Goal: Task Accomplishment & Management: Manage account settings

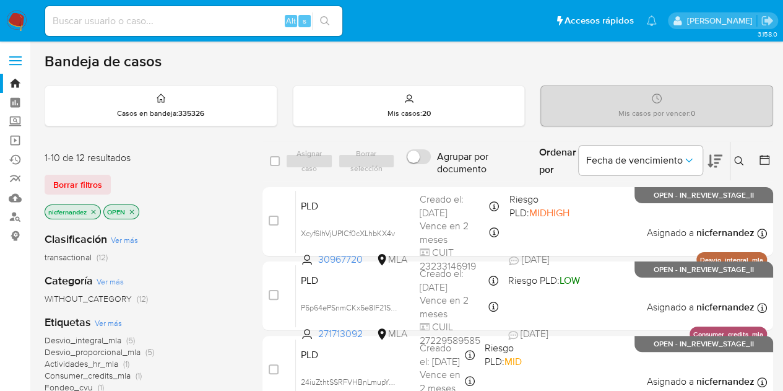
click at [742, 157] on icon at bounding box center [739, 161] width 10 height 10
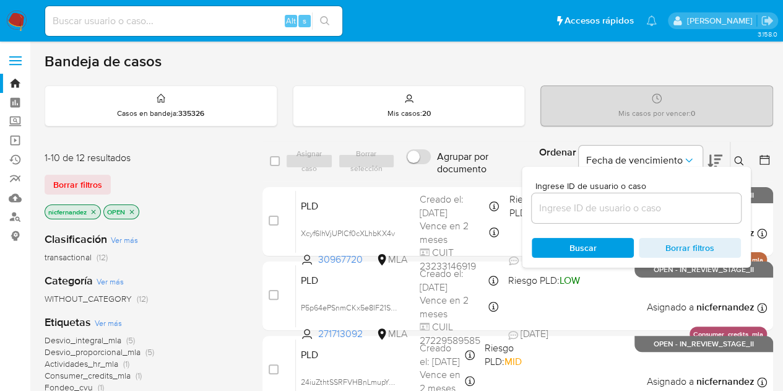
click at [607, 209] on input at bounding box center [636, 208] width 209 height 16
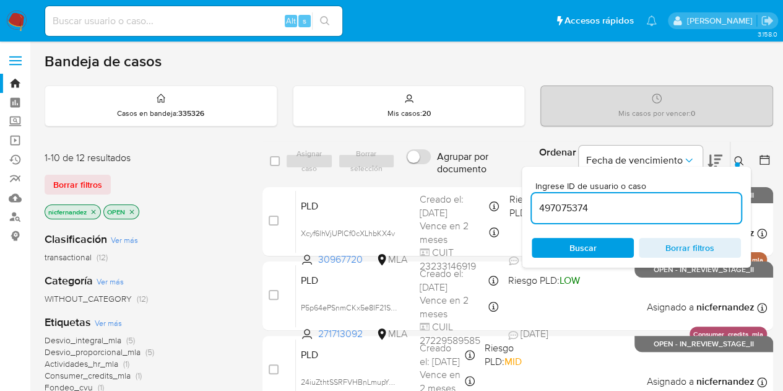
type input "497075374"
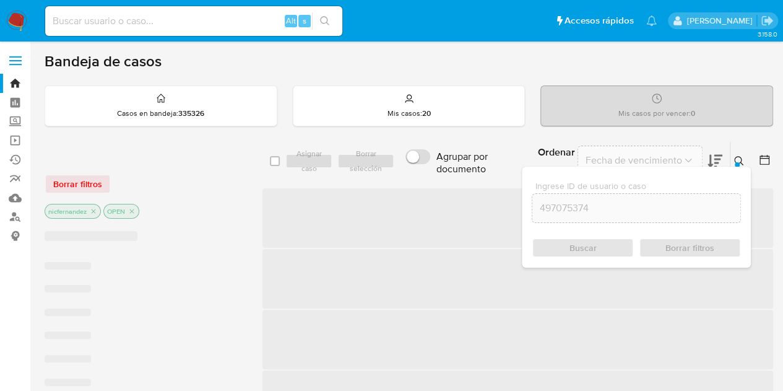
click at [739, 159] on icon at bounding box center [739, 161] width 10 height 10
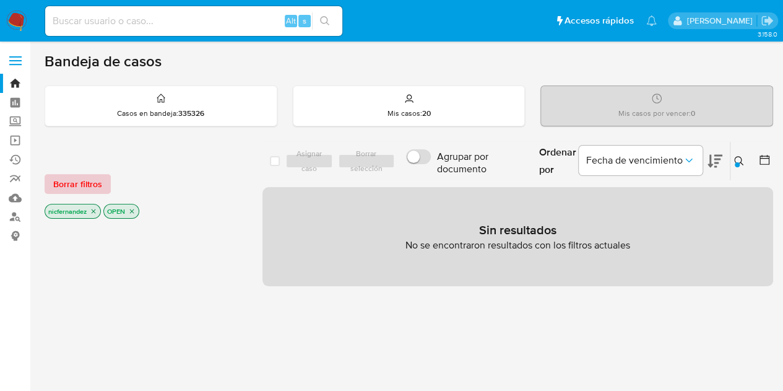
click at [83, 182] on span "Borrar filtros" at bounding box center [77, 183] width 49 height 17
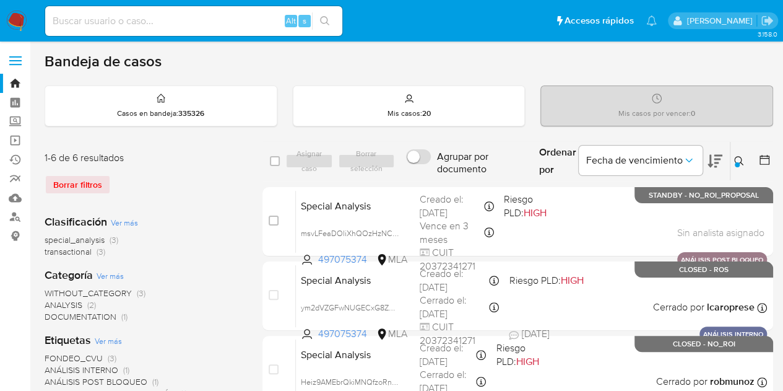
click at [742, 159] on icon at bounding box center [739, 161] width 10 height 10
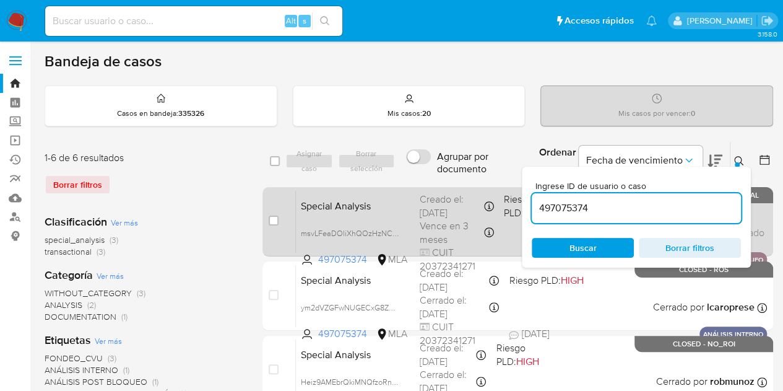
drag, startPoint x: 604, startPoint y: 204, endPoint x: 466, endPoint y: 188, distance: 139.0
click at [469, 188] on div "select-all-cases-checkbox Asignar caso Borrar selección Agrupar por documento O…" at bounding box center [517, 387] width 511 height 492
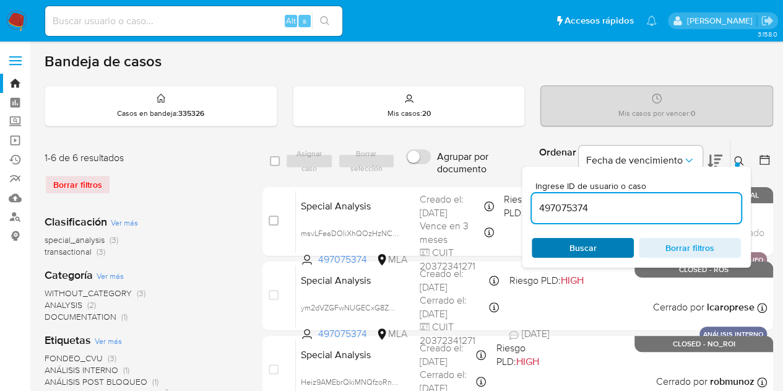
click at [599, 242] on span "Buscar" at bounding box center [582, 247] width 85 height 17
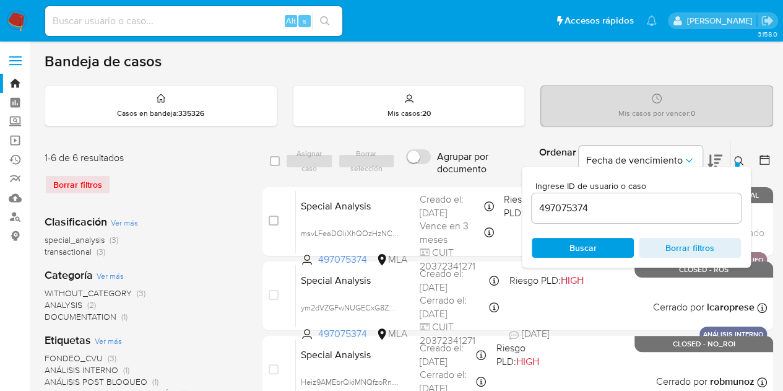
click at [739, 159] on icon at bounding box center [739, 161] width 10 height 10
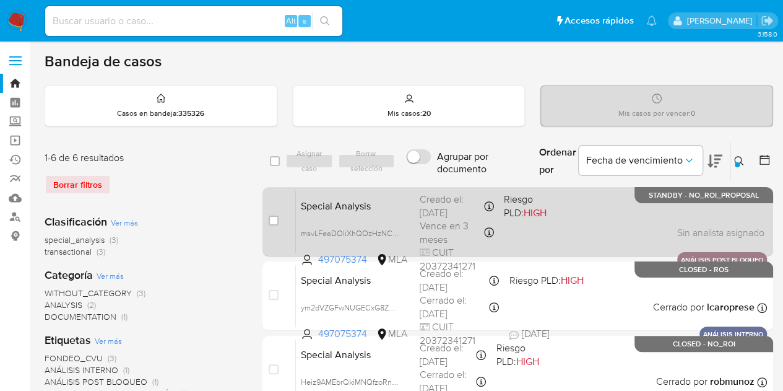
click at [370, 216] on div "Special Analysis msvLFeaDOliXhQOzHzNCMywz 497075374 MLA Riesgo PLD: HIGH Creado…" at bounding box center [531, 221] width 471 height 63
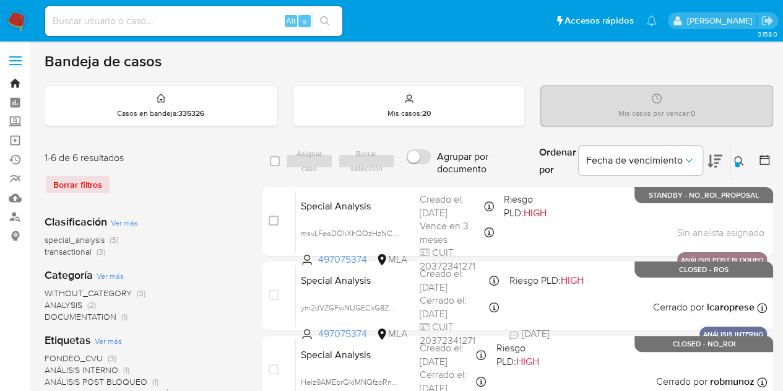
click at [16, 83] on link "Bandeja" at bounding box center [73, 83] width 147 height 19
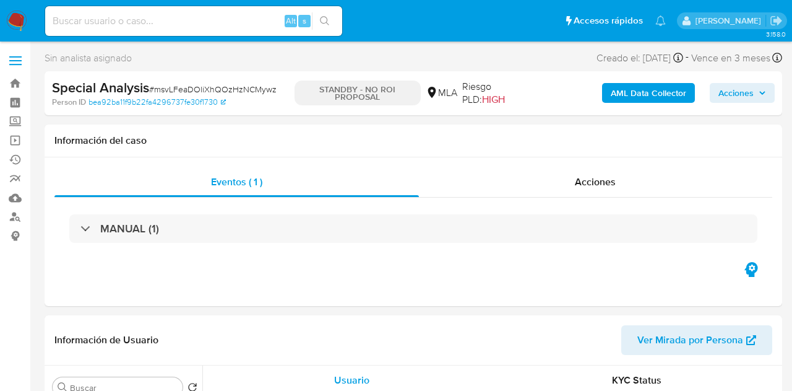
select select "10"
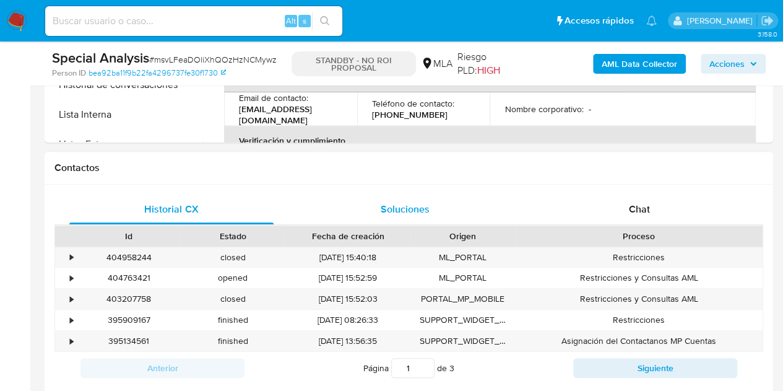
scroll to position [501, 0]
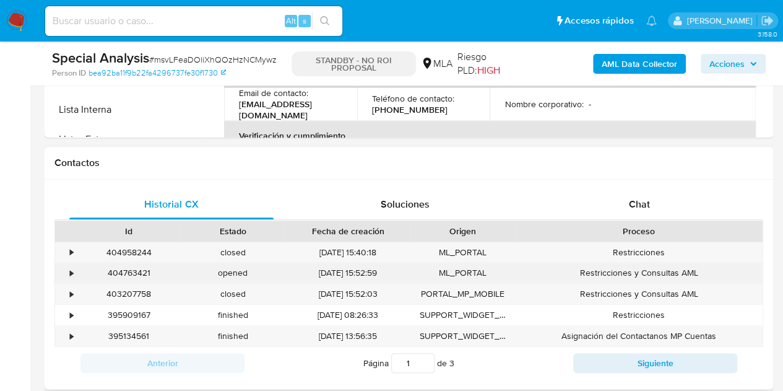
click at [128, 268] on div "404763421" at bounding box center [129, 272] width 104 height 20
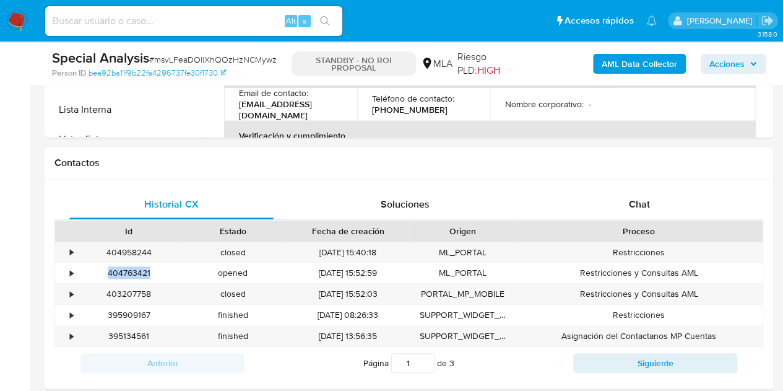
copy div "404763421"
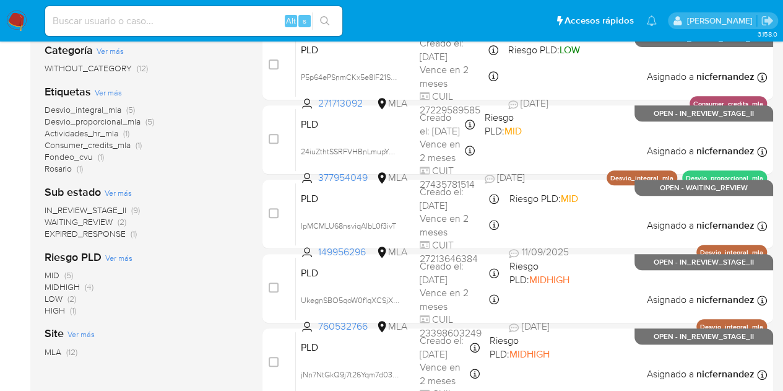
scroll to position [234, 0]
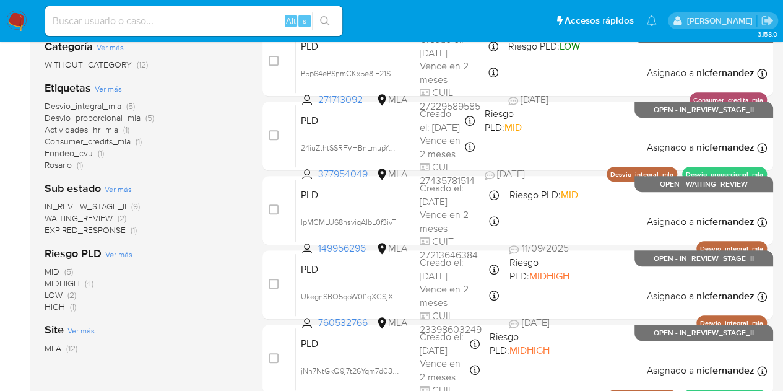
click at [103, 217] on span "WAITING_REVIEW" at bounding box center [79, 218] width 68 height 12
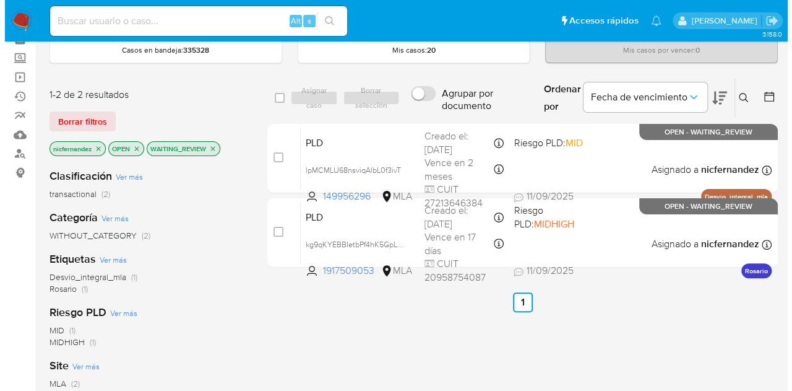
scroll to position [57, 0]
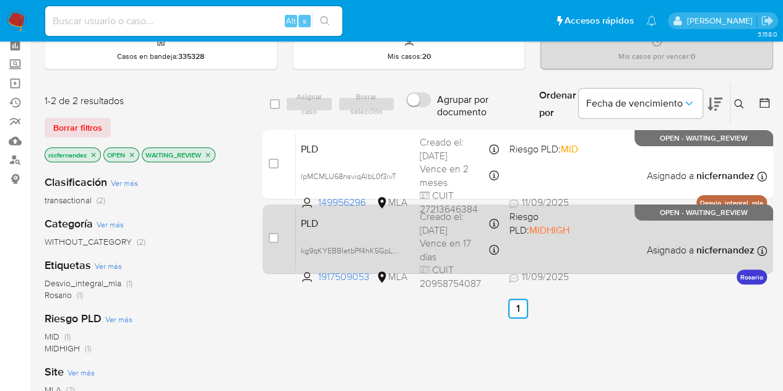
click at [384, 235] on div "PLD kg9qKYEBBIetbPf4hK5GpLDZ 1917509053 MLA Riesgo PLD: MIDHIGH Creado el: 12/0…" at bounding box center [531, 238] width 471 height 63
drag, startPoint x: 274, startPoint y: 236, endPoint x: 302, endPoint y: 173, distance: 69.3
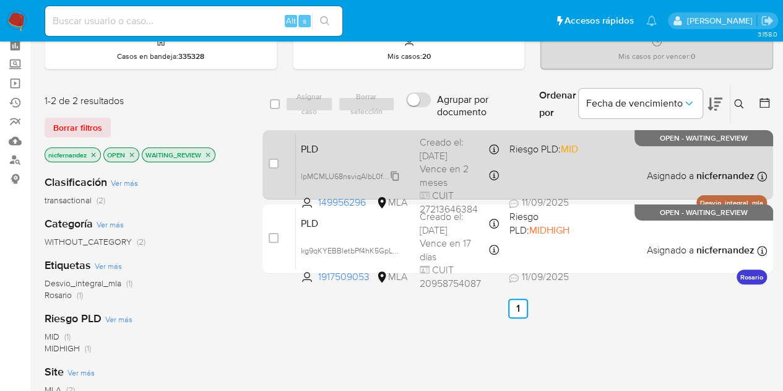
click at [272, 235] on input "checkbox" at bounding box center [274, 238] width 10 height 10
checkbox input "true"
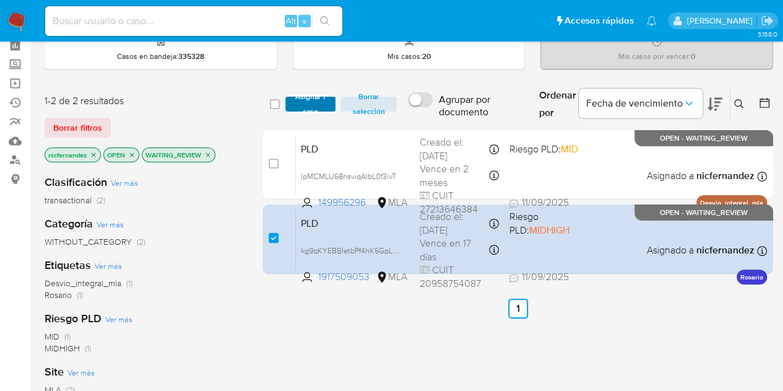
click at [308, 100] on span "Asignar 1 caso" at bounding box center [311, 104] width 38 height 12
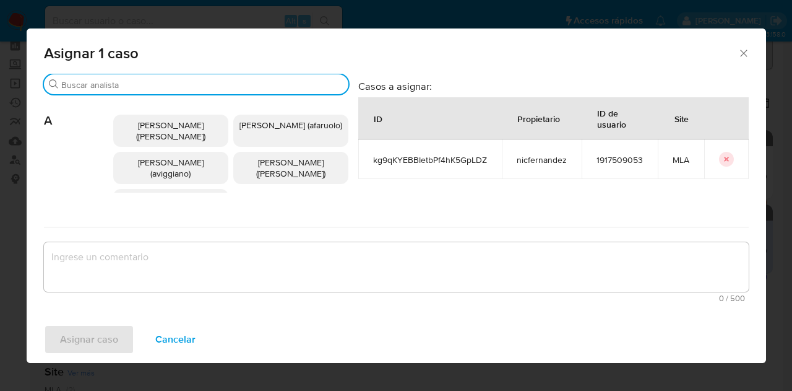
click at [128, 87] on input "Buscar" at bounding box center [202, 84] width 282 height 11
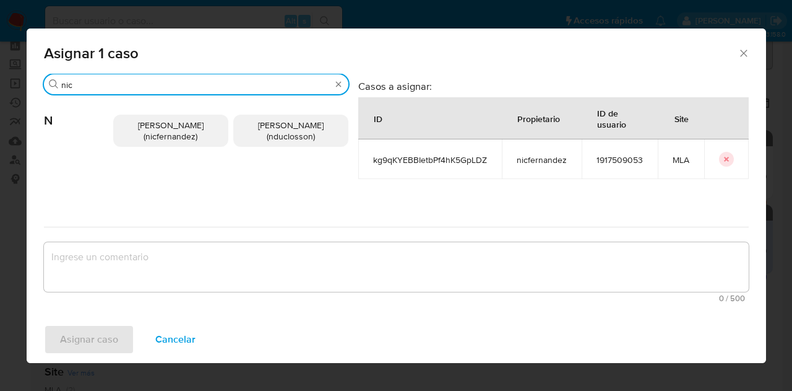
type input "nic"
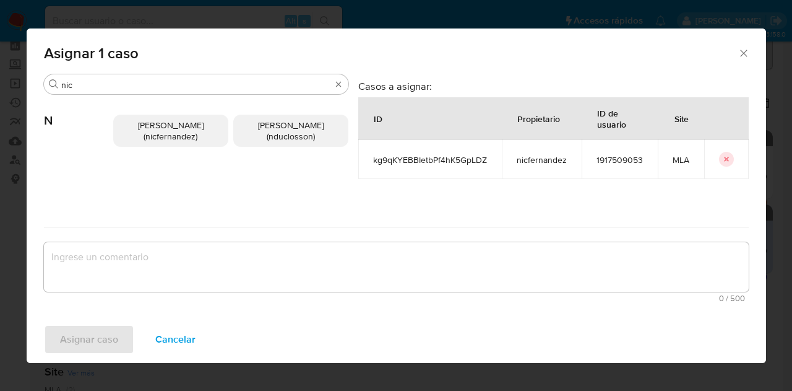
click at [140, 137] on p "Nicolas Fernandez Allen (nicfernandez)" at bounding box center [170, 131] width 115 height 32
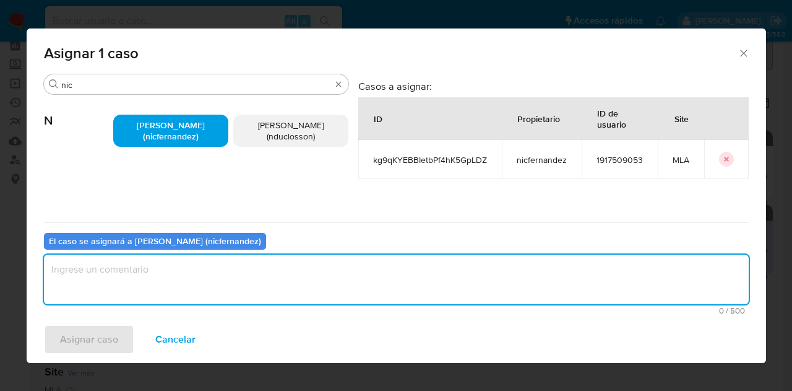
click at [186, 297] on textarea "assign-modal" at bounding box center [396, 279] width 705 height 50
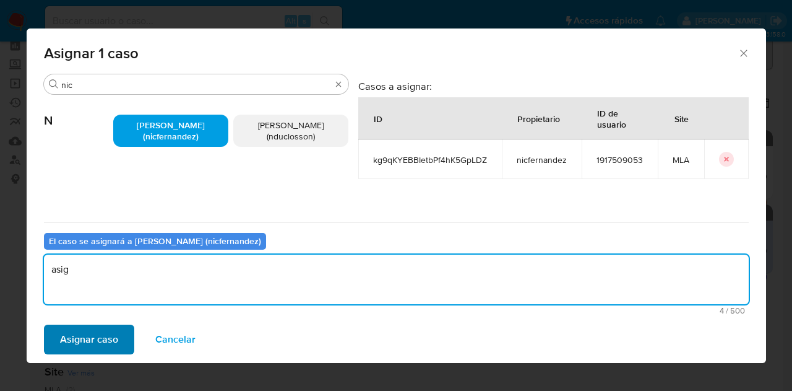
type textarea "asig"
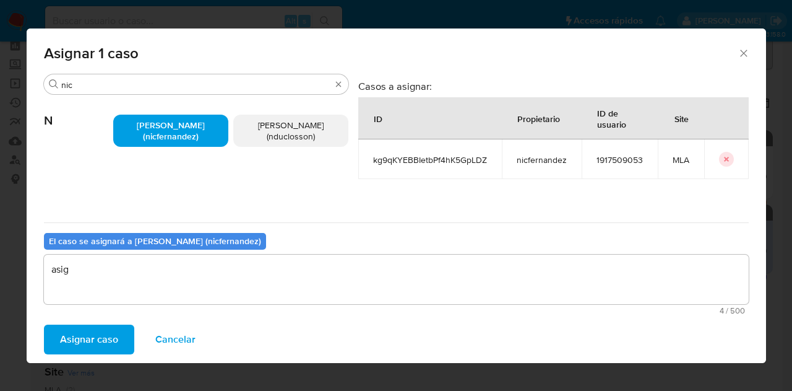
click at [100, 326] on span "Asignar caso" at bounding box center [89, 339] width 58 height 27
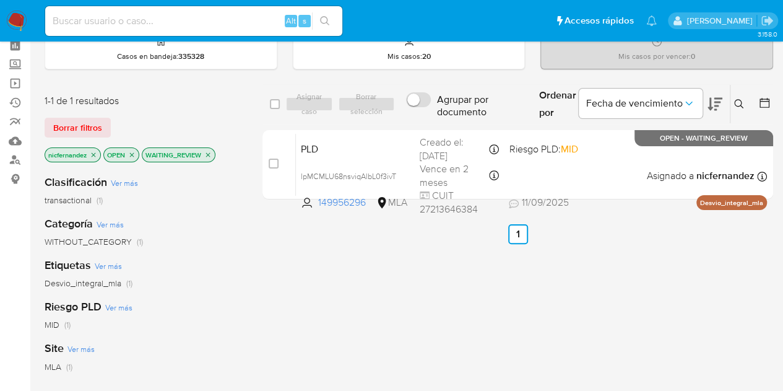
drag, startPoint x: 859, startPoint y: 1, endPoint x: 426, endPoint y: 272, distance: 511.5
click at [426, 272] on div "select-all-cases-checkbox Asignar caso Borrar selección Agrupar por documento O…" at bounding box center [517, 364] width 511 height 561
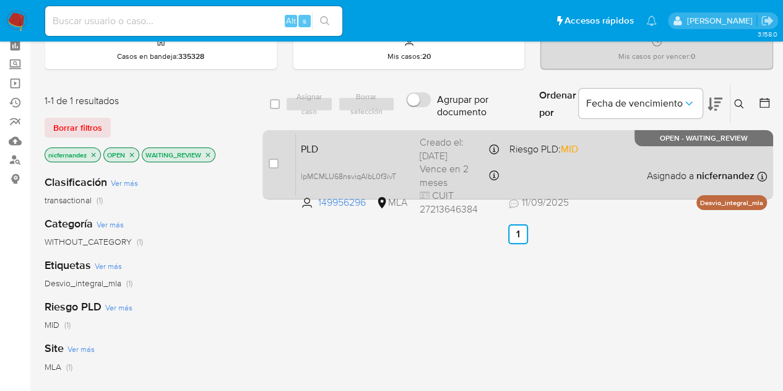
click at [348, 143] on span "PLD" at bounding box center [355, 148] width 109 height 16
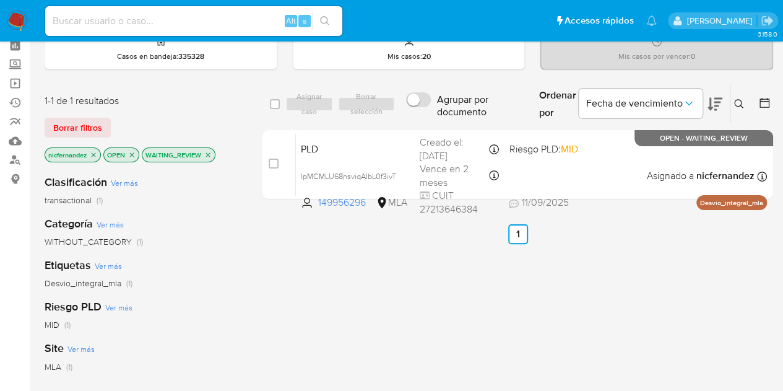
drag, startPoint x: 272, startPoint y: 163, endPoint x: 300, endPoint y: 115, distance: 55.4
click at [272, 162] on input "checkbox" at bounding box center [274, 163] width 10 height 10
checkbox input "true"
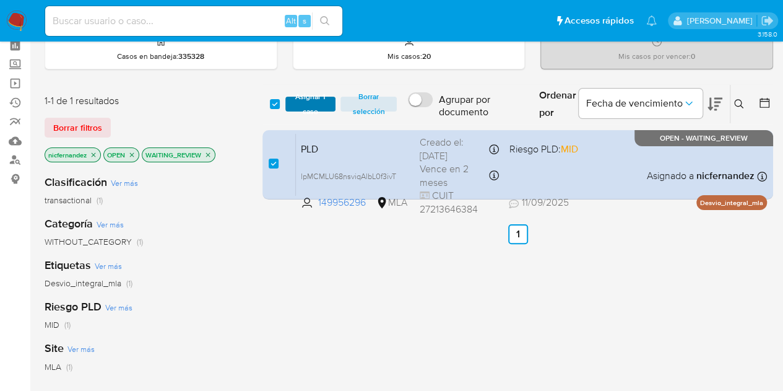
click at [301, 100] on span "Asignar 1 caso" at bounding box center [311, 104] width 38 height 12
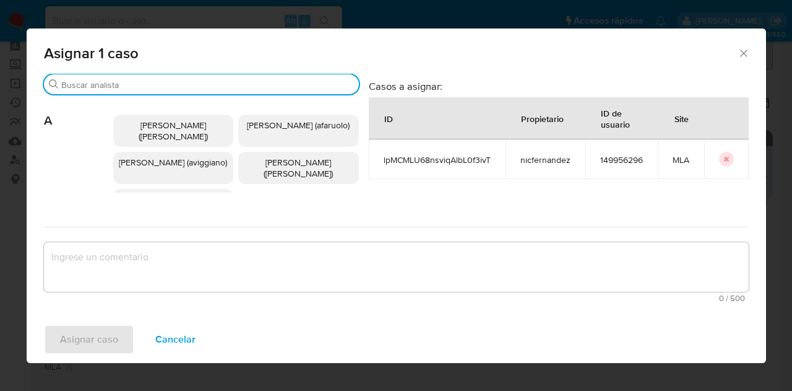
click at [120, 82] on input "Buscar" at bounding box center [207, 84] width 293 height 11
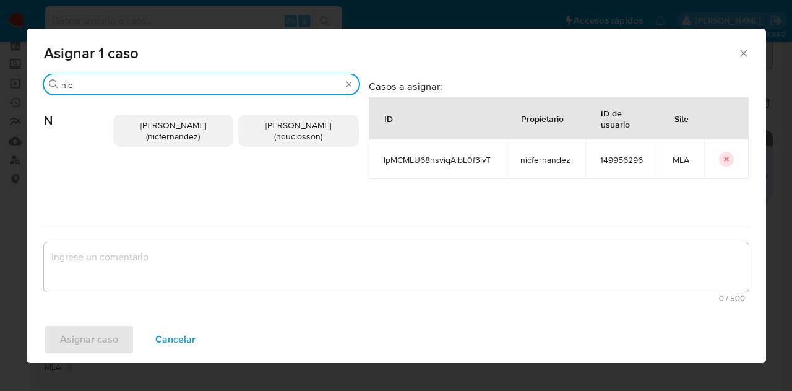
type input "nic"
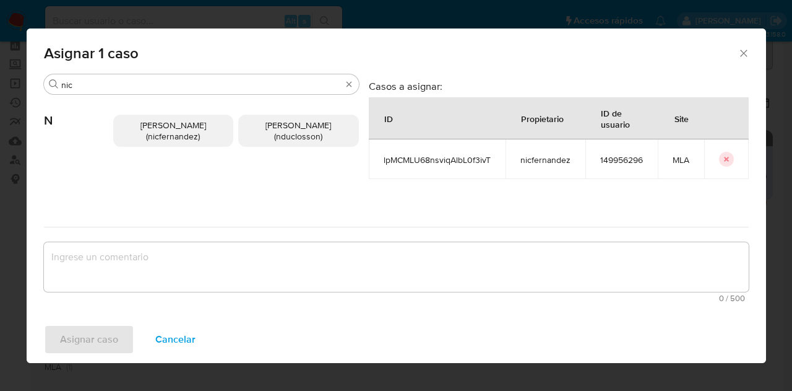
click at [135, 134] on p "[PERSON_NAME] (nicfernandez)" at bounding box center [173, 131] width 121 height 32
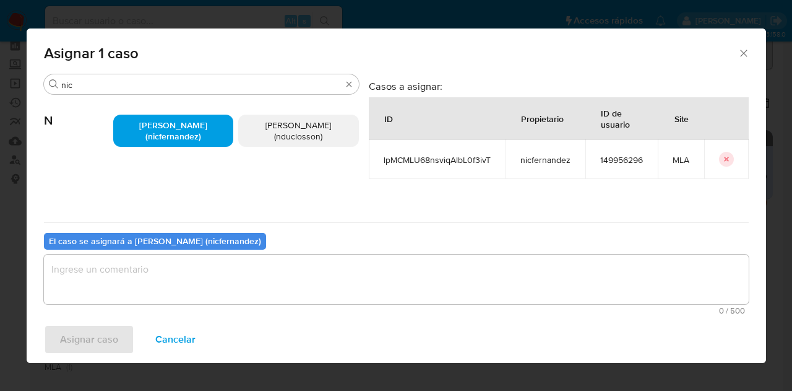
click at [223, 293] on textarea "assign-modal" at bounding box center [396, 279] width 705 height 50
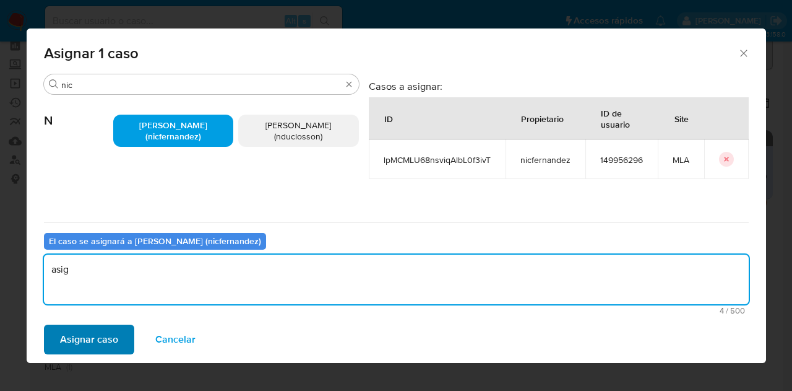
type textarea "asig"
click at [77, 337] on span "Asignar caso" at bounding box center [89, 339] width 58 height 27
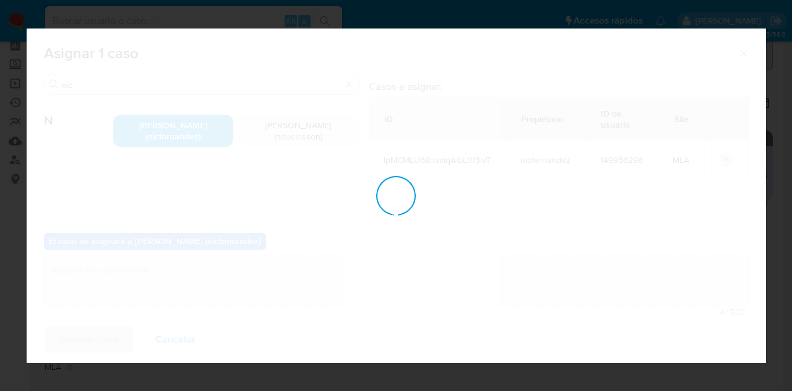
checkbox input "false"
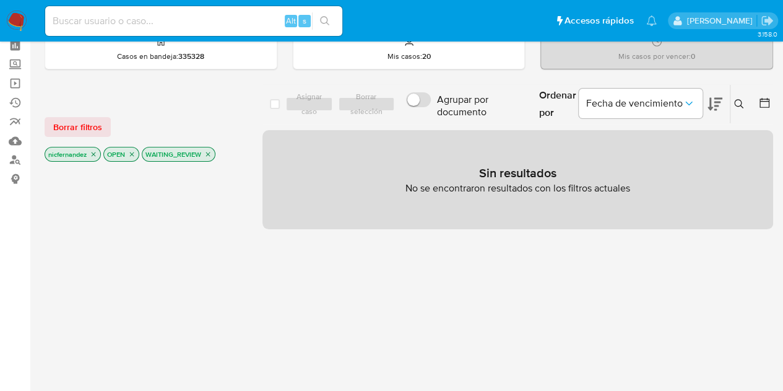
scroll to position [0, 0]
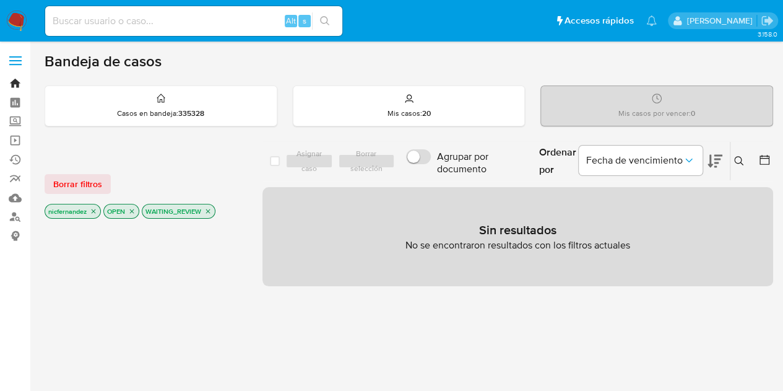
click at [12, 77] on link "Bandeja" at bounding box center [73, 83] width 147 height 19
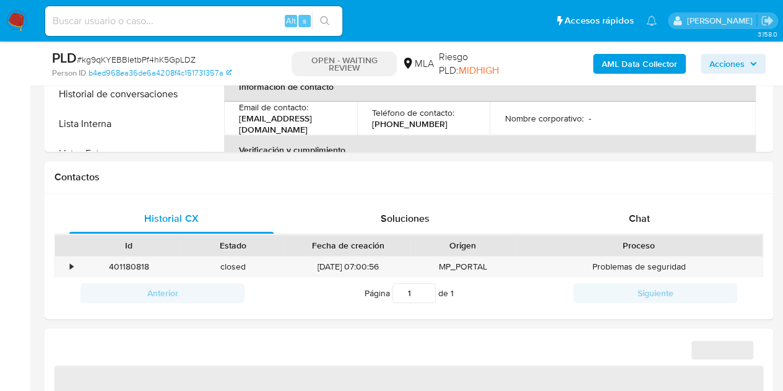
scroll to position [564, 0]
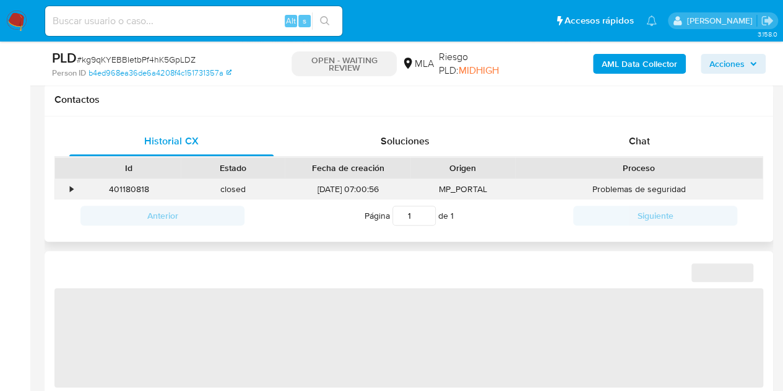
select select "10"
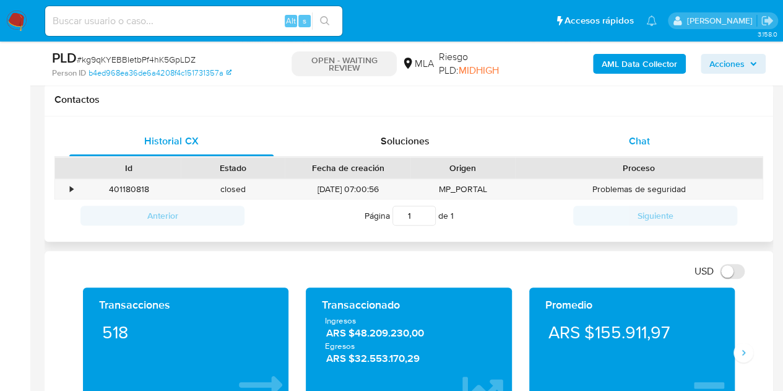
click at [638, 143] on span "Chat" at bounding box center [639, 141] width 21 height 14
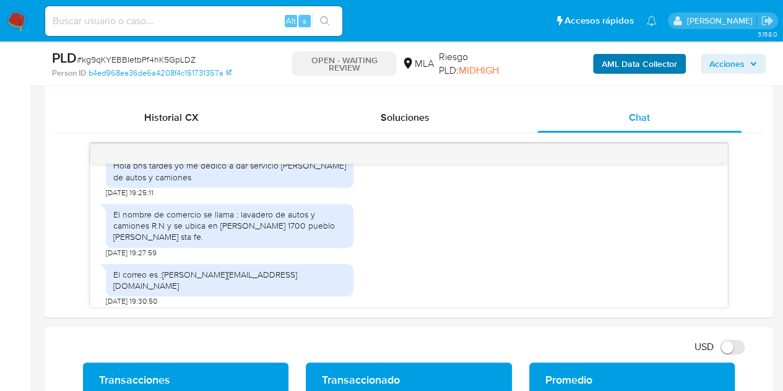
scroll to position [417, 0]
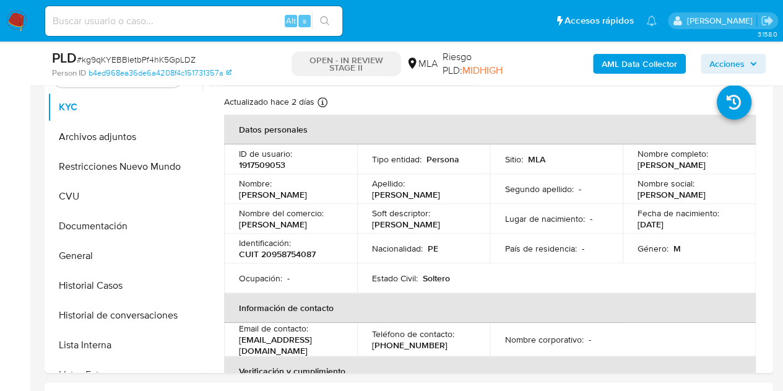
scroll to position [271, 0]
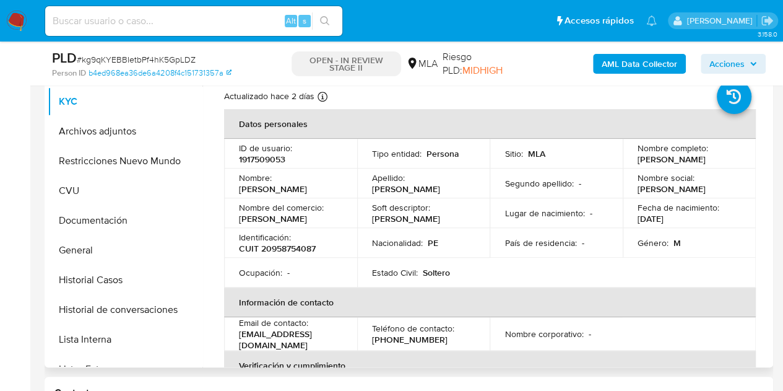
select select "10"
click at [276, 158] on p "1917509053" at bounding box center [262, 159] width 46 height 11
copy p "1917509053"
click at [325, 246] on div "Identificación : CUIT 20958754087" at bounding box center [290, 243] width 103 height 22
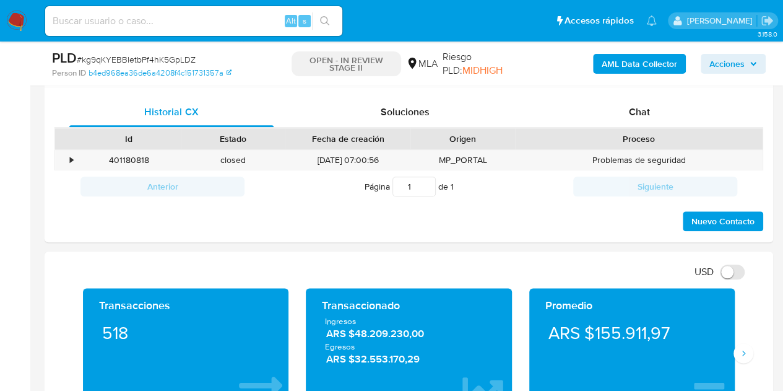
scroll to position [566, 0]
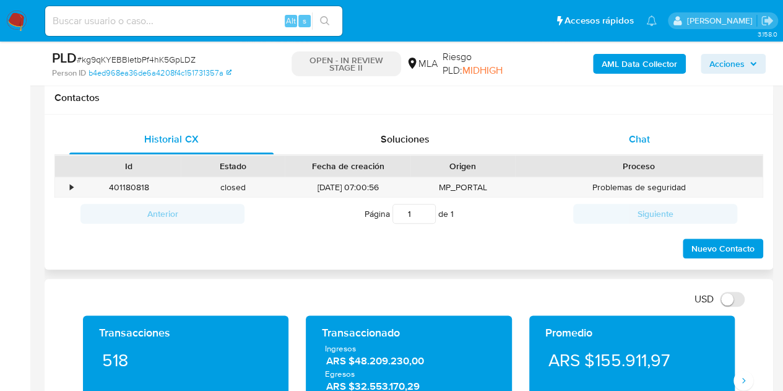
click at [662, 142] on div "Chat" at bounding box center [639, 139] width 204 height 30
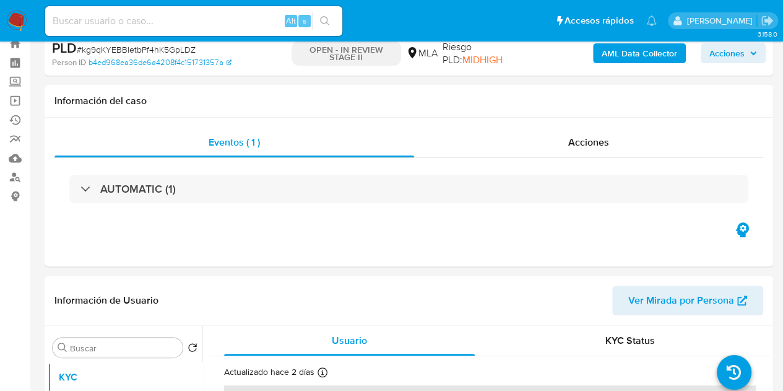
scroll to position [0, 0]
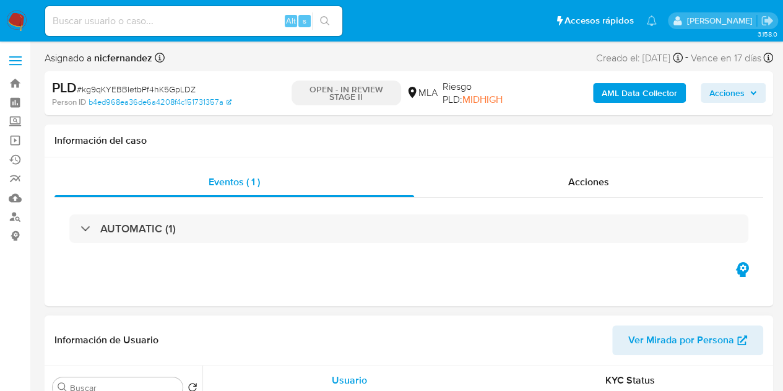
click at [644, 341] on span "Ver Mirada por Persona" at bounding box center [681, 340] width 106 height 30
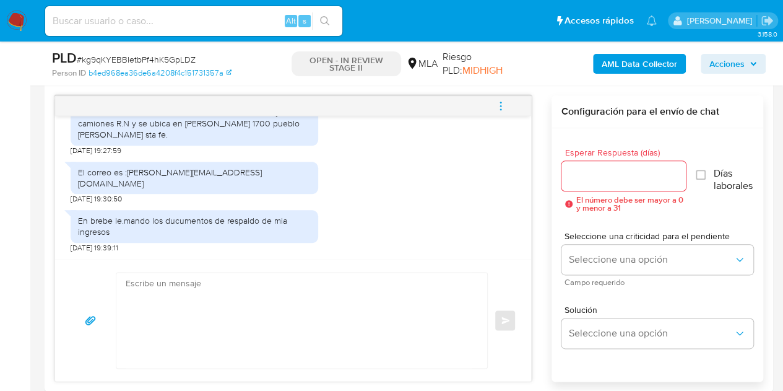
scroll to position [632, 0]
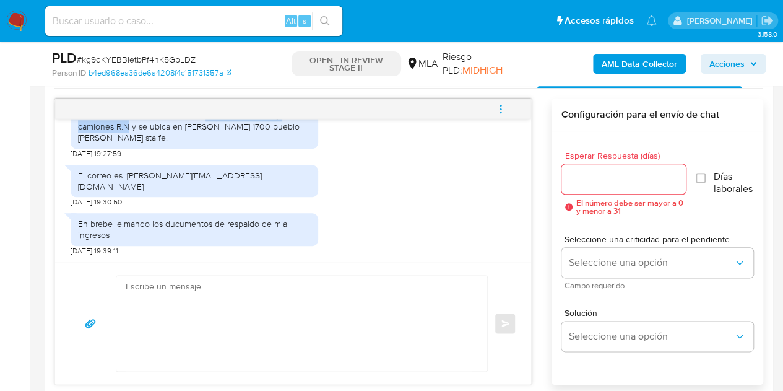
drag, startPoint x: 204, startPoint y: 126, endPoint x: 130, endPoint y: 137, distance: 74.6
click at [130, 137] on div "El nombre de comercio se llama : lavadero de autos y camiones R.N y se ubica en…" at bounding box center [194, 127] width 233 height 34
copy div "lavadero de autos y camiones R.N"
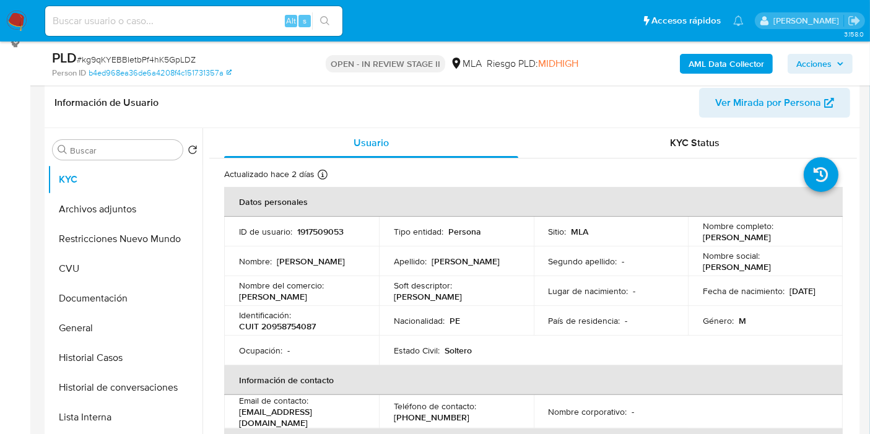
scroll to position [942, 0]
drag, startPoint x: 744, startPoint y: 1, endPoint x: 452, endPoint y: 284, distance: 406.7
click at [452, 284] on div "Soft descriptor : NESTOR" at bounding box center [456, 291] width 125 height 22
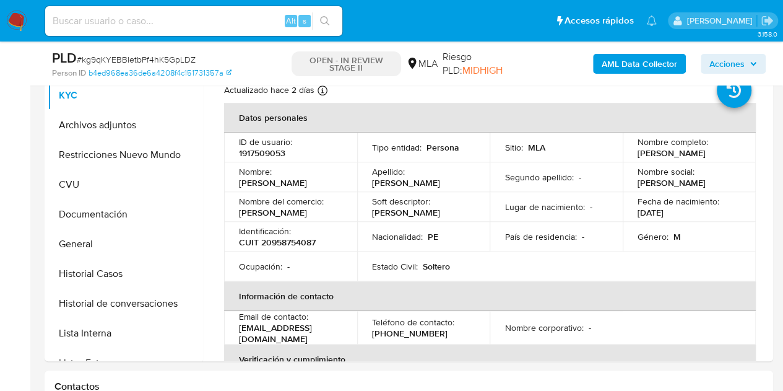
scroll to position [228, 0]
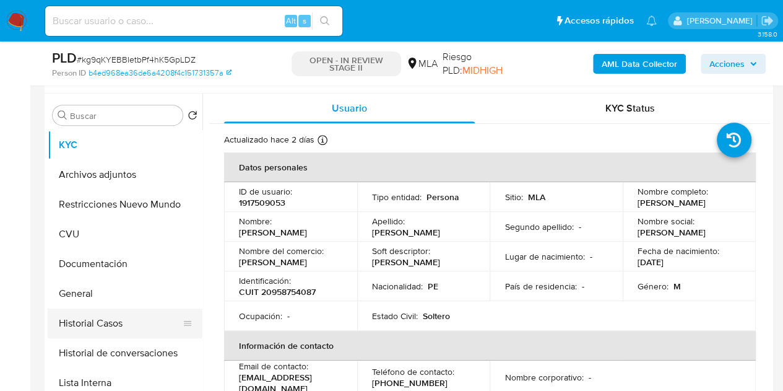
click at [87, 329] on button "Historial Casos" at bounding box center [120, 323] width 145 height 30
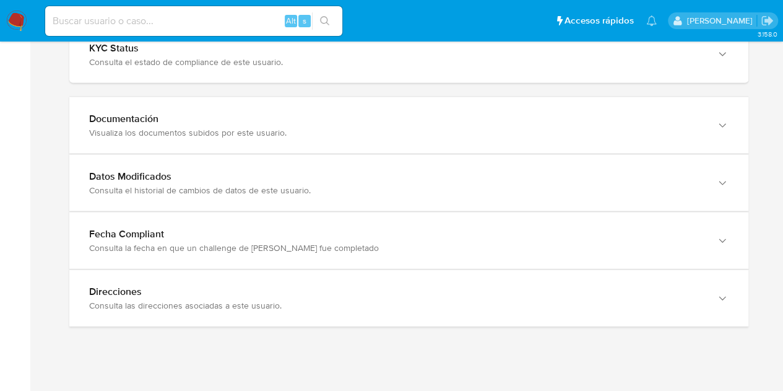
scroll to position [1255, 0]
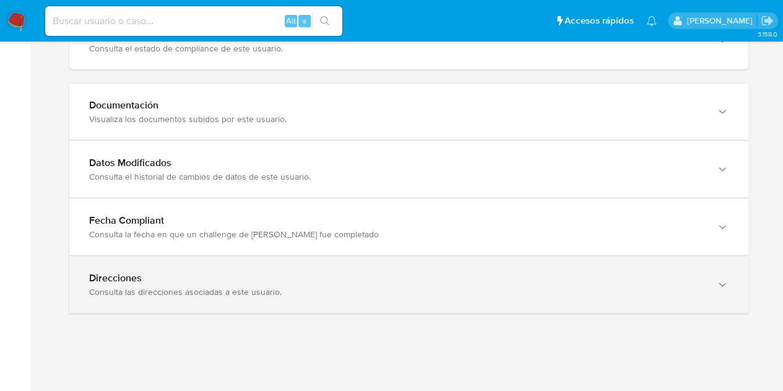
click at [651, 286] on div "Consulta las direcciones asociadas a este usuario." at bounding box center [396, 291] width 615 height 11
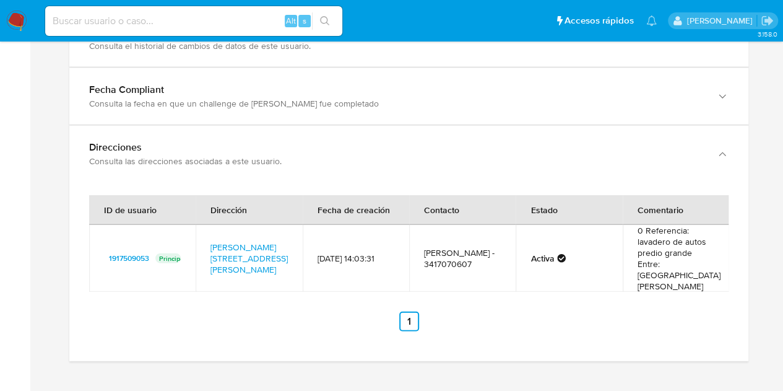
scroll to position [1423, 0]
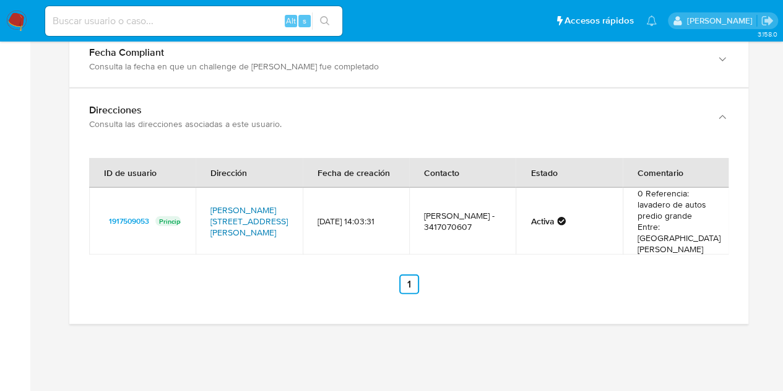
click at [235, 204] on link "[PERSON_NAME][STREET_ADDRESS][PERSON_NAME]" at bounding box center [248, 221] width 77 height 35
drag, startPoint x: 206, startPoint y: 188, endPoint x: 248, endPoint y: 220, distance: 53.4
click at [248, 220] on td "[PERSON_NAME][STREET_ADDRESS][PERSON_NAME]" at bounding box center [249, 221] width 106 height 67
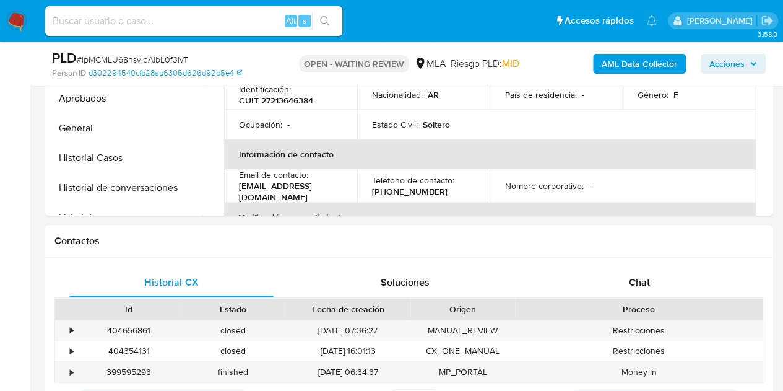
scroll to position [428, 0]
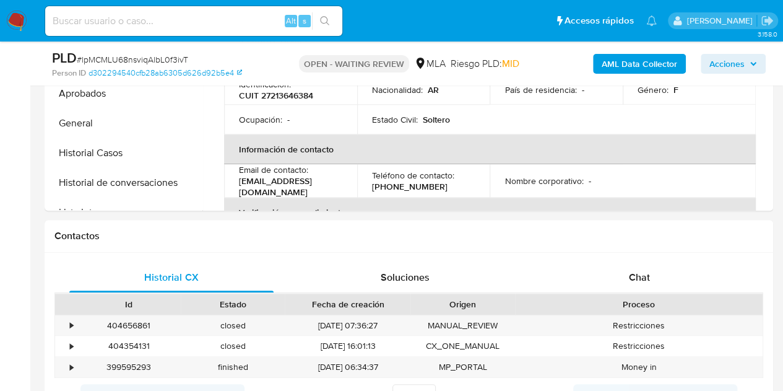
select select "10"
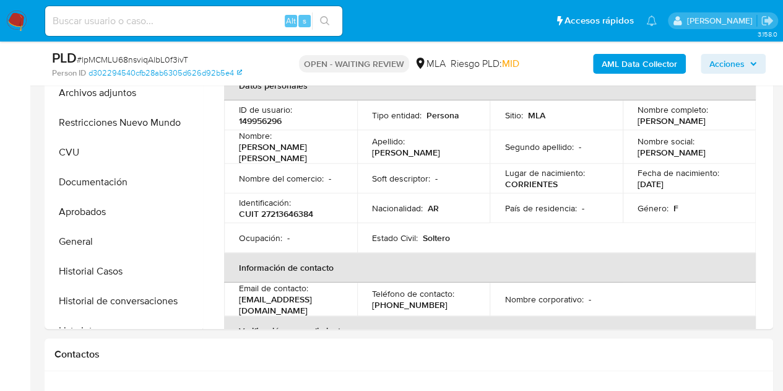
scroll to position [251, 0]
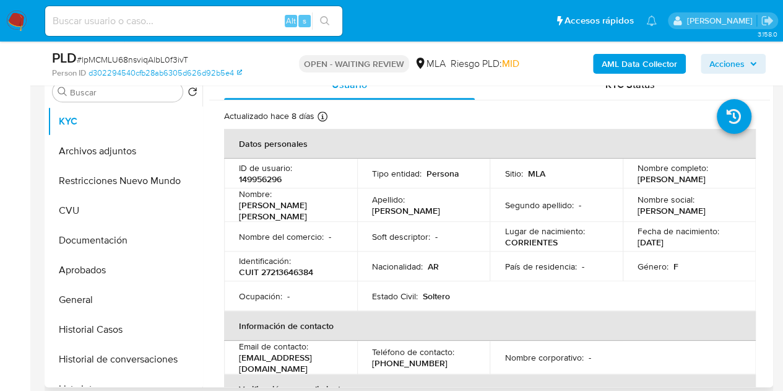
click at [261, 178] on p "149956296" at bounding box center [260, 178] width 43 height 11
copy p "149956296"
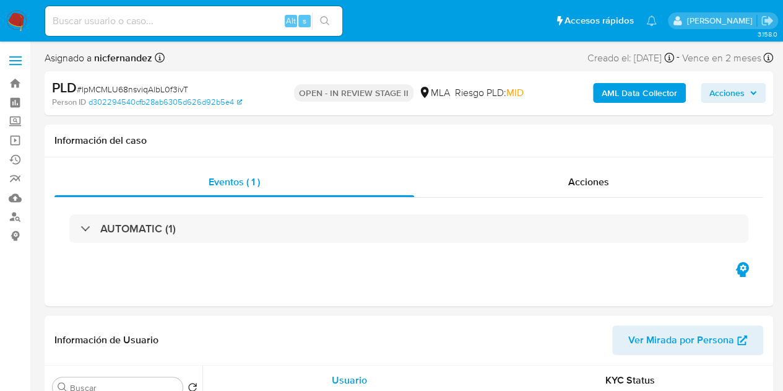
select select "10"
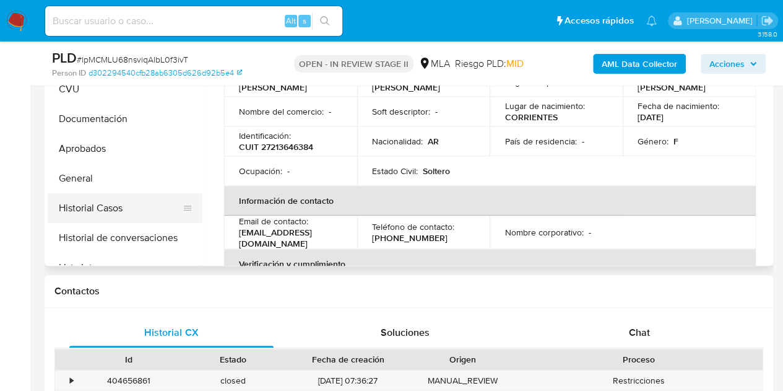
click at [106, 206] on button "Historial Casos" at bounding box center [120, 208] width 145 height 30
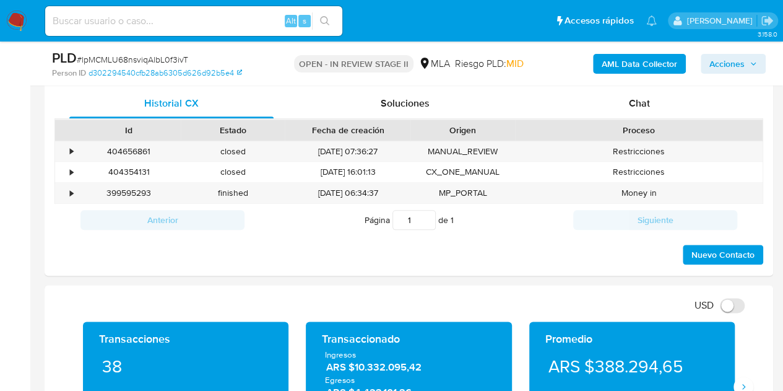
scroll to position [594, 0]
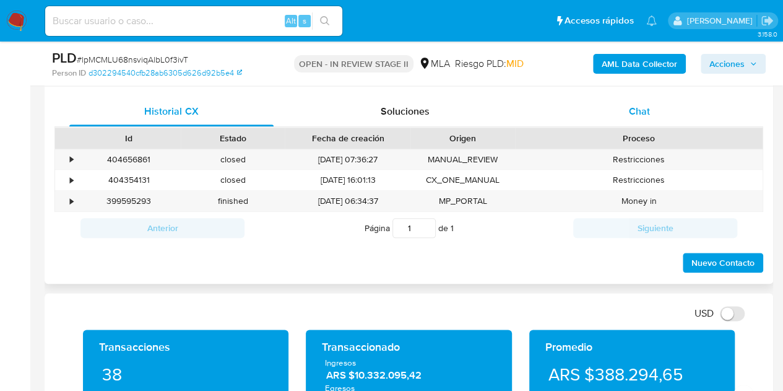
click at [626, 112] on div "Chat" at bounding box center [639, 112] width 204 height 30
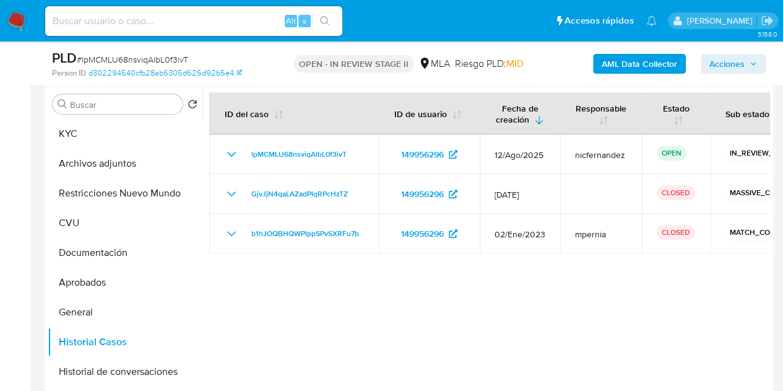
scroll to position [260, 0]
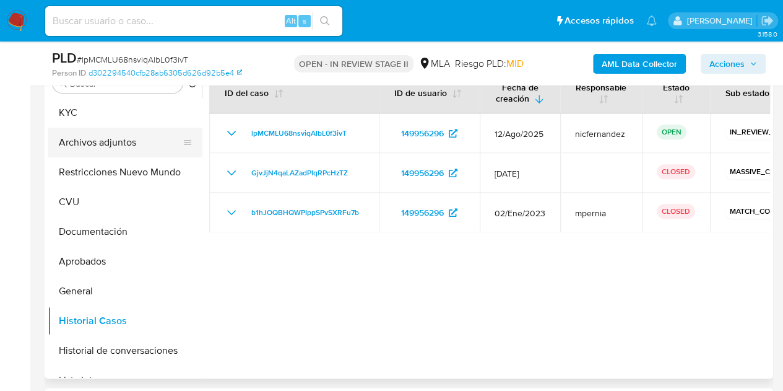
click at [103, 142] on button "Archivos adjuntos" at bounding box center [120, 143] width 145 height 30
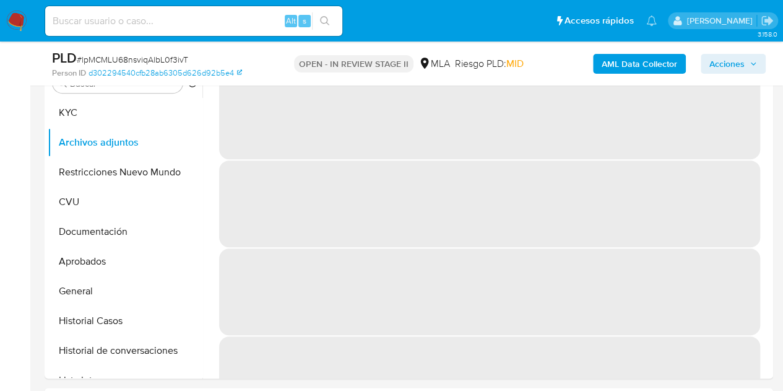
scroll to position [199, 0]
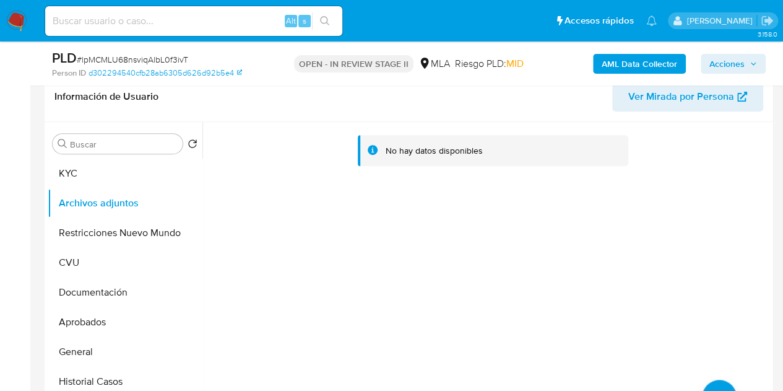
click at [610, 63] on b "AML Data Collector" at bounding box center [640, 64] width 76 height 20
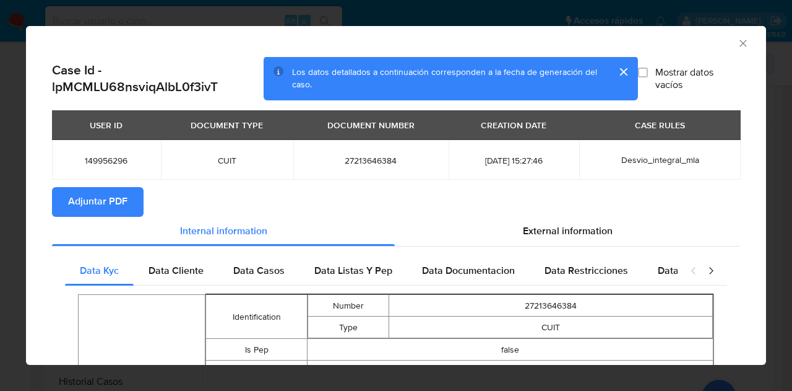
click at [116, 197] on span "Adjuntar PDF" at bounding box center [97, 201] width 59 height 27
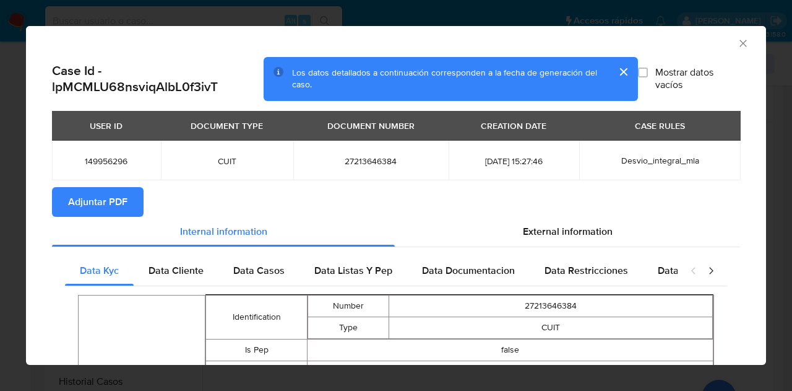
click at [740, 43] on icon "Cerrar ventana" at bounding box center [743, 43] width 7 height 7
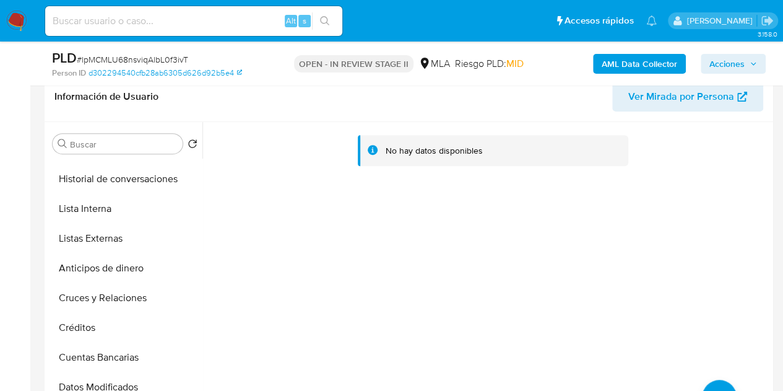
scroll to position [207, 0]
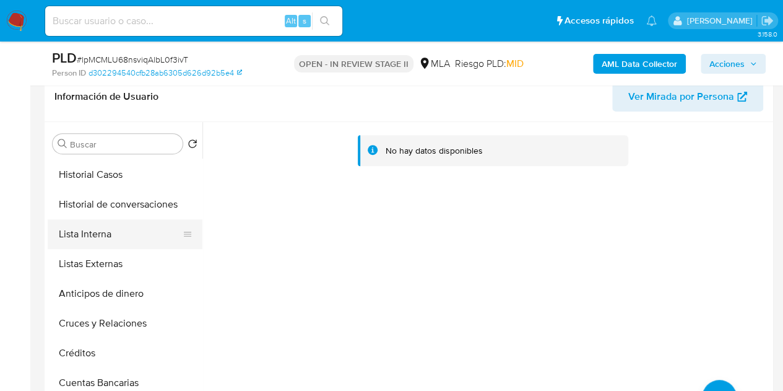
click at [100, 238] on button "Lista Interna" at bounding box center [120, 234] width 145 height 30
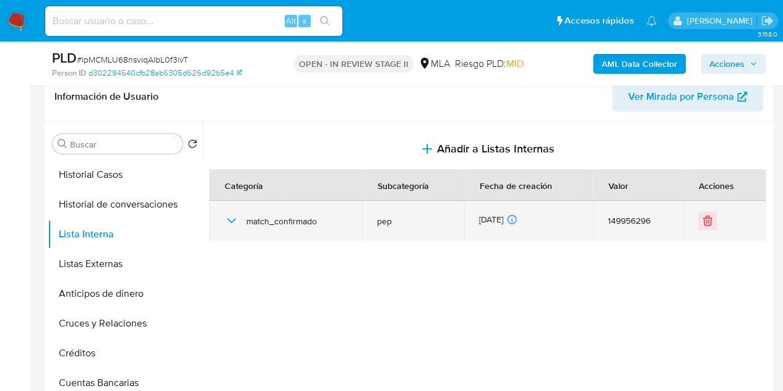
click at [229, 217] on icon "button" at bounding box center [231, 220] width 15 height 15
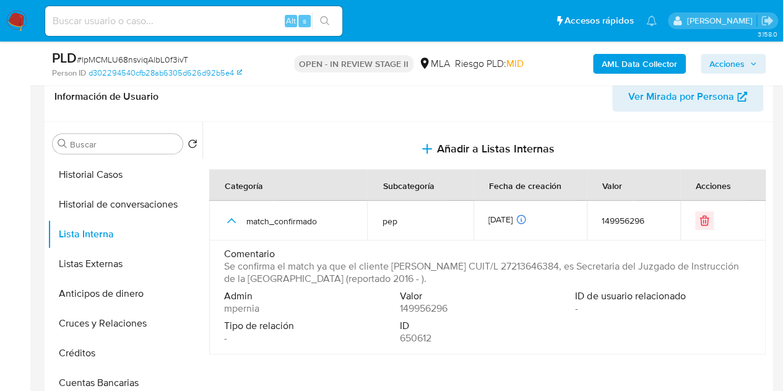
drag, startPoint x: 564, startPoint y: 265, endPoint x: 333, endPoint y: 280, distance: 231.4
click at [333, 280] on span "Se confirma el match ya que el cliente Noemi Aquino CUIT/L 27213646384, es Secr…" at bounding box center [486, 272] width 524 height 25
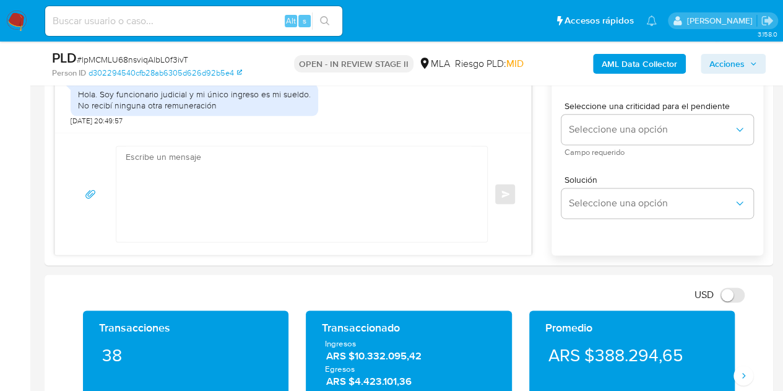
scroll to position [616, 0]
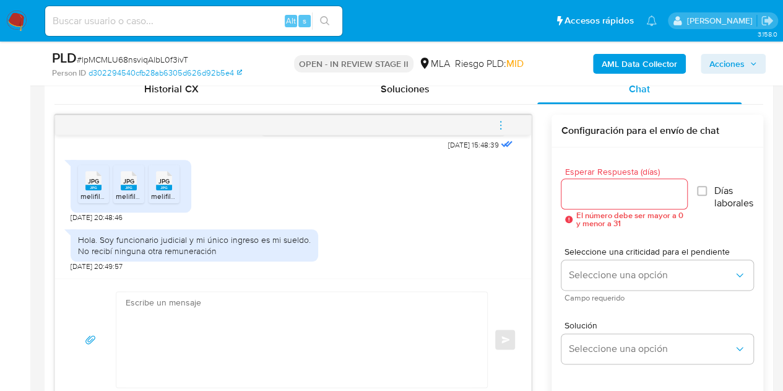
click at [89, 195] on span "melifile2142678142700159604.jpg" at bounding box center [136, 196] width 112 height 11
click at [128, 186] on rect at bounding box center [129, 187] width 16 height 6
click at [163, 194] on span "melifile783208910003950220.jpg" at bounding box center [207, 196] width 112 height 11
drag, startPoint x: 141, startPoint y: 259, endPoint x: 126, endPoint y: 249, distance: 17.9
click at [139, 257] on div "Hola. Soy funcionario judicial y mi único ingreso es mi sueldo. No recibí ningu…" at bounding box center [195, 245] width 248 height 32
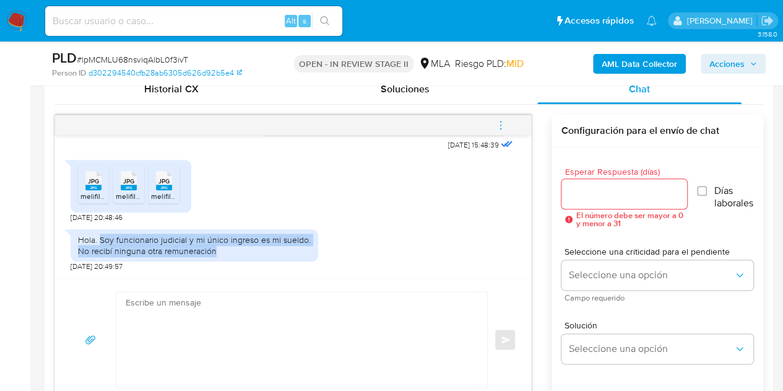
drag, startPoint x: 98, startPoint y: 240, endPoint x: 230, endPoint y: 249, distance: 132.2
click at [230, 249] on div "Hola. Soy funcionario judicial y mi único ingreso es mi sueldo. No recibí ningu…" at bounding box center [194, 245] width 233 height 22
click at [132, 246] on div "Hola. Soy funcionario judicial y mi único ingreso es mi sueldo. No recibí ningu…" at bounding box center [194, 245] width 233 height 22
drag, startPoint x: 78, startPoint y: 241, endPoint x: 222, endPoint y: 251, distance: 144.0
click at [222, 251] on div "Hola. Soy funcionario judicial y mi único ingreso es mi sueldo. No recibí ningu…" at bounding box center [194, 245] width 233 height 22
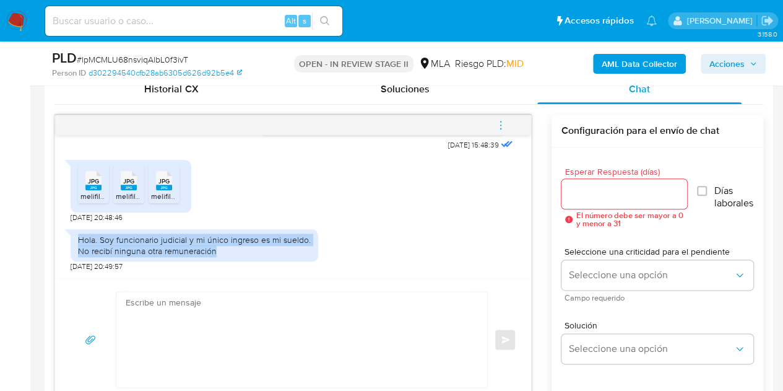
copy div "Hola. Soy funcionario judicial y mi único ingreso es mi sueldo. No recibí ningu…"
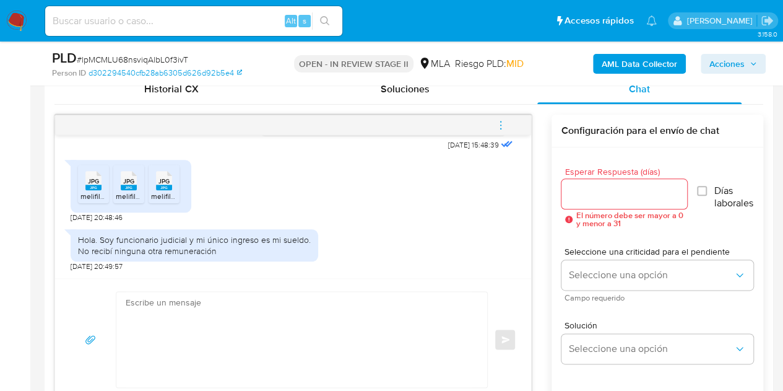
click at [409, 181] on div "JPG JPG melifile2142678142700159604.jpg JPG JPG melifile1822097046181708744.jpg…" at bounding box center [293, 188] width 445 height 69
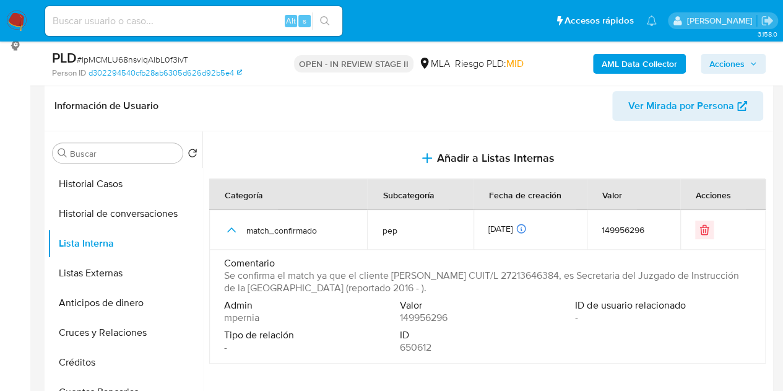
scroll to position [0, 0]
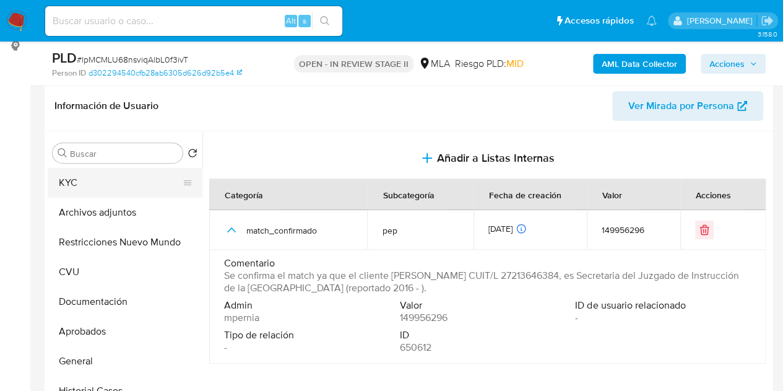
click at [109, 185] on button "KYC" at bounding box center [120, 183] width 145 height 30
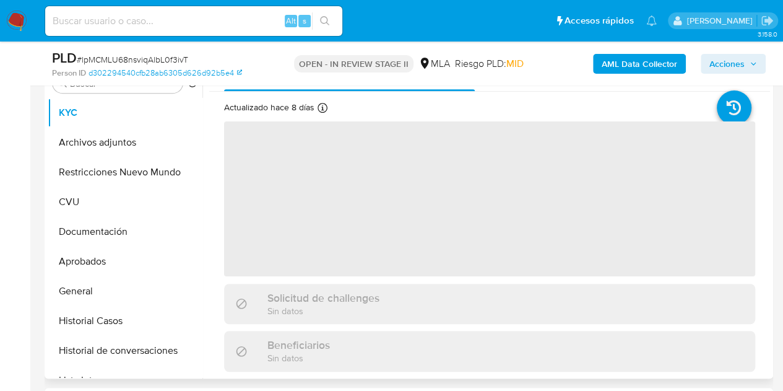
scroll to position [257, 0]
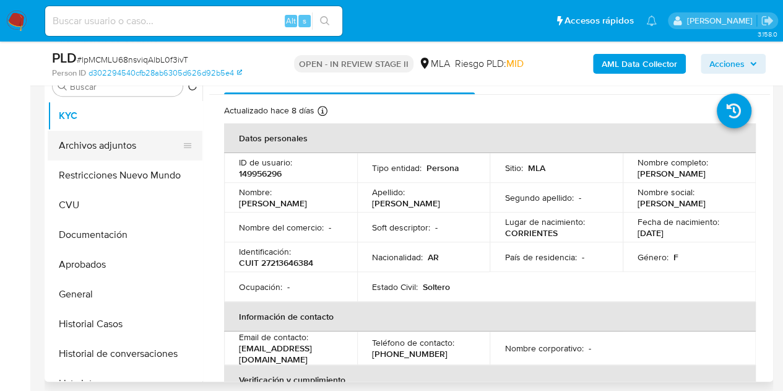
click at [129, 138] on button "Archivos adjuntos" at bounding box center [120, 146] width 145 height 30
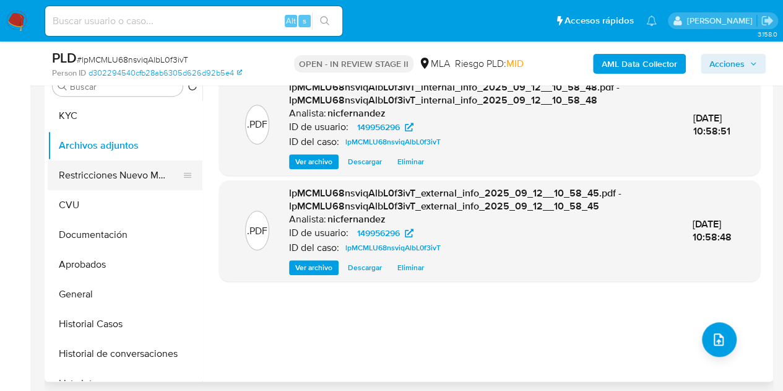
click at [93, 175] on button "Restricciones Nuevo Mundo" at bounding box center [120, 175] width 145 height 30
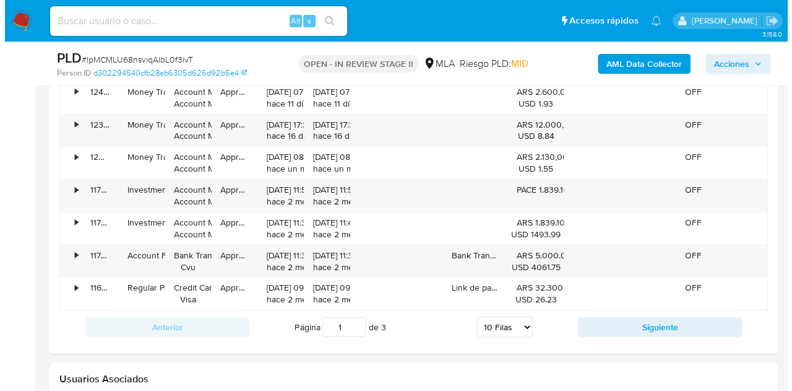
scroll to position [2258, 0]
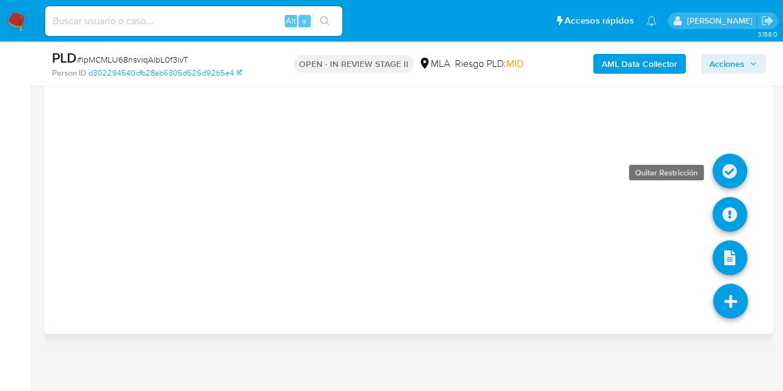
click at [727, 163] on icon at bounding box center [730, 171] width 35 height 35
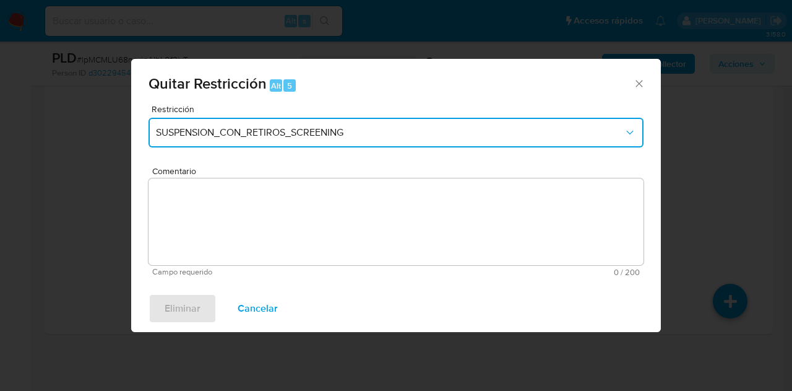
drag, startPoint x: 453, startPoint y: 133, endPoint x: 519, endPoint y: 147, distance: 67.0
click at [453, 134] on span "SUSPENSION_CON_RETIROS_SCREENING" at bounding box center [390, 132] width 468 height 12
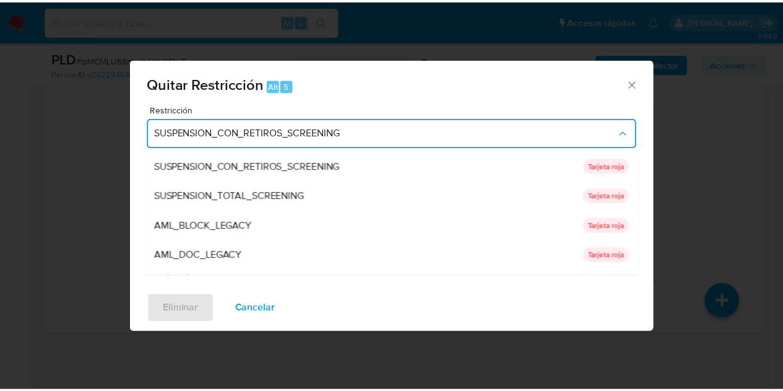
scroll to position [262, 0]
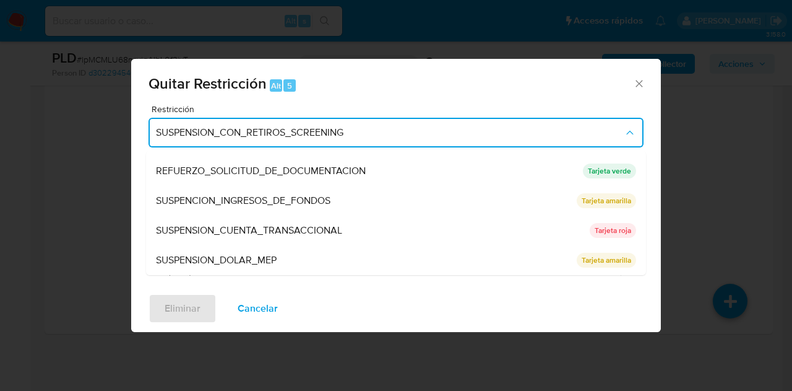
click at [413, 236] on div "SUSPENSION_CUENTA_TRANSACCIONAL" at bounding box center [369, 230] width 427 height 30
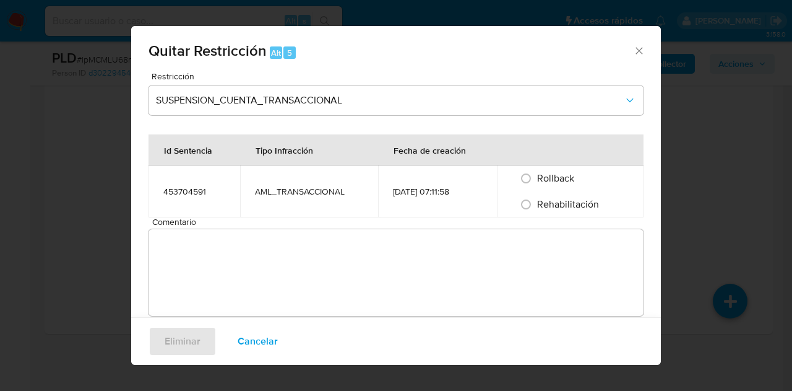
click at [537, 202] on span "Rehabilitación" at bounding box center [568, 204] width 62 height 14
click at [536, 202] on input "Rehabilitación" at bounding box center [526, 204] width 20 height 20
radio input "true"
click at [493, 254] on textarea "Comentario" at bounding box center [396, 272] width 495 height 87
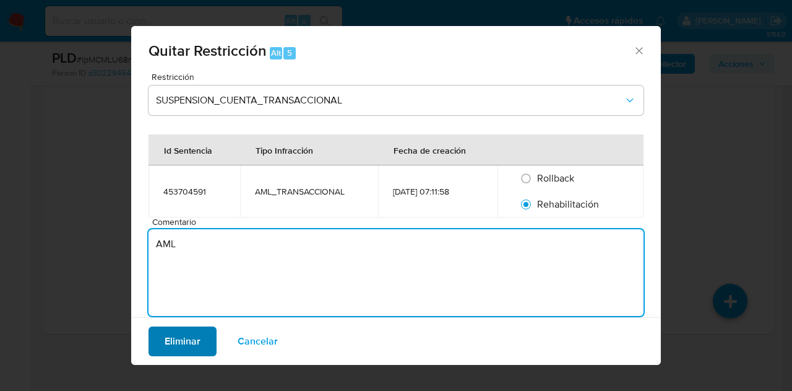
type textarea "AML"
click at [196, 339] on button "Eliminar" at bounding box center [183, 341] width 68 height 30
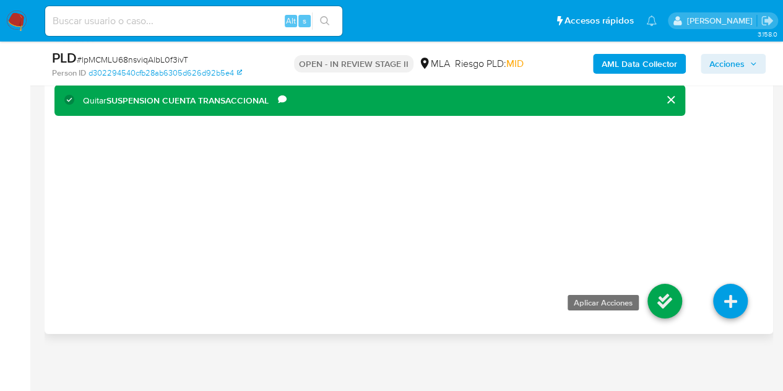
click at [655, 292] on icon at bounding box center [665, 301] width 35 height 35
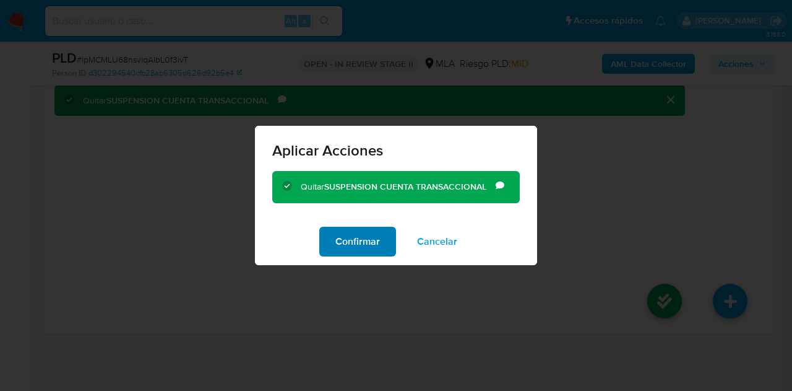
click at [350, 243] on span "Confirmar" at bounding box center [358, 241] width 45 height 27
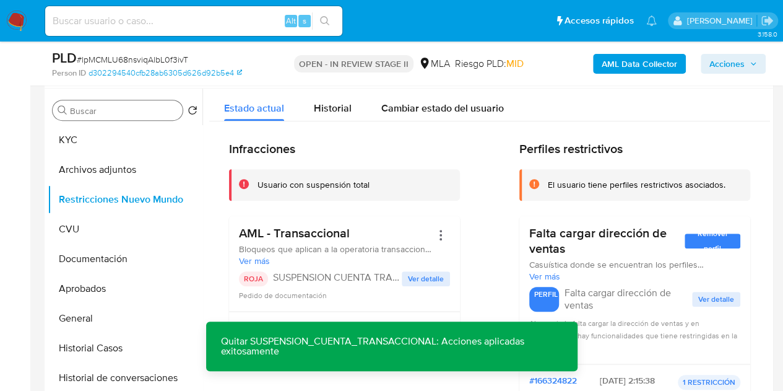
scroll to position [230, 0]
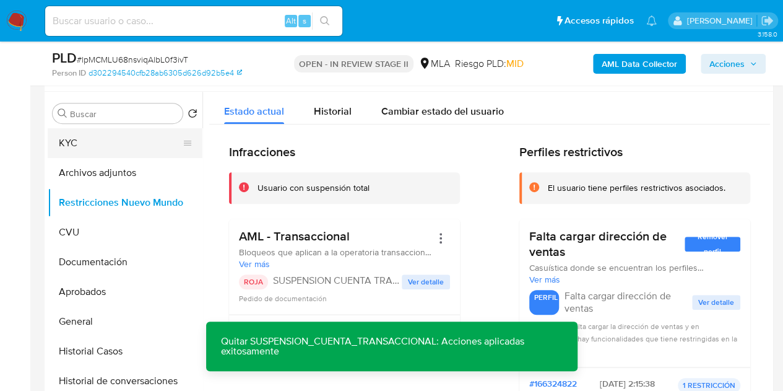
click at [102, 144] on button "KYC" at bounding box center [120, 143] width 145 height 30
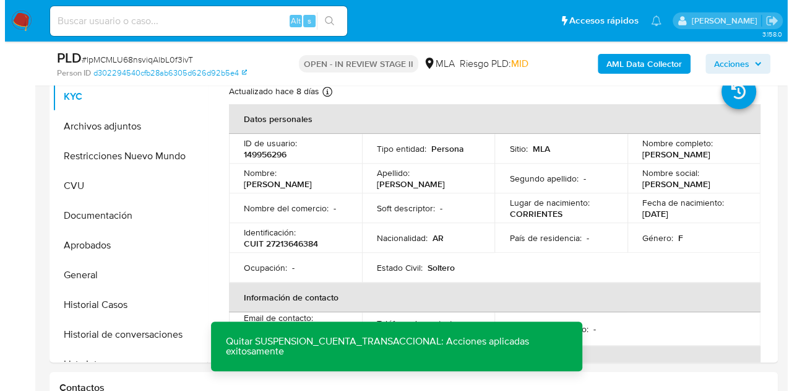
scroll to position [258, 0]
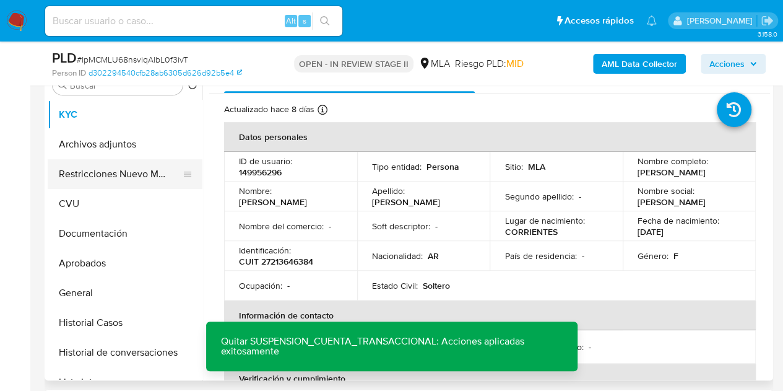
drag, startPoint x: 99, startPoint y: 147, endPoint x: 111, endPoint y: 160, distance: 17.5
click at [99, 147] on button "Archivos adjuntos" at bounding box center [125, 144] width 155 height 30
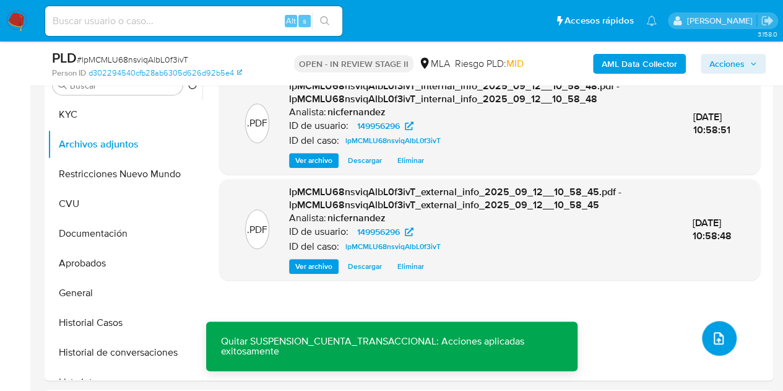
click at [717, 331] on span "upload-file" at bounding box center [718, 338] width 15 height 15
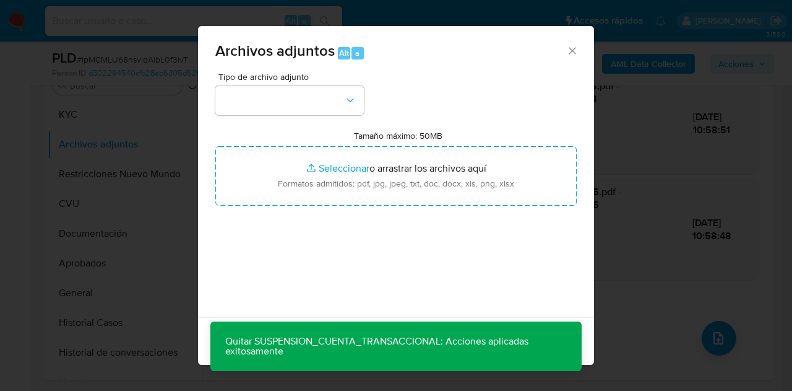
click at [334, 115] on div "Tipo de archivo adjunto Tamaño máximo: 50MB Seleccionar archivos Seleccionar o …" at bounding box center [396, 218] width 362 height 292
click at [345, 106] on icon "button" at bounding box center [350, 100] width 12 height 12
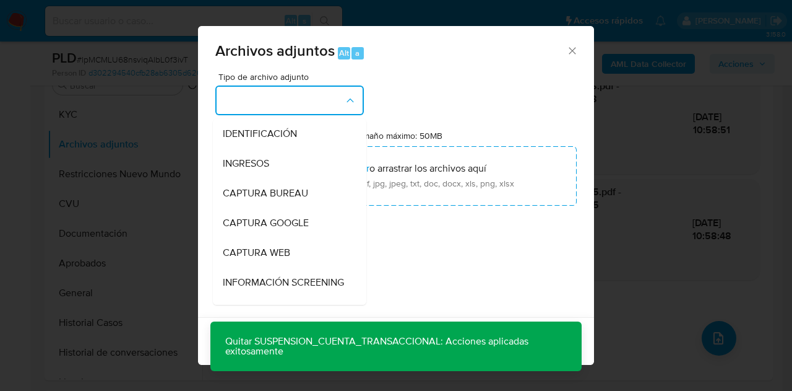
scroll to position [134, 0]
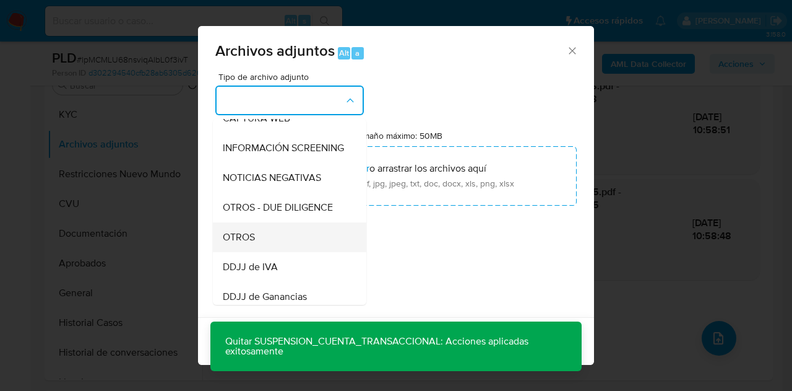
click at [259, 249] on div "OTROS" at bounding box center [286, 237] width 126 height 30
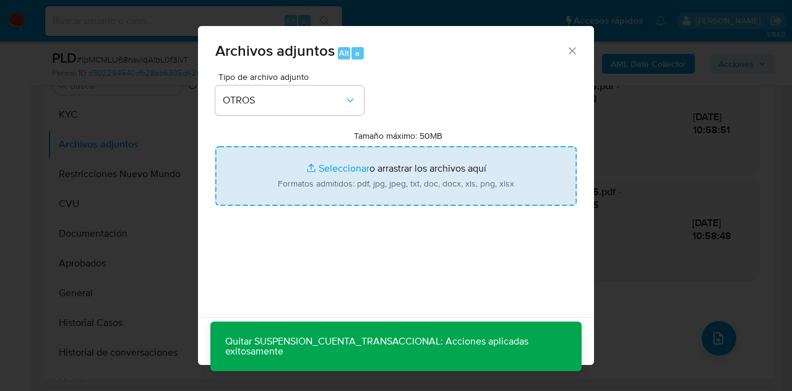
click at [321, 167] on input "Tamaño máximo: 50MB Seleccionar archivos" at bounding box center [396, 175] width 362 height 59
type input "C:\fakepath\Recibos 06 a 08 2025.pdf"
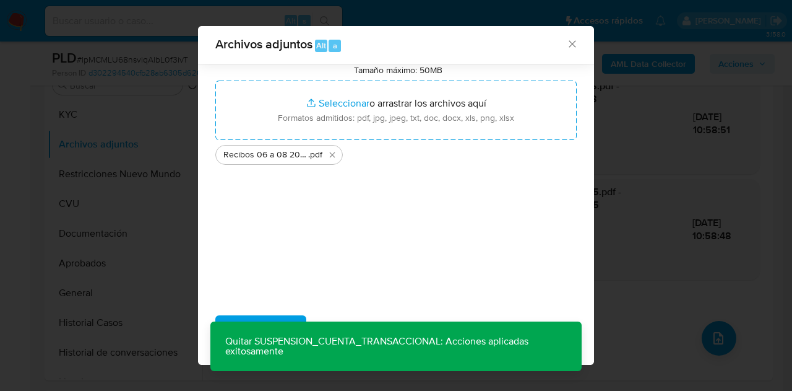
scroll to position [58, 0]
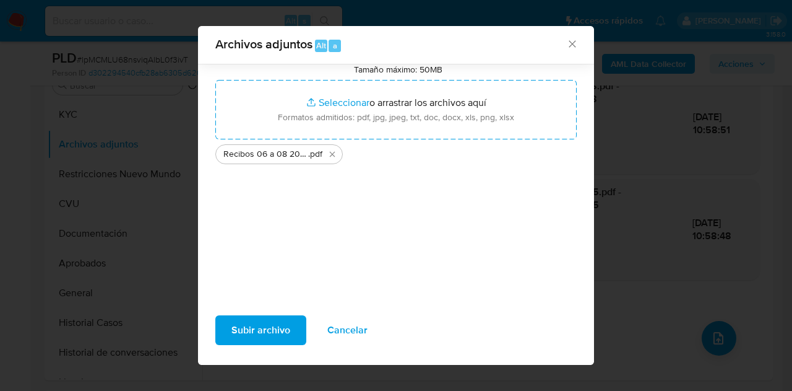
click at [252, 326] on span "Subir archivo" at bounding box center [261, 329] width 59 height 27
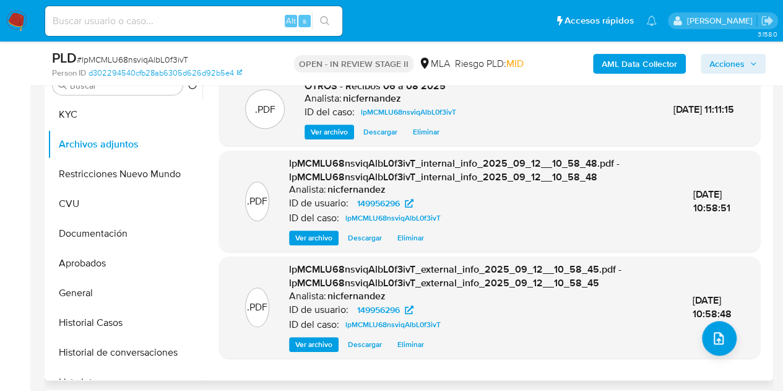
drag, startPoint x: 259, startPoint y: 176, endPoint x: 315, endPoint y: 196, distance: 59.1
click at [259, 176] on div ".PDF lpMCMLU68nsviqAlbL0f3ivT_internal_info_2025_09_12__10_58_48.pdf - lpMCMLU6…" at bounding box center [489, 201] width 529 height 89
click at [720, 329] on button "upload-file" at bounding box center [719, 338] width 35 height 35
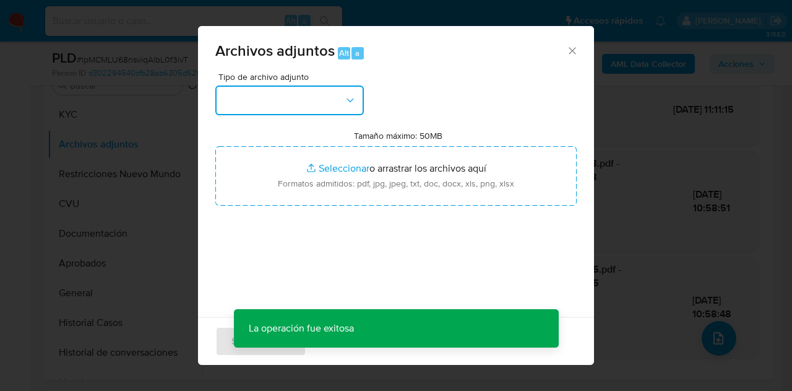
click at [347, 105] on icon "button" at bounding box center [350, 100] width 12 height 12
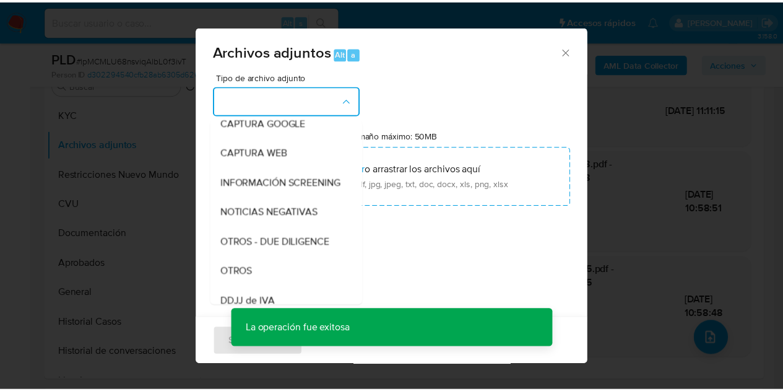
scroll to position [140, 0]
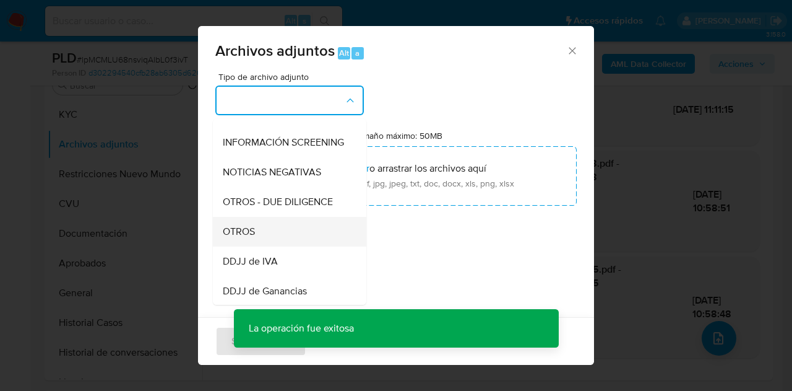
click at [300, 238] on div "OTROS" at bounding box center [286, 232] width 126 height 30
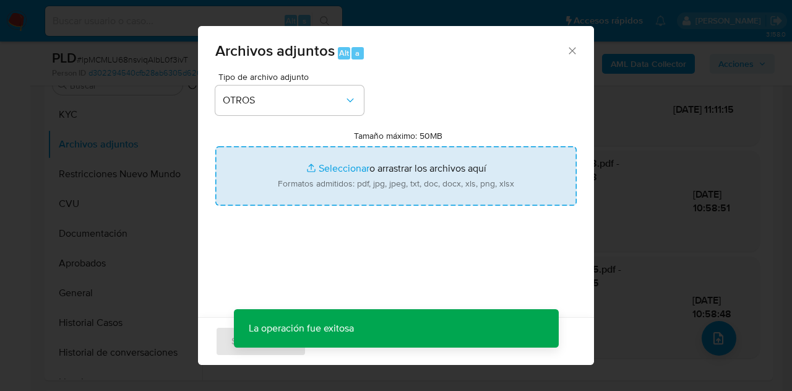
click at [334, 160] on input "Tamaño máximo: 50MB Seleccionar archivos" at bounding box center [396, 175] width 362 height 59
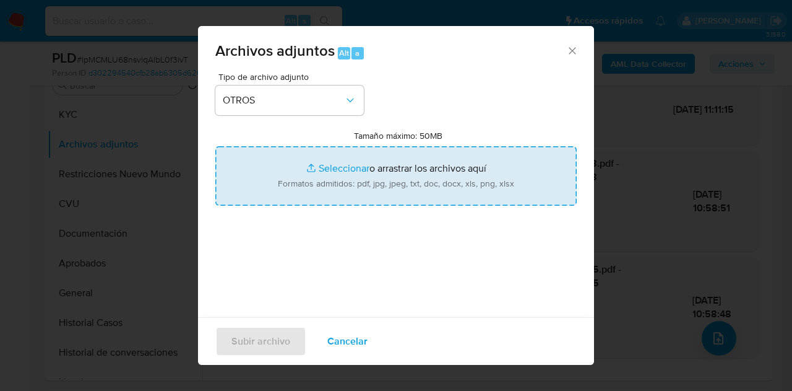
type input "C:\fakepath\Caselog NO ROI lpMCMLU68nsviqAlbL0f3ivT.docx"
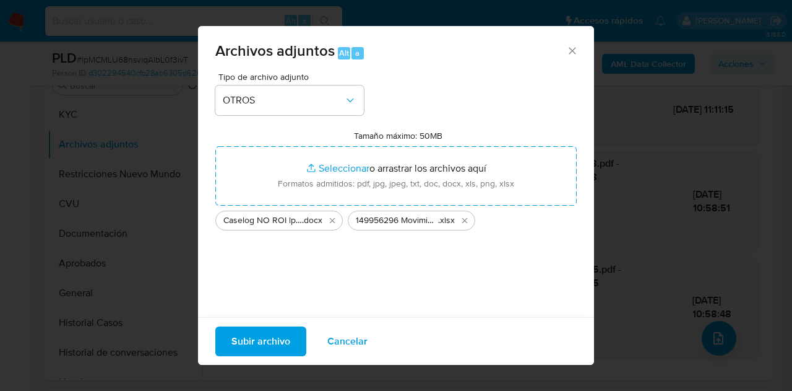
click at [263, 338] on span "Subir archivo" at bounding box center [261, 340] width 59 height 27
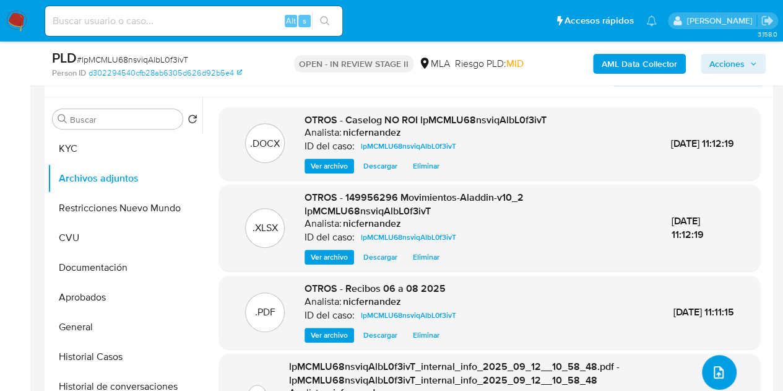
scroll to position [218, 0]
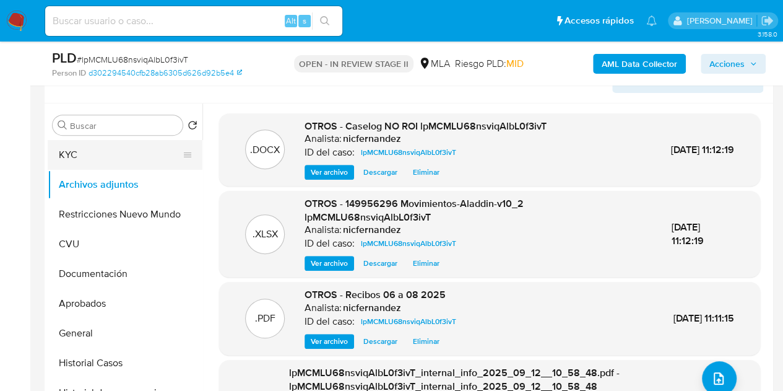
click at [93, 155] on button "KYC" at bounding box center [120, 155] width 145 height 30
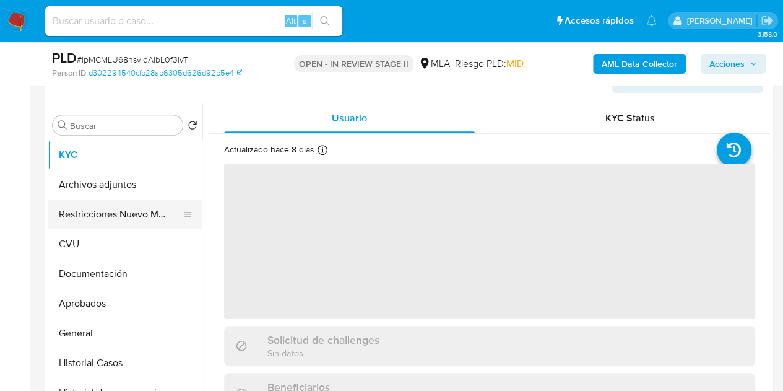
click at [92, 216] on button "Restricciones Nuevo Mundo" at bounding box center [120, 214] width 145 height 30
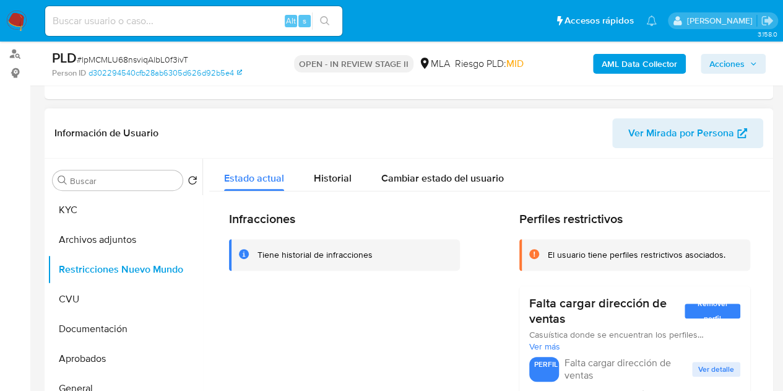
scroll to position [154, 0]
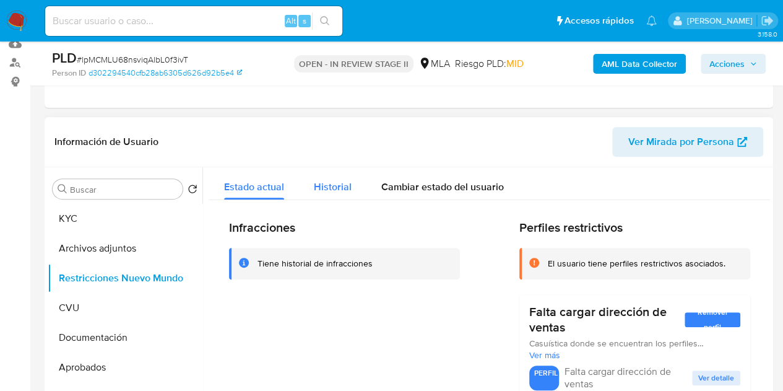
click at [334, 188] on span "Historial" at bounding box center [333, 187] width 38 height 14
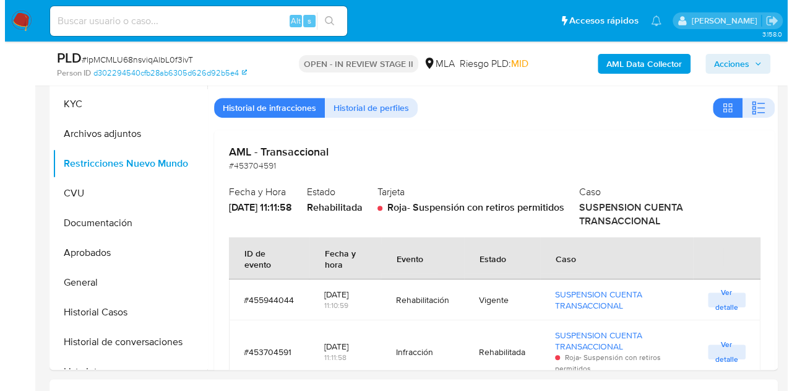
scroll to position [245, 0]
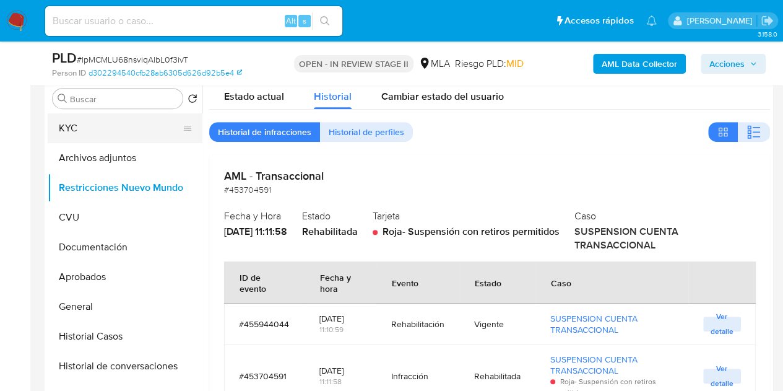
click at [98, 131] on button "KYC" at bounding box center [120, 128] width 145 height 30
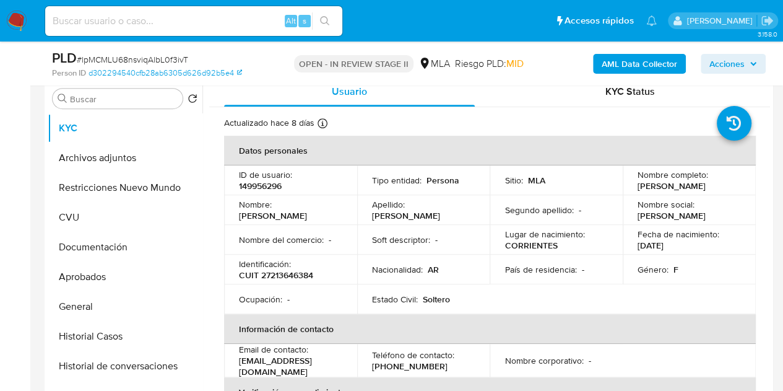
drag, startPoint x: 237, startPoint y: 219, endPoint x: 303, endPoint y: 220, distance: 65.6
click at [303, 220] on td "Nombre : Noemi Lastenia" at bounding box center [290, 210] width 133 height 30
copy p "Noemi Lastenia"
click at [310, 215] on div "Nombre : Noemi Lastenia" at bounding box center [290, 210] width 103 height 22
click at [100, 154] on button "Archivos adjuntos" at bounding box center [120, 158] width 145 height 30
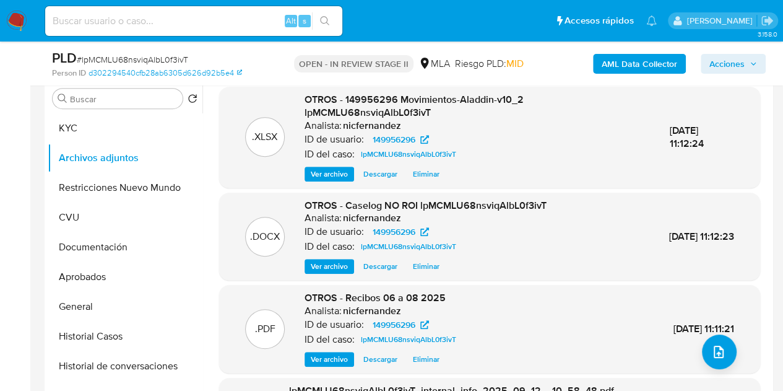
click at [322, 261] on span "Ver archivo" at bounding box center [329, 266] width 37 height 12
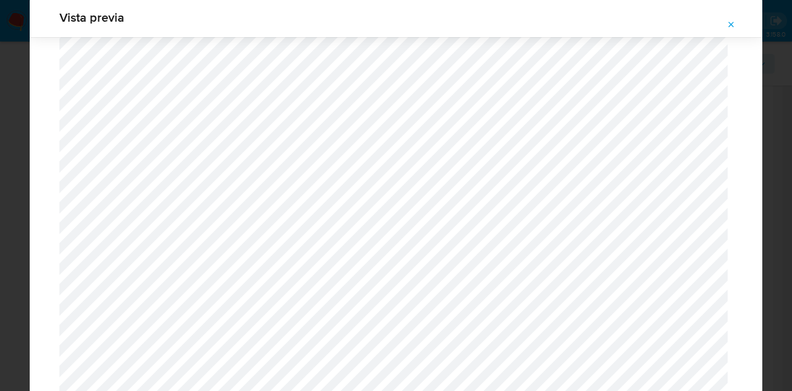
scroll to position [1414, 0]
click at [732, 22] on icon "Attachment preview" at bounding box center [732, 25] width 10 height 10
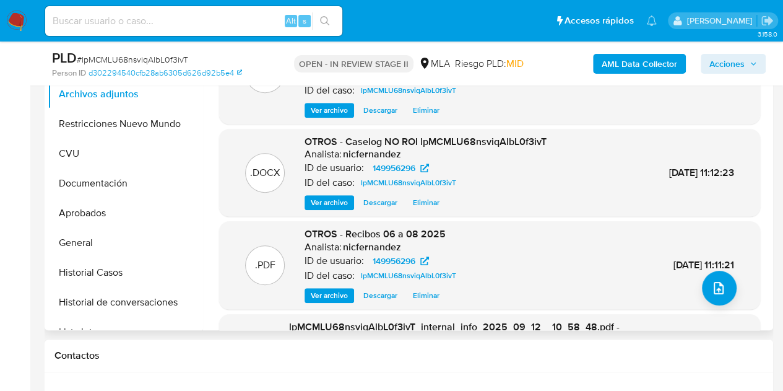
scroll to position [261, 0]
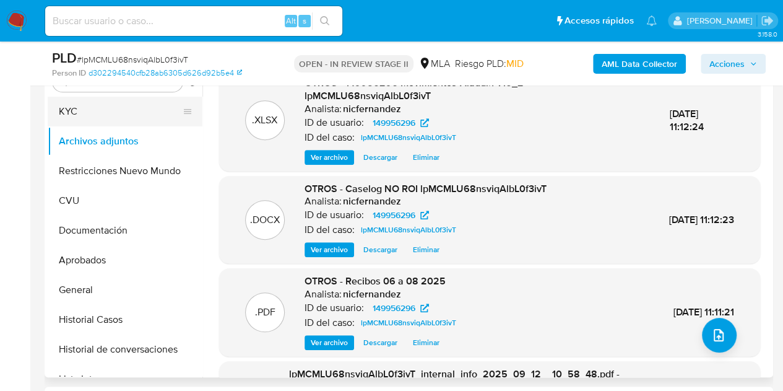
click at [115, 118] on button "KYC" at bounding box center [120, 112] width 145 height 30
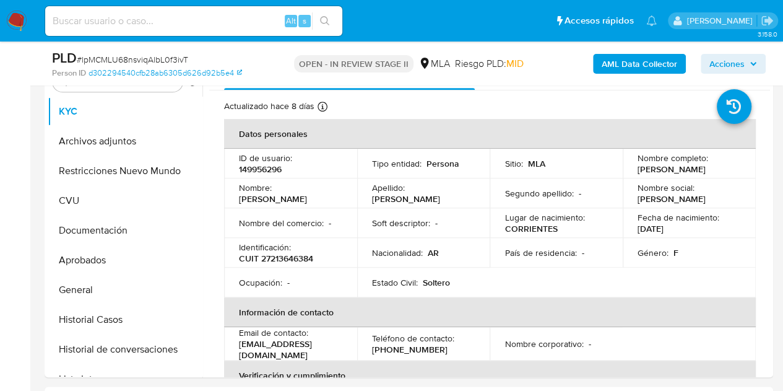
drag, startPoint x: 369, startPoint y: 235, endPoint x: 383, endPoint y: 230, distance: 14.3
click at [369, 235] on td "Soft descriptor : -" at bounding box center [423, 223] width 133 height 30
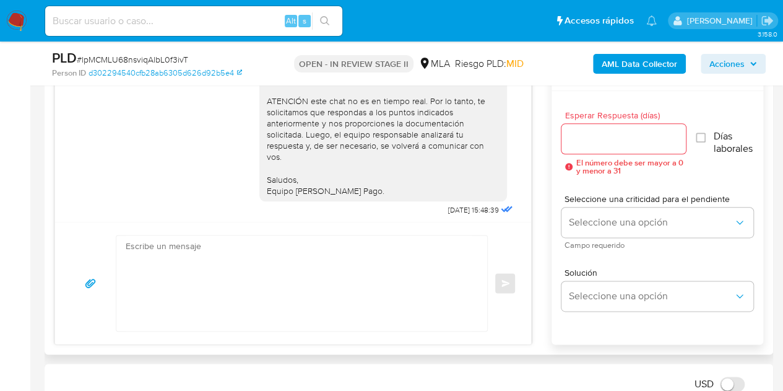
scroll to position [1675, 0]
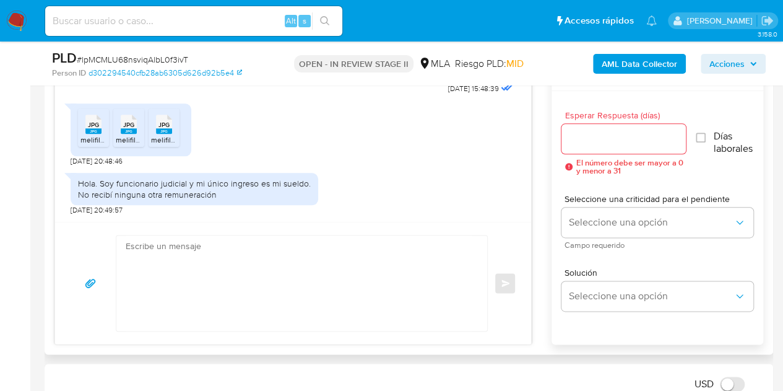
click at [373, 271] on textarea at bounding box center [299, 282] width 346 height 95
paste textarea "Hola Noemi Lastenia, ¡Muchas gracias por tu respuesta! Confirmamos la recepción…"
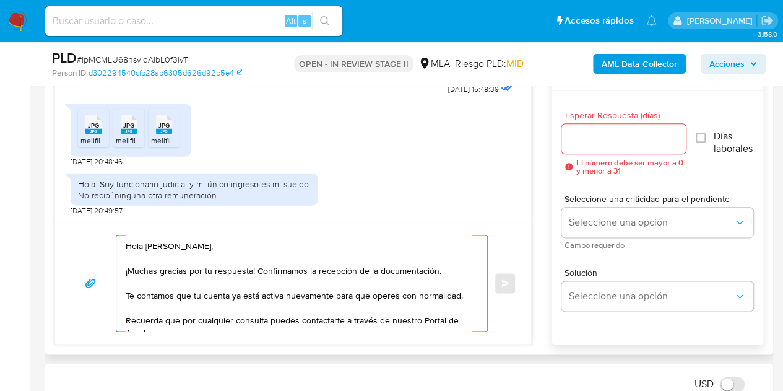
scroll to position [4, 0]
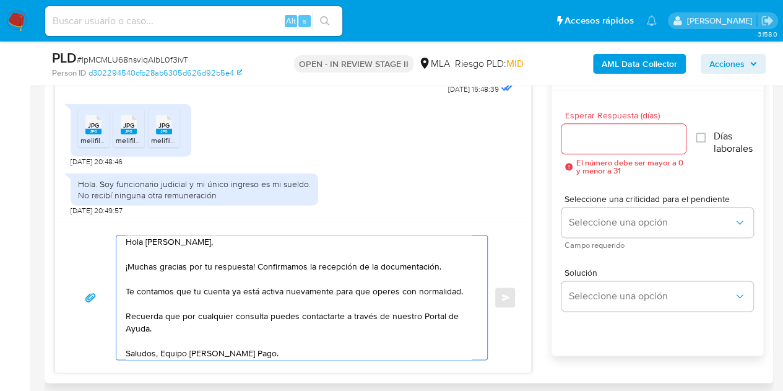
type textarea "Hola Noemi Lastenia, ¡Muchas gracias por tu respuesta! Confirmamos la recepción…"
click at [605, 139] on input "Esperar Respuesta (días)" at bounding box center [623, 139] width 125 height 16
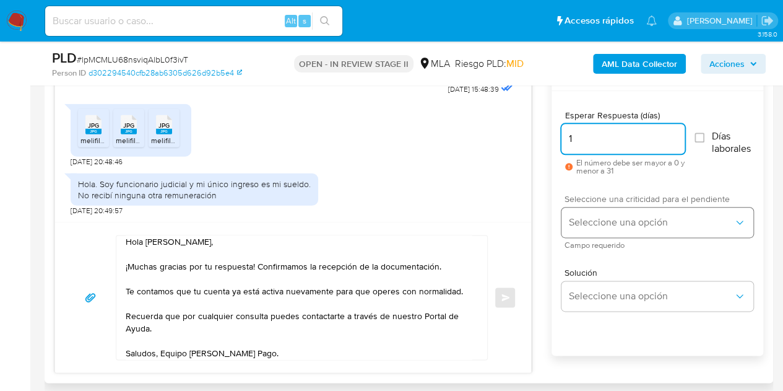
type input "1"
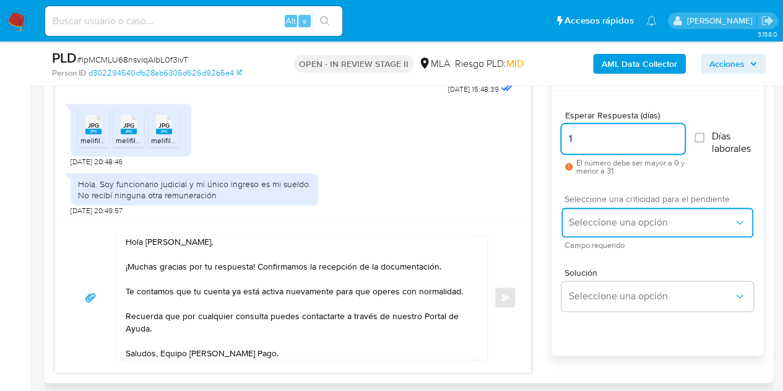
click at [598, 216] on span "Seleccione una opción" at bounding box center [651, 222] width 165 height 12
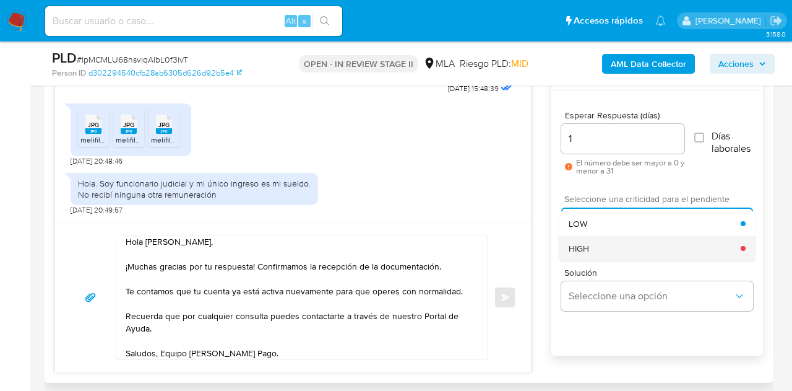
click at [605, 246] on div "HIGH" at bounding box center [655, 248] width 172 height 25
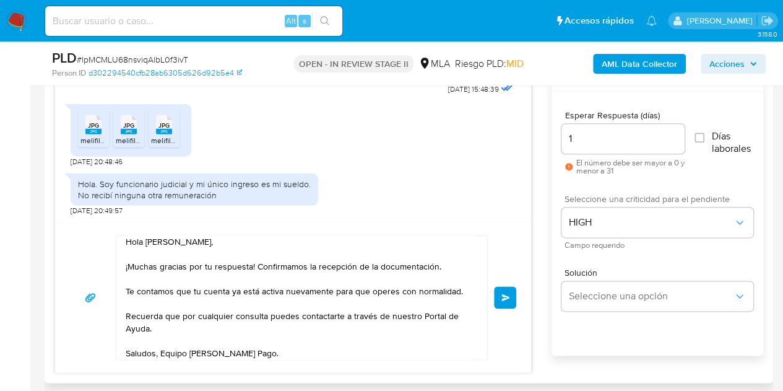
click at [512, 257] on div "Hola Noemi Lastenia, ¡Muchas gracias por tu respuesta! Confirmamos la recepción…" at bounding box center [293, 297] width 446 height 125
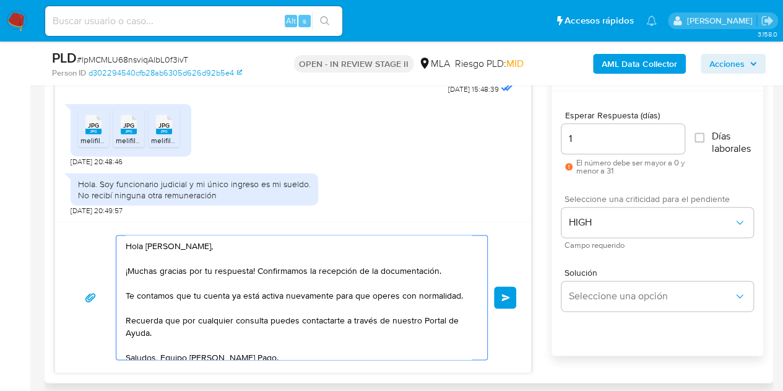
scroll to position [9, 0]
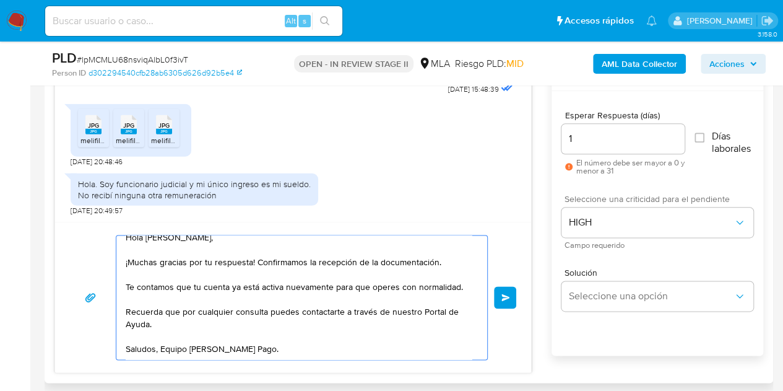
click at [509, 296] on span "Enviar" at bounding box center [505, 296] width 9 height 7
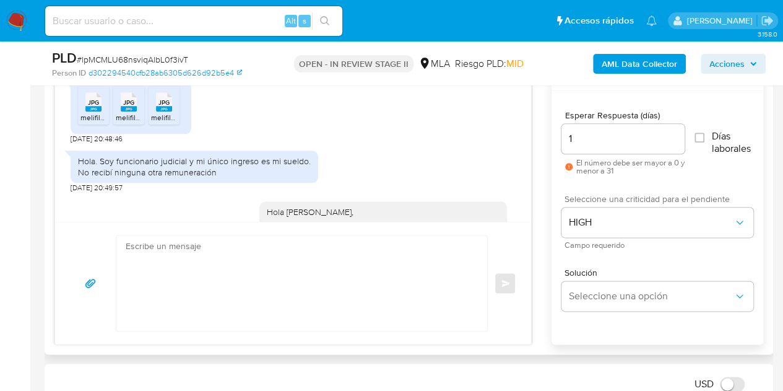
scroll to position [0, 0]
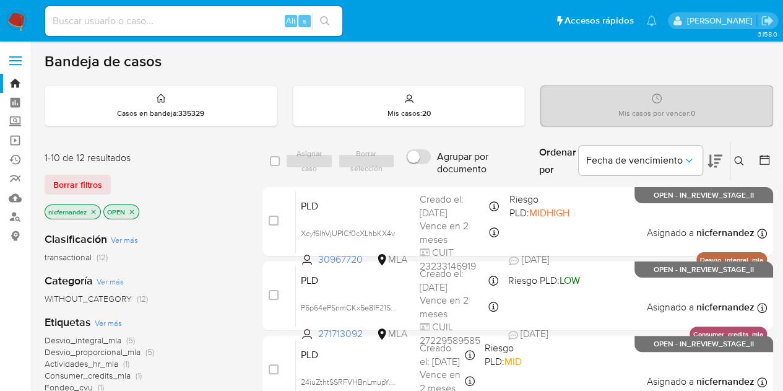
click at [62, 186] on span "Borrar filtros" at bounding box center [77, 184] width 49 height 17
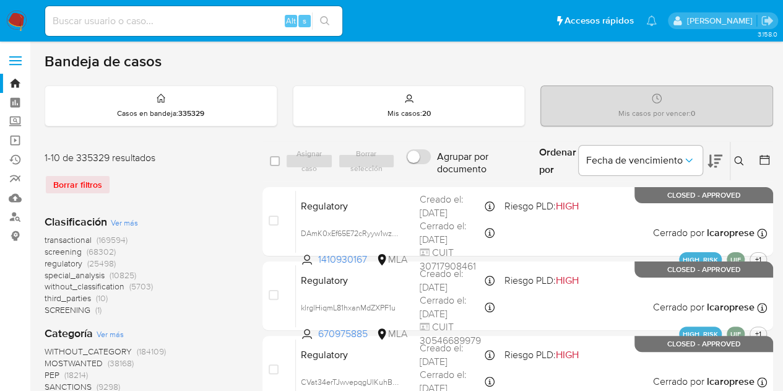
drag, startPoint x: 214, startPoint y: 249, endPoint x: 599, endPoint y: 176, distance: 392.5
click at [224, 247] on div "transactional (169594) screening (68302) regulatory (25498) special_analysis (1…" at bounding box center [144, 275] width 198 height 82
click at [743, 160] on icon at bounding box center [739, 161] width 10 height 10
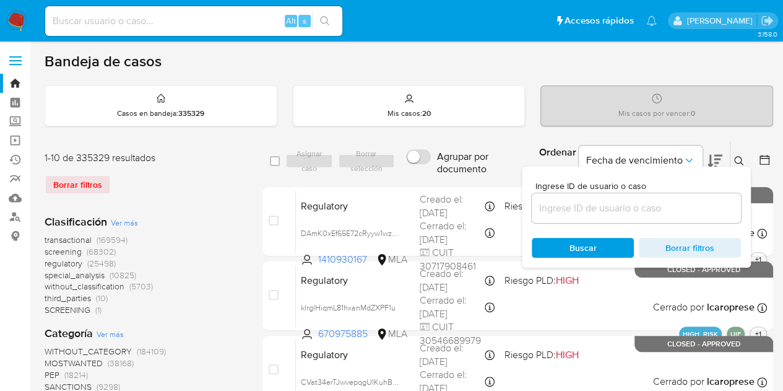
click at [646, 200] on input at bounding box center [636, 208] width 209 height 16
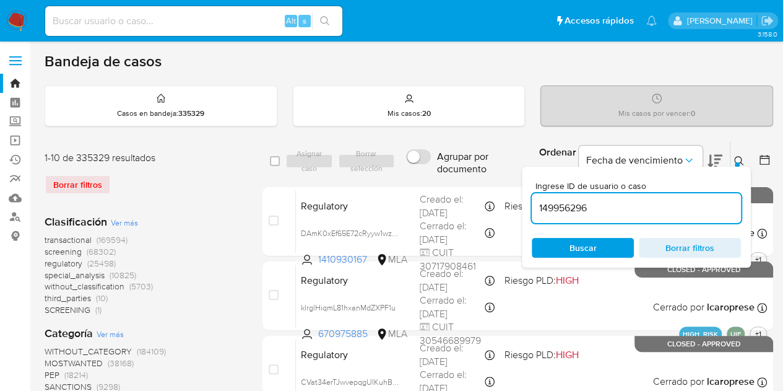
type input "149956296"
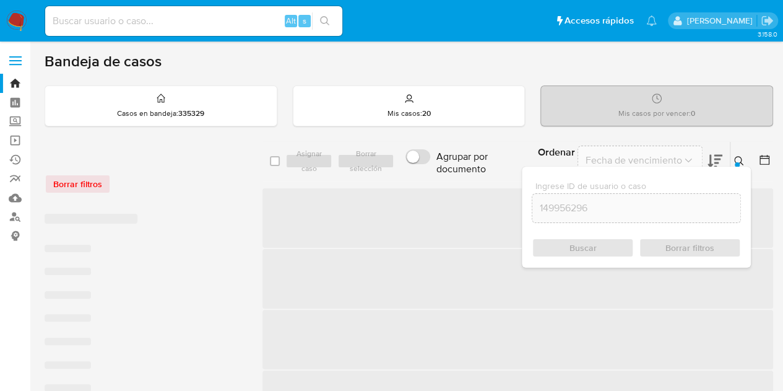
click at [737, 154] on button at bounding box center [740, 161] width 20 height 15
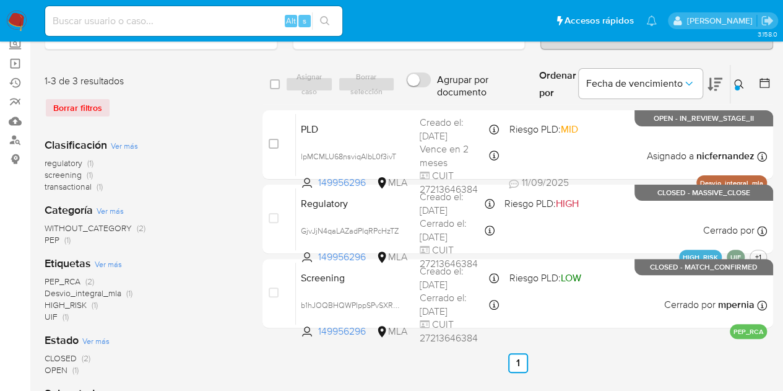
scroll to position [76, 0]
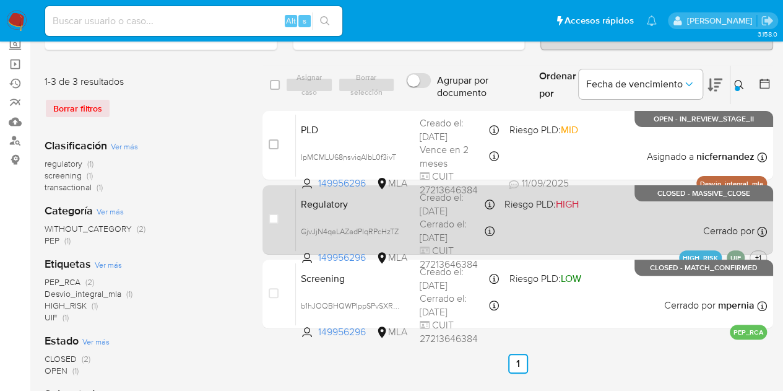
click at [354, 207] on span "Regulatory" at bounding box center [355, 203] width 109 height 16
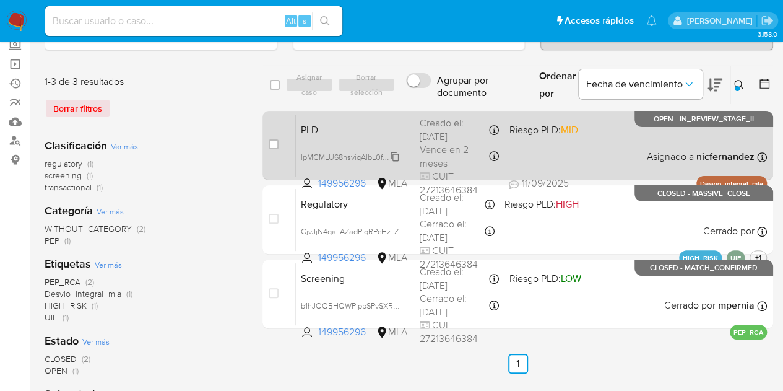
click at [396, 150] on span "lpMCMLU68nsviqAlbL0f3ivT" at bounding box center [348, 156] width 95 height 14
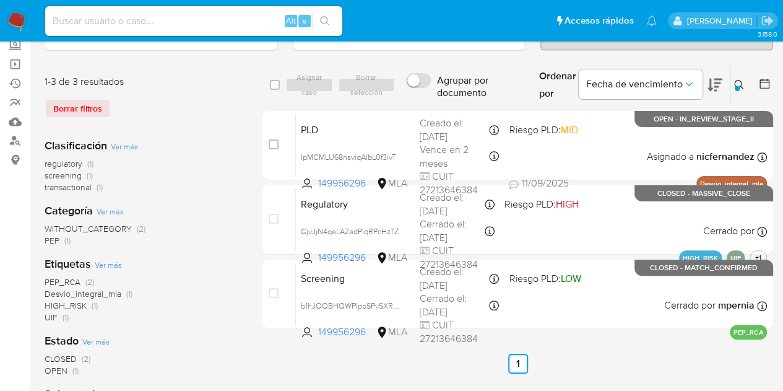
click at [737, 80] on icon at bounding box center [739, 85] width 10 height 10
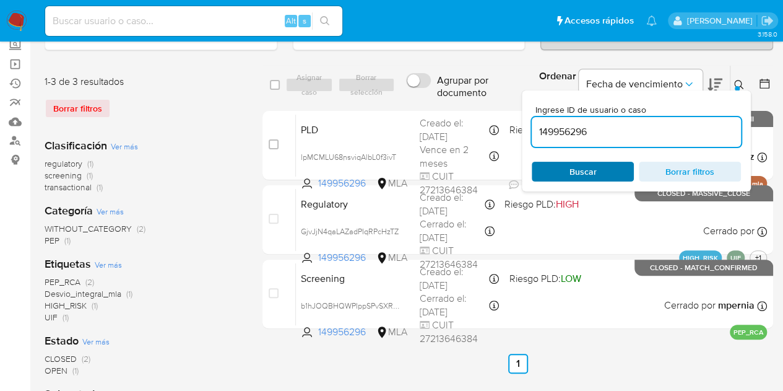
drag, startPoint x: 594, startPoint y: 169, endPoint x: 698, endPoint y: 117, distance: 115.7
click at [596, 167] on span "Buscar" at bounding box center [582, 171] width 85 height 17
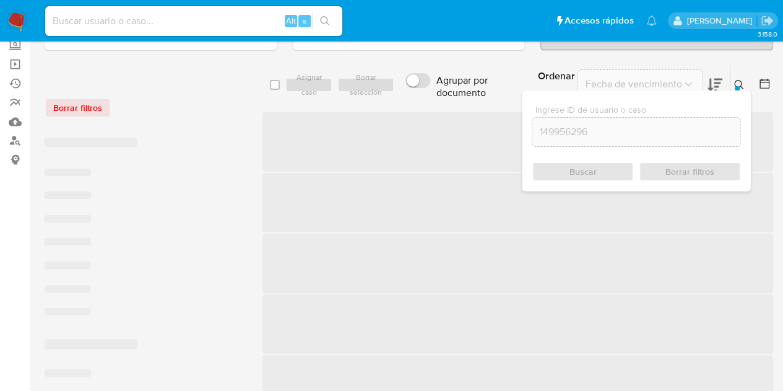
click at [737, 80] on icon at bounding box center [738, 84] width 9 height 9
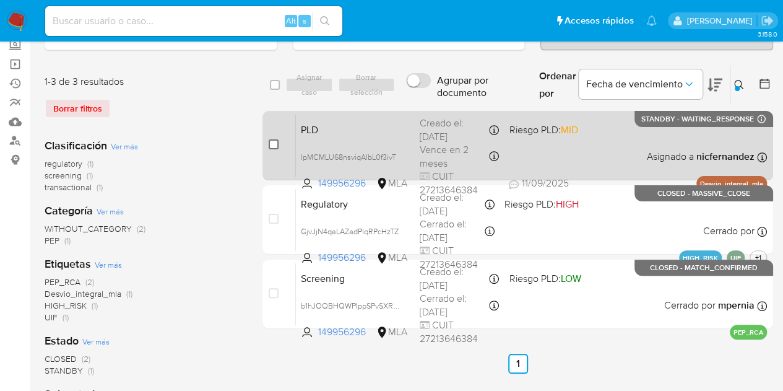
click at [274, 142] on input "checkbox" at bounding box center [274, 144] width 10 height 10
checkbox input "true"
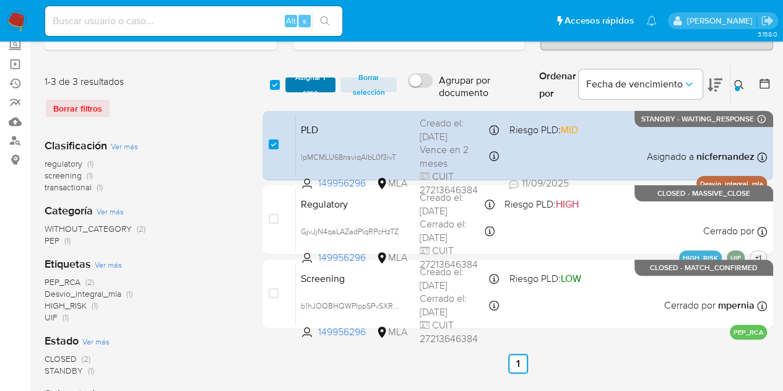
click at [308, 91] on span "Asignar 1 caso" at bounding box center [311, 85] width 38 height 12
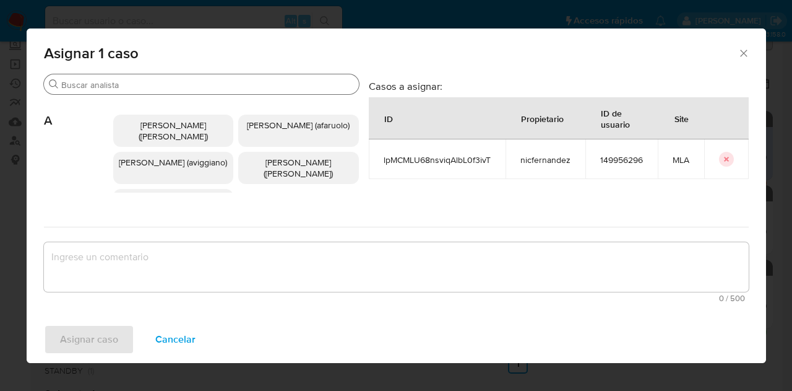
click at [130, 79] on div "Buscar" at bounding box center [201, 84] width 315 height 20
click at [130, 80] on input "Buscar" at bounding box center [207, 84] width 293 height 11
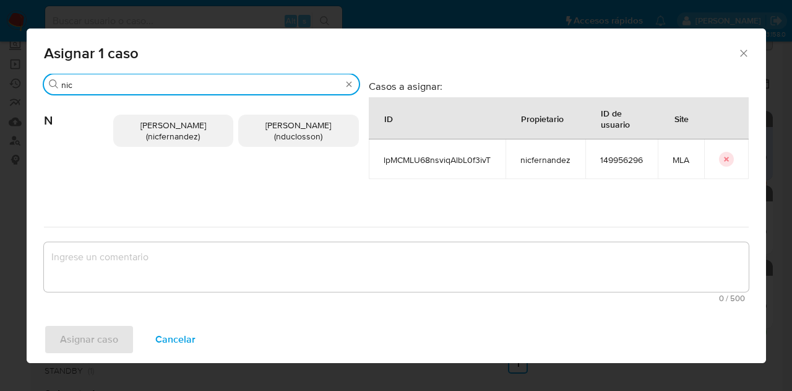
type input "nic"
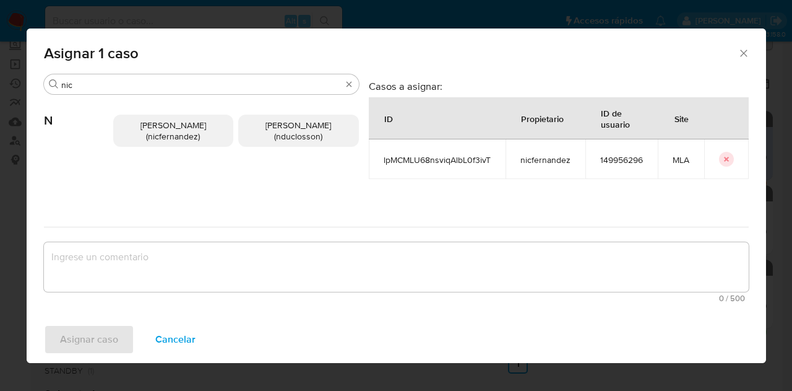
click at [168, 142] on p "Nicolas Fernandez Allen (nicfernandez)" at bounding box center [173, 131] width 121 height 32
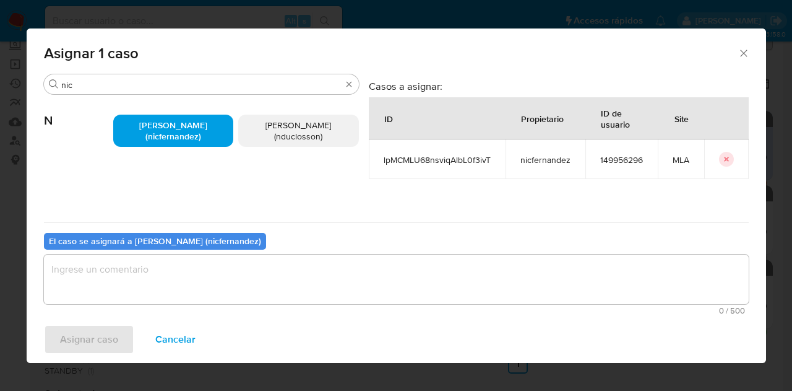
click at [214, 287] on textarea "assign-modal" at bounding box center [396, 279] width 705 height 50
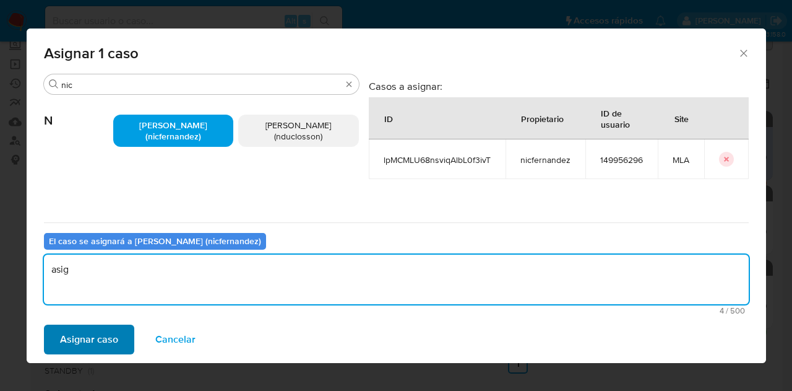
type textarea "asig"
click at [84, 348] on span "Asignar caso" at bounding box center [89, 339] width 58 height 27
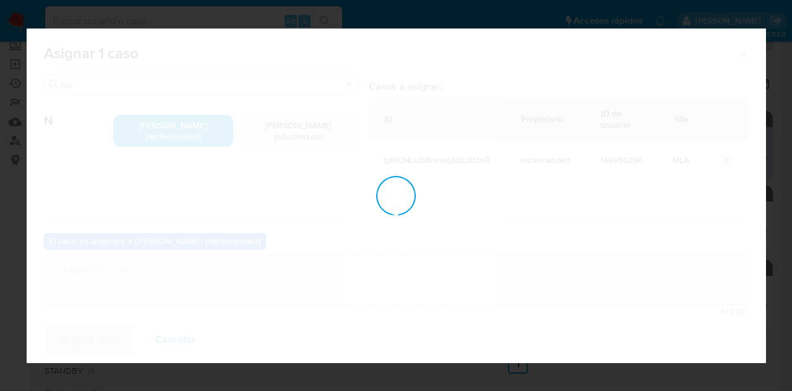
checkbox input "false"
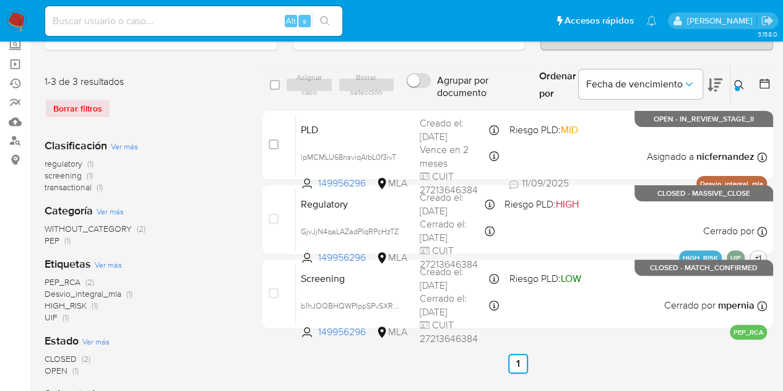
click at [739, 80] on icon at bounding box center [739, 85] width 10 height 10
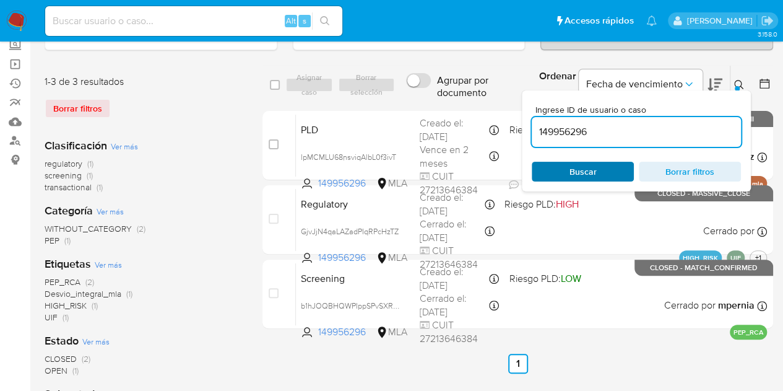
click at [592, 173] on span "Buscar" at bounding box center [583, 172] width 27 height 20
click at [745, 84] on button at bounding box center [740, 84] width 20 height 15
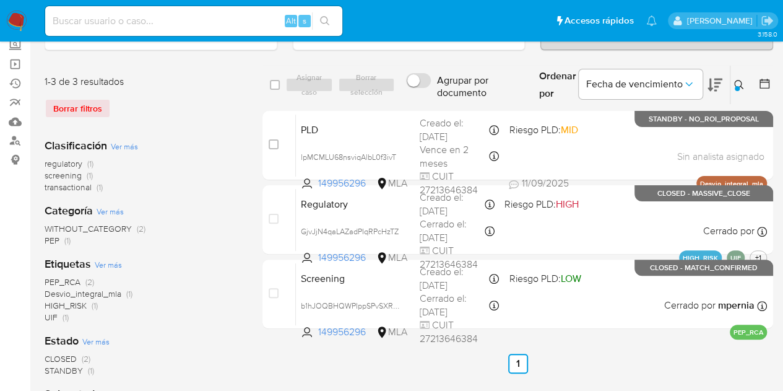
drag, startPoint x: 744, startPoint y: 84, endPoint x: 660, endPoint y: 133, distance: 97.7
click at [744, 84] on button at bounding box center [740, 84] width 20 height 15
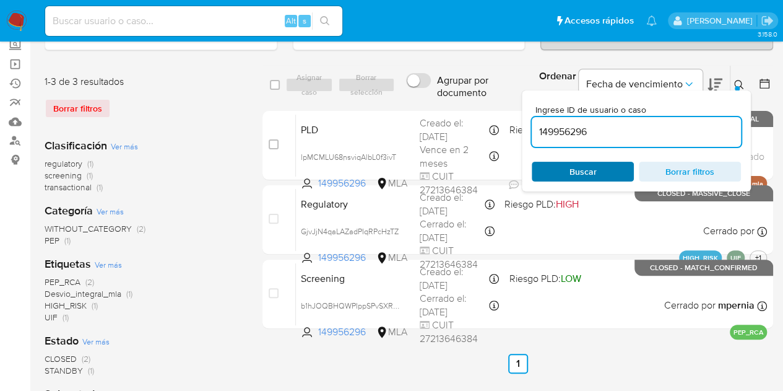
click at [603, 174] on span "Buscar" at bounding box center [582, 171] width 85 height 17
click at [740, 82] on icon at bounding box center [738, 84] width 9 height 9
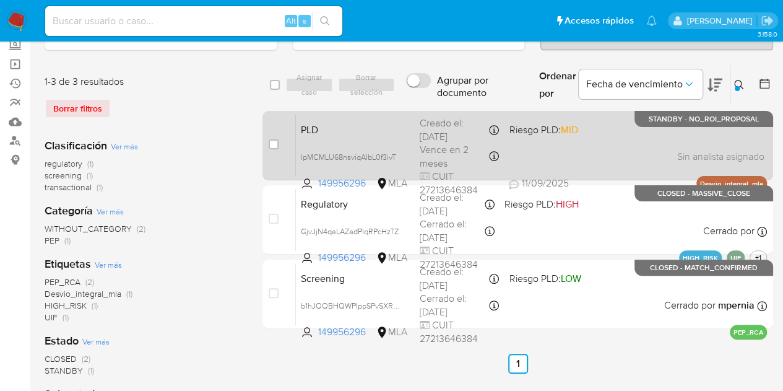
click at [368, 128] on span "PLD" at bounding box center [355, 129] width 109 height 16
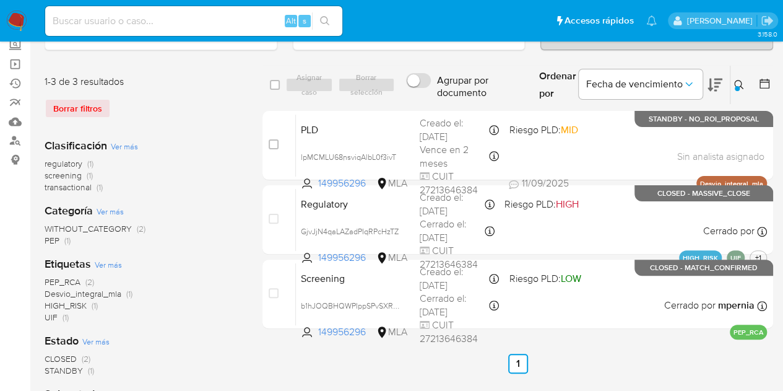
click at [350, 378] on div "select-all-cases-checkbox Asignar caso Borrar selección Agrupar por documento O…" at bounding box center [517, 357] width 511 height 584
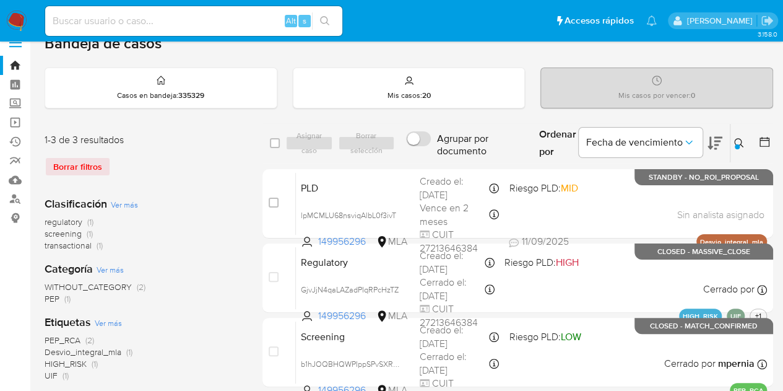
scroll to position [12, 0]
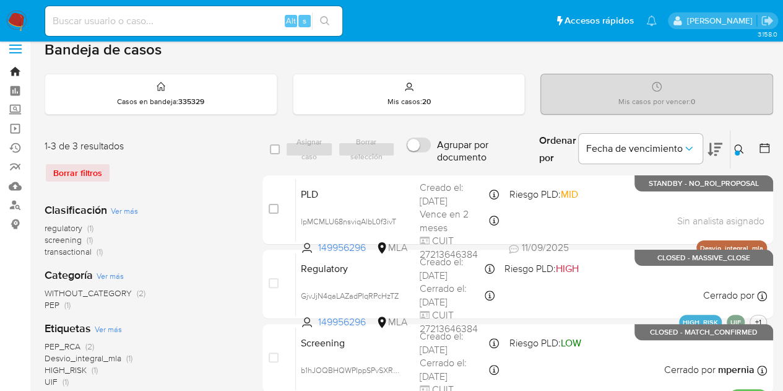
click at [14, 68] on link "Bandeja" at bounding box center [73, 71] width 147 height 19
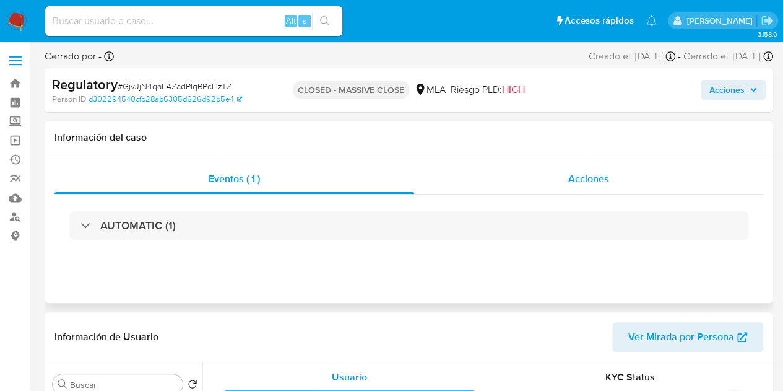
click at [623, 176] on div "Acciones" at bounding box center [588, 179] width 349 height 30
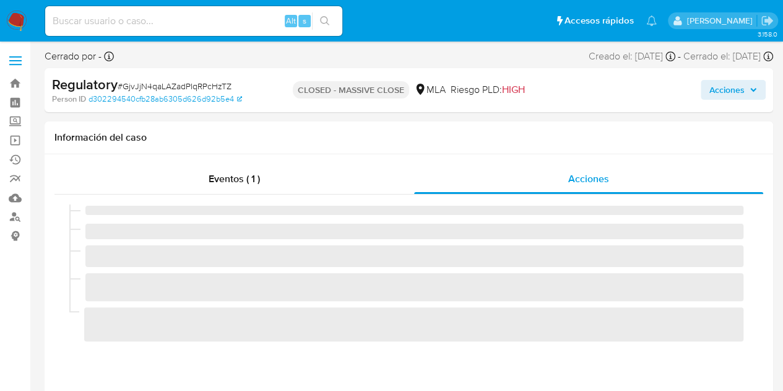
select select "10"
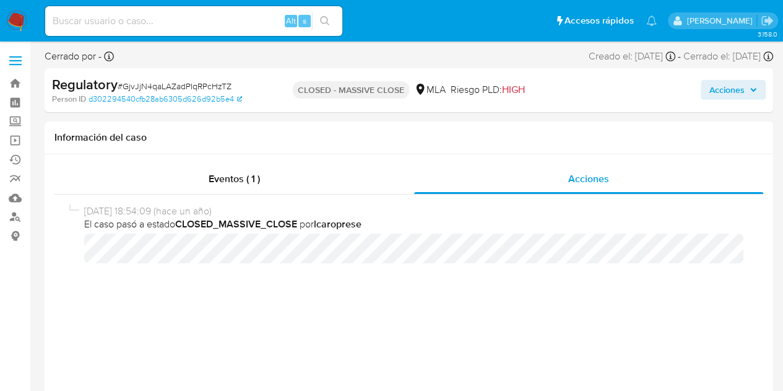
scroll to position [40, 0]
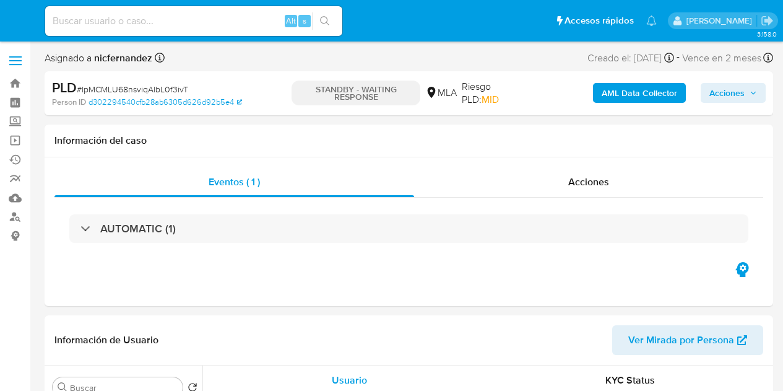
select select "10"
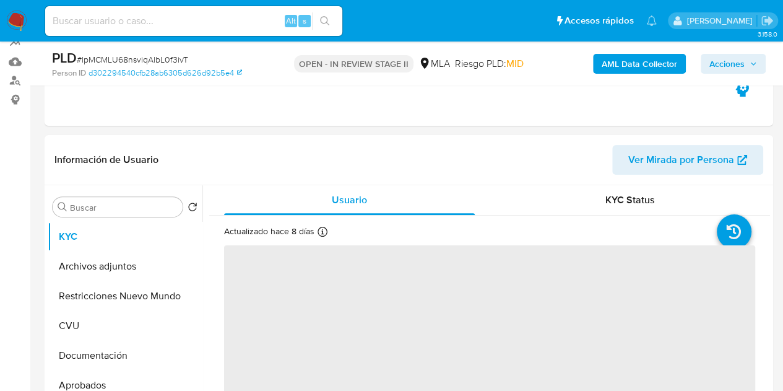
select select "10"
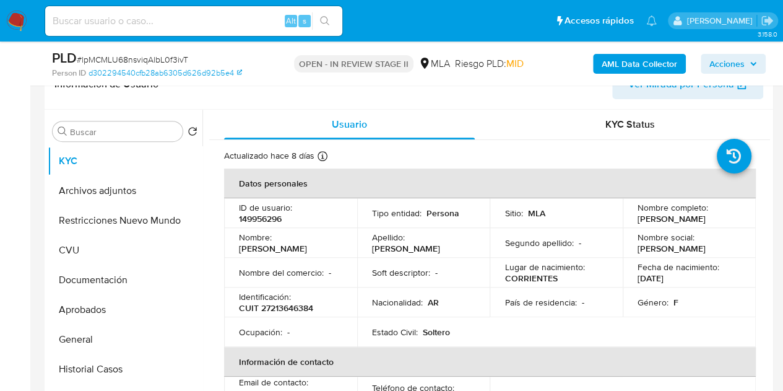
scroll to position [209, 0]
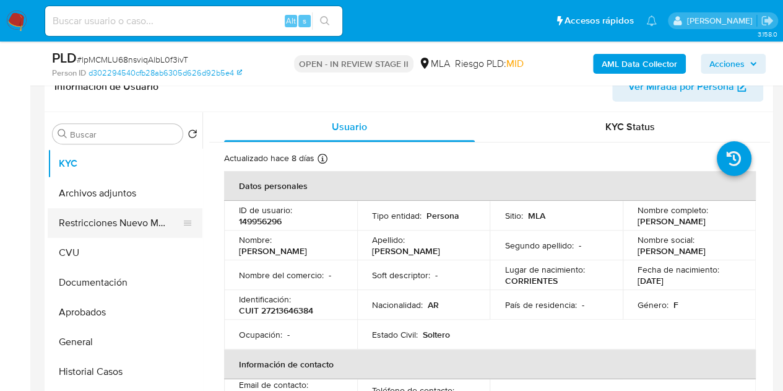
click at [108, 217] on button "Restricciones Nuevo Mundo" at bounding box center [120, 223] width 145 height 30
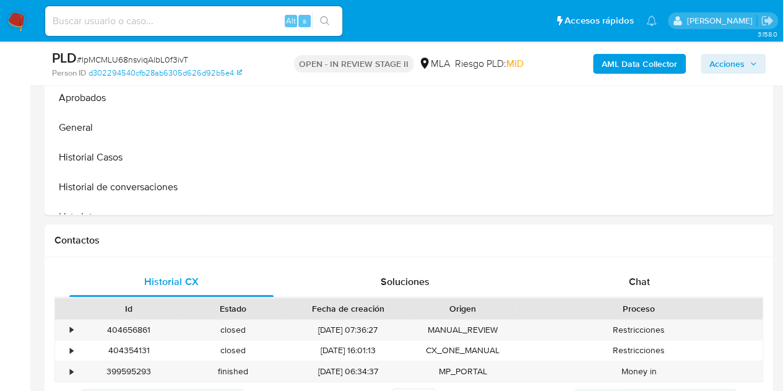
scroll to position [527, 0]
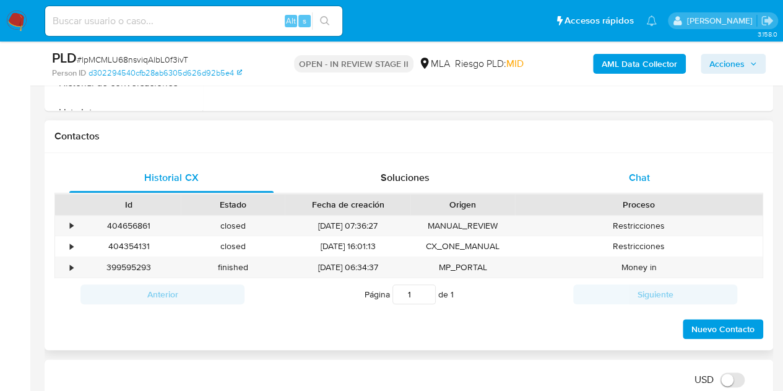
click at [682, 170] on div "Chat" at bounding box center [639, 178] width 204 height 30
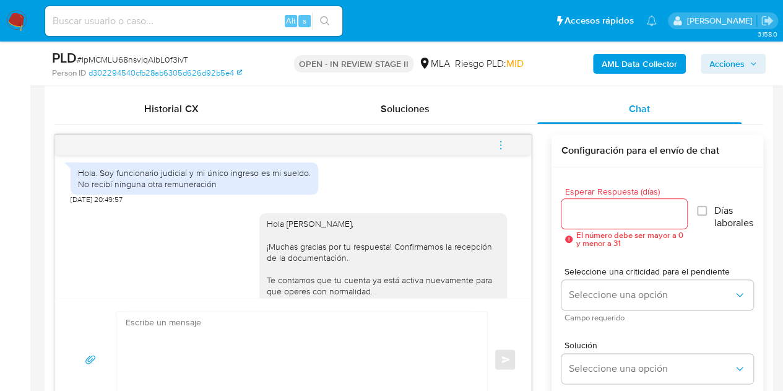
scroll to position [1034, 0]
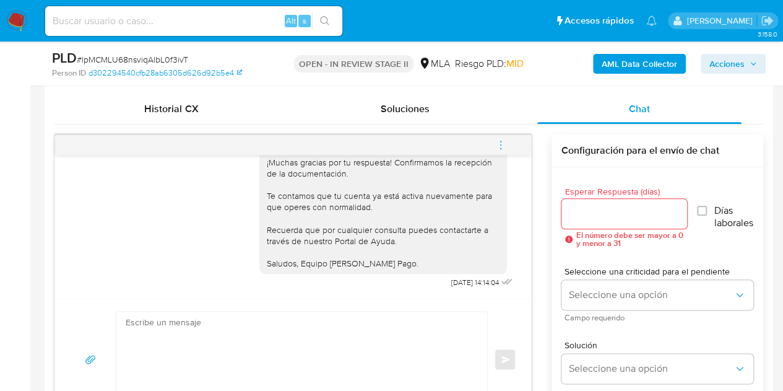
click at [503, 146] on icon "menu-action" at bounding box center [500, 144] width 11 height 11
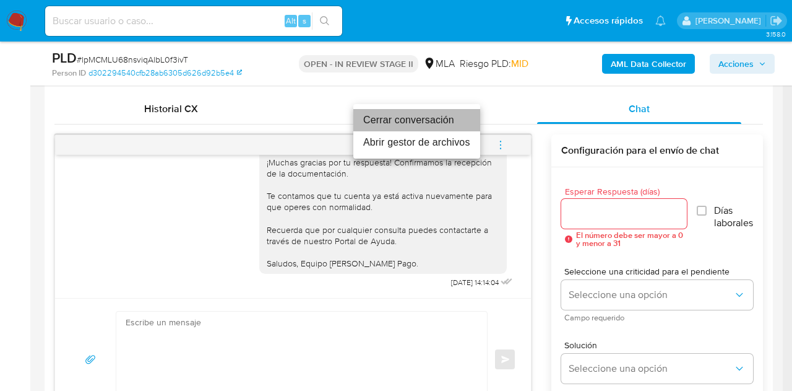
click at [454, 123] on li "Cerrar conversación" at bounding box center [416, 120] width 127 height 22
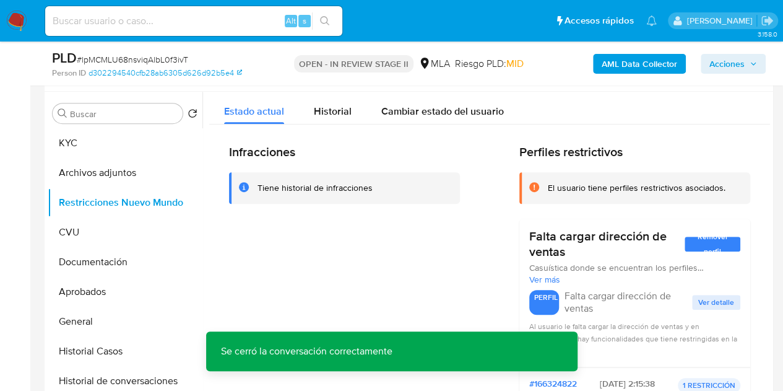
scroll to position [250, 0]
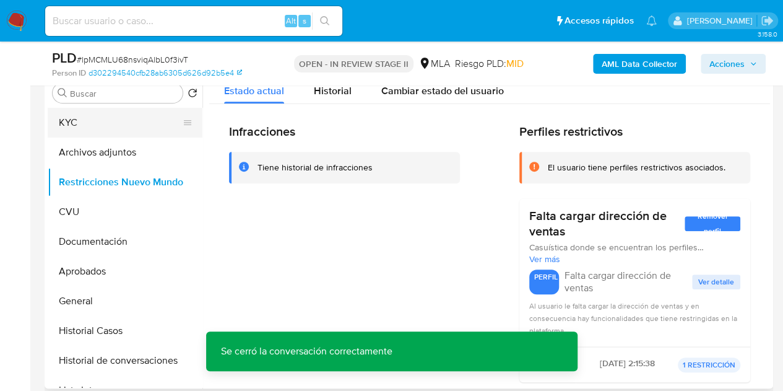
click at [100, 129] on button "KYC" at bounding box center [120, 123] width 145 height 30
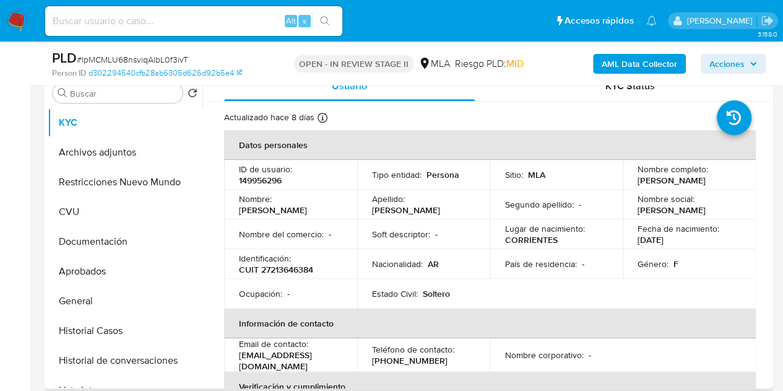
click at [338, 192] on td "Nombre : Noemi Lastenia" at bounding box center [290, 204] width 133 height 30
click at [94, 359] on button "Historial de conversaciones" at bounding box center [120, 360] width 145 height 30
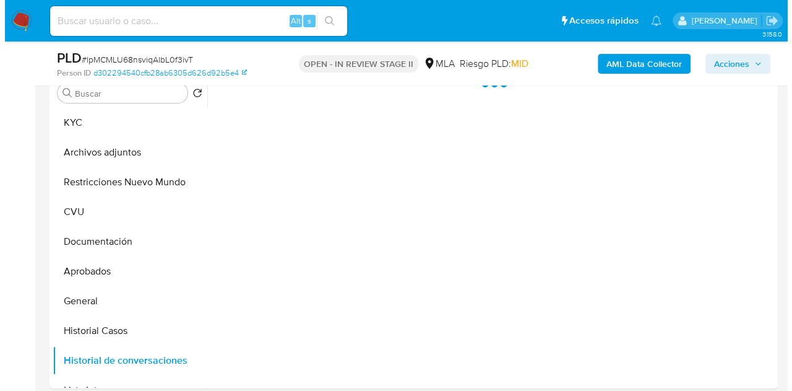
scroll to position [231, 0]
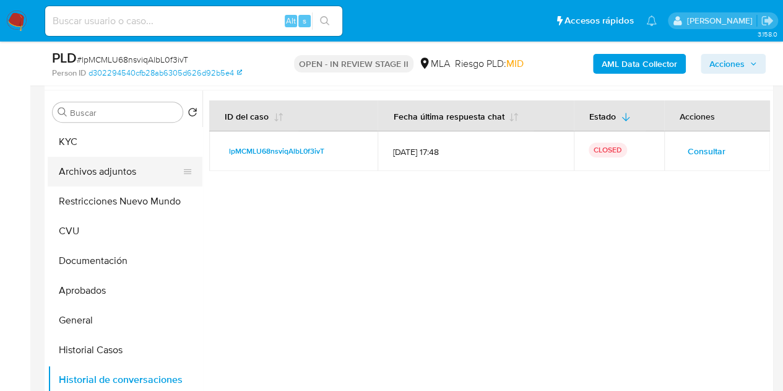
click at [131, 170] on button "Archivos adjuntos" at bounding box center [120, 172] width 145 height 30
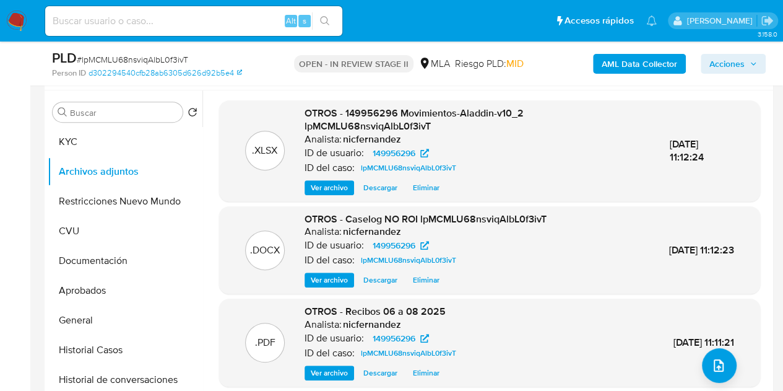
click at [310, 285] on button "Ver archivo" at bounding box center [330, 279] width 50 height 15
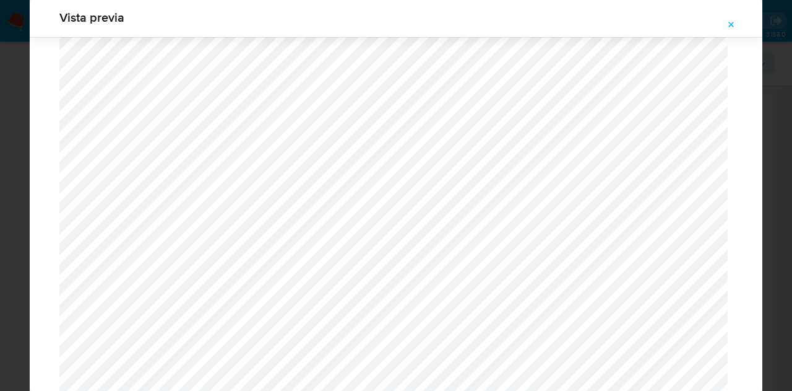
click at [727, 24] on icon "Attachment preview" at bounding box center [732, 25] width 10 height 10
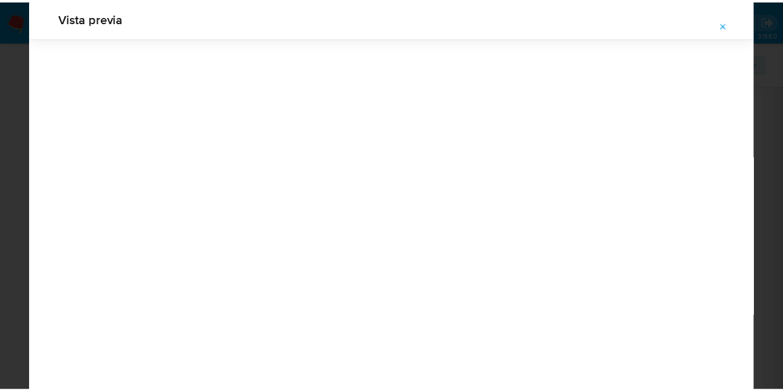
scroll to position [40, 0]
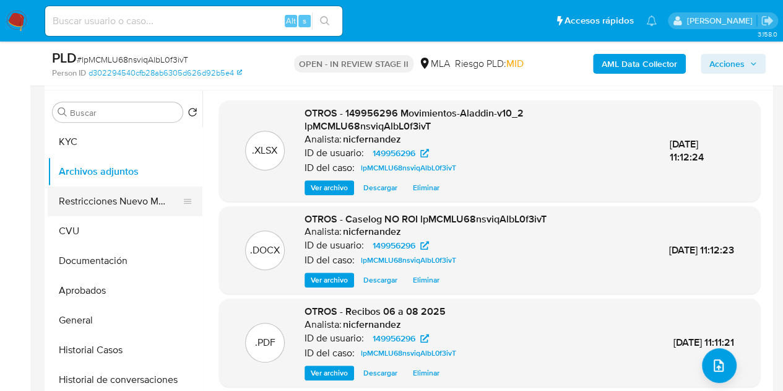
click at [84, 200] on button "Restricciones Nuevo Mundo" at bounding box center [120, 201] width 145 height 30
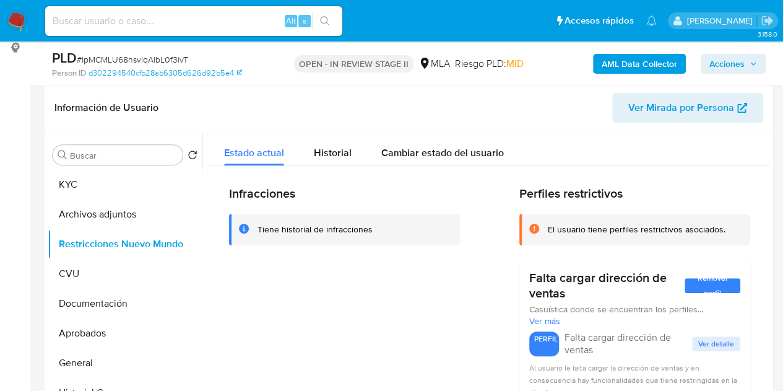
scroll to position [129, 0]
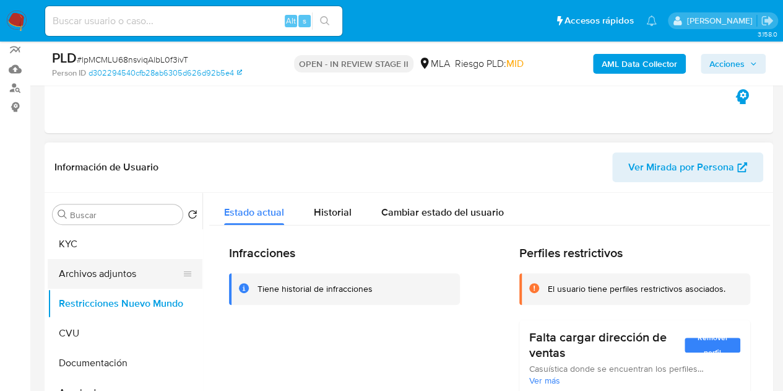
click at [77, 264] on button "Archivos adjuntos" at bounding box center [120, 274] width 145 height 30
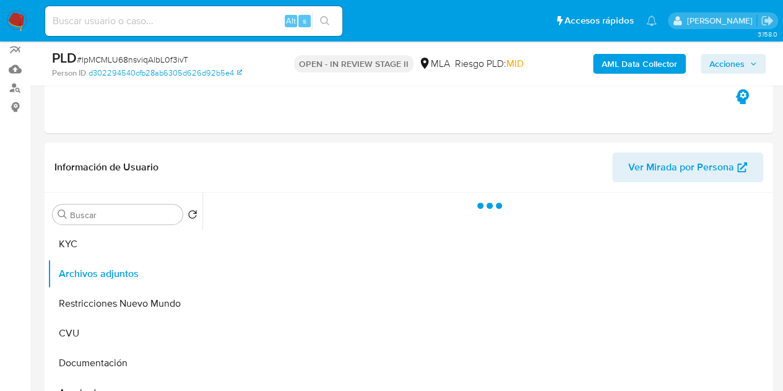
click at [743, 68] on span "Acciones" at bounding box center [726, 64] width 35 height 20
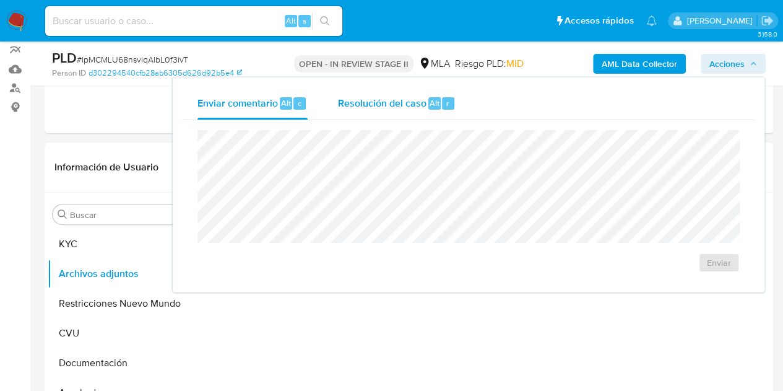
click at [392, 111] on div "Resolución del caso Alt r" at bounding box center [396, 103] width 118 height 32
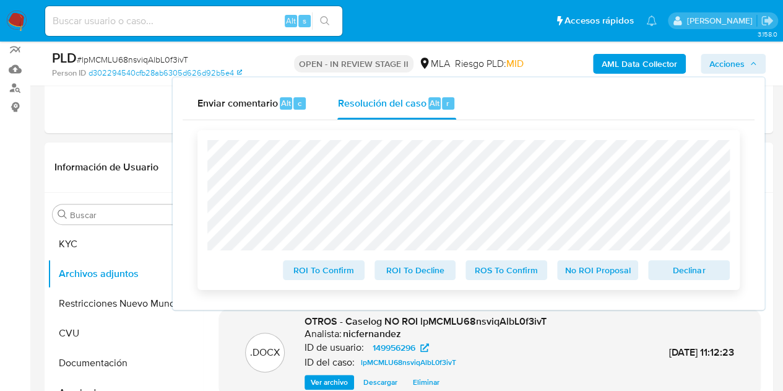
click at [586, 266] on span "No ROI Proposal" at bounding box center [598, 269] width 64 height 17
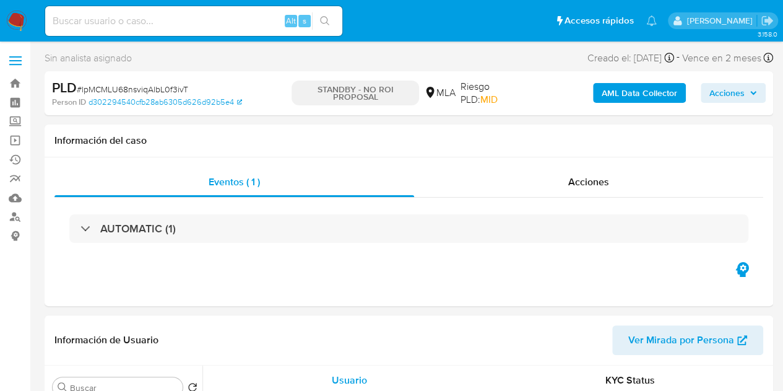
select select "10"
click at [619, 178] on div "Acciones" at bounding box center [588, 182] width 349 height 30
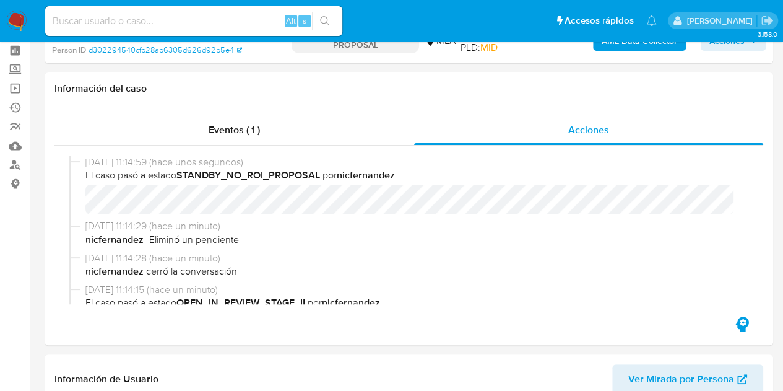
select select "10"
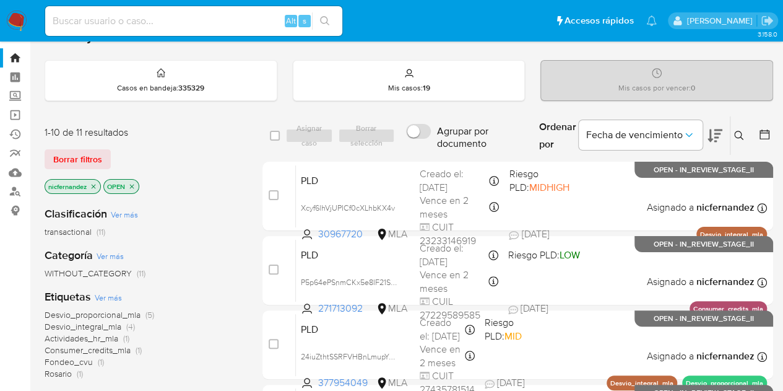
scroll to position [1, 0]
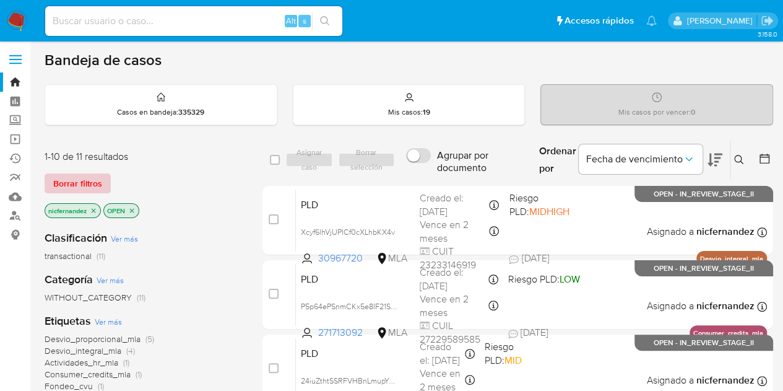
click at [97, 183] on span "Borrar filtros" at bounding box center [77, 183] width 49 height 17
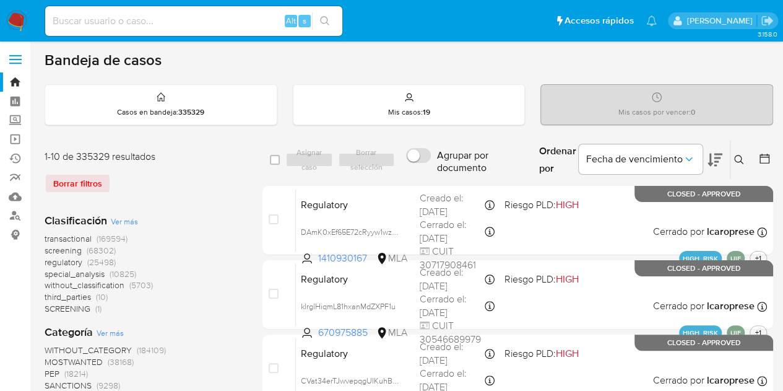
click at [743, 160] on icon at bounding box center [739, 160] width 10 height 10
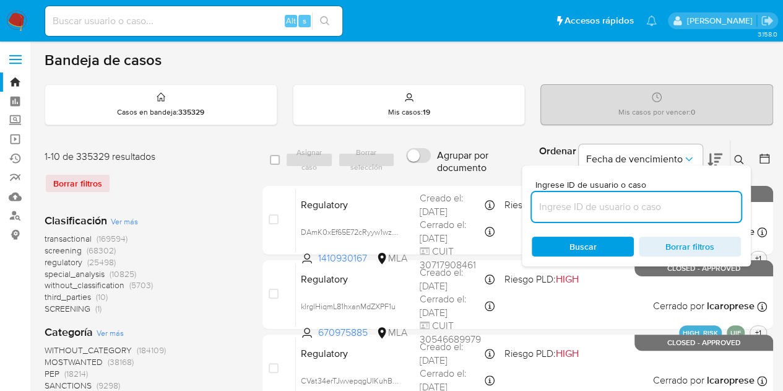
click at [656, 204] on input at bounding box center [636, 207] width 209 height 16
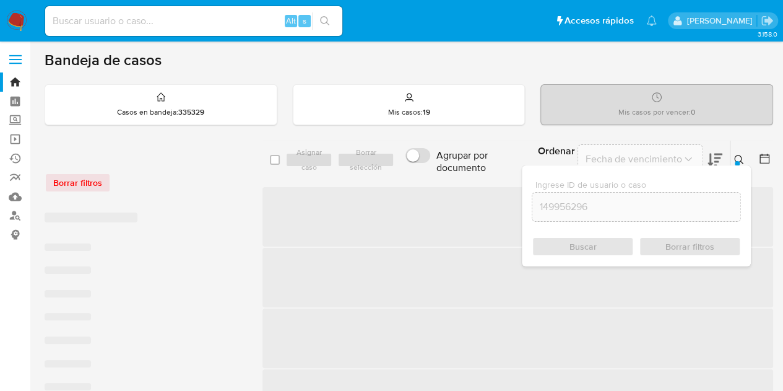
scroll to position [27, 0]
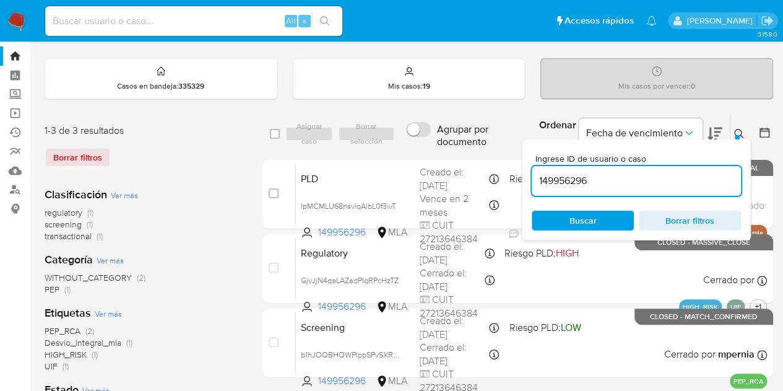
click at [734, 129] on icon at bounding box center [739, 134] width 10 height 10
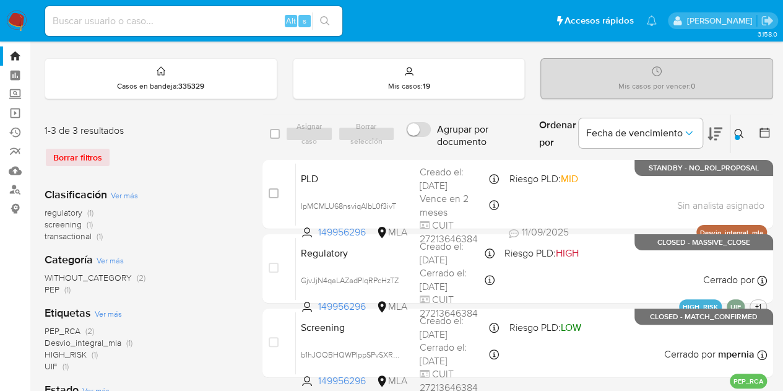
click at [745, 130] on button at bounding box center [740, 133] width 20 height 15
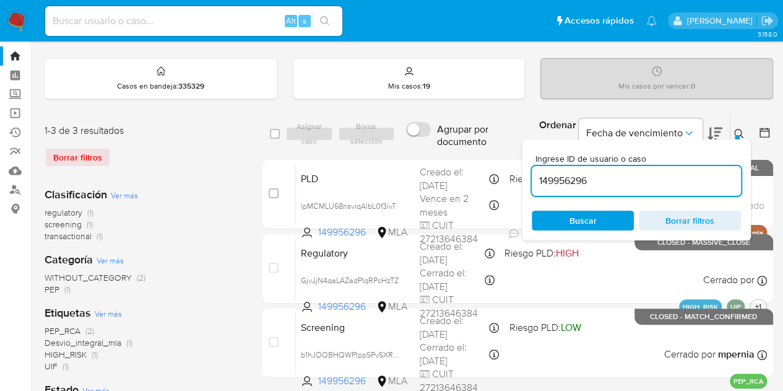
drag, startPoint x: 636, startPoint y: 179, endPoint x: 443, endPoint y: 147, distance: 196.3
click at [437, 141] on div "select-all-cases-checkbox Asignar caso Borrar selección Agrupar por documento O…" at bounding box center [517, 134] width 511 height 40
type input "1917509053"
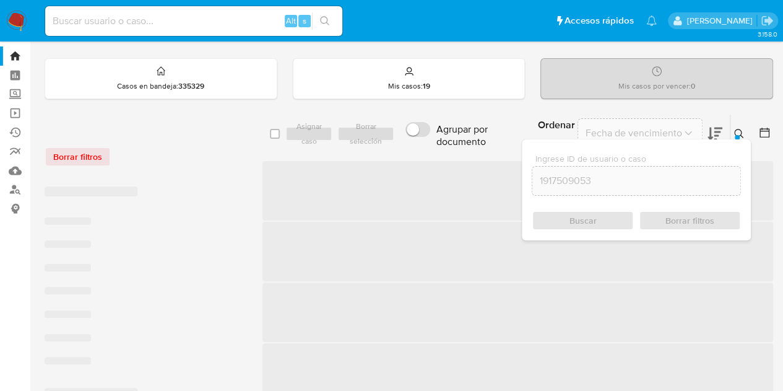
click at [734, 131] on icon at bounding box center [738, 133] width 9 height 9
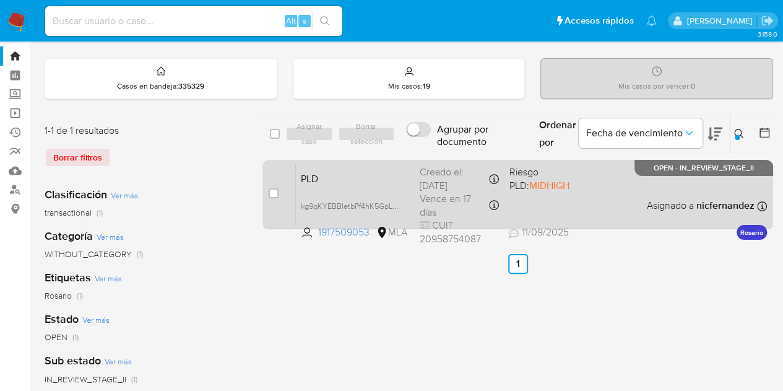
click at [389, 180] on span "PLD" at bounding box center [355, 178] width 109 height 16
click at [327, 173] on span "PLD" at bounding box center [355, 178] width 109 height 16
click at [339, 186] on div "PLD kg9qKYEBBIetbPf4hK5GpLDZ 1917509053 MLA Riesgo PLD: MIDHIGH Creado el: 12/0…" at bounding box center [531, 194] width 471 height 63
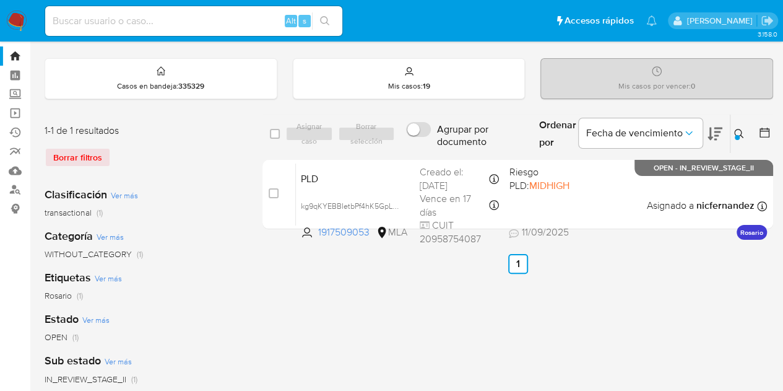
drag, startPoint x: 397, startPoint y: 206, endPoint x: 319, endPoint y: 289, distance: 114.7
click at [396, 206] on span "kg9qKYEBBIetbPf4hK5GpLDZ" at bounding box center [352, 205] width 102 height 14
click at [744, 126] on button at bounding box center [740, 133] width 20 height 15
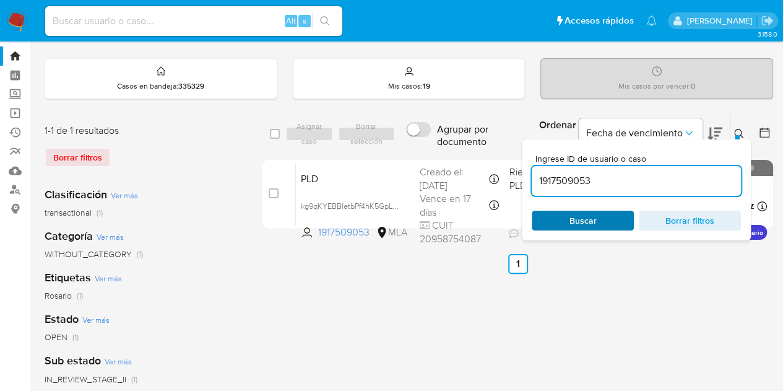
click at [593, 219] on span "Buscar" at bounding box center [583, 220] width 27 height 20
click at [742, 134] on icon at bounding box center [739, 134] width 10 height 10
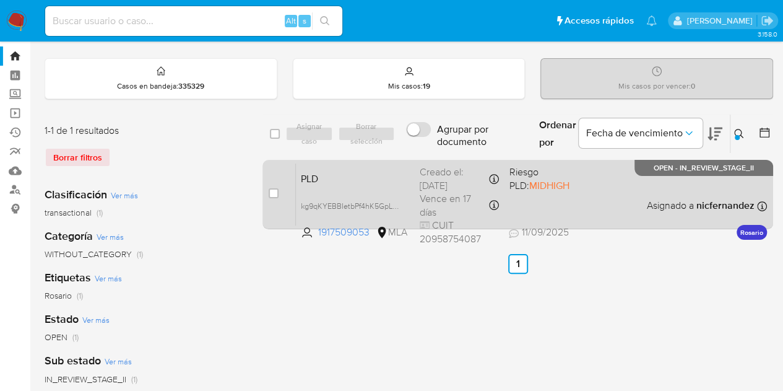
click at [336, 175] on span "PLD" at bounding box center [355, 178] width 109 height 16
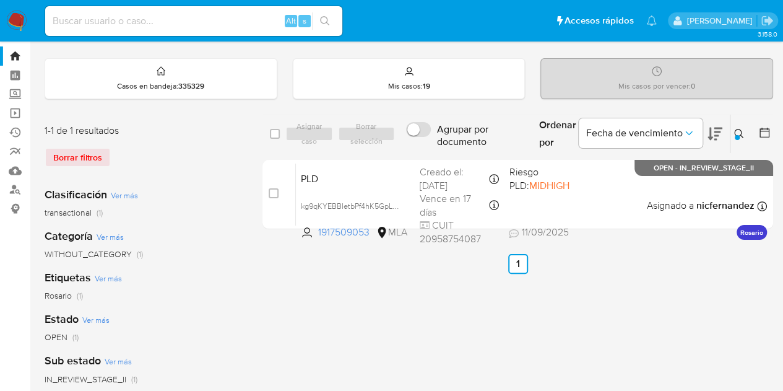
click at [740, 133] on icon at bounding box center [739, 134] width 10 height 10
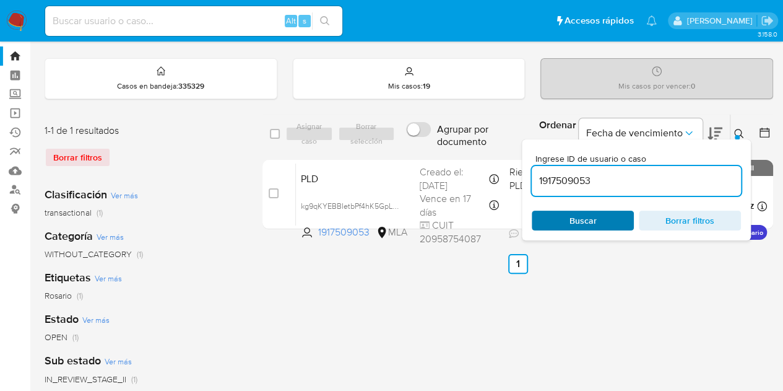
click at [588, 225] on span "Buscar" at bounding box center [583, 220] width 27 height 20
click at [739, 132] on icon at bounding box center [739, 134] width 10 height 10
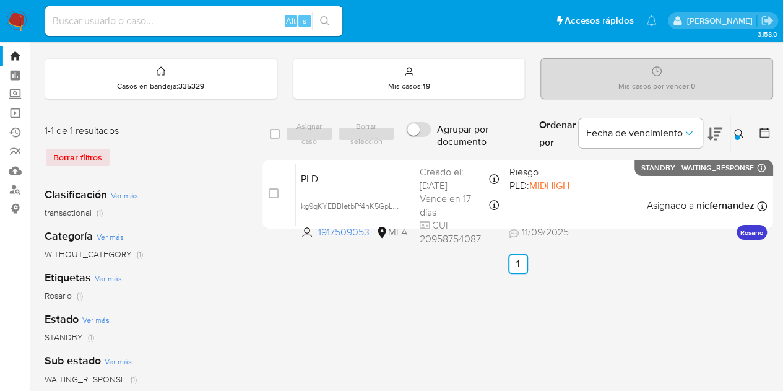
drag, startPoint x: 274, startPoint y: 194, endPoint x: 306, endPoint y: 149, distance: 55.8
click at [279, 188] on div "case-item-checkbox No es posible asignar el caso" at bounding box center [282, 194] width 27 height 63
click at [308, 127] on div "Asignar caso Borrar selección" at bounding box center [342, 133] width 115 height 15
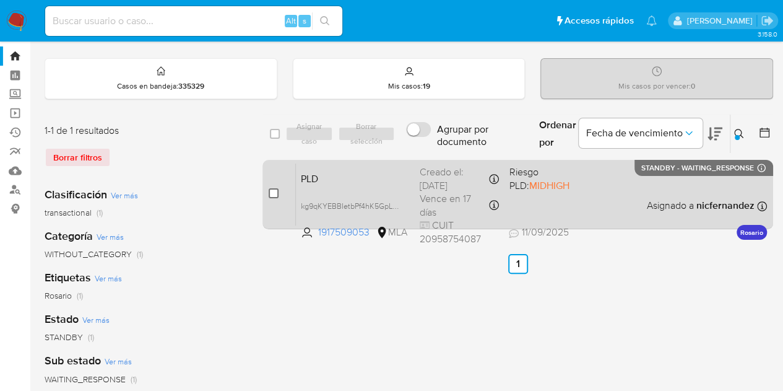
click at [271, 191] on input "checkbox" at bounding box center [274, 193] width 10 height 10
checkbox input "true"
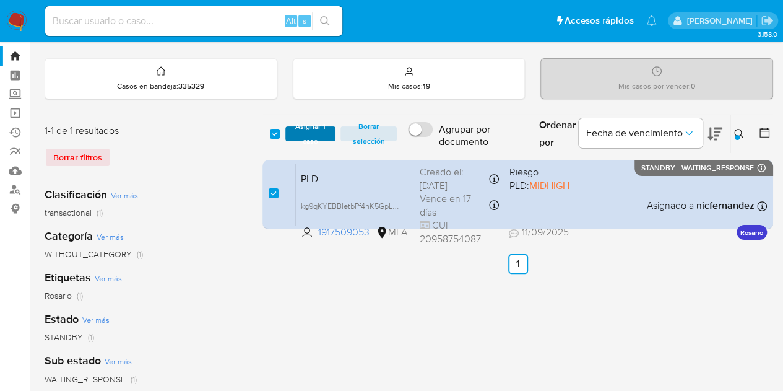
click at [304, 136] on span "Asignar 1 caso" at bounding box center [311, 134] width 38 height 12
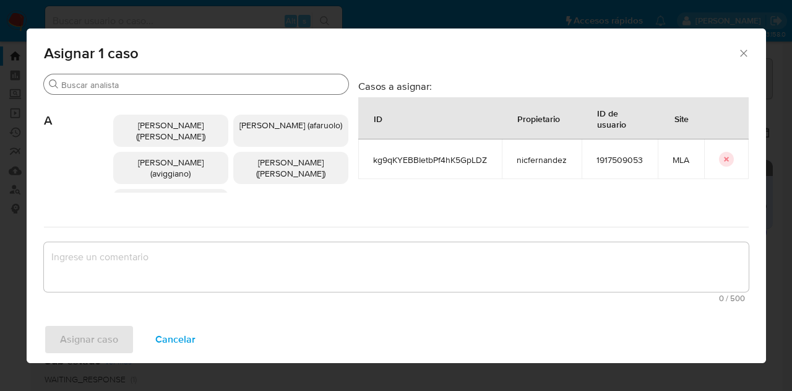
click at [119, 80] on input "Buscar" at bounding box center [202, 84] width 282 height 11
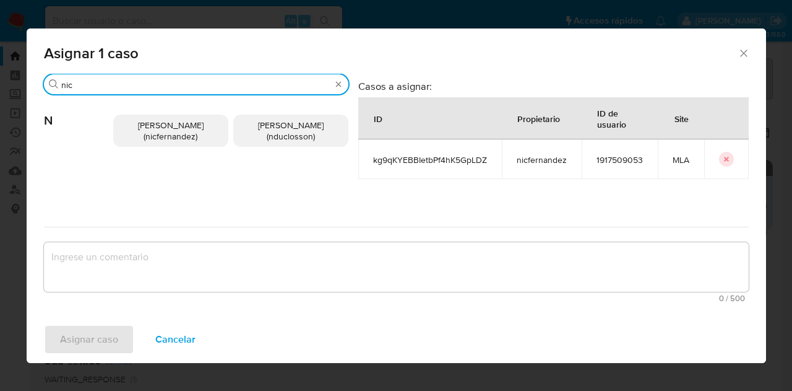
type input "nic"
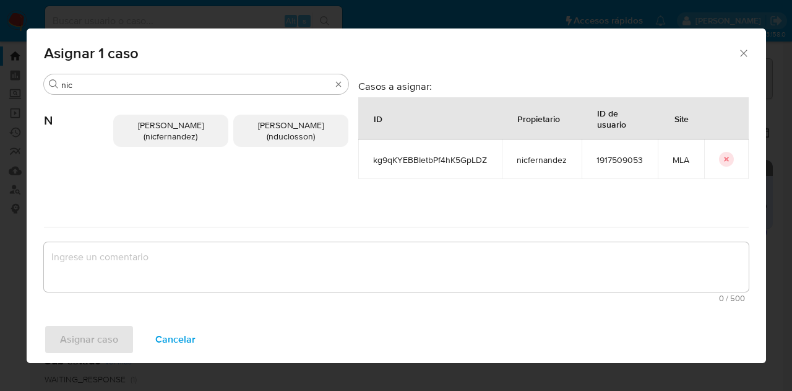
click at [155, 128] on span "Nicolas Fernandez Allen (nicfernandez)" at bounding box center [171, 131] width 66 height 24
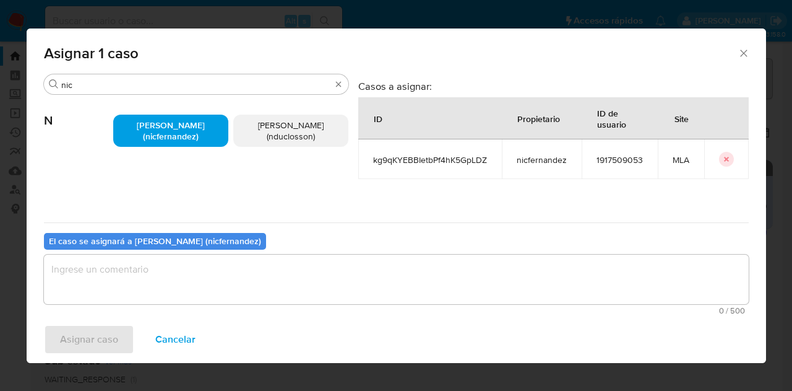
click at [216, 284] on textarea "assign-modal" at bounding box center [396, 279] width 705 height 50
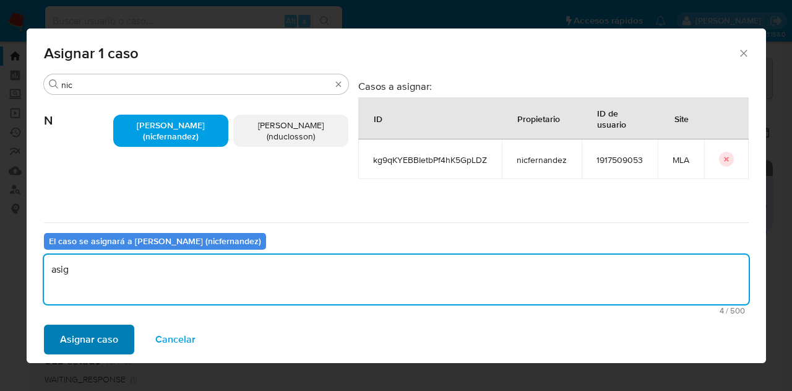
type textarea "asig"
click at [105, 341] on span "Asignar caso" at bounding box center [89, 339] width 58 height 27
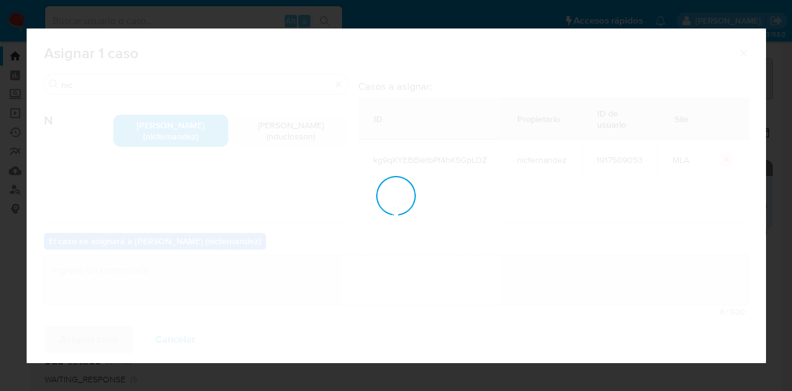
checkbox input "false"
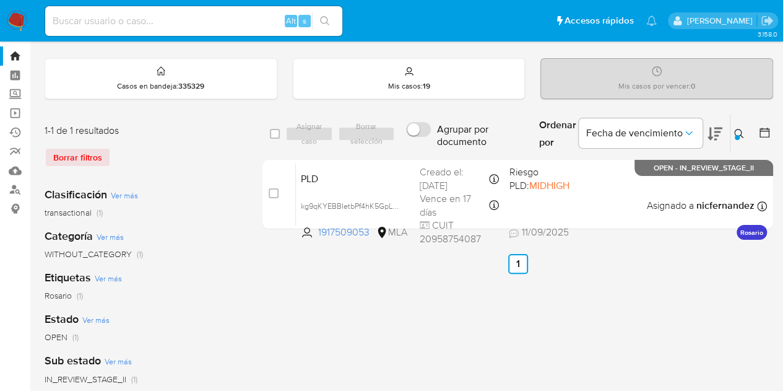
click at [735, 131] on icon at bounding box center [739, 134] width 10 height 10
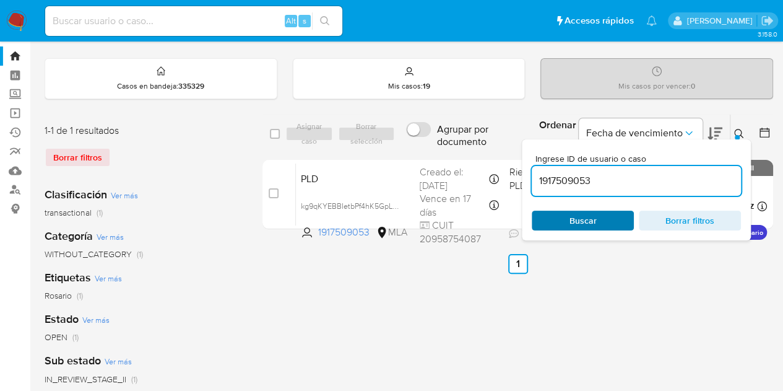
drag, startPoint x: 587, startPoint y: 217, endPoint x: 672, endPoint y: 181, distance: 92.3
click at [587, 217] on span "Buscar" at bounding box center [583, 220] width 27 height 20
click at [742, 133] on icon at bounding box center [739, 134] width 10 height 10
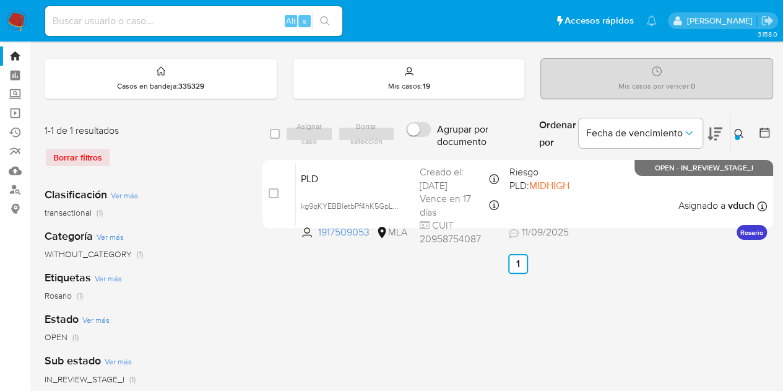
drag, startPoint x: 270, startPoint y: 194, endPoint x: 316, endPoint y: 133, distance: 76.5
click at [272, 192] on input "checkbox" at bounding box center [274, 193] width 10 height 10
checkbox input "true"
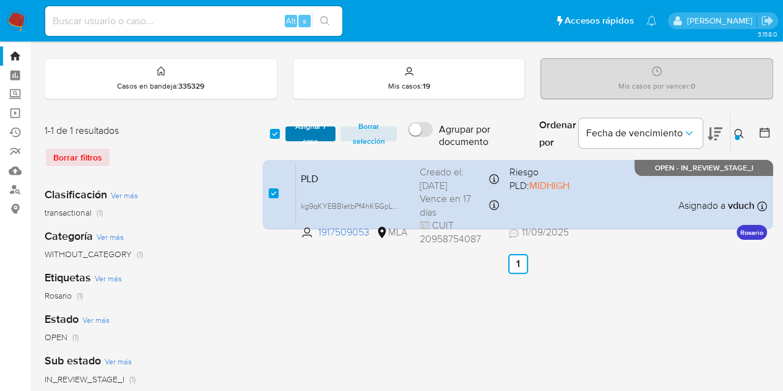
click at [313, 128] on span "Asignar 1 caso" at bounding box center [311, 134] width 38 height 12
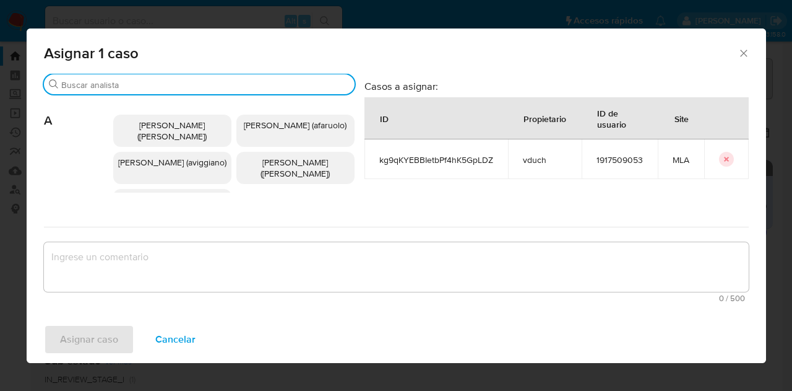
click at [115, 89] on input "Buscar" at bounding box center [205, 84] width 288 height 11
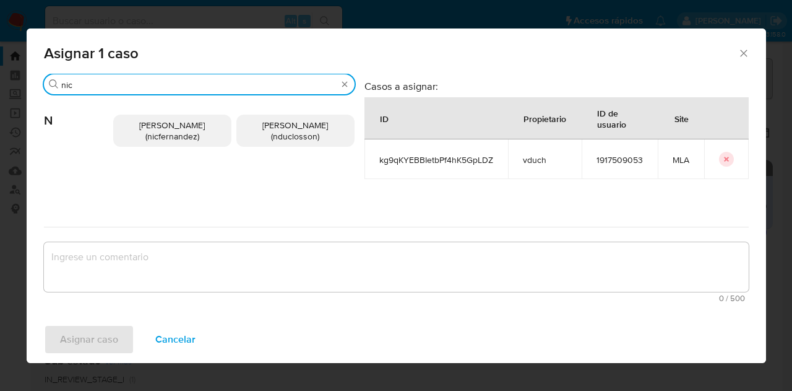
type input "nic"
click at [141, 119] on span "Nicolas Fernandez Allen (nicfernandez)" at bounding box center [172, 131] width 66 height 24
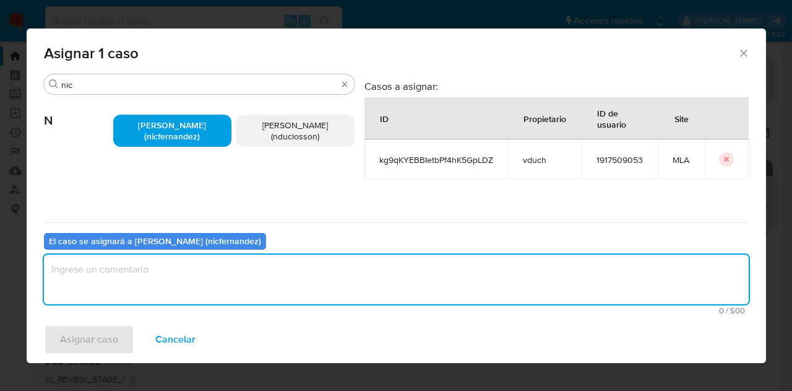
click at [215, 277] on textarea "assign-modal" at bounding box center [396, 279] width 705 height 50
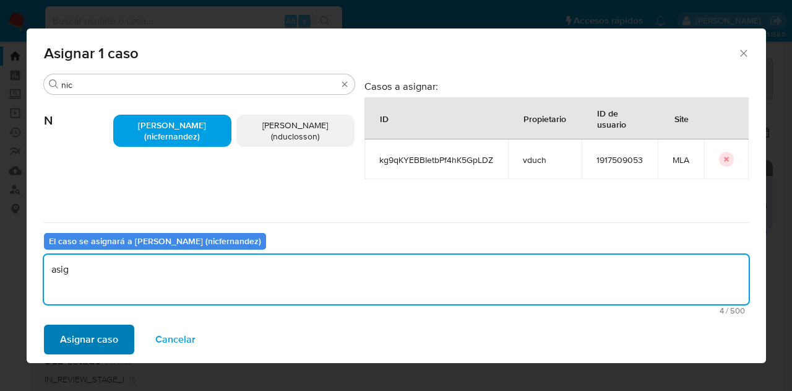
type textarea "asig"
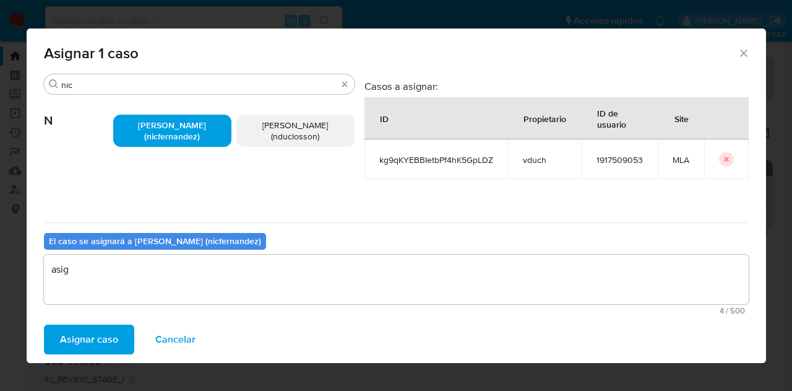
click at [87, 329] on span "Asignar caso" at bounding box center [89, 339] width 58 height 27
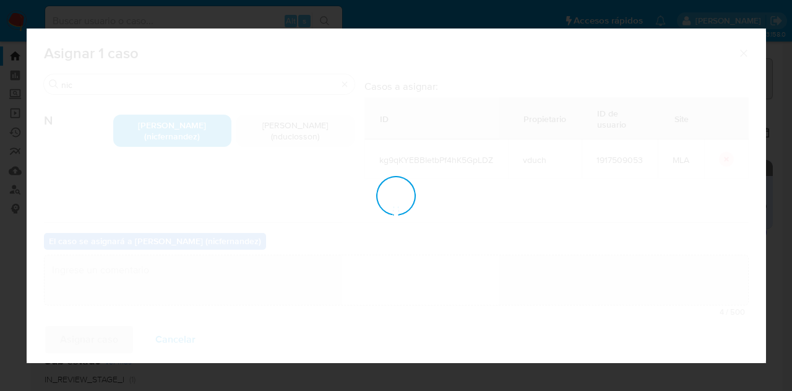
checkbox input "false"
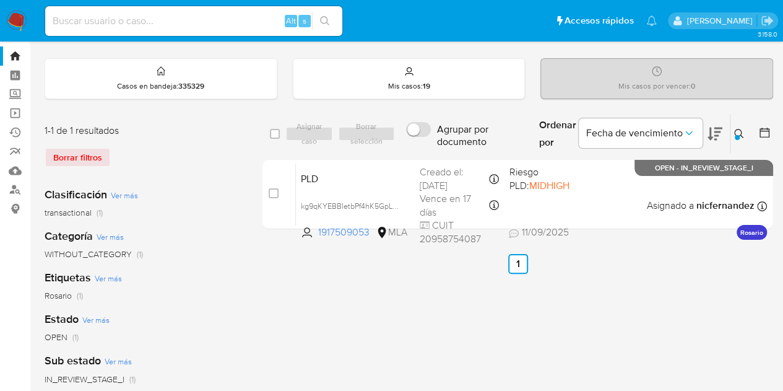
drag, startPoint x: 738, startPoint y: 131, endPoint x: 724, endPoint y: 145, distance: 20.6
click at [738, 130] on icon at bounding box center [739, 134] width 10 height 10
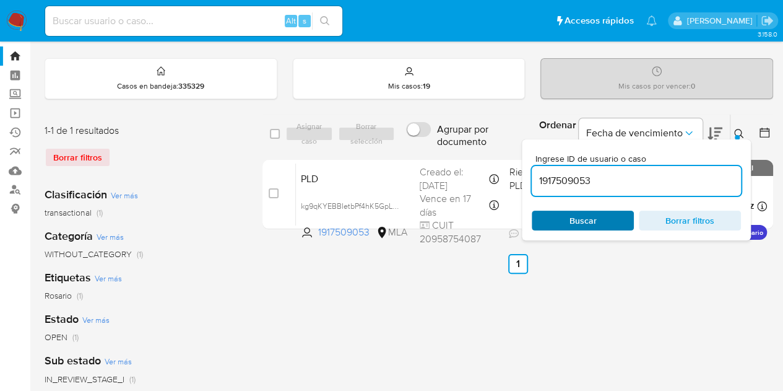
click at [565, 220] on span "Buscar" at bounding box center [582, 220] width 85 height 17
click at [737, 131] on icon at bounding box center [739, 134] width 10 height 10
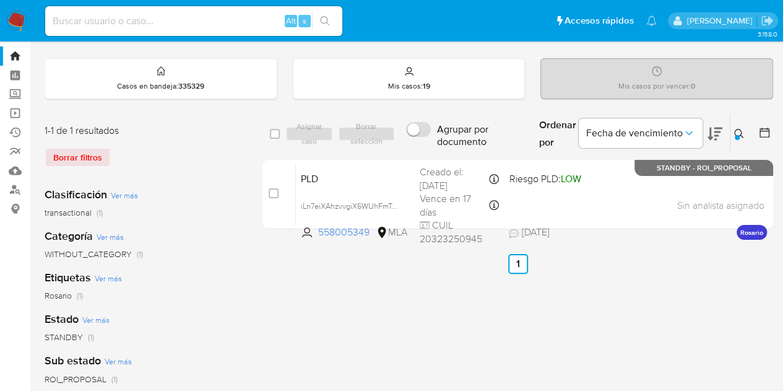
click at [745, 132] on button at bounding box center [740, 133] width 20 height 15
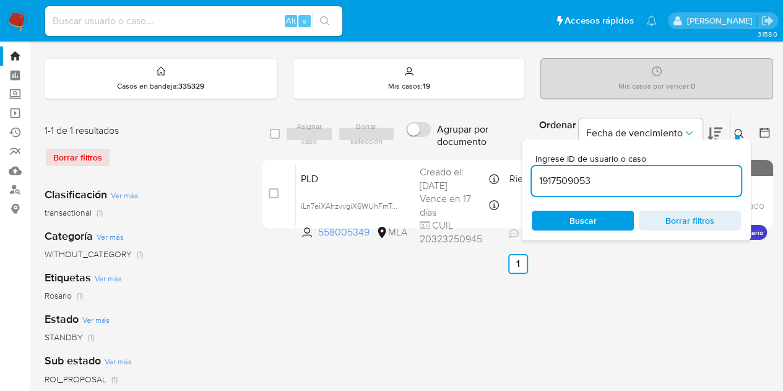
click at [596, 228] on div "Ingrese ID de usuario o caso 1917509053 Buscar Borrar filtros" at bounding box center [636, 189] width 229 height 101
click at [597, 227] on span "Buscar" at bounding box center [582, 220] width 85 height 17
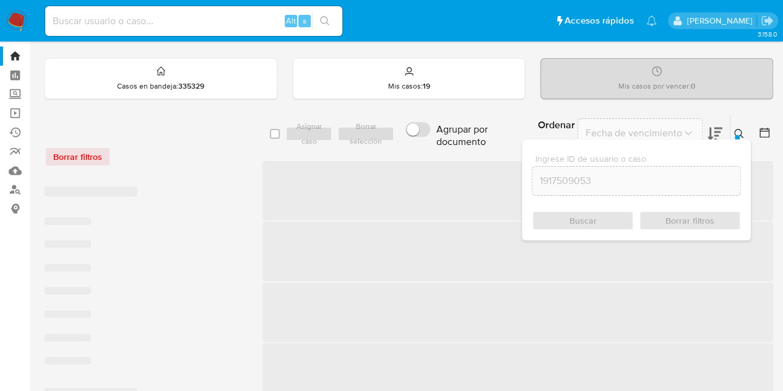
click at [741, 134] on icon at bounding box center [739, 134] width 10 height 10
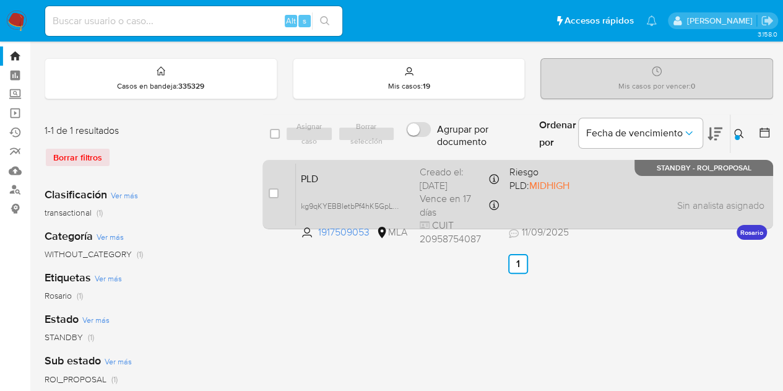
click at [363, 171] on span "PLD" at bounding box center [355, 178] width 109 height 16
click at [374, 188] on div "PLD kg9qKYEBBIetbPf4hK5GpLDZ 1917509053 MLA Riesgo PLD: MIDHIGH Creado el: 12/0…" at bounding box center [531, 194] width 471 height 63
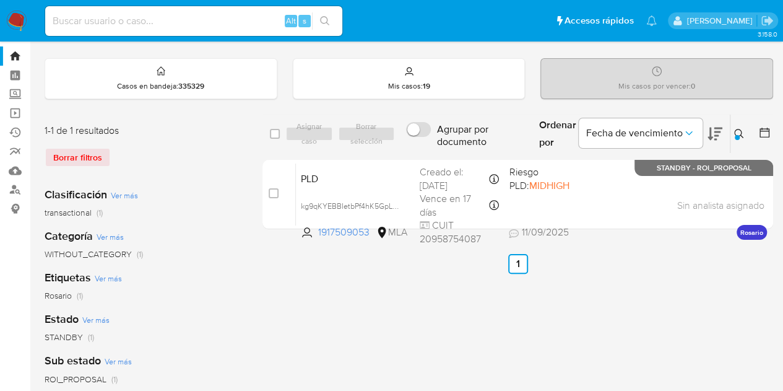
click at [737, 135] on div at bounding box center [737, 137] width 5 height 5
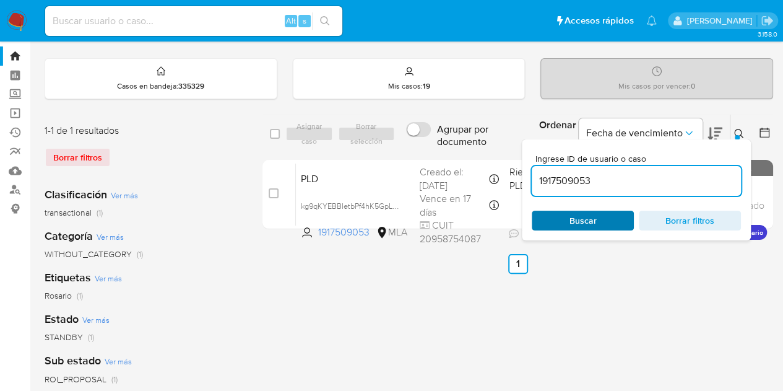
click at [594, 216] on span "Buscar" at bounding box center [583, 220] width 27 height 20
click at [734, 132] on icon at bounding box center [738, 133] width 9 height 9
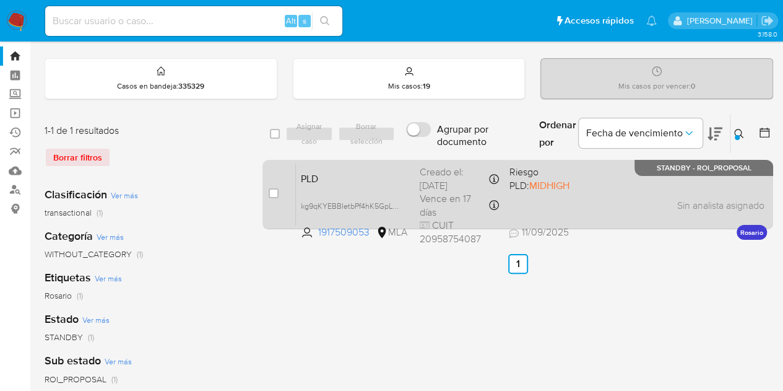
click at [385, 185] on div "PLD kg9qKYEBBIetbPf4hK5GpLDZ 1917509053 MLA Riesgo PLD: MIDHIGH Creado el: 12/0…" at bounding box center [531, 194] width 471 height 63
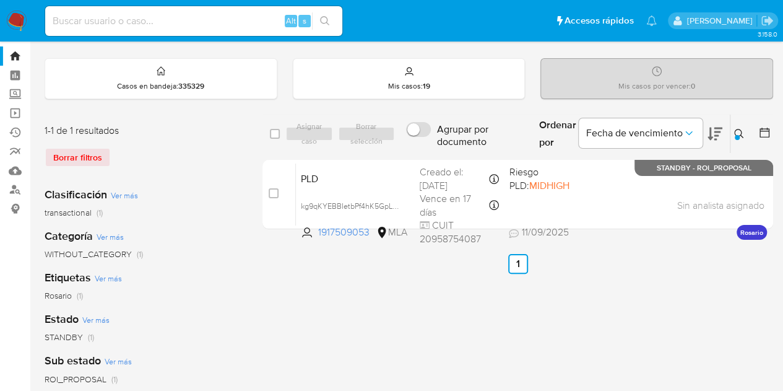
click at [742, 133] on icon at bounding box center [739, 134] width 10 height 10
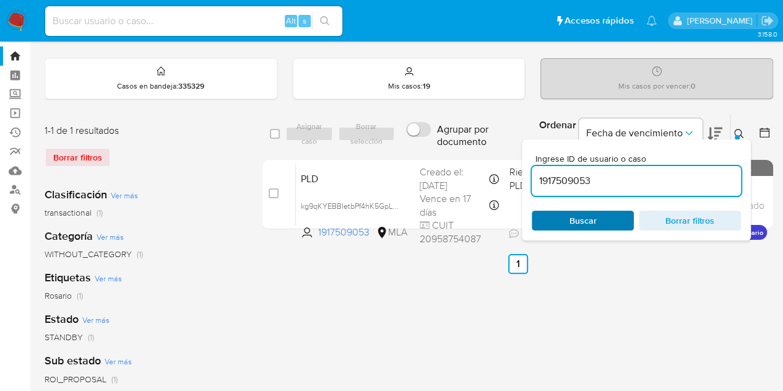
click at [596, 222] on span "Buscar" at bounding box center [583, 220] width 27 height 20
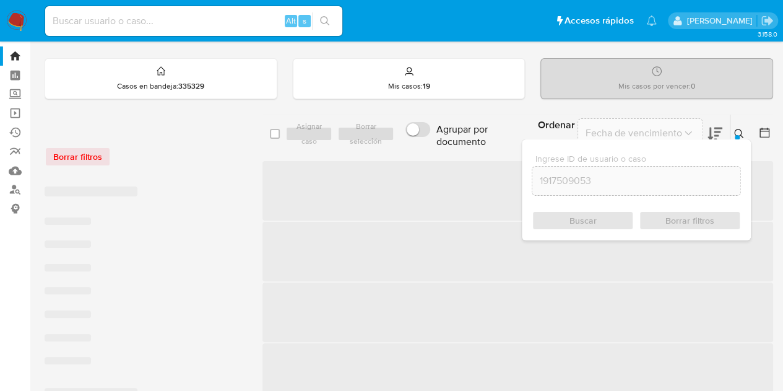
click at [743, 132] on icon at bounding box center [739, 134] width 10 height 10
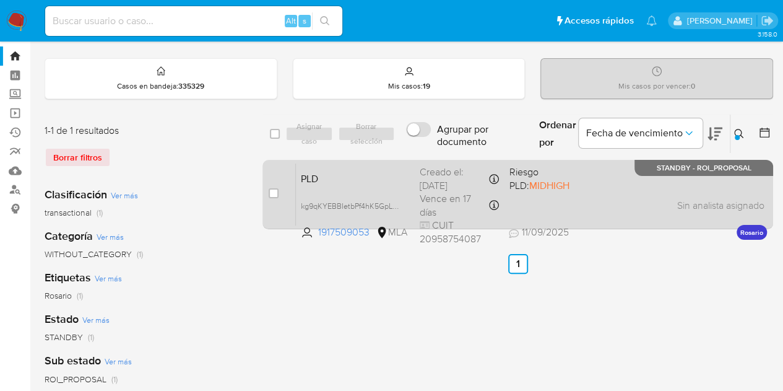
click at [363, 173] on span "PLD" at bounding box center [355, 178] width 109 height 16
click at [394, 181] on span "PLD" at bounding box center [355, 178] width 109 height 16
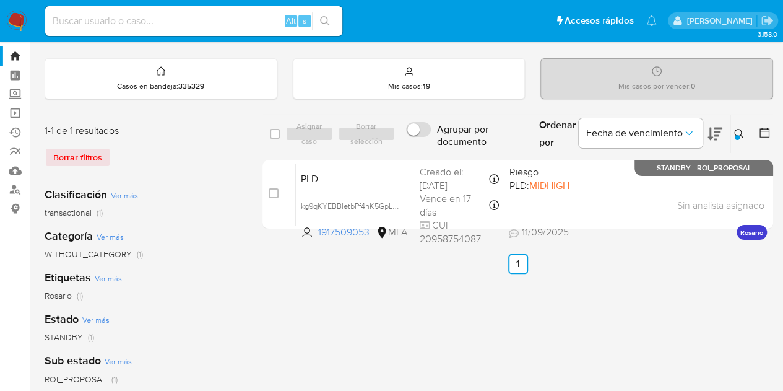
click at [735, 129] on icon at bounding box center [739, 134] width 10 height 10
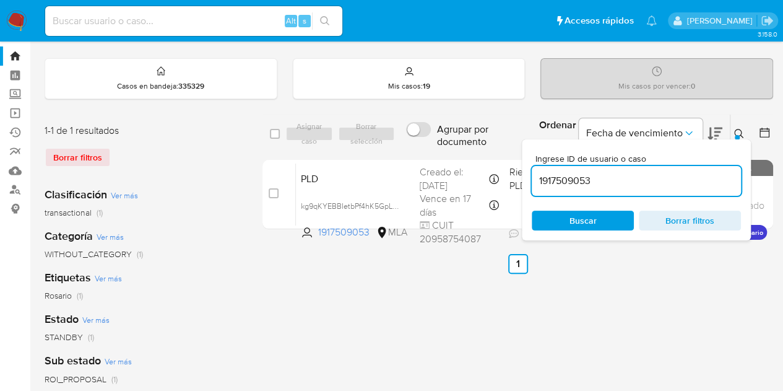
drag, startPoint x: 659, startPoint y: 172, endPoint x: 646, endPoint y: 186, distance: 18.9
click at [646, 186] on input "1917509053" at bounding box center [636, 181] width 209 height 16
drag, startPoint x: 630, startPoint y: 183, endPoint x: 446, endPoint y: 154, distance: 186.8
click at [446, 154] on div "select-all-cases-checkbox Asignar caso Borrar selección Agrupar por documento O…" at bounding box center [517, 174] width 511 height 120
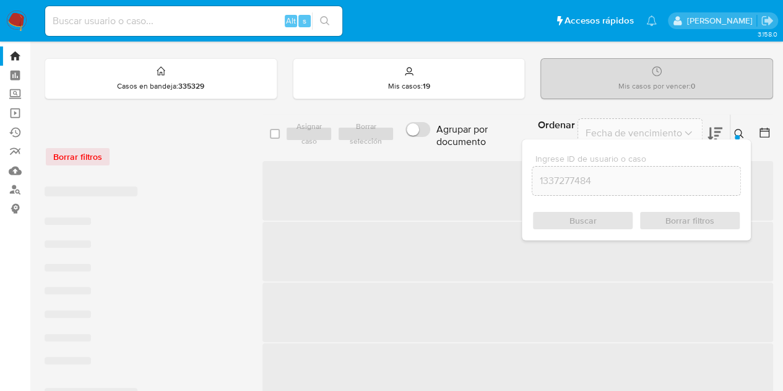
click at [735, 129] on icon at bounding box center [739, 134] width 10 height 10
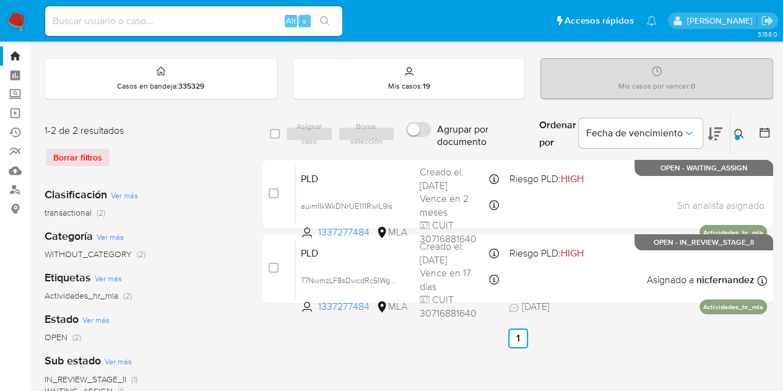
click at [734, 131] on icon at bounding box center [739, 134] width 10 height 10
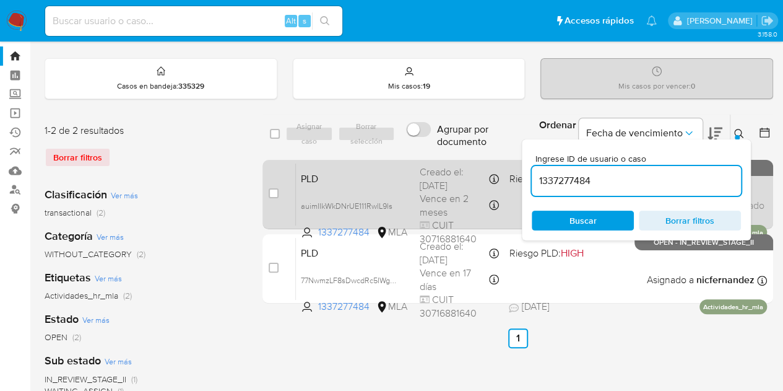
drag, startPoint x: 656, startPoint y: 181, endPoint x: 399, endPoint y: 160, distance: 257.7
click at [403, 160] on div "select-all-cases-checkbox Asignar caso Borrar selección Agrupar por documento O…" at bounding box center [517, 211] width 511 height 194
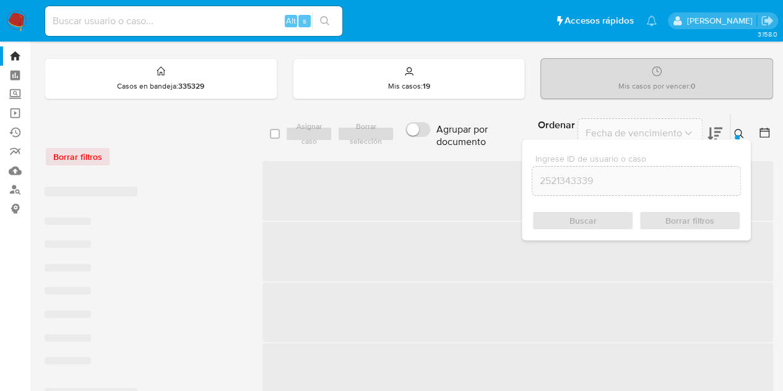
click at [739, 132] on icon at bounding box center [739, 134] width 10 height 10
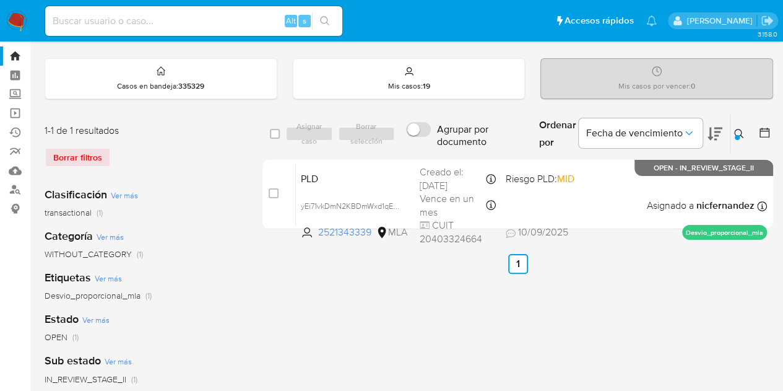
click at [739, 134] on icon at bounding box center [738, 133] width 9 height 9
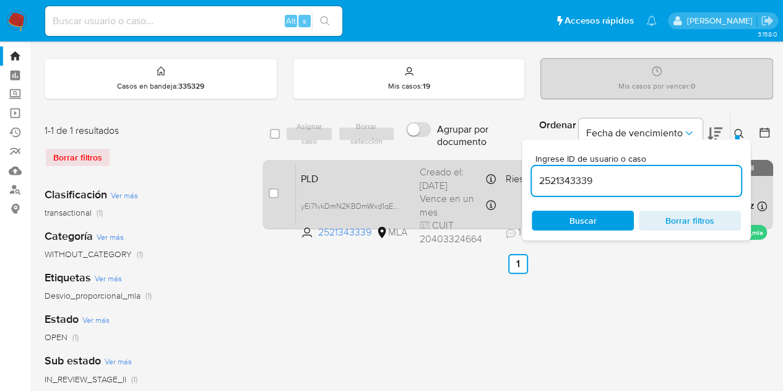
drag, startPoint x: 631, startPoint y: 183, endPoint x: 409, endPoint y: 180, distance: 221.6
click at [412, 178] on div "select-all-cases-checkbox Asignar caso Borrar selección Agrupar por documento O…" at bounding box center [517, 174] width 511 height 120
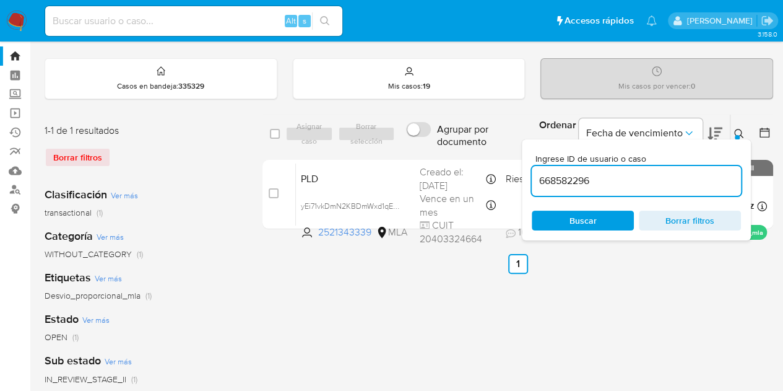
type input "668582296"
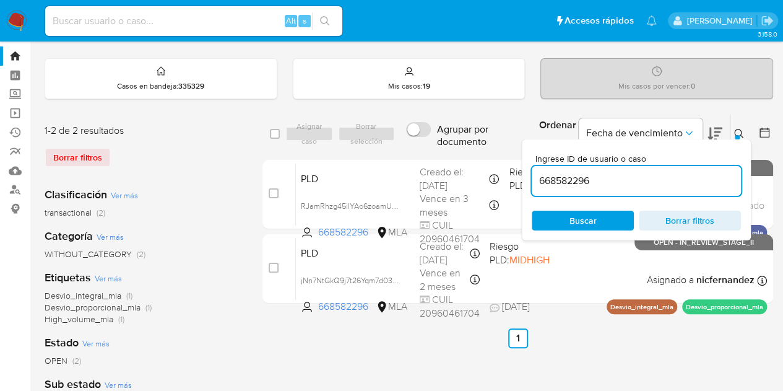
click at [739, 134] on button at bounding box center [740, 133] width 20 height 15
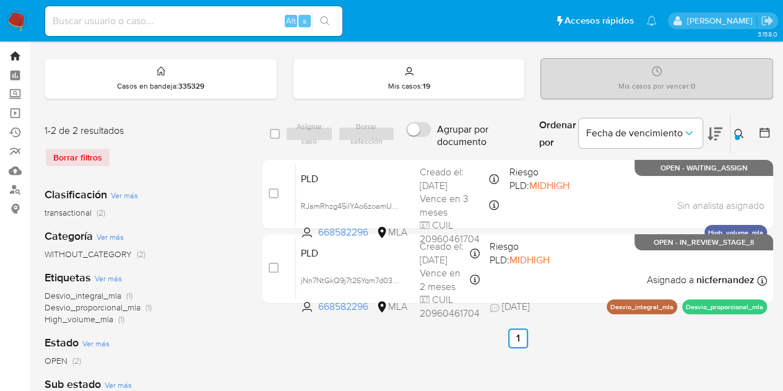
click at [10, 56] on link "Bandeja" at bounding box center [73, 55] width 147 height 19
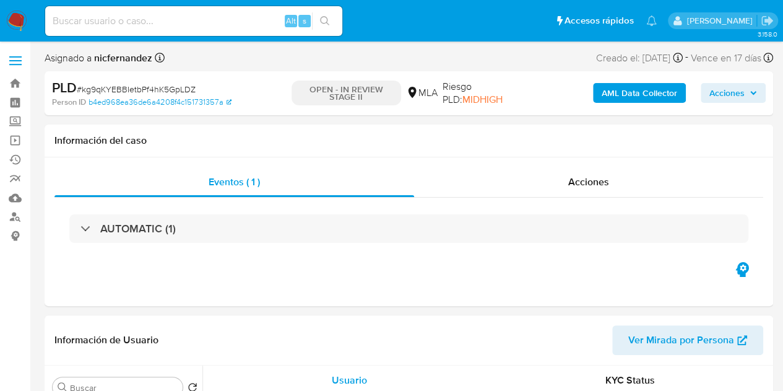
select select "10"
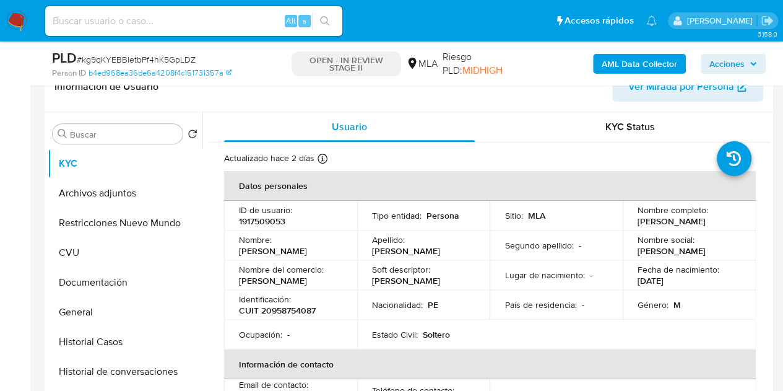
scroll to position [223, 0]
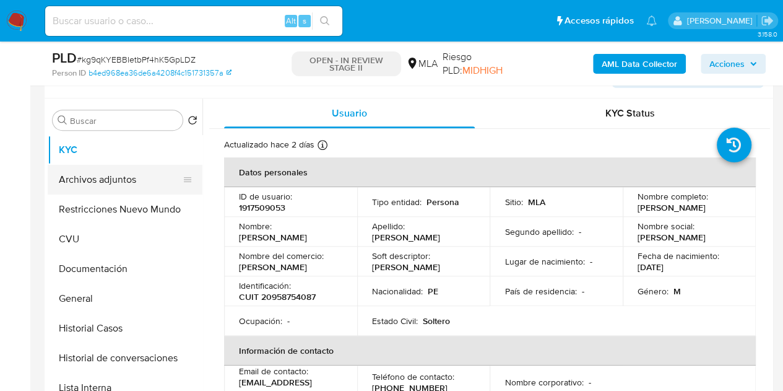
click at [105, 180] on button "Archivos adjuntos" at bounding box center [120, 180] width 145 height 30
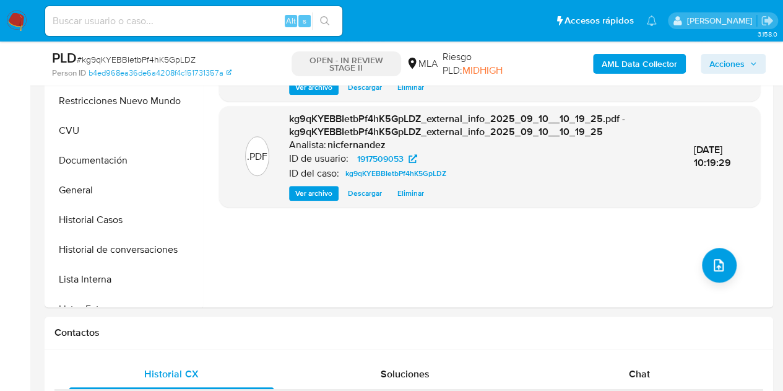
scroll to position [348, 0]
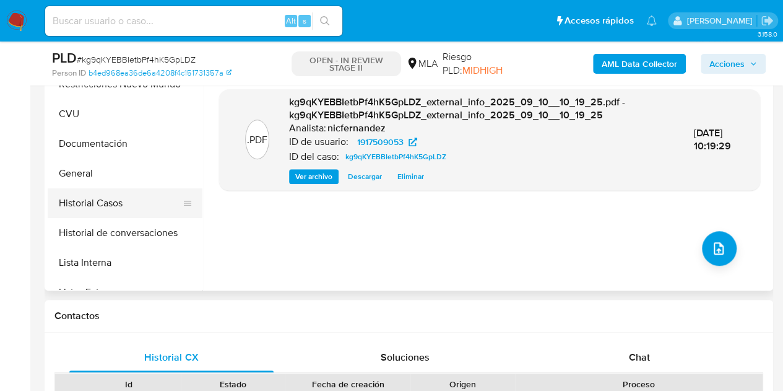
click at [100, 193] on button "Historial Casos" at bounding box center [120, 203] width 145 height 30
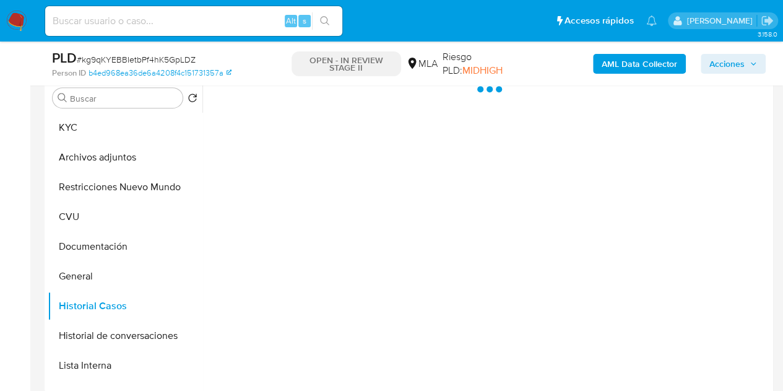
scroll to position [182, 0]
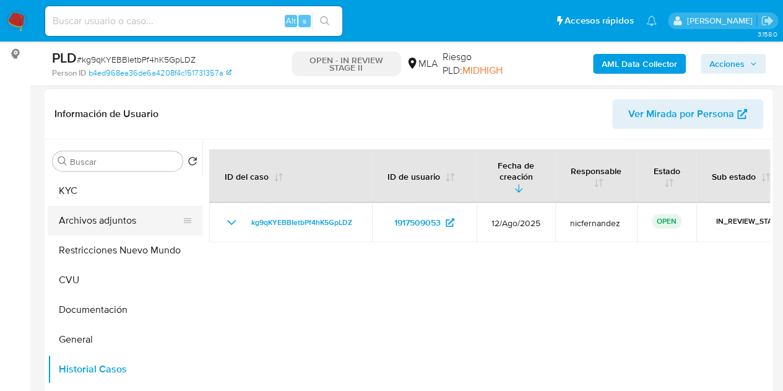
click at [79, 219] on button "Archivos adjuntos" at bounding box center [120, 221] width 145 height 30
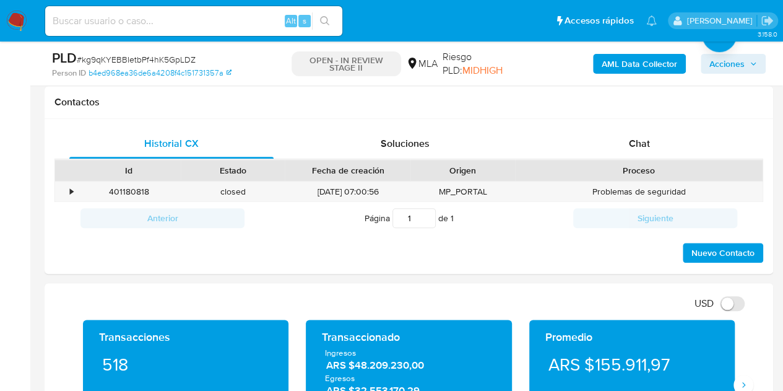
scroll to position [556, 0]
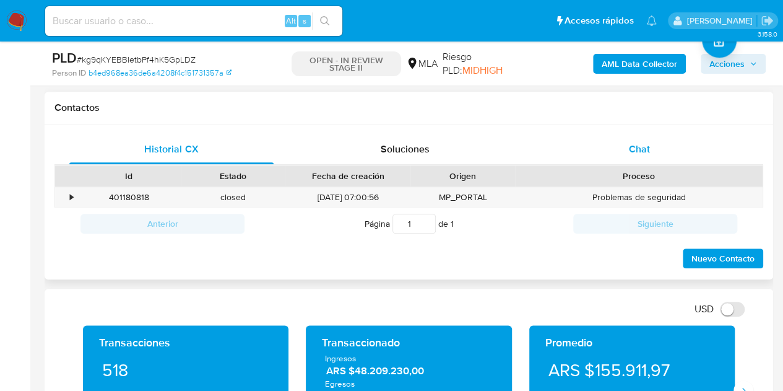
click at [626, 149] on div "Chat" at bounding box center [639, 149] width 204 height 30
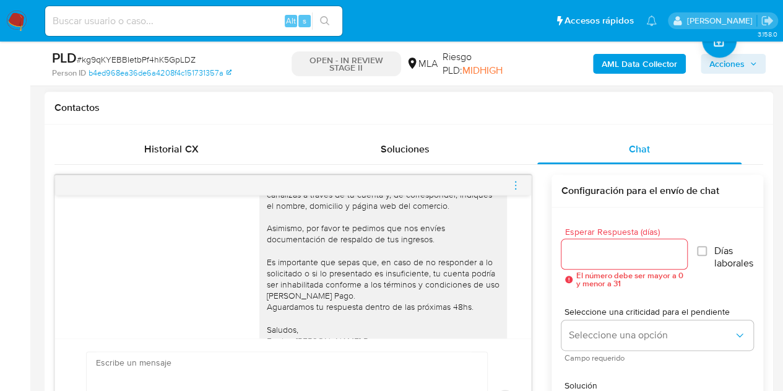
scroll to position [835, 0]
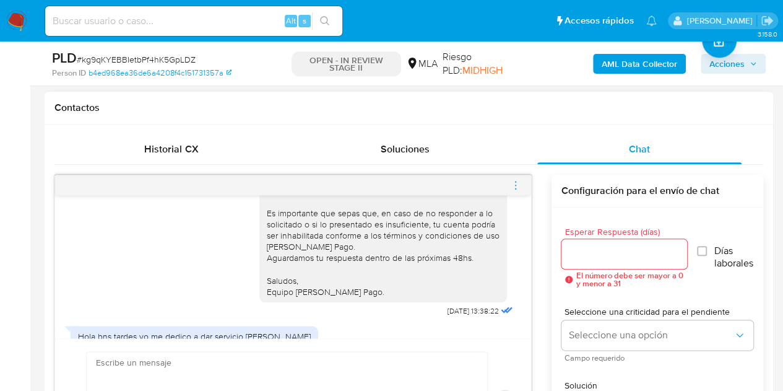
click at [349, 276] on div "Hola Néstor Javier, Esperamos que te encuentres muy bien. Necesitamos por favor…" at bounding box center [383, 196] width 233 height 202
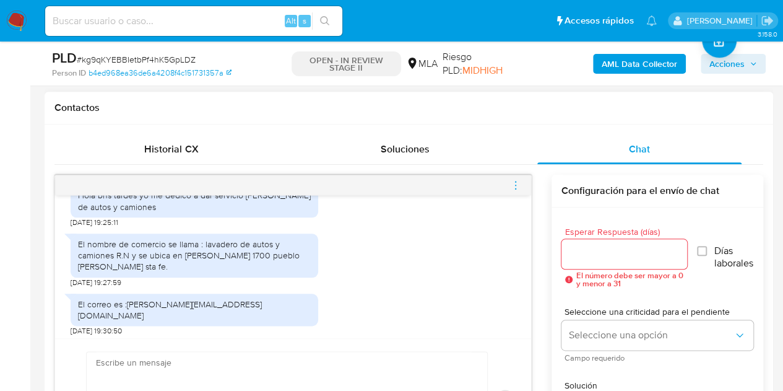
scroll to position [972, 0]
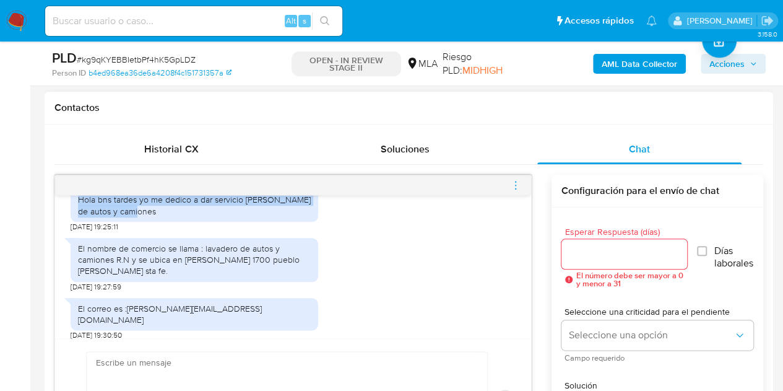
drag, startPoint x: 80, startPoint y: 221, endPoint x: 155, endPoint y: 230, distance: 75.5
click at [155, 216] on div "Hola bns tardes yo me dedico a dar servicio de lavado de autos y camiones" at bounding box center [194, 205] width 233 height 22
copy div "Hola bns tardes yo me dedico a dar servicio de lavado de autos y camiones"
drag, startPoint x: 77, startPoint y: 271, endPoint x: 160, endPoint y: 288, distance: 84.7
click at [160, 282] on div "El nombre de comercio se llama : lavadero de autos y camiones R.N y se ubica en…" at bounding box center [195, 260] width 248 height 44
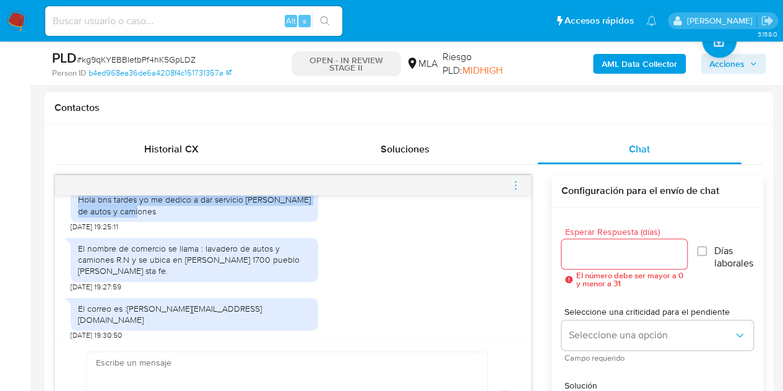
copy div "El nombre de comercio se llama : lavadero de autos y camiones R.N y se ubica en…"
click at [285, 277] on div "El nombre de comercio se llama : lavadero de autos y camiones R.N y se ubica en…" at bounding box center [194, 260] width 233 height 34
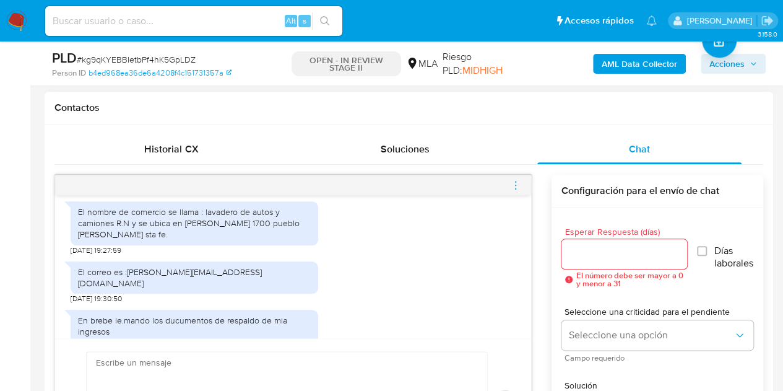
scroll to position [1041, 0]
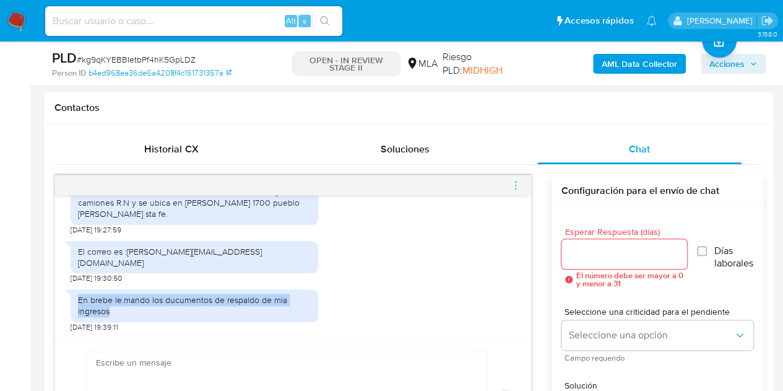
drag, startPoint x: 77, startPoint y: 304, endPoint x: 128, endPoint y: 310, distance: 51.1
click at [128, 310] on div "En brebe le.mando los ducumentos de respaldo de mia ingresos" at bounding box center [194, 305] width 233 height 22
copy div "En brebe le.mando los ducumentos de respaldo de mia ingresos"
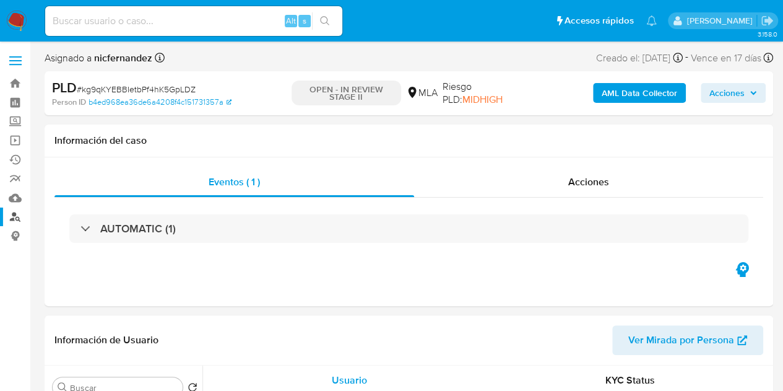
select select "10"
click at [171, 19] on input at bounding box center [193, 21] width 297 height 16
paste input "MfB3nLKsQmN4TiXxVtCPUH15"
type input "MfB3nLKsQmN4TiXxVtCPUH15"
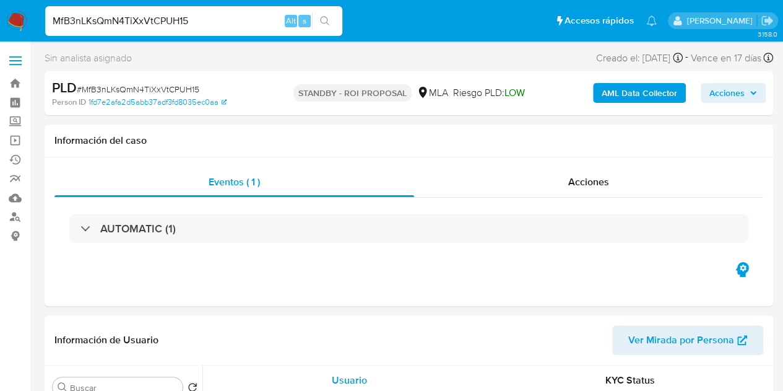
select select "10"
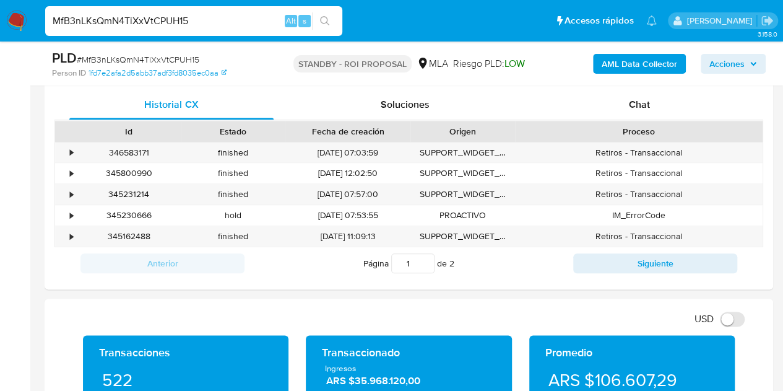
scroll to position [586, 0]
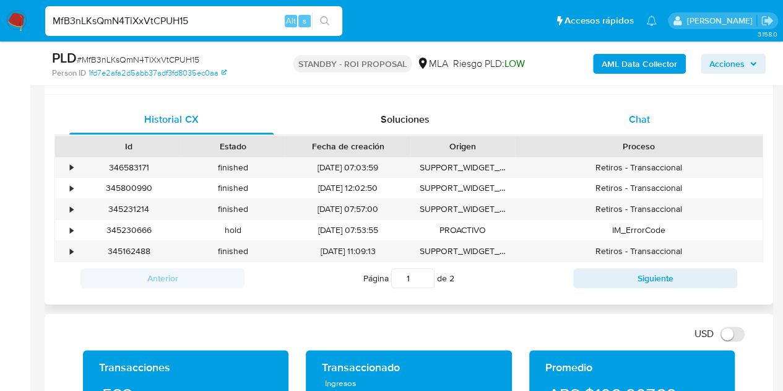
click at [657, 122] on div "Chat" at bounding box center [639, 120] width 204 height 30
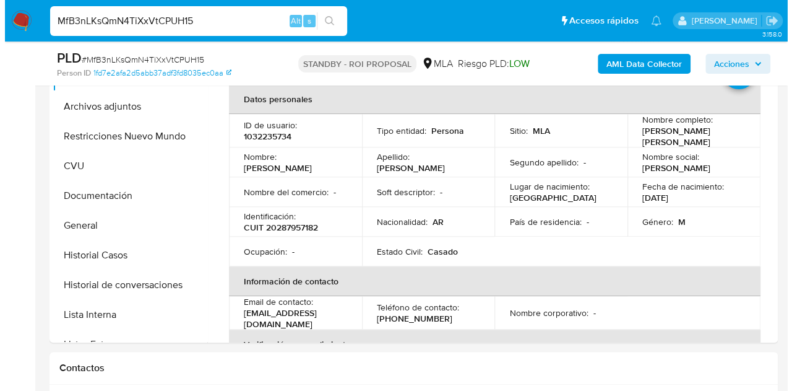
scroll to position [210, 0]
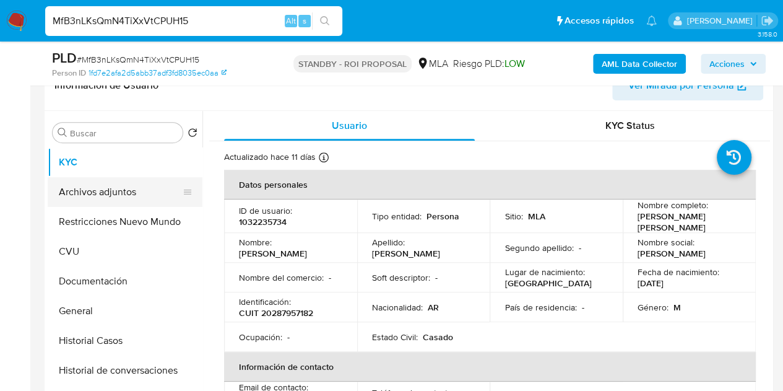
click at [130, 186] on button "Archivos adjuntos" at bounding box center [120, 192] width 145 height 30
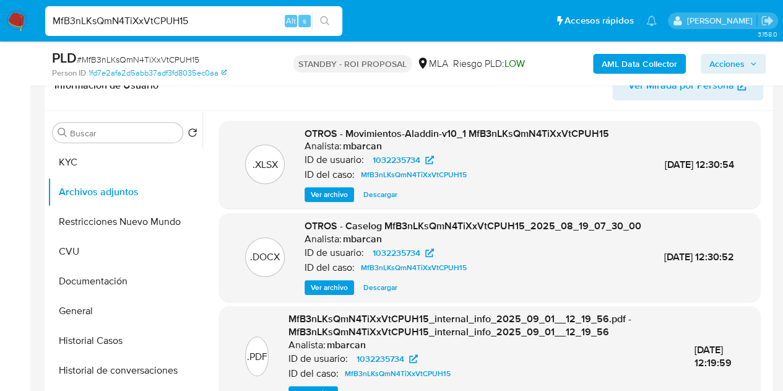
click at [324, 293] on span "Ver archivo" at bounding box center [329, 287] width 37 height 12
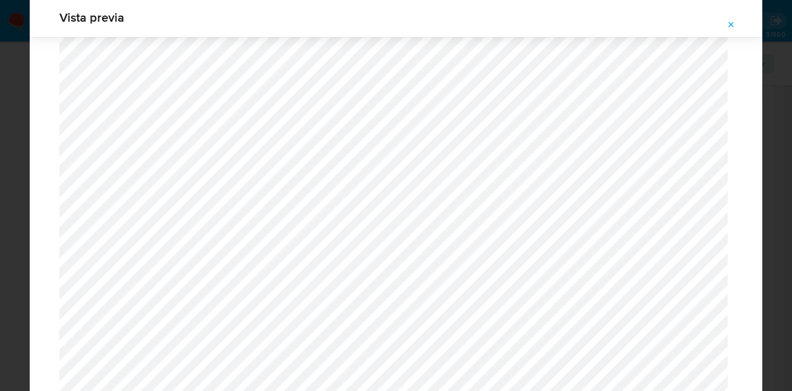
scroll to position [1135, 0]
click at [732, 25] on icon "Attachment preview" at bounding box center [732, 25] width 10 height 10
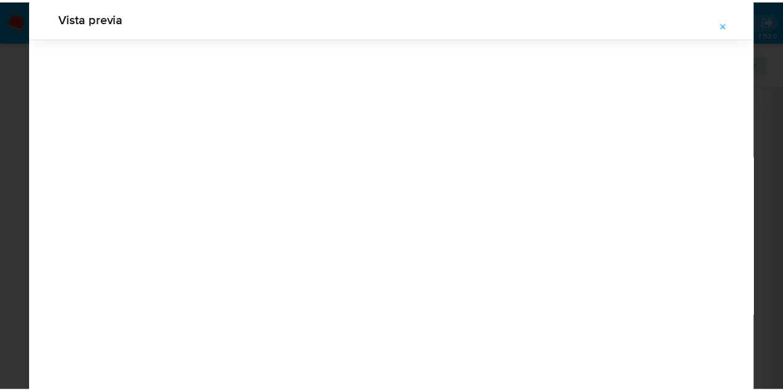
scroll to position [40, 0]
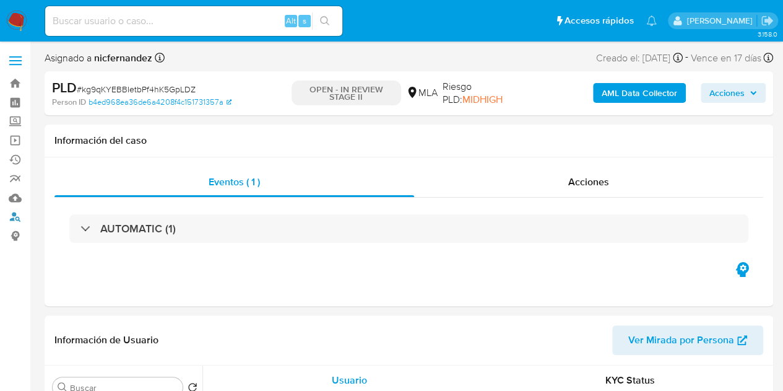
drag, startPoint x: 10, startPoint y: 222, endPoint x: 32, endPoint y: 228, distance: 23.1
click at [10, 222] on link "Buscador de personas" at bounding box center [73, 216] width 147 height 19
select select "10"
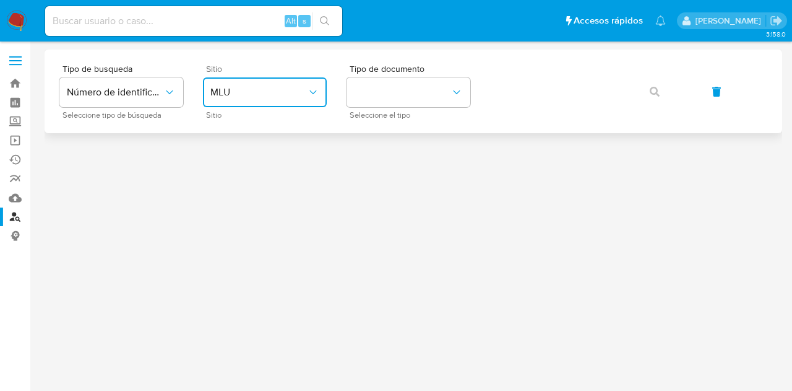
click at [264, 90] on span "MLU" at bounding box center [258, 92] width 97 height 12
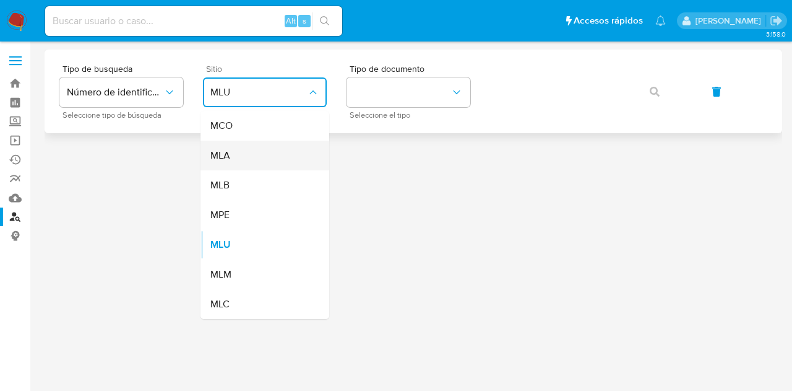
click at [250, 157] on div "MLA" at bounding box center [261, 156] width 102 height 30
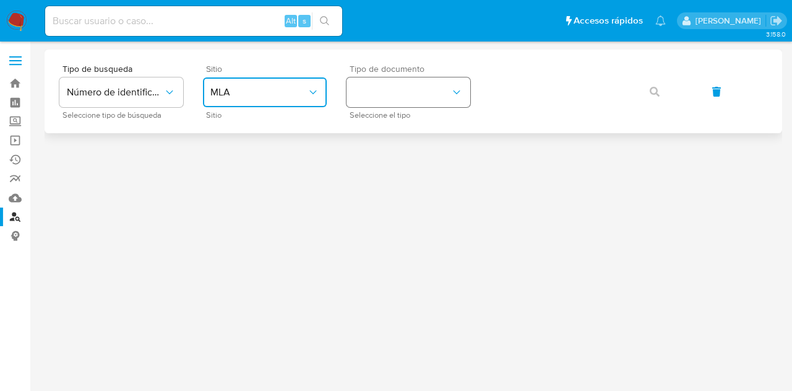
click at [380, 98] on button "identificationType" at bounding box center [409, 92] width 124 height 30
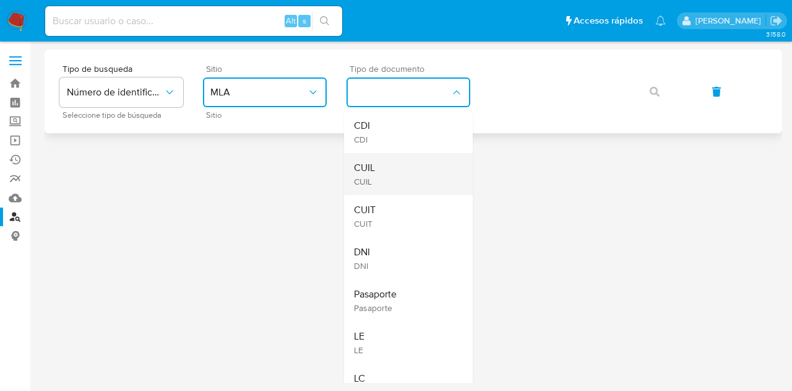
click at [402, 176] on div "CUIL CUIL" at bounding box center [405, 174] width 102 height 42
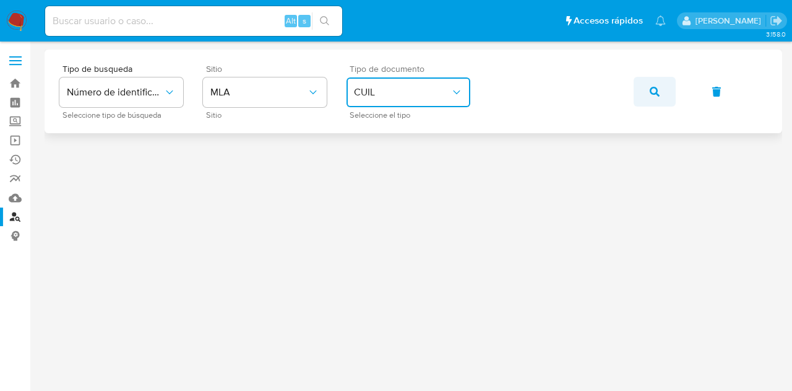
click at [659, 91] on icon "button" at bounding box center [655, 92] width 10 height 10
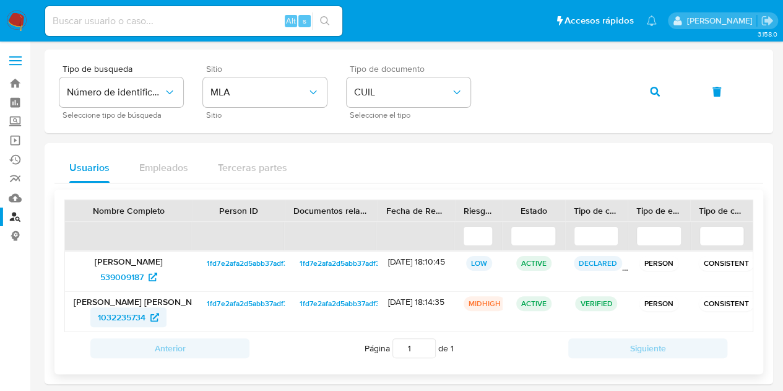
click at [111, 314] on span "1032235734" at bounding box center [122, 317] width 48 height 20
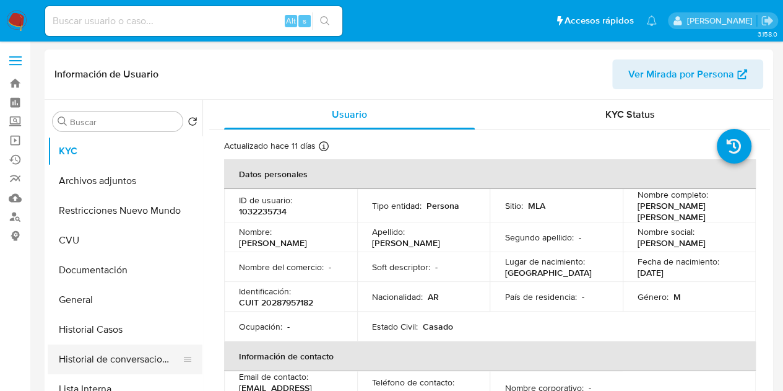
select select "10"
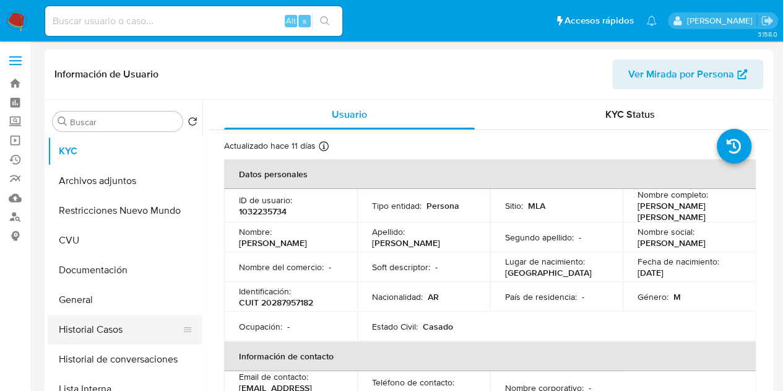
click at [84, 337] on button "Historial Casos" at bounding box center [120, 329] width 145 height 30
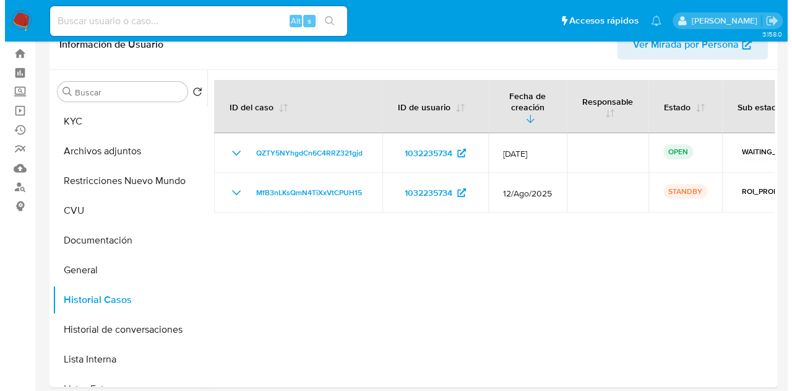
scroll to position [19, 0]
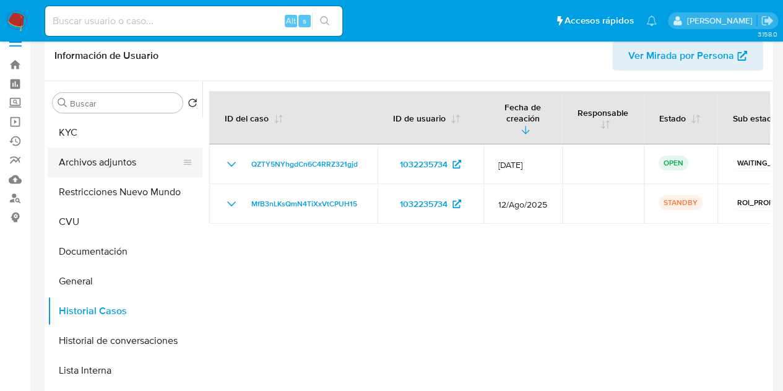
click at [115, 158] on button "Archivos adjuntos" at bounding box center [120, 162] width 145 height 30
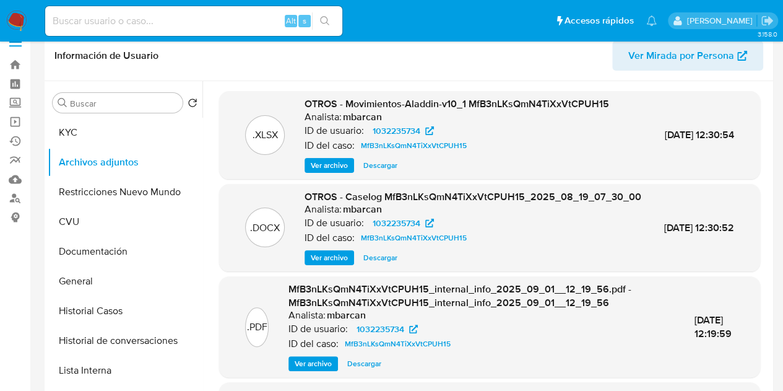
click at [327, 272] on div ".DOCX OTROS - Caselog MfB3nLKsQmN4TiXxVtCPUH15_2025_08_19_07_30_00 Analista: mb…" at bounding box center [489, 228] width 541 height 88
click at [329, 264] on span "Ver archivo" at bounding box center [329, 257] width 37 height 12
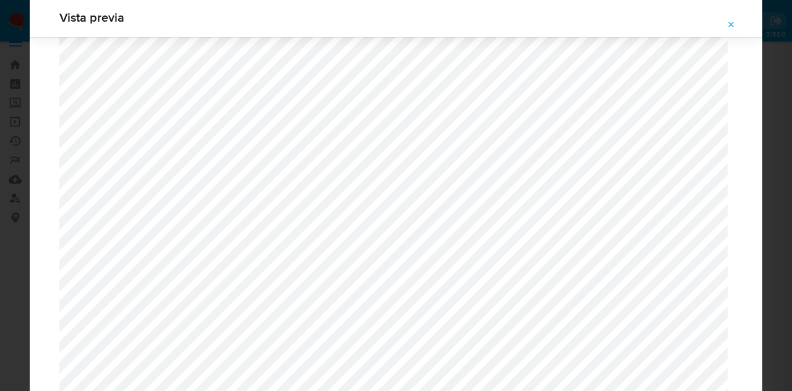
scroll to position [1455, 0]
click at [735, 28] on icon "Attachment preview" at bounding box center [732, 25] width 10 height 10
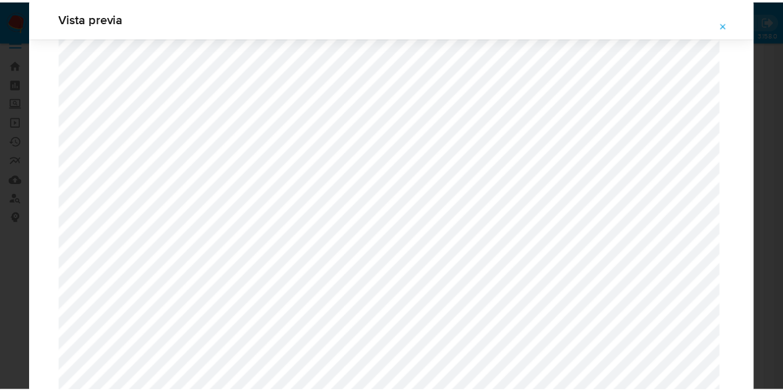
scroll to position [40, 0]
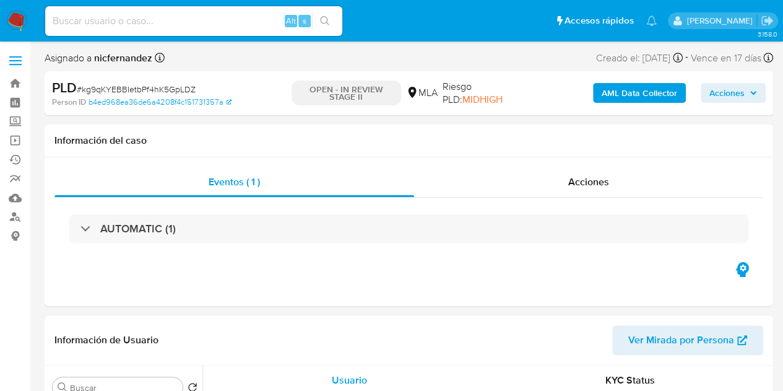
select select "10"
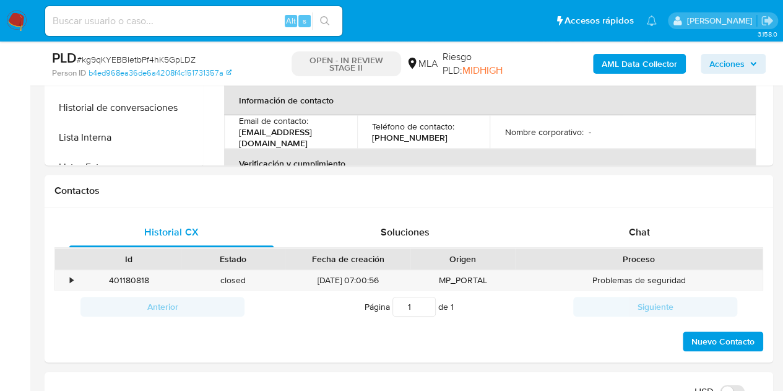
scroll to position [478, 0]
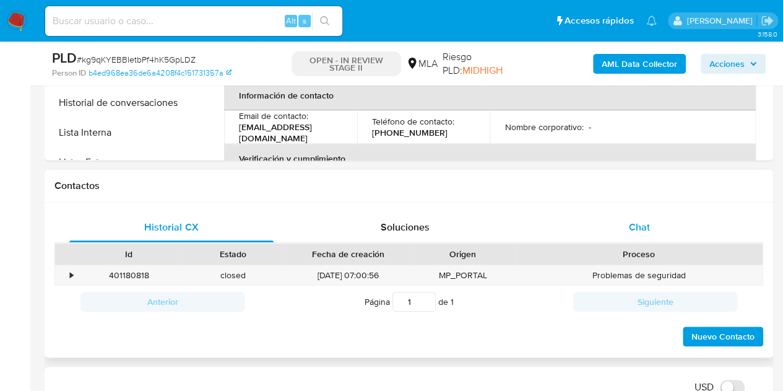
click at [676, 233] on div "Chat" at bounding box center [639, 227] width 204 height 30
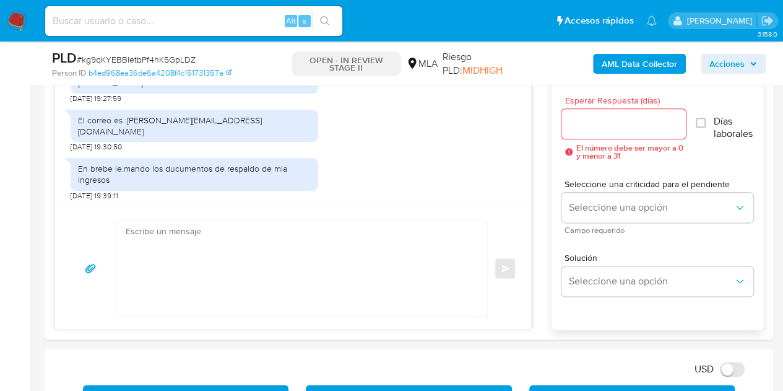
scroll to position [693, 0]
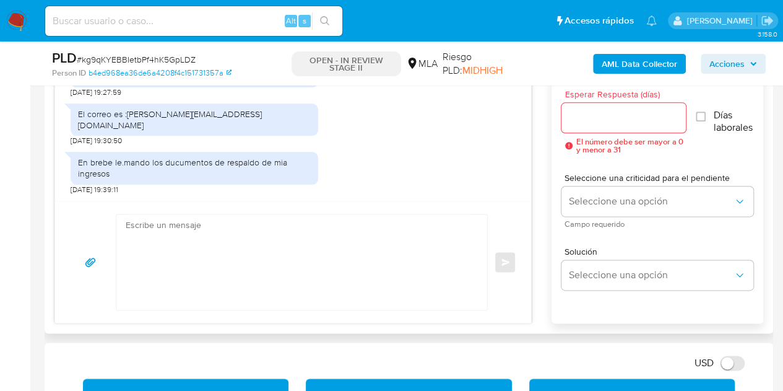
click at [324, 266] on textarea at bounding box center [299, 261] width 346 height 95
paste textarea "Hola, Muchas gracias por la respuesta. Analizamos tu caso y notamos que la info…"
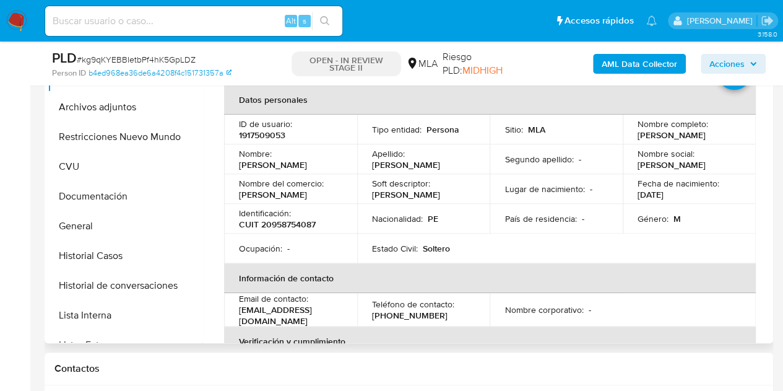
scroll to position [298, 0]
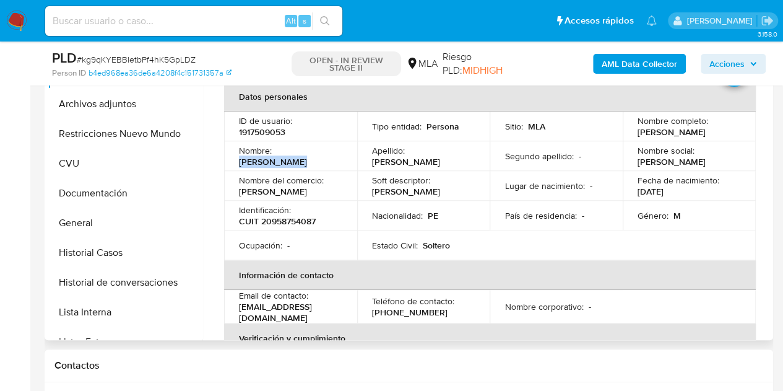
drag, startPoint x: 278, startPoint y: 162, endPoint x: 338, endPoint y: 158, distance: 60.2
click at [338, 158] on div "Nombre : Nestor Javier" at bounding box center [290, 156] width 103 height 22
copy p "[PERSON_NAME]"
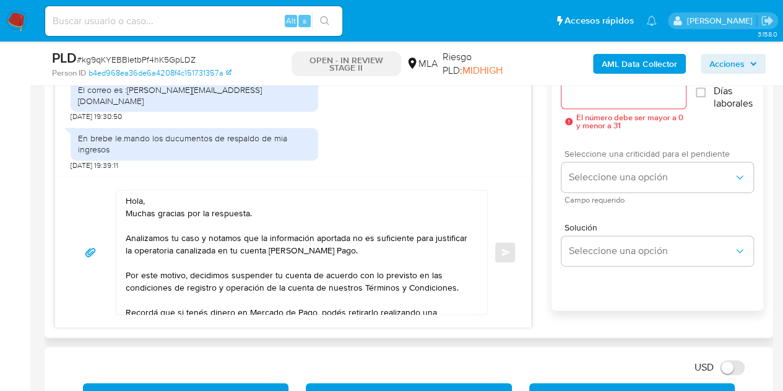
scroll to position [723, 0]
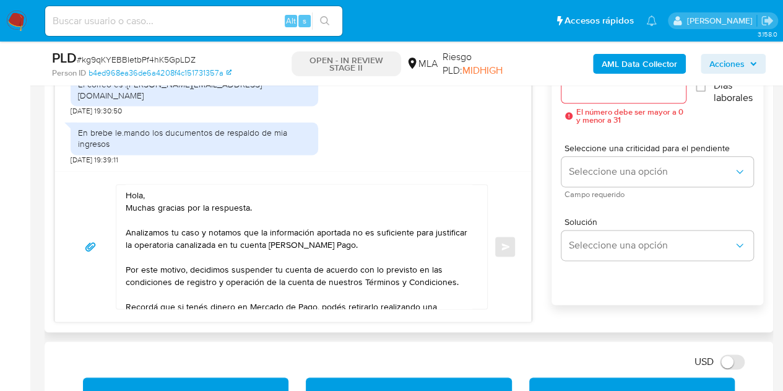
click at [140, 195] on textarea "Hola, Muchas gracias por la respuesta. Analizamos tu caso y notamos que la info…" at bounding box center [299, 246] width 346 height 124
click at [140, 194] on textarea "Hola, Muchas gracias por la respuesta. Analizamos tu caso y notamos que la info…" at bounding box center [299, 246] width 346 height 124
click at [141, 194] on textarea "Hola, Muchas gracias por la respuesta. Analizamos tu caso y notamos que la info…" at bounding box center [299, 246] width 346 height 124
paste textarea "[PERSON_NAME]"
click at [210, 191] on textarea "Hola Nestor Javier, Muchas gracias por la respuesta. Analizamos tu caso y notam…" at bounding box center [299, 246] width 346 height 124
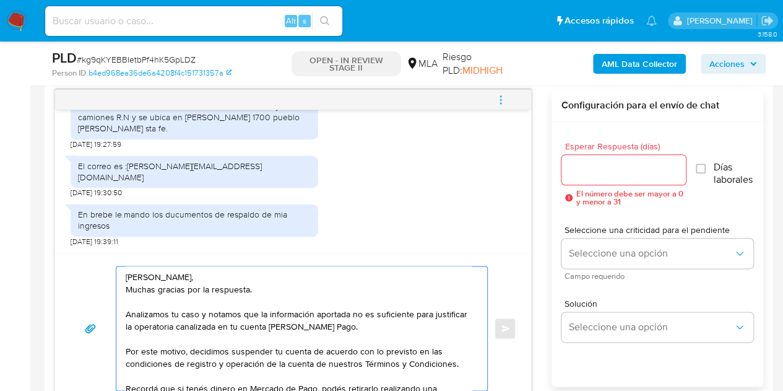
scroll to position [623, 0]
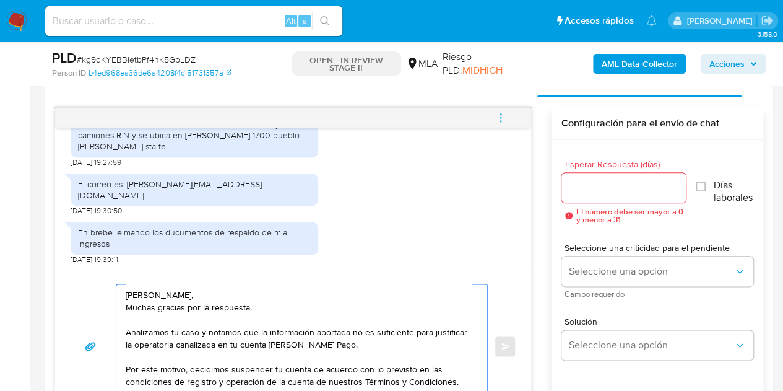
type textarea "Hola Néstor Javier, Muchas gracias por la respuesta. Analizamos tu caso y notam…"
click at [618, 190] on input "Esperar Respuesta (días)" at bounding box center [623, 188] width 125 height 16
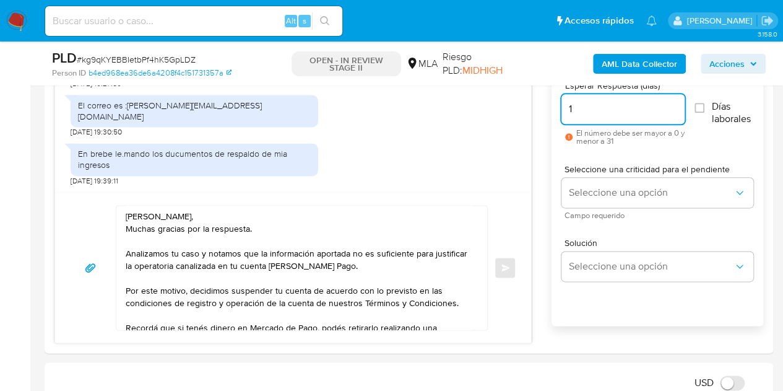
scroll to position [723, 0]
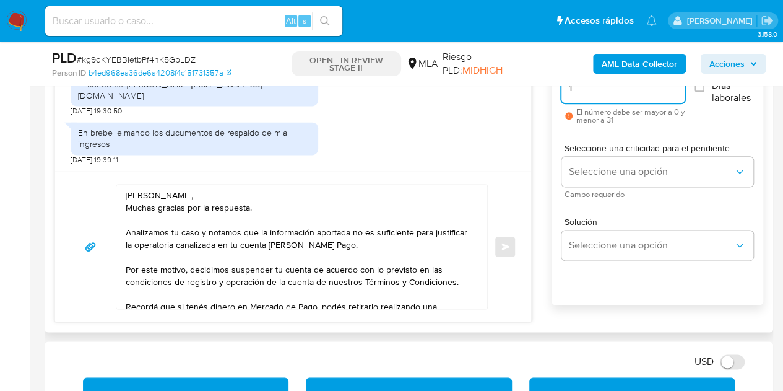
type input "1"
click at [350, 200] on textarea "Hola Néstor Javier, Muchas gracias por la respuesta. Analizamos tu caso y notam…" at bounding box center [299, 246] width 346 height 124
click at [331, 186] on textarea "Hola Néstor Javier, Muchas gracias por la respuesta. Analizamos tu caso y notam…" at bounding box center [299, 246] width 346 height 124
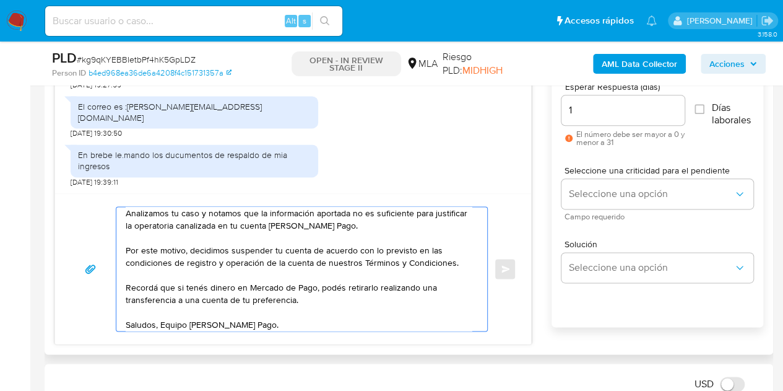
scroll to position [46, 0]
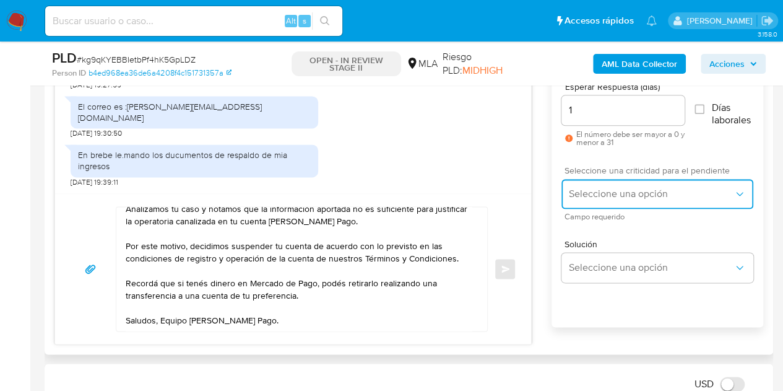
click at [601, 188] on span "Seleccione una opción" at bounding box center [651, 194] width 165 height 12
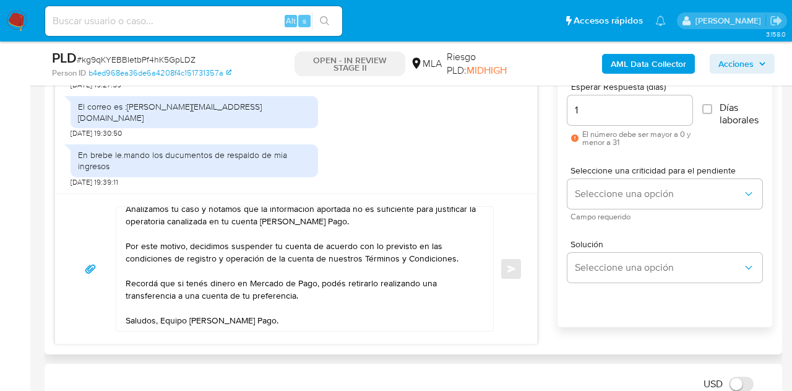
click at [594, 231] on div "Solución Seleccione una opción" at bounding box center [665, 263] width 195 height 67
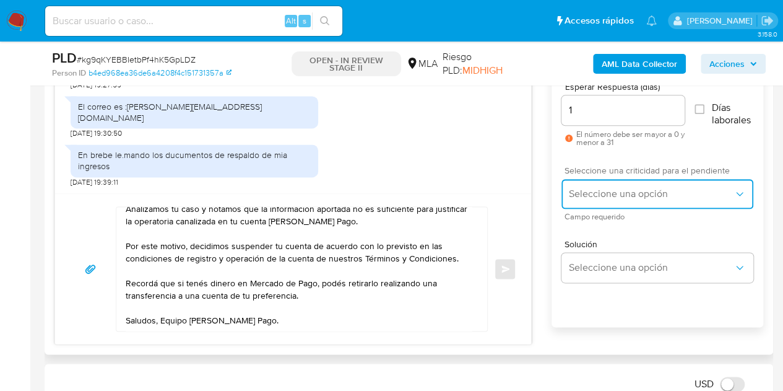
click at [600, 199] on button "Seleccione una opción" at bounding box center [657, 194] width 192 height 30
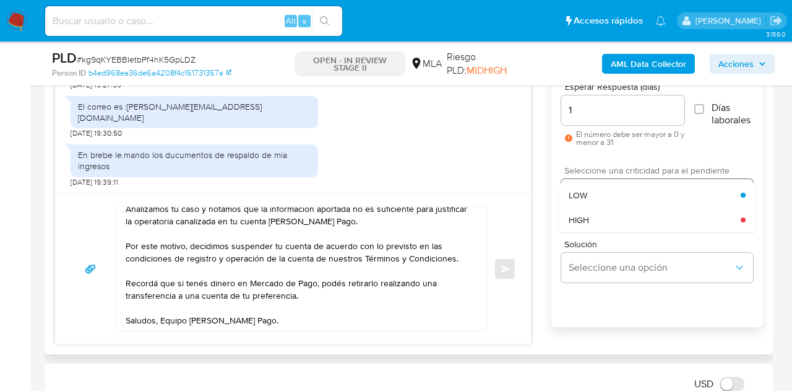
click at [596, 228] on div "HIGH" at bounding box center [655, 219] width 172 height 25
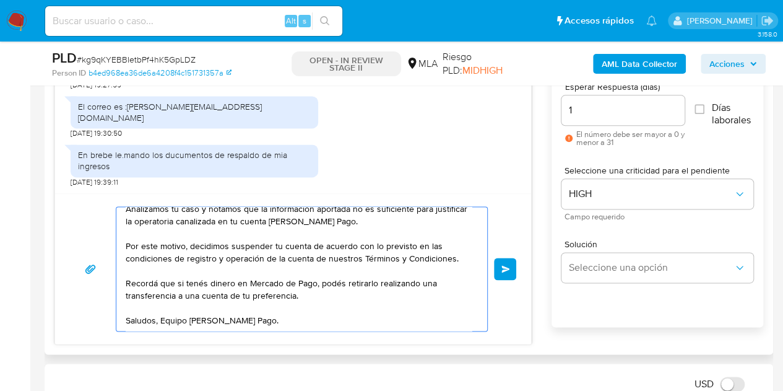
click at [506, 265] on span "Enviar" at bounding box center [505, 268] width 9 height 7
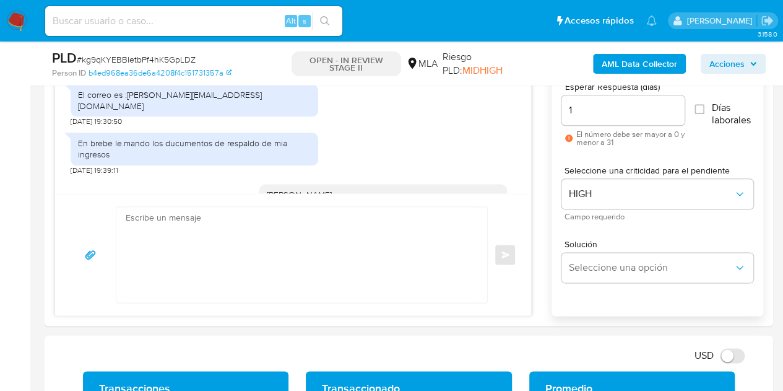
scroll to position [1257, 0]
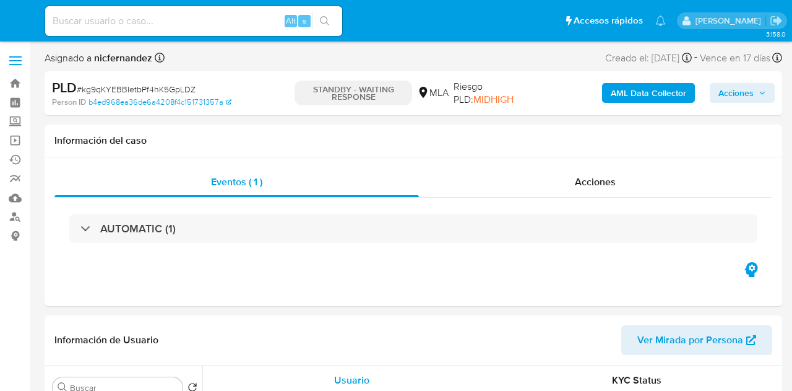
select select "10"
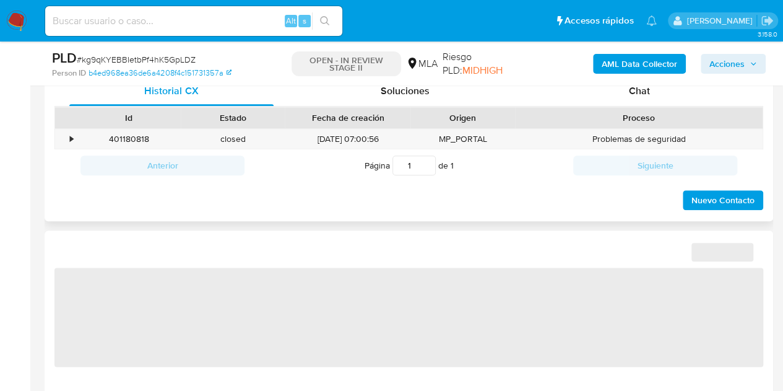
scroll to position [617, 0]
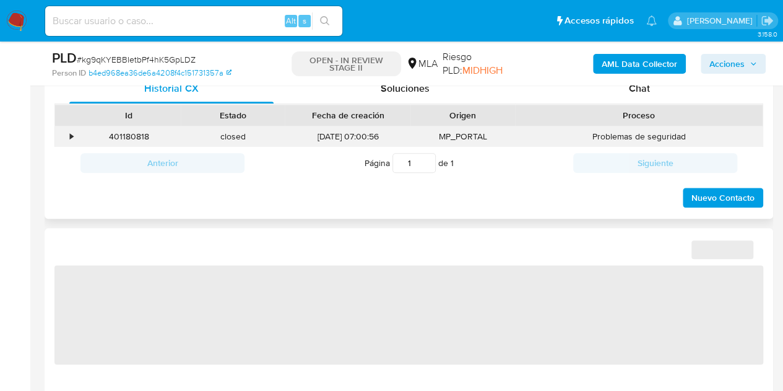
select select "10"
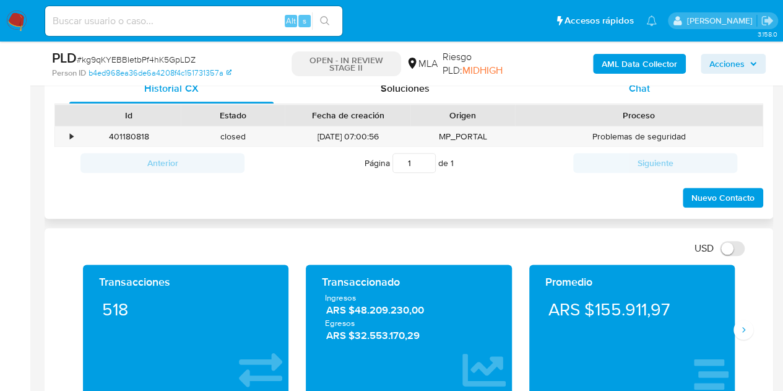
click at [633, 93] on span "Chat" at bounding box center [639, 88] width 21 height 14
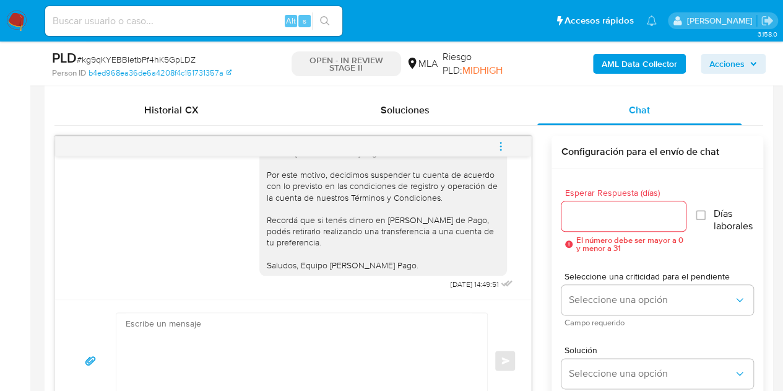
scroll to position [1252, 0]
click at [499, 144] on icon "menu-action" at bounding box center [500, 146] width 11 height 11
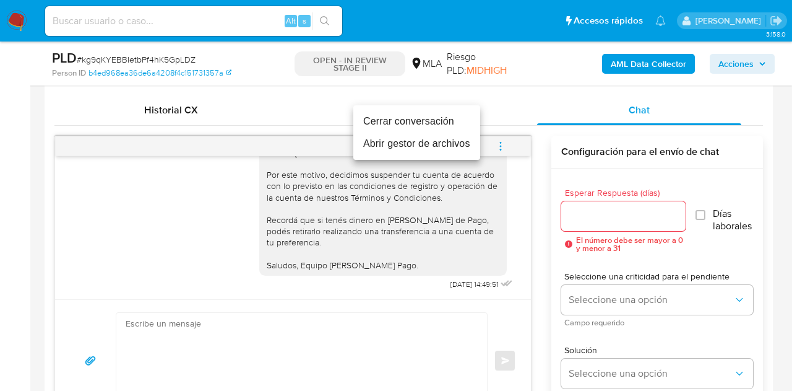
click at [449, 120] on li "Cerrar conversación" at bounding box center [416, 121] width 127 height 22
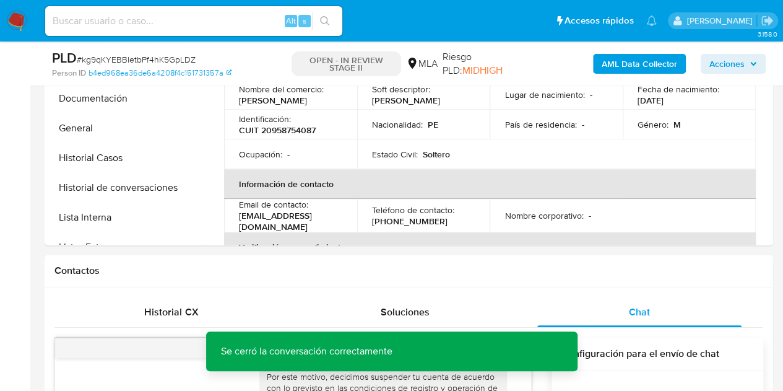
scroll to position [234, 0]
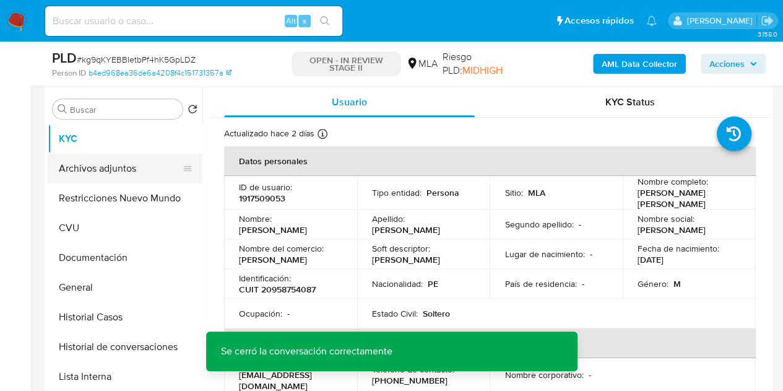
click at [68, 165] on button "Archivos adjuntos" at bounding box center [120, 169] width 145 height 30
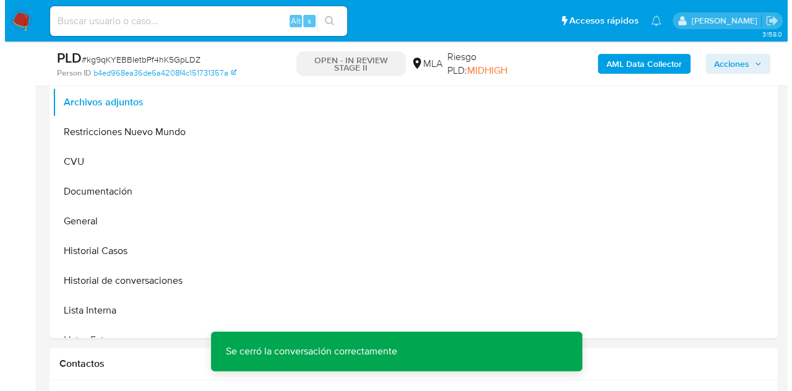
scroll to position [309, 0]
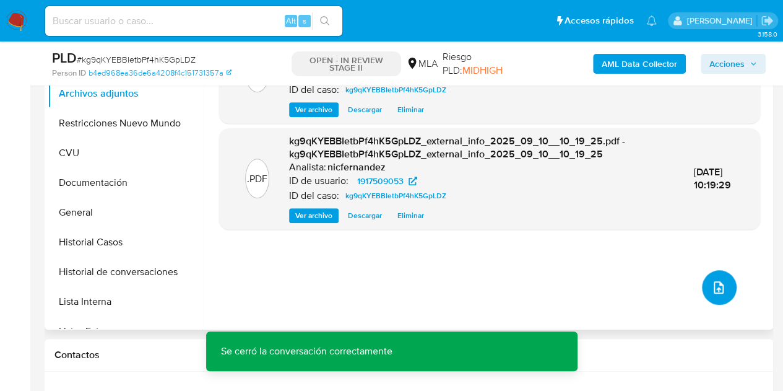
click at [705, 279] on button "upload-file" at bounding box center [719, 287] width 35 height 35
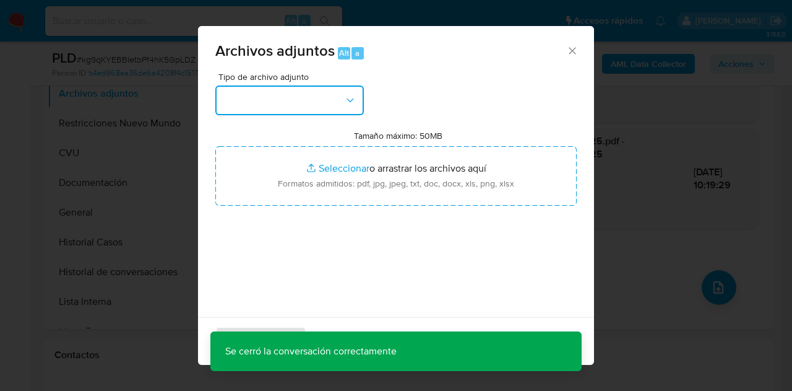
drag, startPoint x: 265, startPoint y: 90, endPoint x: 303, endPoint y: 110, distance: 43.2
click at [275, 93] on button "button" at bounding box center [289, 100] width 149 height 30
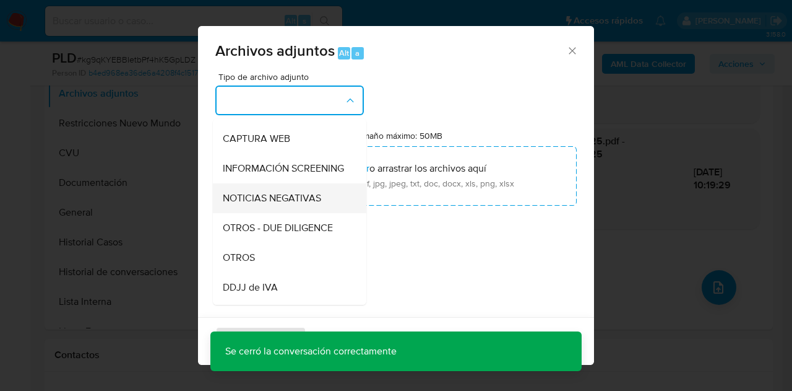
scroll to position [118, 0]
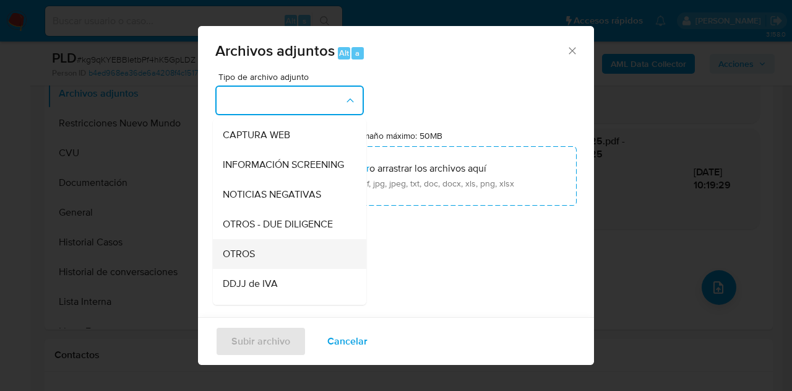
click at [271, 259] on div "OTROS" at bounding box center [286, 254] width 126 height 30
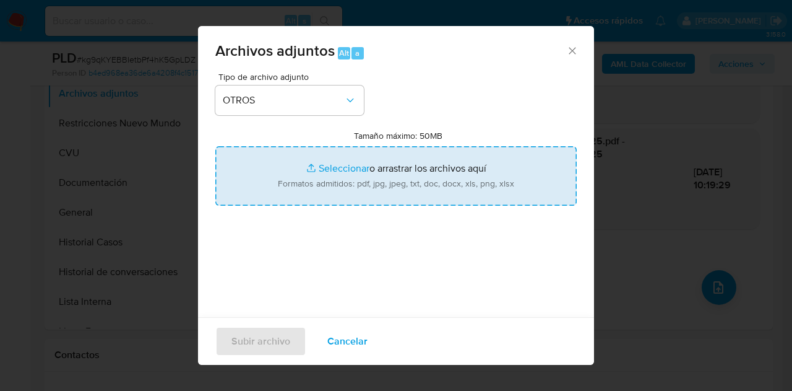
click at [302, 183] on input "Tamaño máximo: 50MB Seleccionar archivos" at bounding box center [396, 175] width 362 height 59
type input "C:\fakepath\Constancia de monotributo.pdf"
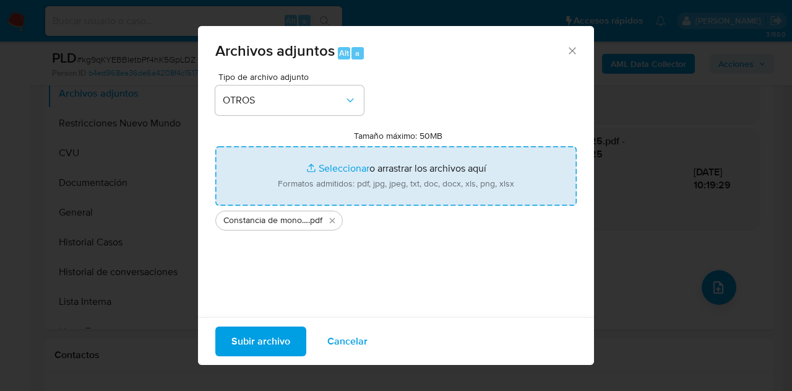
click at [250, 336] on span "Subir archivo" at bounding box center [261, 340] width 59 height 27
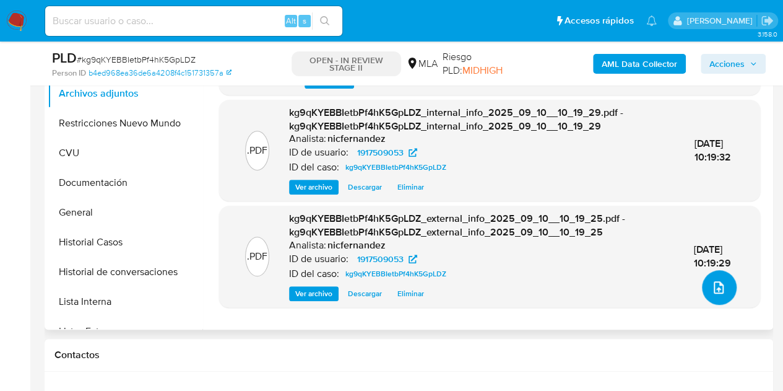
click at [711, 283] on icon "upload-file" at bounding box center [718, 287] width 15 height 15
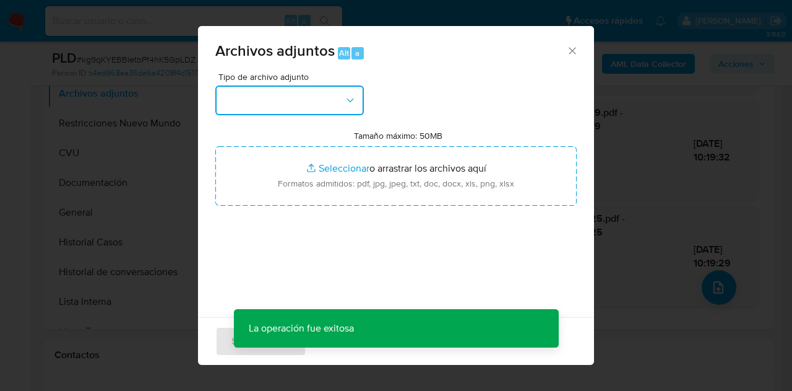
click at [335, 95] on button "button" at bounding box center [289, 100] width 149 height 30
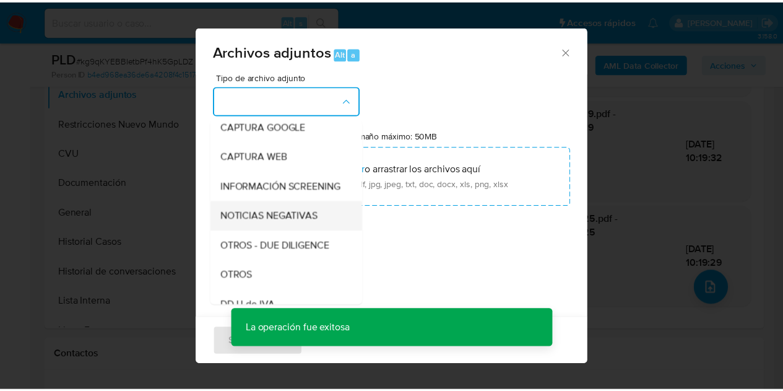
scroll to position [108, 0]
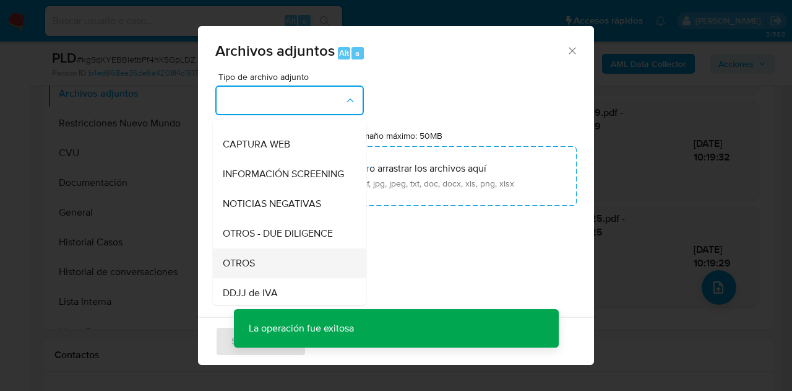
click at [271, 270] on div "OTROS" at bounding box center [286, 263] width 126 height 30
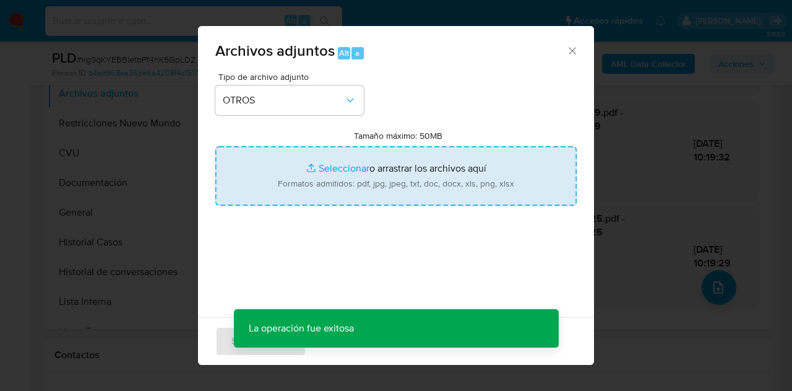
click at [334, 169] on input "Tamaño máximo: 50MB Seleccionar archivos" at bounding box center [396, 175] width 362 height 59
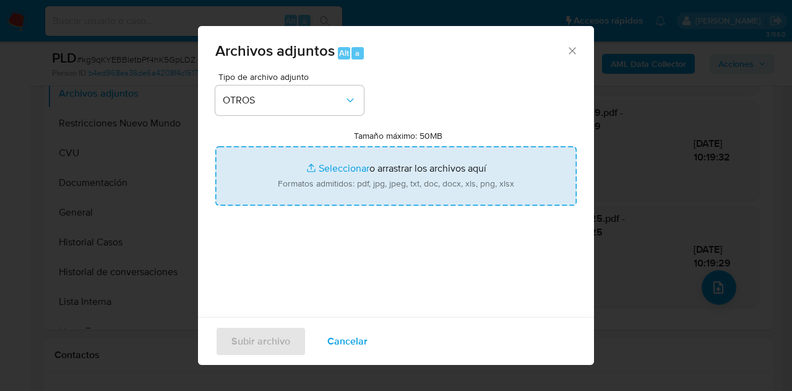
type input "C:\fakepath\Caselog kg9qKYEBBIetbPf4hK5GpLDZ_2025_08_18_22_35_26.docx"
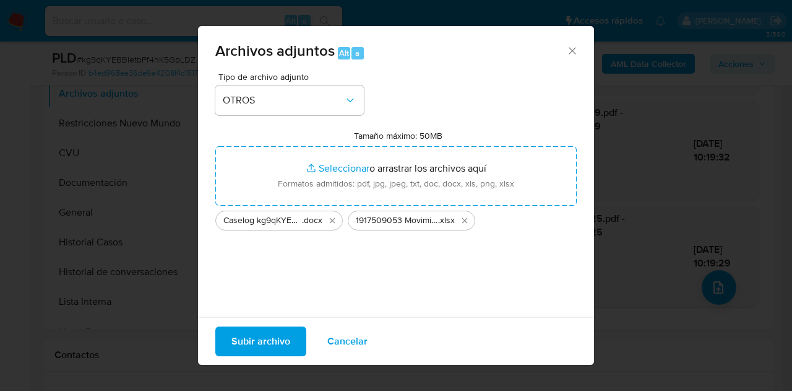
click at [258, 340] on span "Subir archivo" at bounding box center [261, 340] width 59 height 27
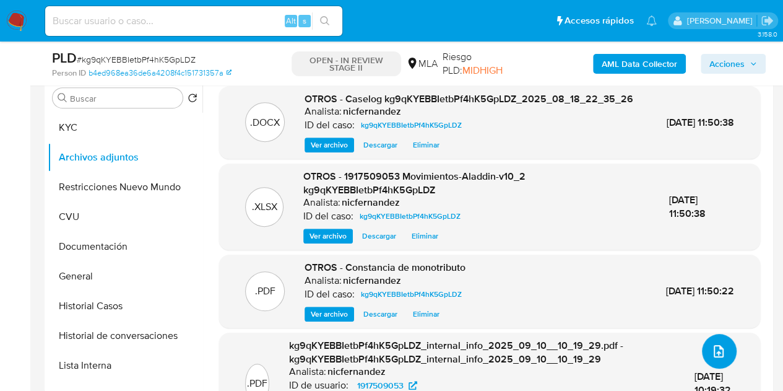
scroll to position [234, 0]
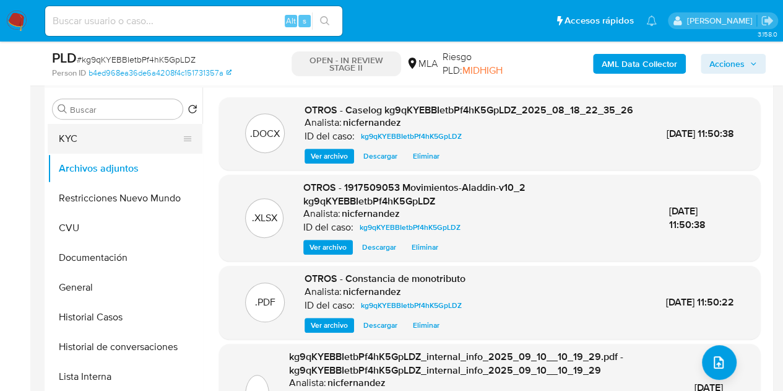
click at [89, 128] on button "KYC" at bounding box center [120, 139] width 145 height 30
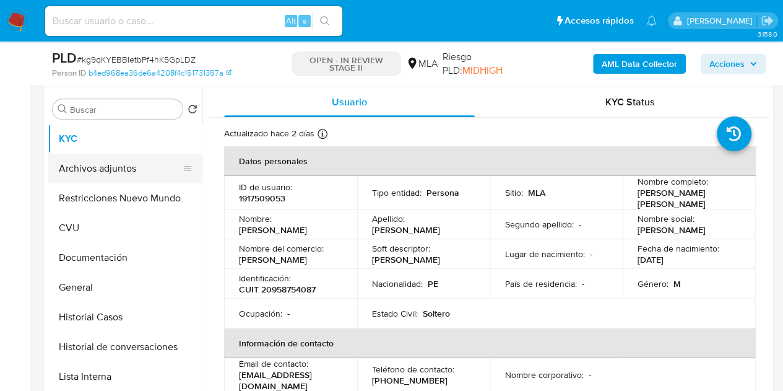
click at [70, 164] on button "Archivos adjuntos" at bounding box center [120, 169] width 145 height 30
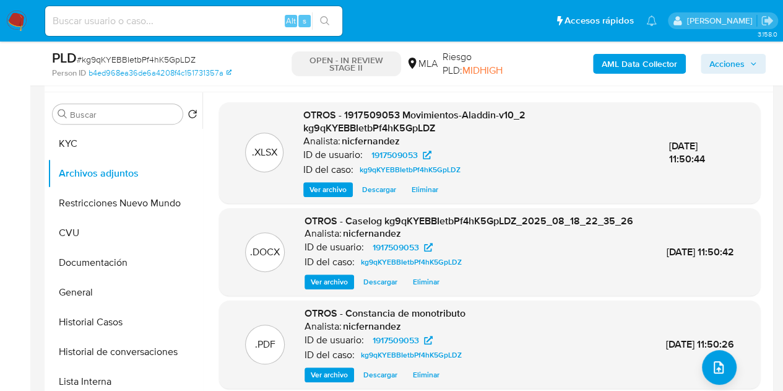
scroll to position [227, 0]
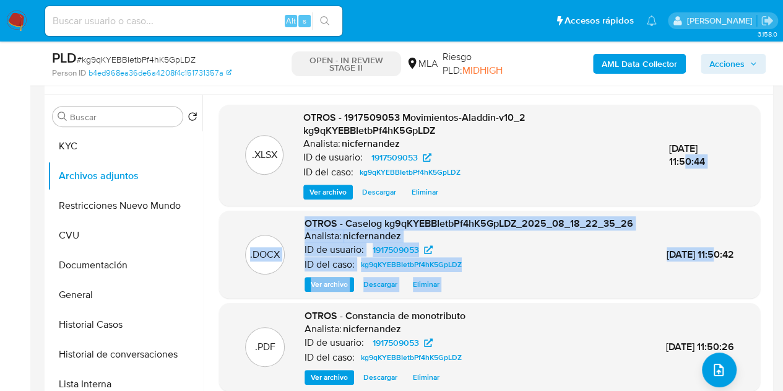
drag, startPoint x: 764, startPoint y: 108, endPoint x: 748, endPoint y: 221, distance: 114.3
click at [748, 221] on div ".XLSX OTROS - 1917509053 Movimientos-Aladdin-v10_2 kg9qKYEBBIetbPf4hK5GpLDZ Ana…" at bounding box center [489, 321] width 561 height 432
click at [742, 180] on div ".XLSX OTROS - 1917509053 Movimientos-Aladdin-v10_2 kg9qKYEBBIetbPf4hK5GpLDZ Ana…" at bounding box center [489, 155] width 529 height 89
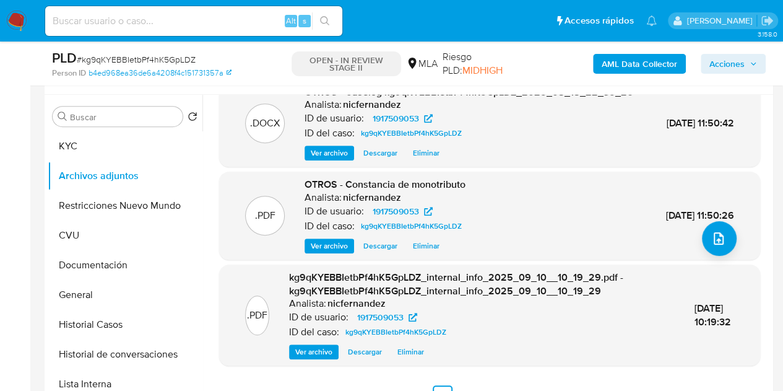
scroll to position [328, 0]
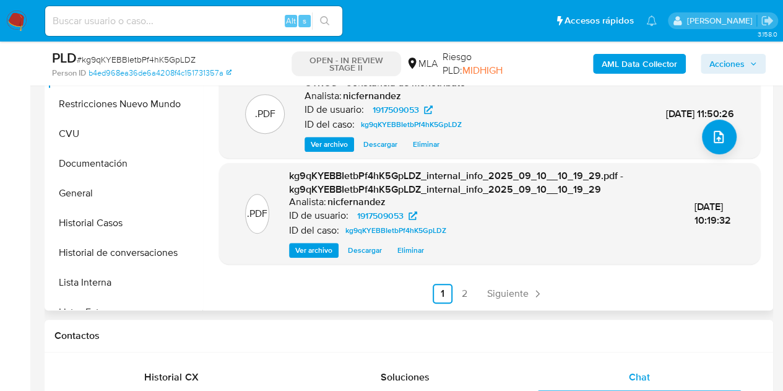
click at [458, 293] on link "2" at bounding box center [465, 294] width 20 height 20
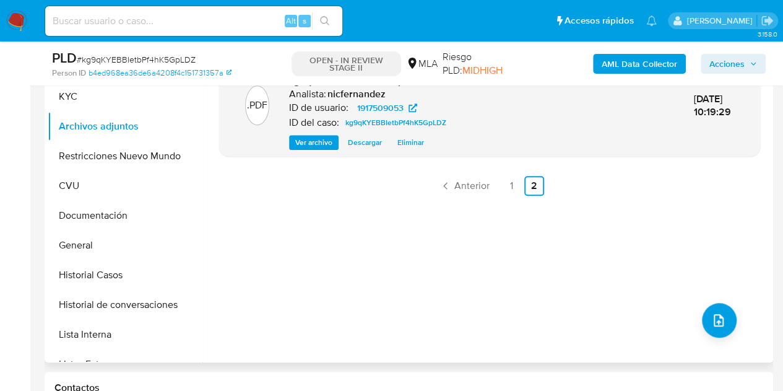
scroll to position [291, 0]
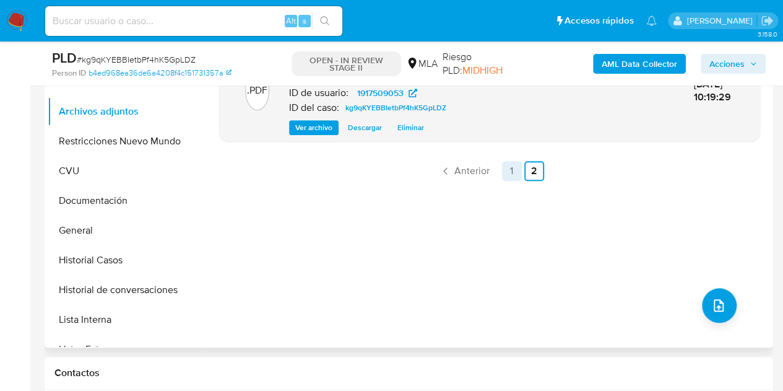
click at [518, 171] on link "1" at bounding box center [512, 171] width 20 height 20
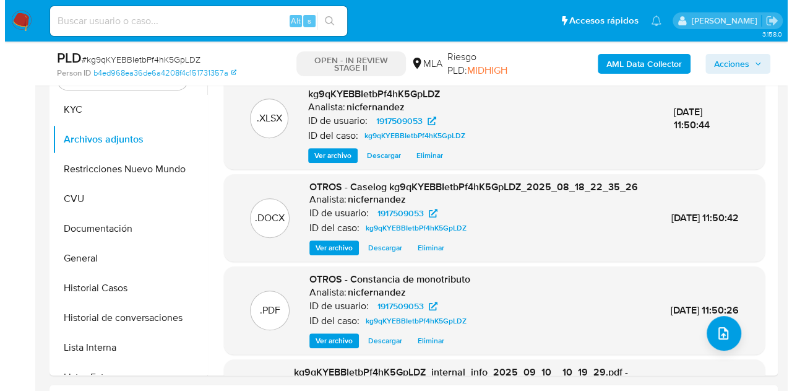
scroll to position [260, 0]
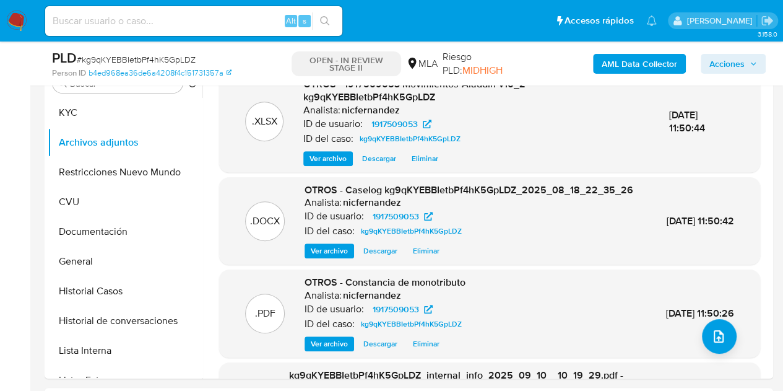
click at [337, 257] on span "Ver archivo" at bounding box center [329, 251] width 37 height 12
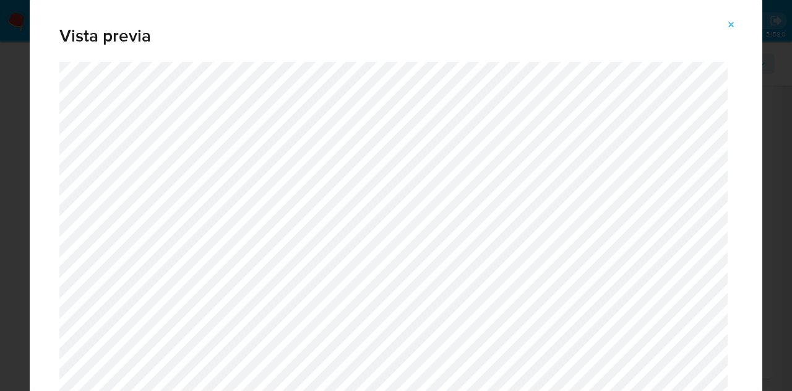
drag, startPoint x: 757, startPoint y: 28, endPoint x: 763, endPoint y: 50, distance: 23.0
click at [763, 50] on div "Vista previa" at bounding box center [396, 195] width 792 height 391
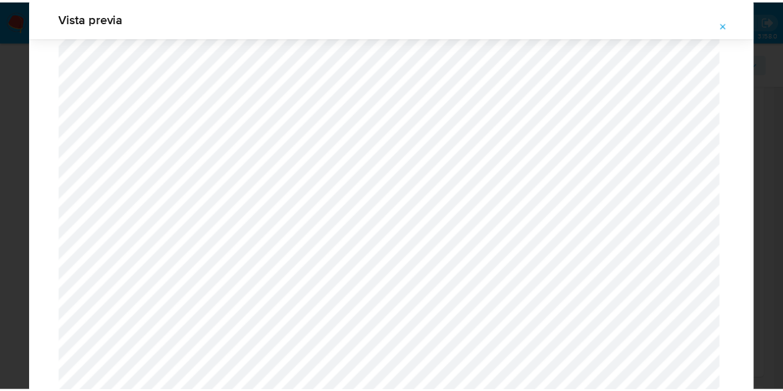
scroll to position [0, 0]
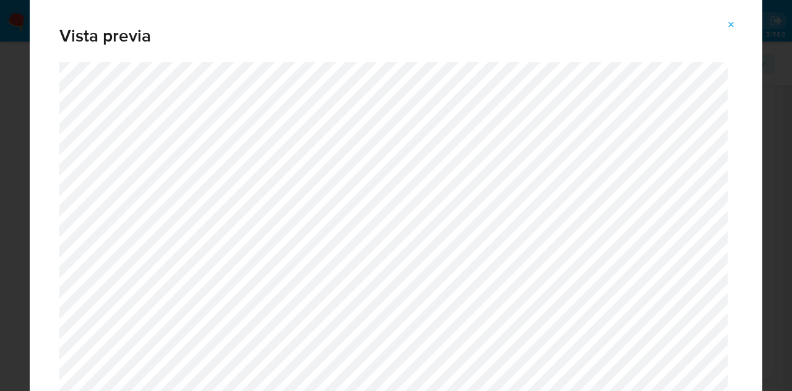
click at [729, 30] on span "Attachment preview" at bounding box center [732, 24] width 10 height 17
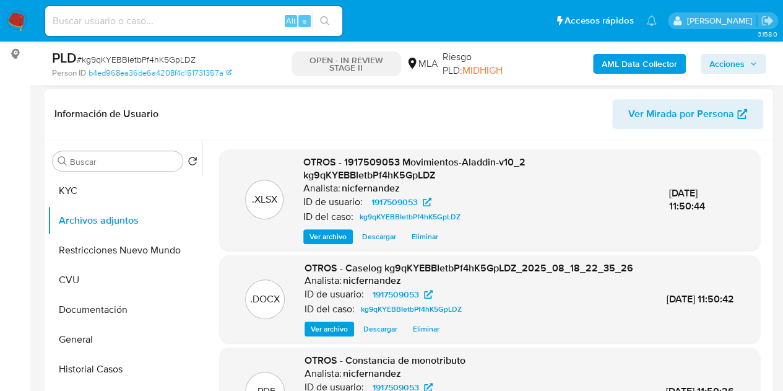
scroll to position [165, 0]
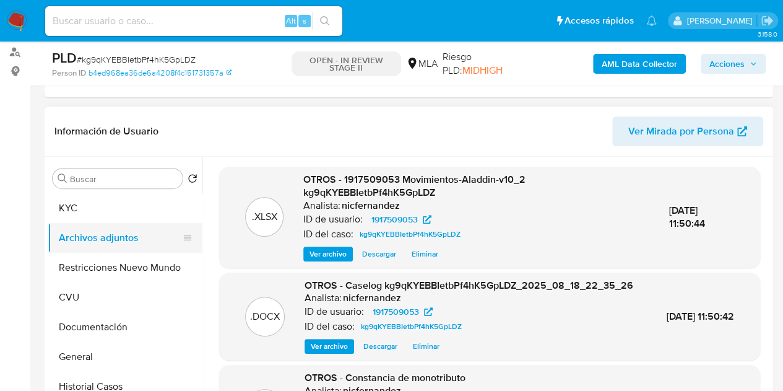
drag, startPoint x: 96, startPoint y: 208, endPoint x: 93, endPoint y: 240, distance: 31.7
click at [95, 208] on button "KYC" at bounding box center [125, 208] width 155 height 30
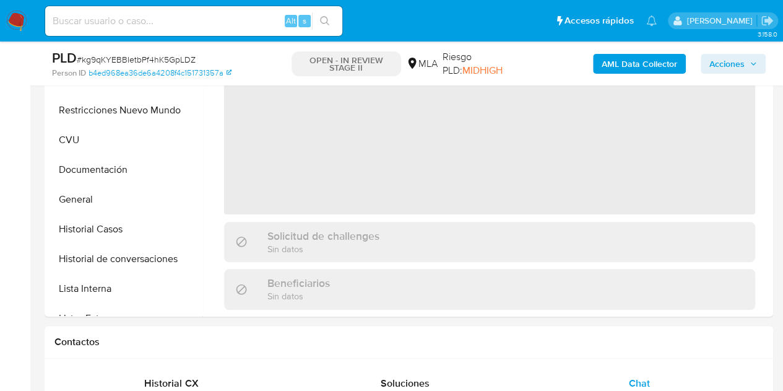
scroll to position [325, 0]
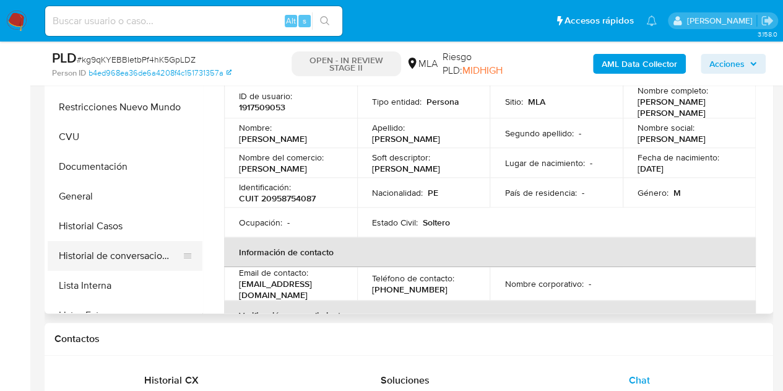
click at [114, 254] on button "Historial de conversaciones" at bounding box center [120, 256] width 145 height 30
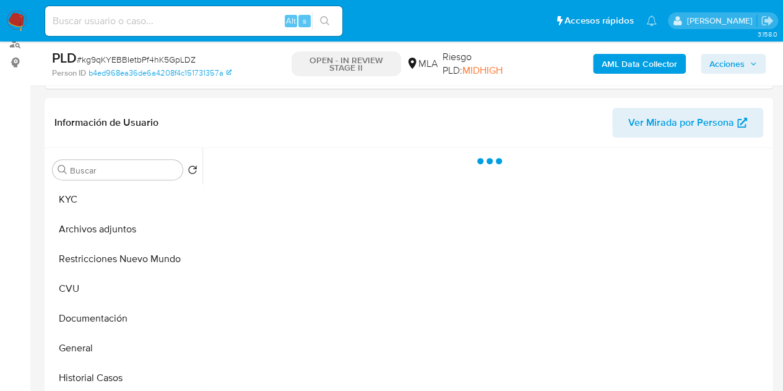
scroll to position [197, 0]
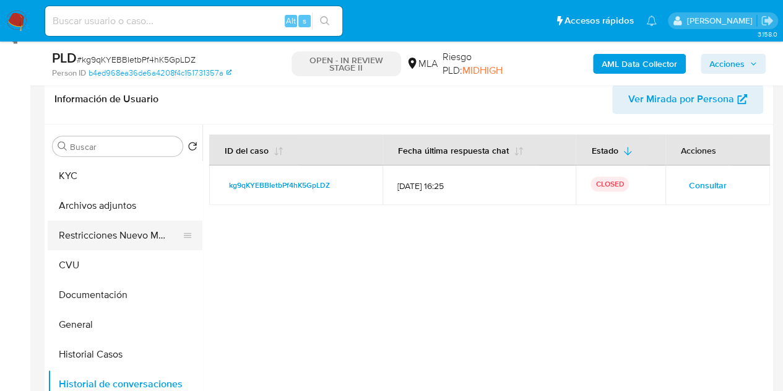
click at [86, 233] on button "Restricciones Nuevo Mundo" at bounding box center [120, 235] width 145 height 30
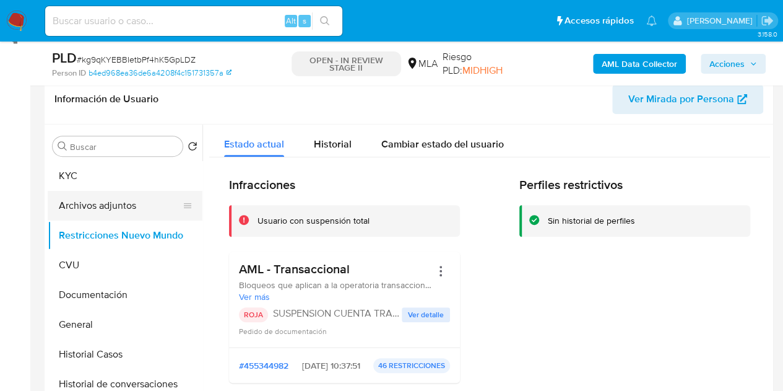
click at [87, 206] on button "Archivos adjuntos" at bounding box center [120, 206] width 145 height 30
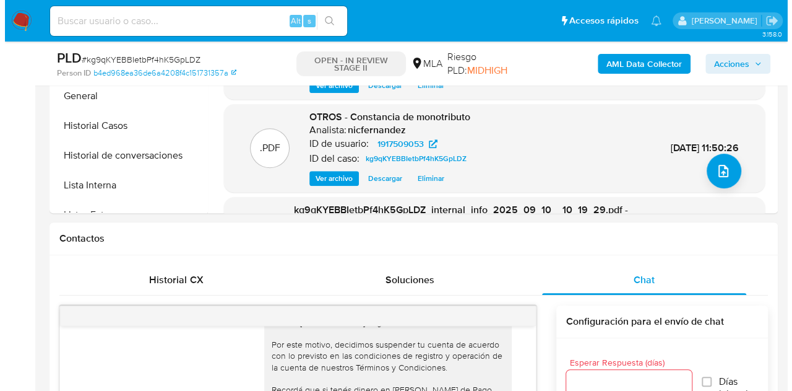
scroll to position [231, 0]
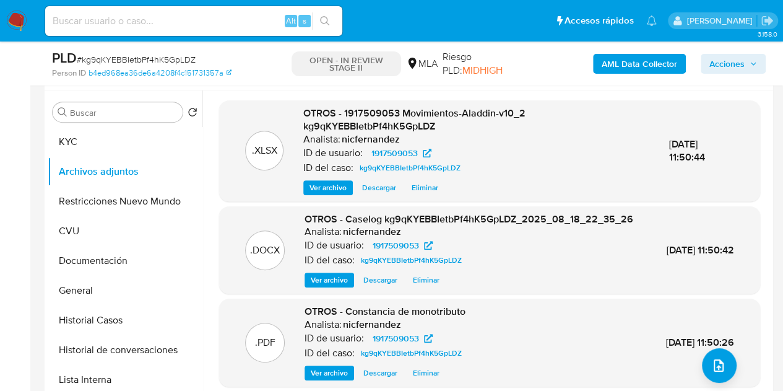
click at [324, 286] on span "Ver archivo" at bounding box center [329, 280] width 37 height 12
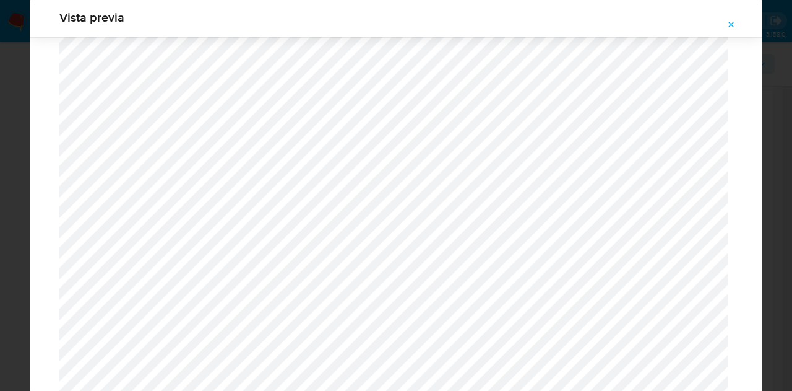
click at [731, 24] on icon "Attachment preview" at bounding box center [732, 25] width 6 height 6
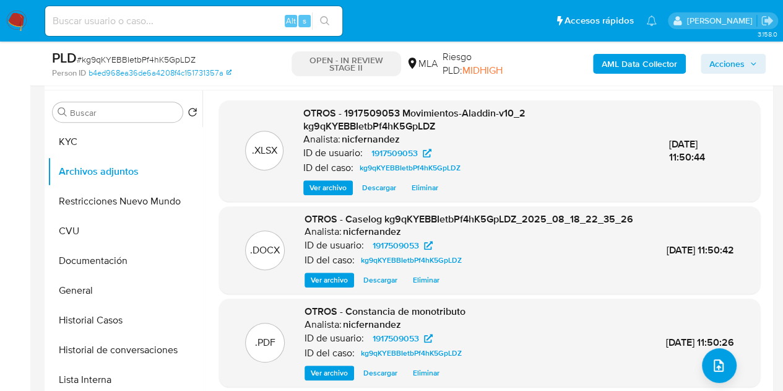
scroll to position [100, 0]
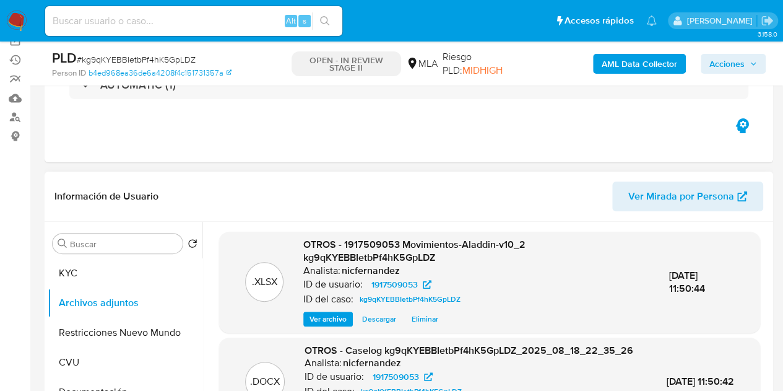
click at [345, 175] on div "Información de Usuario Ver Mirada por Persona" at bounding box center [409, 196] width 729 height 50
click at [727, 56] on span "Acciones" at bounding box center [726, 64] width 35 height 20
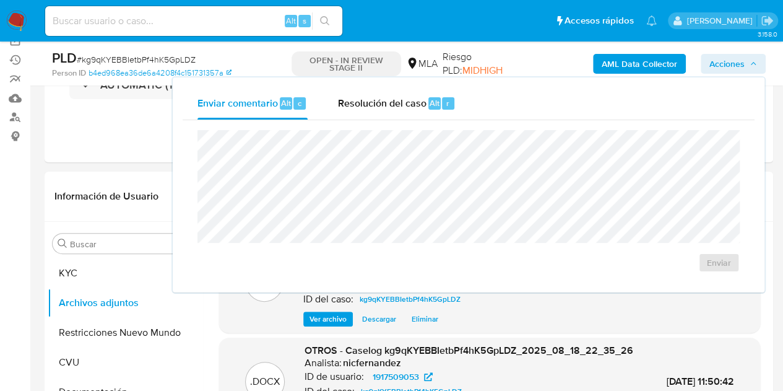
drag, startPoint x: 363, startPoint y: 103, endPoint x: 371, endPoint y: 128, distance: 26.8
click at [364, 105] on span "Resolución del caso" at bounding box center [381, 102] width 89 height 14
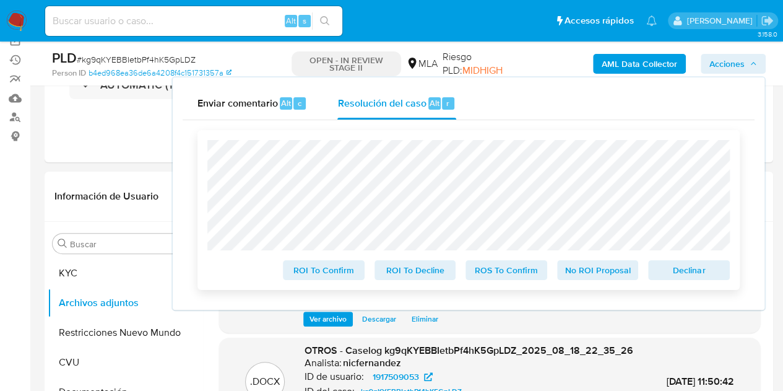
click at [687, 269] on span "Declinar" at bounding box center [689, 269] width 64 height 17
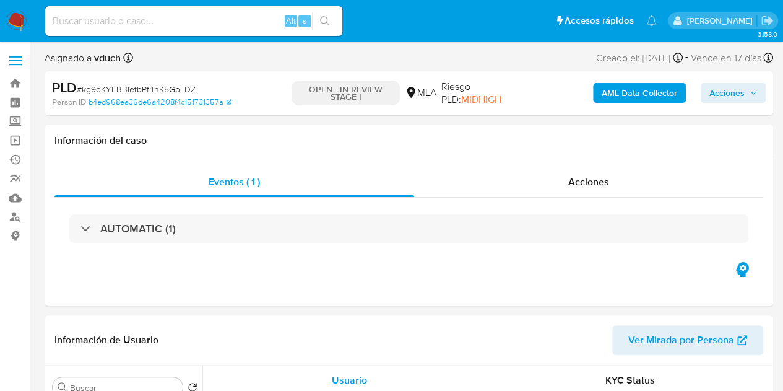
click at [716, 87] on span "Acciones" at bounding box center [726, 93] width 35 height 20
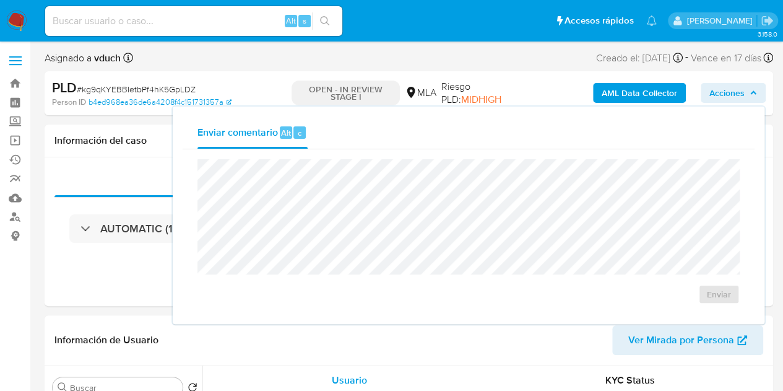
select select "10"
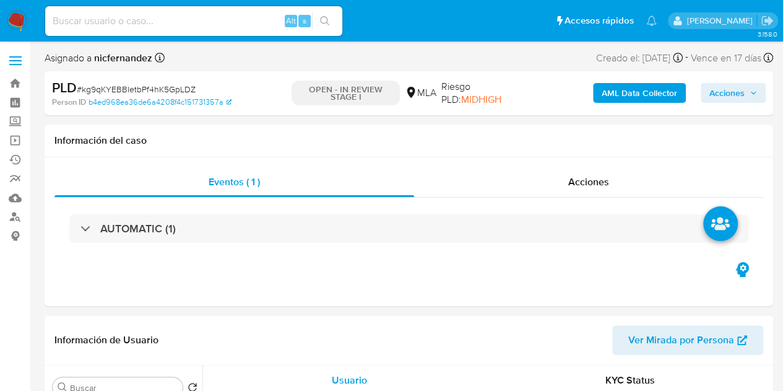
click at [719, 92] on span "Acciones" at bounding box center [726, 93] width 35 height 20
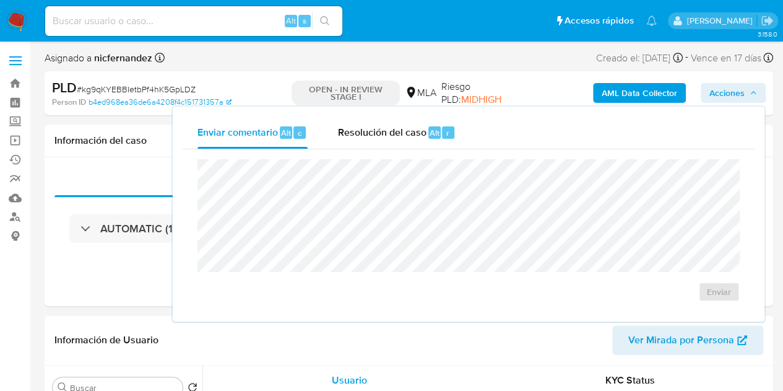
drag, startPoint x: 400, startPoint y: 139, endPoint x: 401, endPoint y: 150, distance: 11.2
click at [400, 139] on div "Resolución del caso Alt r" at bounding box center [396, 132] width 118 height 32
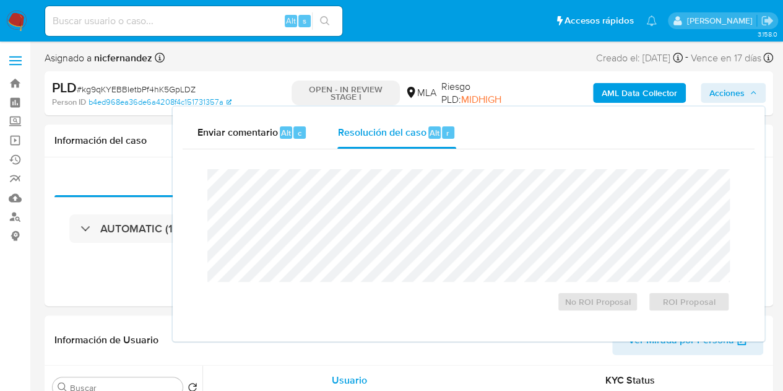
select select "10"
click at [680, 300] on span "ROI Proposal" at bounding box center [689, 301] width 64 height 17
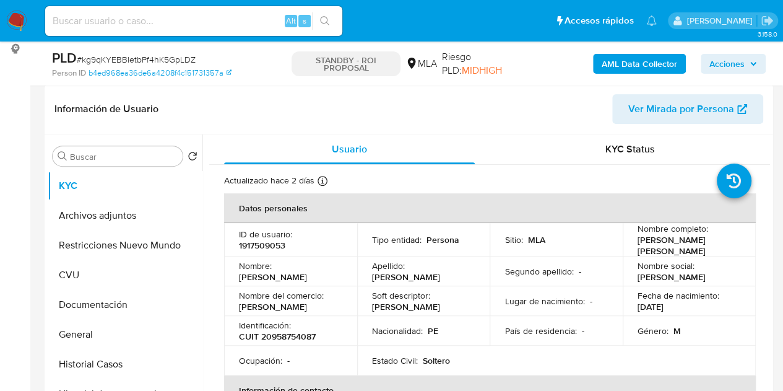
scroll to position [212, 0]
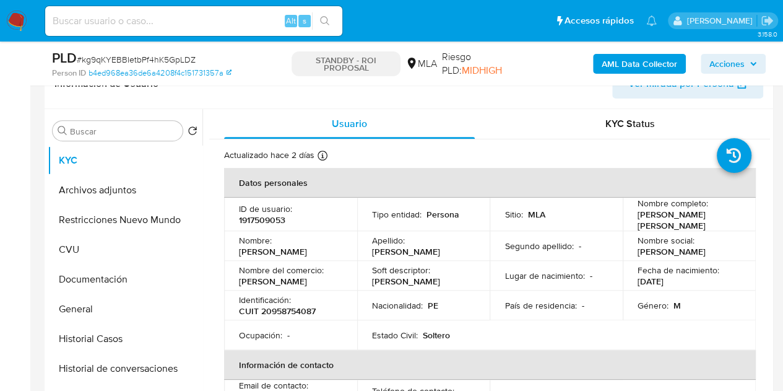
select select "10"
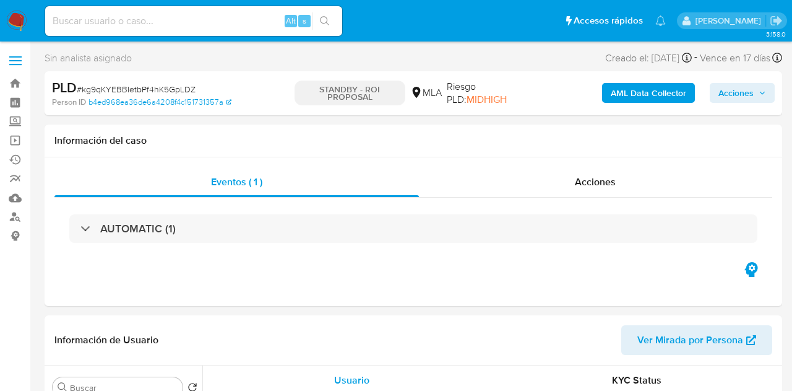
select select "10"
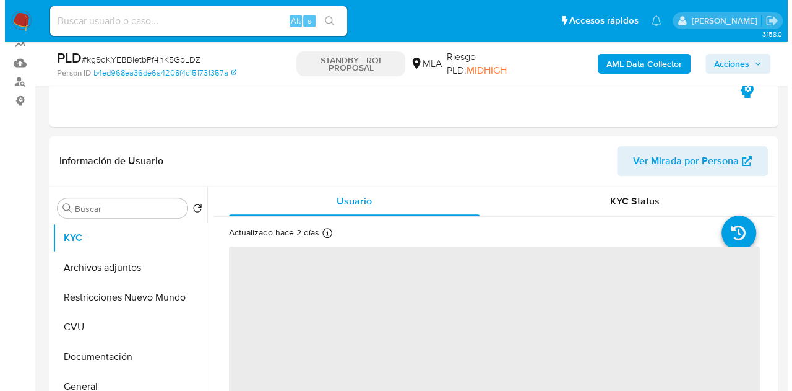
scroll to position [154, 0]
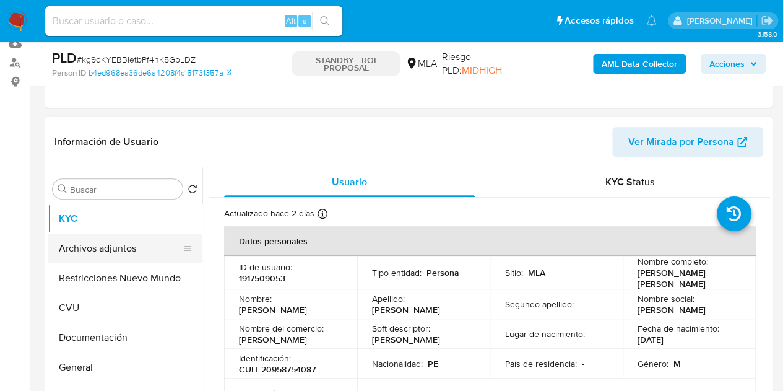
click at [118, 238] on button "Archivos adjuntos" at bounding box center [120, 248] width 145 height 30
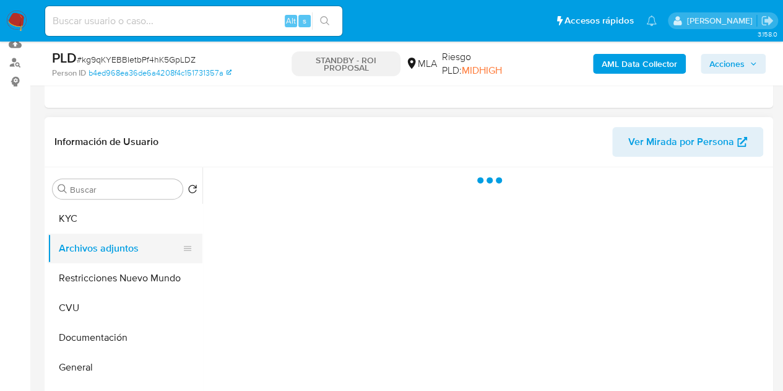
select select "10"
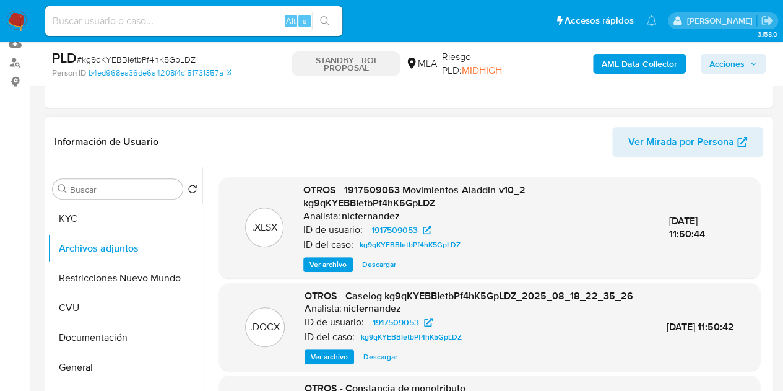
click at [322, 360] on div "OTROS - Caselog kg9qKYEBBIetbPf4hK5GpLDZ_2025_08_18_22_35_26 Analista: nicferna…" at bounding box center [469, 327] width 329 height 76
click at [323, 363] on span "Ver archivo" at bounding box center [329, 356] width 37 height 12
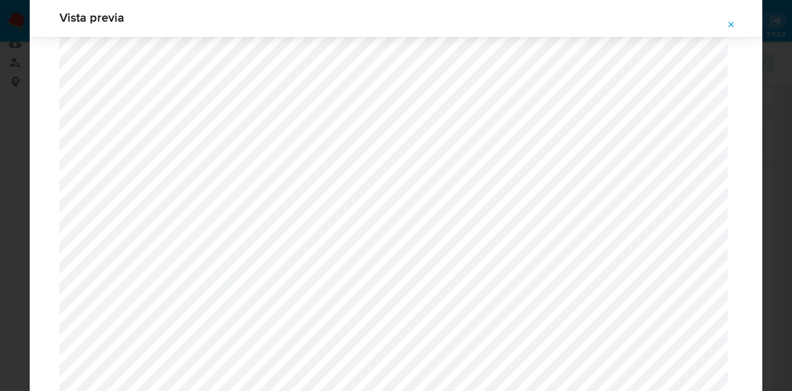
scroll to position [1345, 0]
click at [731, 27] on icon "Attachment preview" at bounding box center [732, 25] width 10 height 10
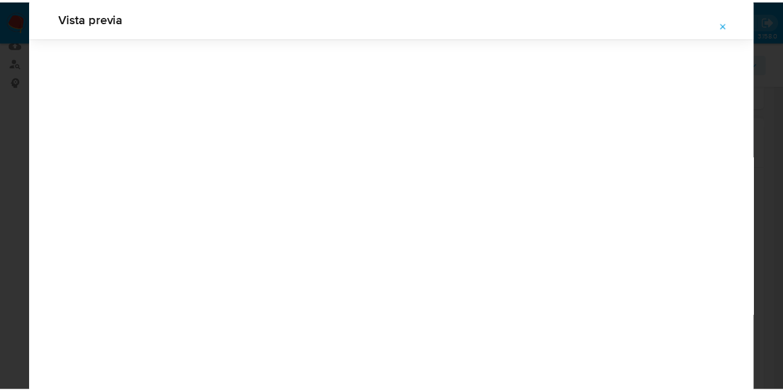
scroll to position [40, 0]
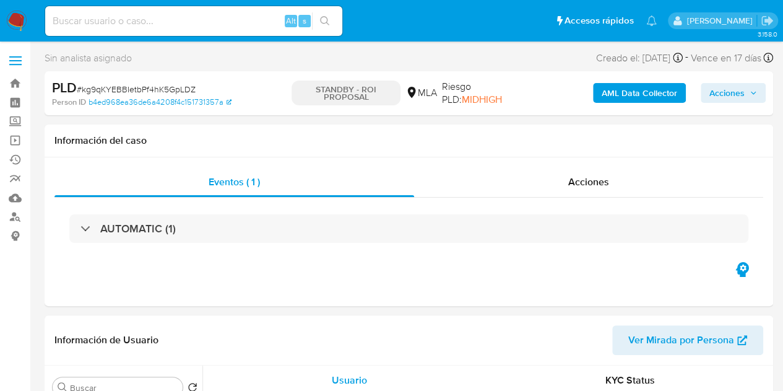
select select "10"
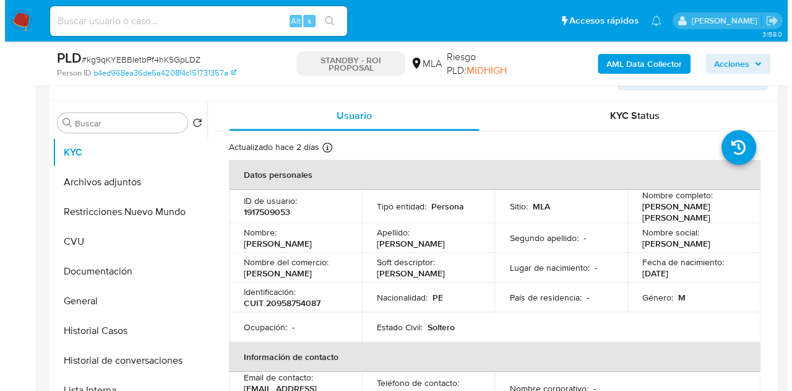
scroll to position [232, 0]
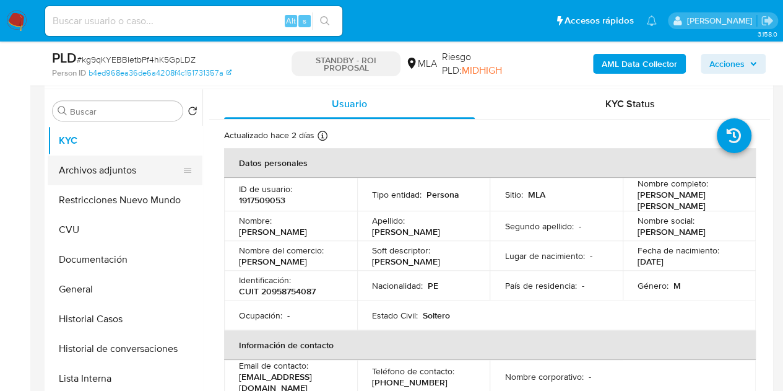
click at [76, 171] on button "Archivos adjuntos" at bounding box center [120, 170] width 145 height 30
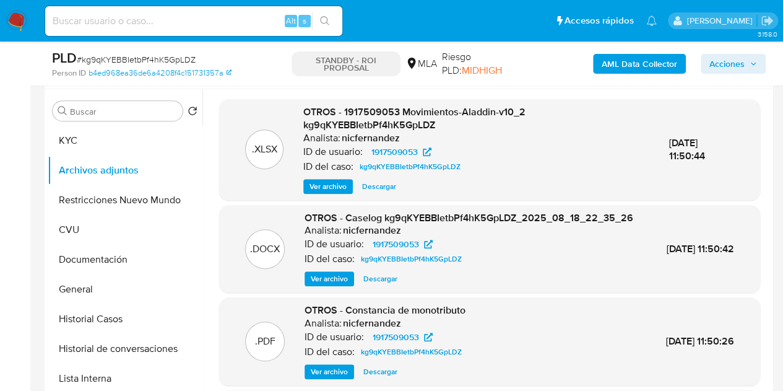
click at [333, 281] on div "OTROS - Caselog kg9qKYEBBIetbPf4hK5GpLDZ_2025_08_18_22_35_26 Analista: nicferna…" at bounding box center [469, 249] width 329 height 76
click at [330, 285] on span "Ver archivo" at bounding box center [329, 278] width 37 height 12
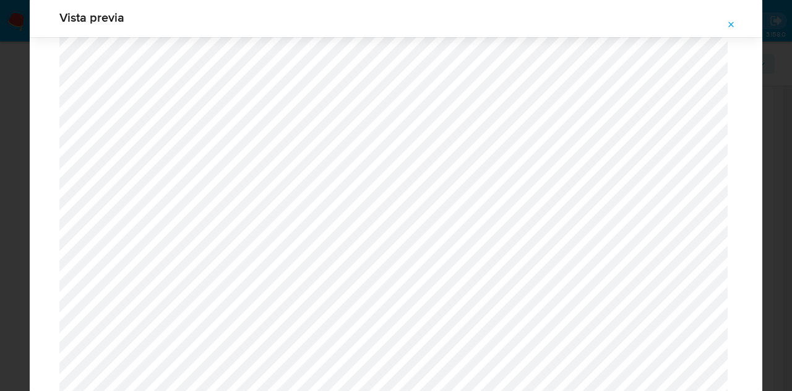
scroll to position [934, 0]
click at [733, 24] on icon "Attachment preview" at bounding box center [732, 25] width 6 height 6
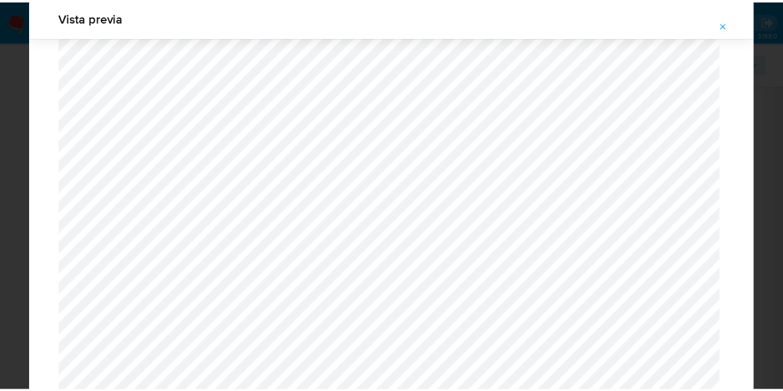
scroll to position [40, 0]
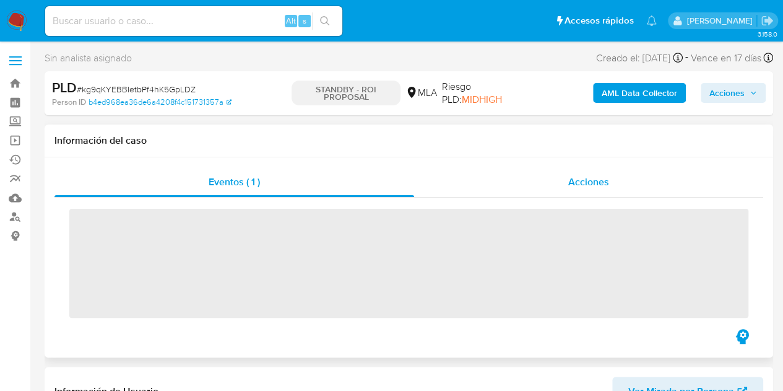
click at [651, 188] on div "Acciones" at bounding box center [588, 182] width 349 height 30
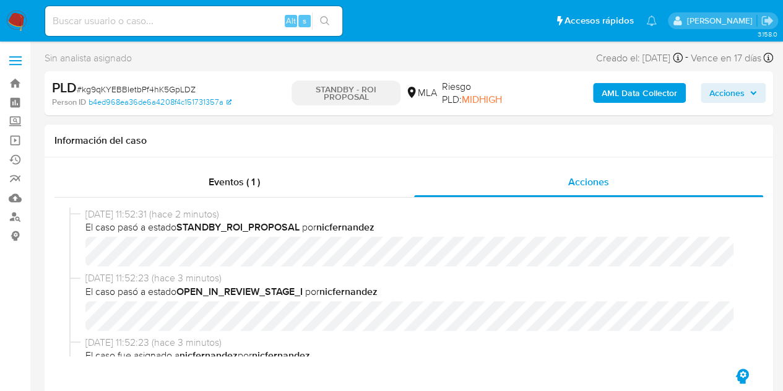
select select "10"
click at [747, 224] on div "12/09/2025 11:52:31 (hace 2 minutos) El caso pasó a estado STANDBY_ROI_PROPOSAL…" at bounding box center [408, 281] width 709 height 168
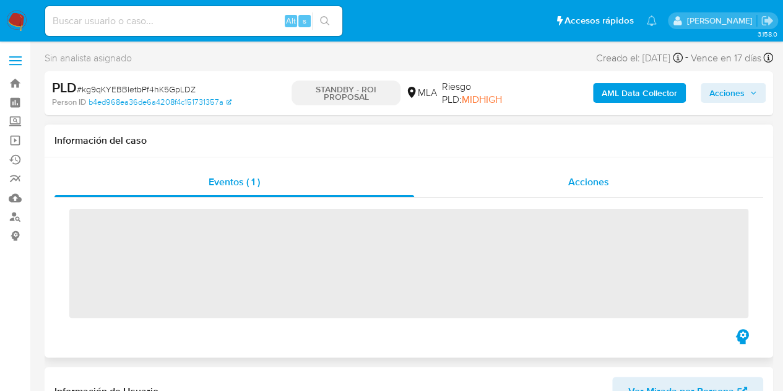
click at [566, 189] on div "Acciones" at bounding box center [588, 182] width 349 height 30
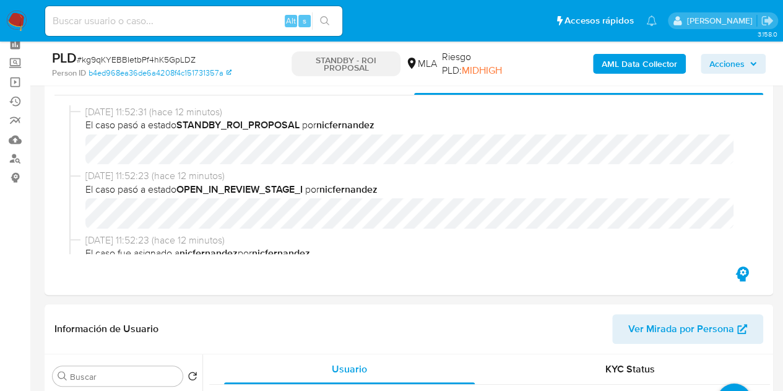
select select "10"
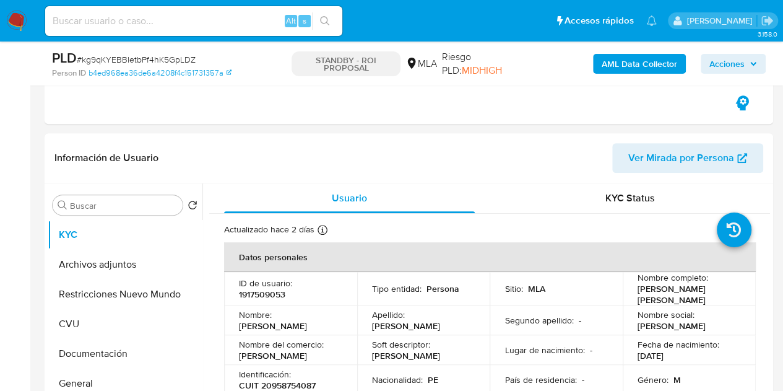
scroll to position [349, 0]
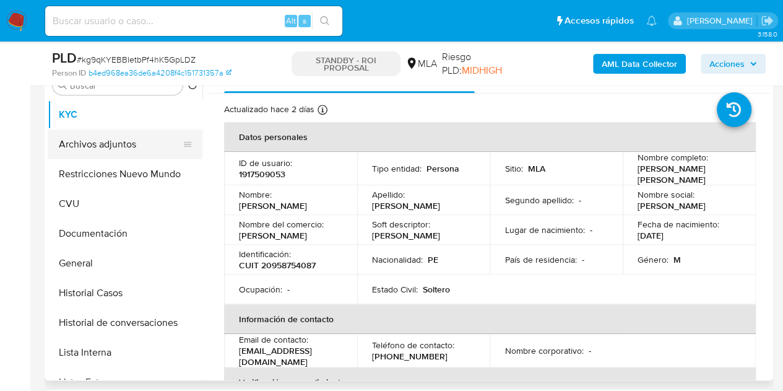
click at [80, 141] on button "Archivos adjuntos" at bounding box center [120, 144] width 145 height 30
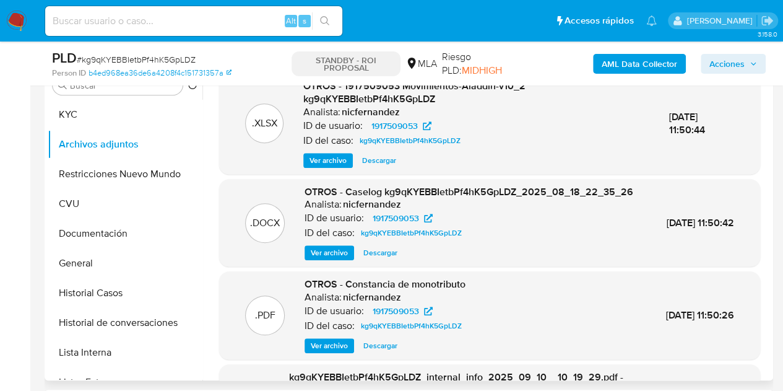
click at [324, 259] on span "Ver archivo" at bounding box center [329, 252] width 37 height 12
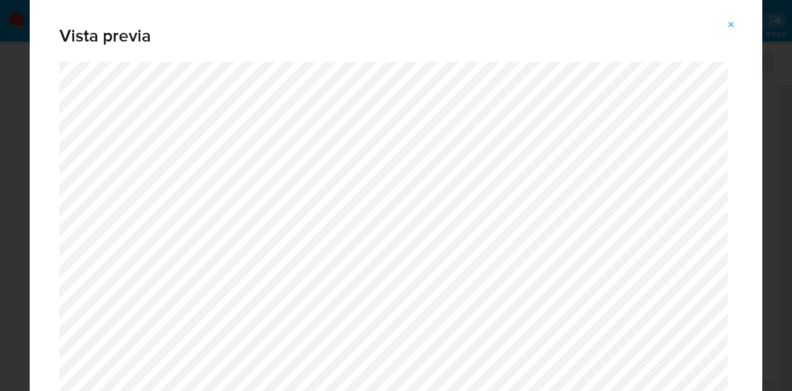
drag, startPoint x: 734, startPoint y: 23, endPoint x: 610, endPoint y: 4, distance: 125.2
click at [734, 22] on icon "Attachment preview" at bounding box center [732, 25] width 10 height 10
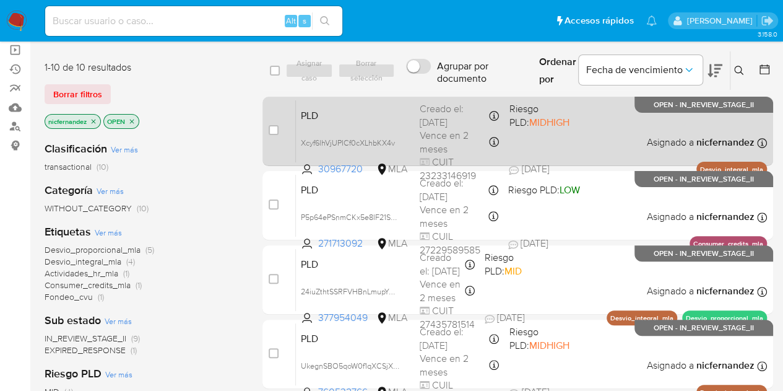
scroll to position [72, 0]
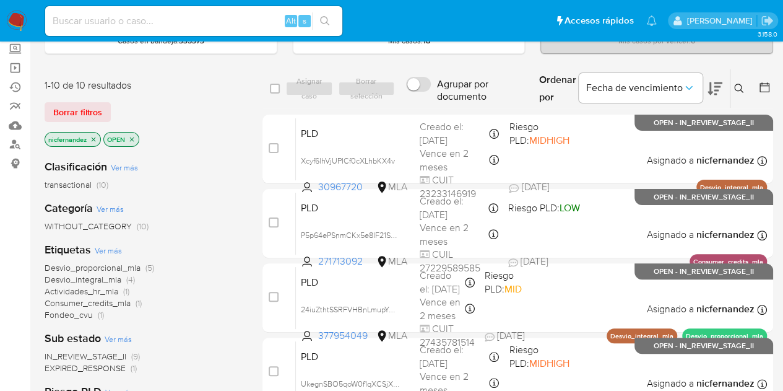
click at [742, 85] on icon at bounding box center [739, 89] width 10 height 10
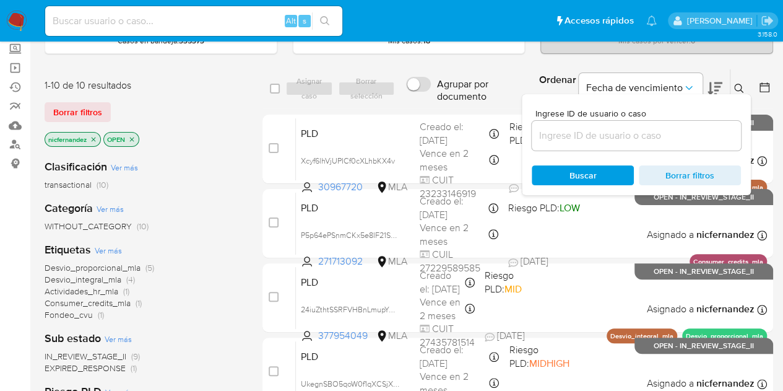
click at [626, 137] on input at bounding box center [636, 136] width 209 height 16
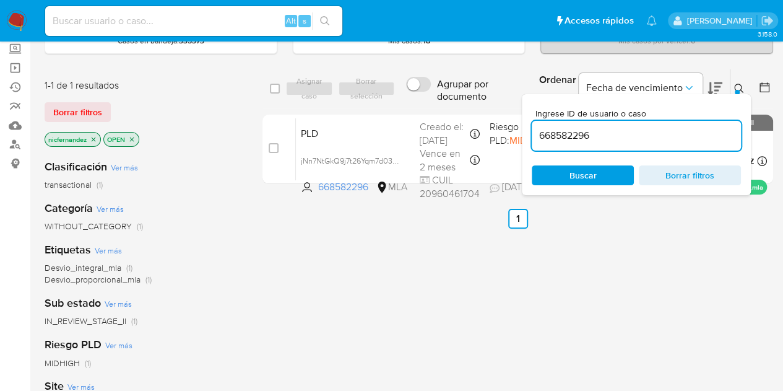
click at [739, 87] on icon at bounding box center [739, 89] width 10 height 10
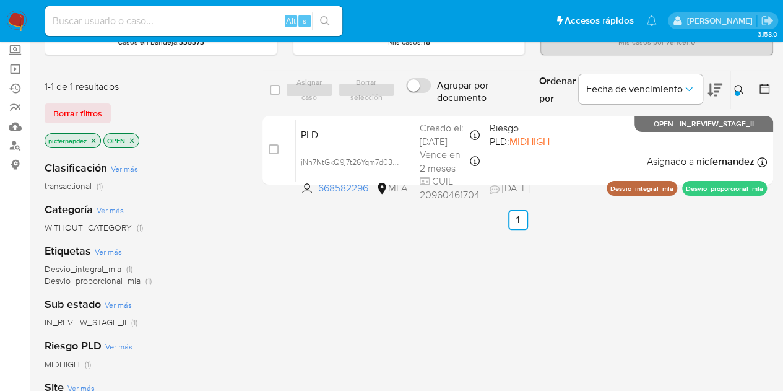
scroll to position [42, 0]
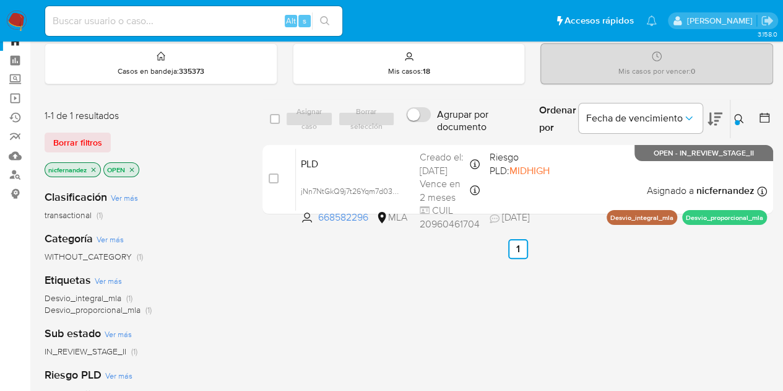
click at [82, 147] on span "Borrar filtros" at bounding box center [77, 142] width 49 height 17
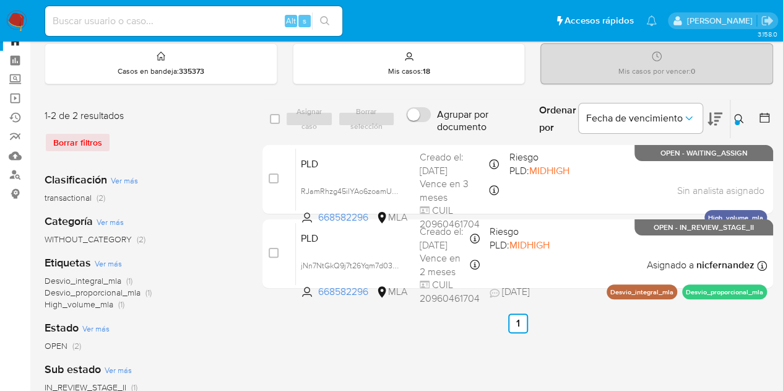
click at [739, 117] on icon at bounding box center [739, 119] width 10 height 10
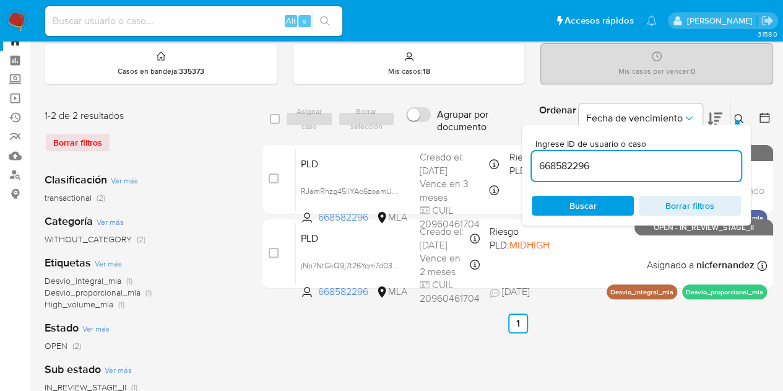
click at [617, 164] on input "668582296" at bounding box center [636, 166] width 209 height 16
drag, startPoint x: 617, startPoint y: 164, endPoint x: 464, endPoint y: 166, distance: 152.3
click at [463, 162] on body "Pausado Ver notificaciones Alt s Accesos rápidos Presiona las siguientes teclas…" at bounding box center [391, 326] width 783 height 737
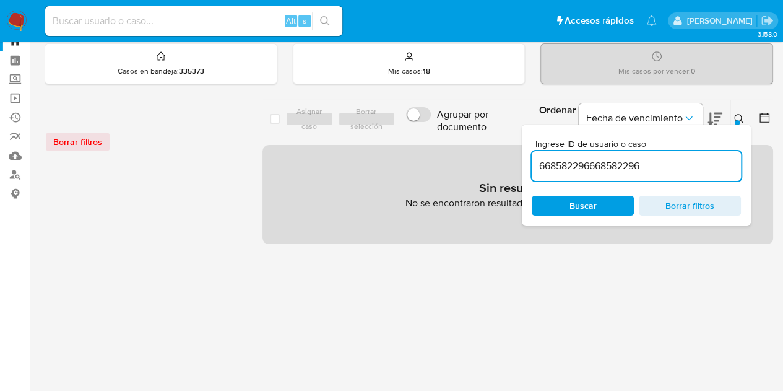
drag, startPoint x: 664, startPoint y: 165, endPoint x: 444, endPoint y: 154, distance: 220.7
click at [443, 154] on div "select-all-cases-checkbox Asignar caso Borrar selección Agrupar por documento O…" at bounding box center [517, 171] width 511 height 145
paste input
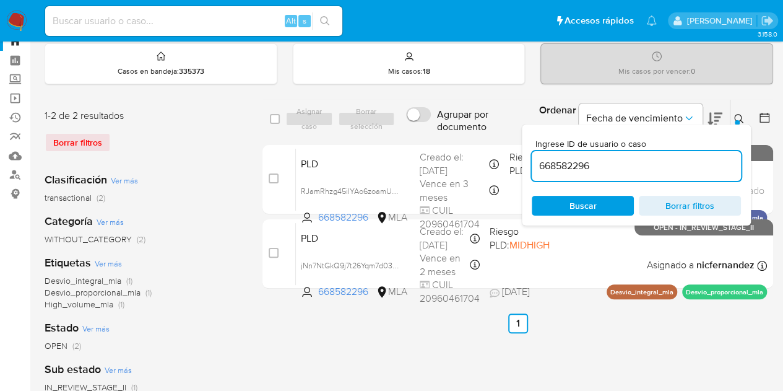
click at [735, 121] on div at bounding box center [737, 122] width 5 height 5
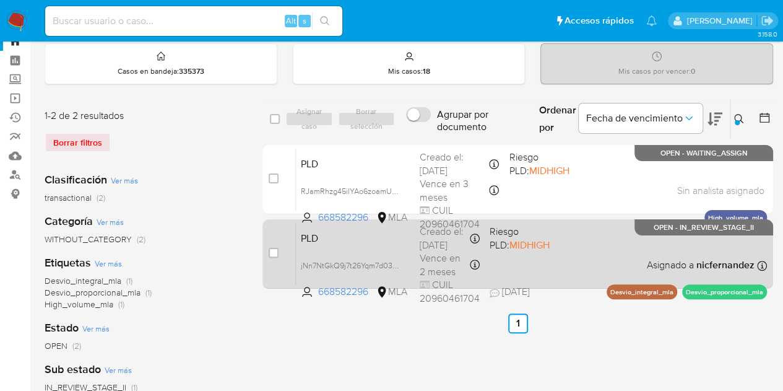
click at [323, 256] on div "PLD jNn7NtGkQ9j7t26Yqm7d03an 668582296 MLA Riesgo PLD: MIDHIGH Creado el: 12/08…" at bounding box center [531, 253] width 471 height 63
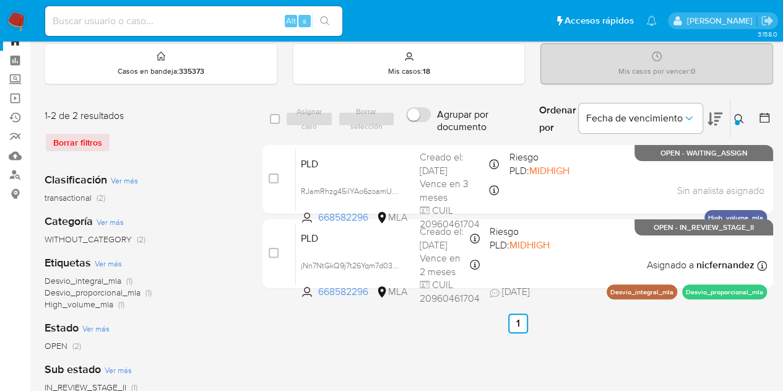
click at [741, 121] on icon at bounding box center [739, 119] width 10 height 10
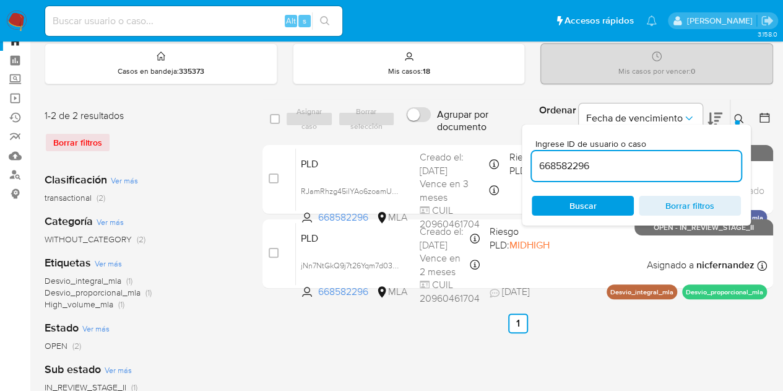
drag, startPoint x: 654, startPoint y: 162, endPoint x: 414, endPoint y: 124, distance: 243.2
click at [417, 123] on div "select-all-cases-checkbox Asignar caso Borrar selección Agrupar por documento O…" at bounding box center [517, 119] width 511 height 40
type input "377954049"
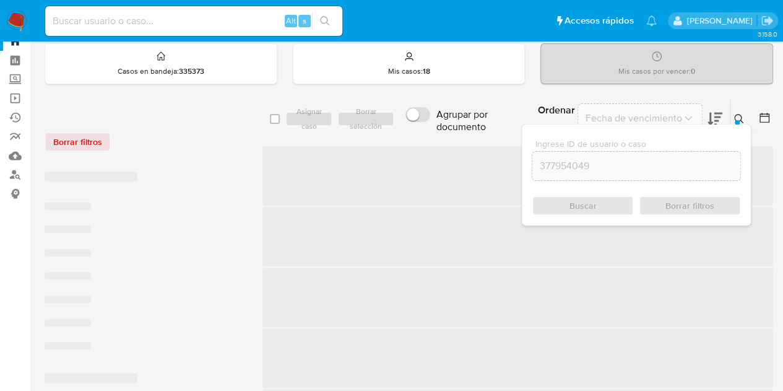
click at [742, 114] on icon at bounding box center [739, 119] width 10 height 10
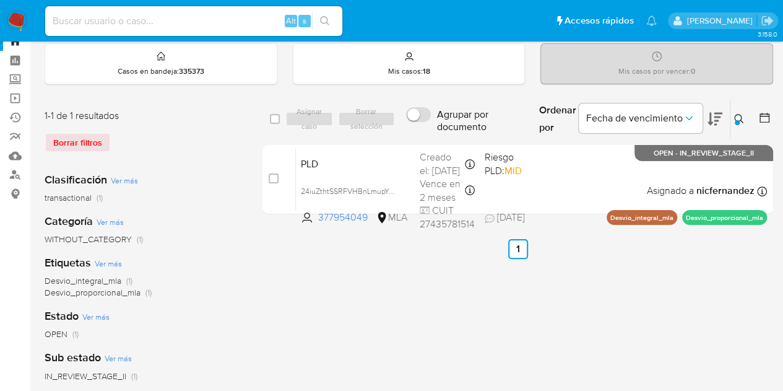
click at [742, 114] on icon at bounding box center [739, 119] width 10 height 10
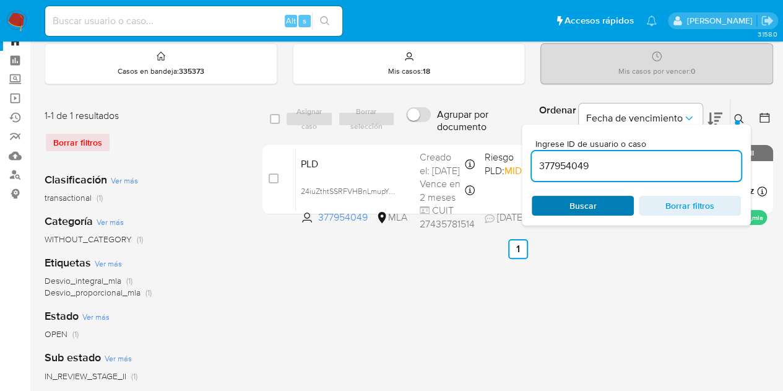
click at [599, 207] on span "Buscar" at bounding box center [582, 205] width 85 height 17
click at [739, 115] on icon at bounding box center [739, 119] width 10 height 10
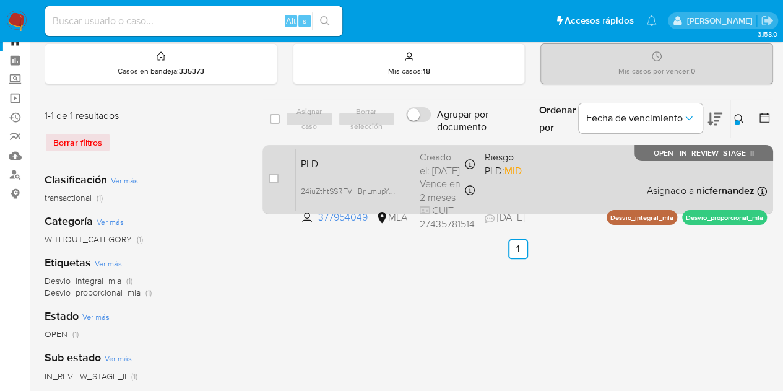
click at [377, 156] on span "PLD" at bounding box center [355, 163] width 109 height 16
click at [345, 164] on span "PLD" at bounding box center [355, 163] width 109 height 16
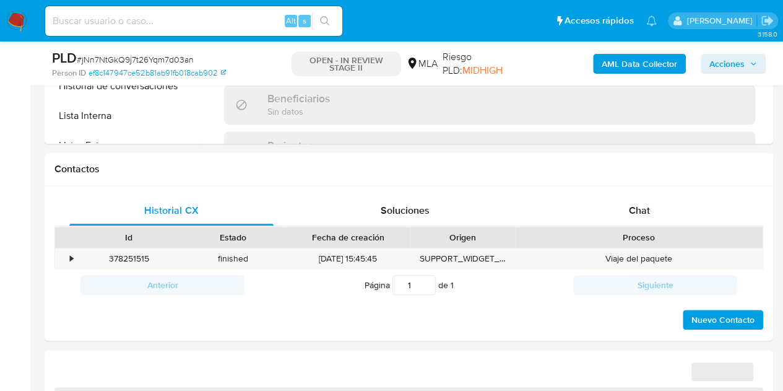
scroll to position [628, 0]
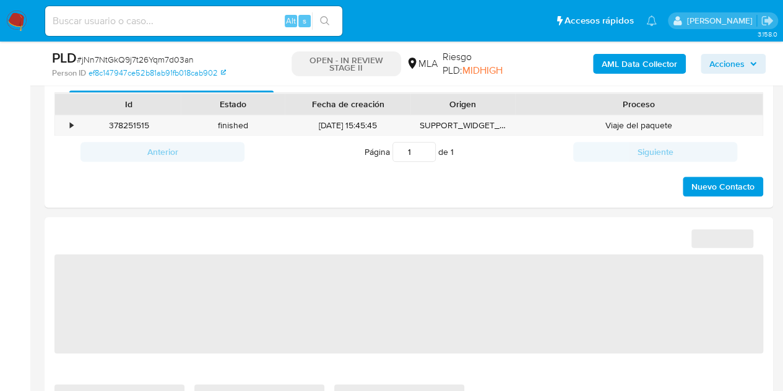
select select "10"
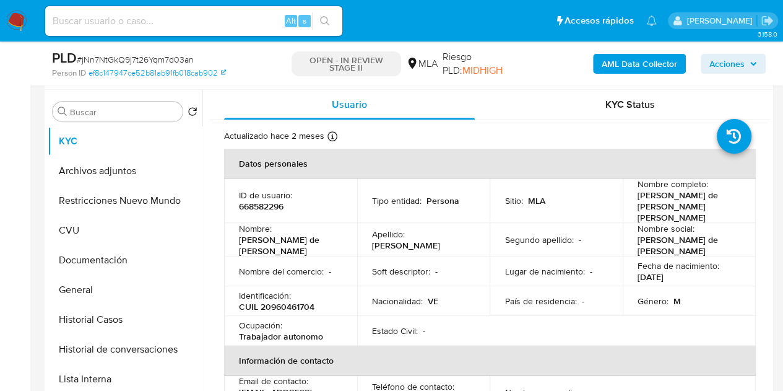
scroll to position [215, 0]
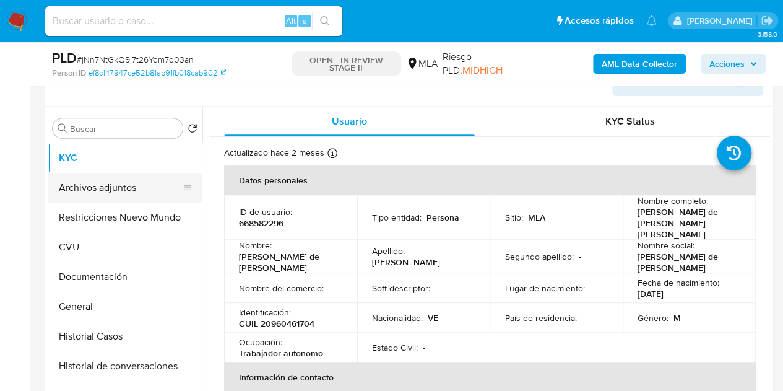
click at [125, 191] on button "Archivos adjuntos" at bounding box center [120, 188] width 145 height 30
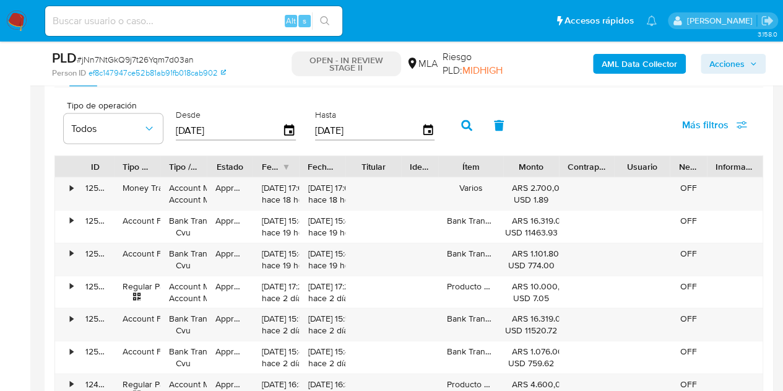
scroll to position [1264, 0]
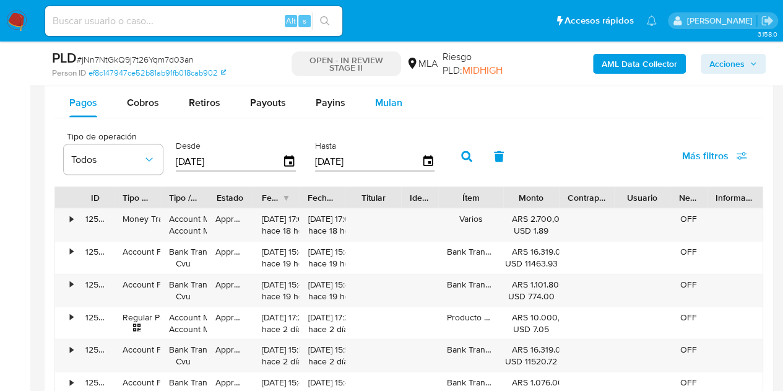
click at [396, 108] on div "Mulan" at bounding box center [388, 103] width 27 height 30
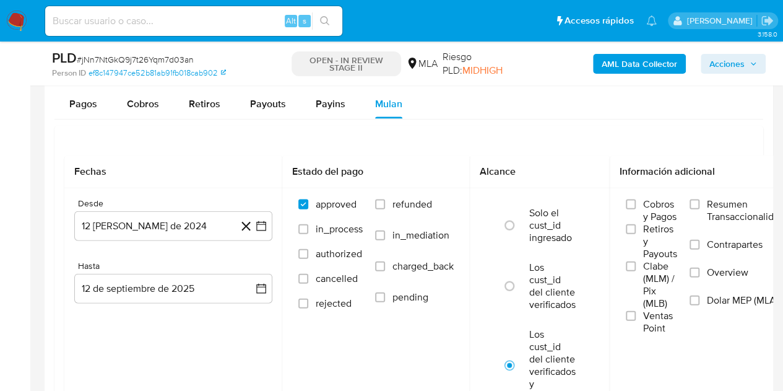
scroll to position [1376, 0]
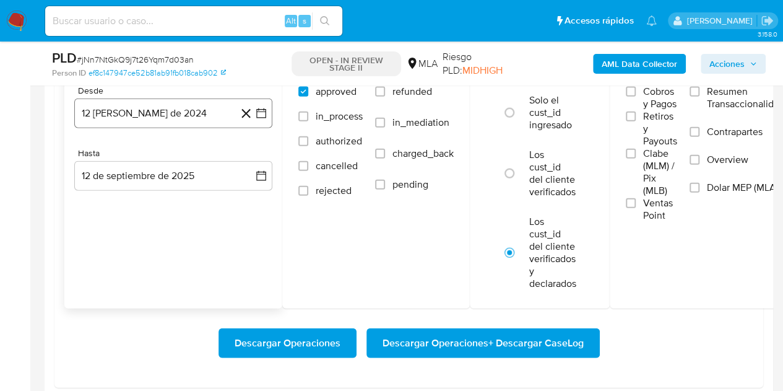
click at [180, 112] on button "12 de agosto de 2024" at bounding box center [173, 113] width 198 height 30
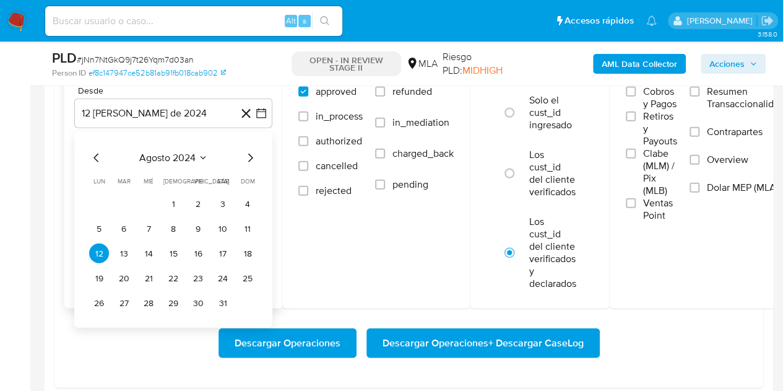
click at [247, 156] on icon "Mes siguiente" at bounding box center [250, 157] width 15 height 15
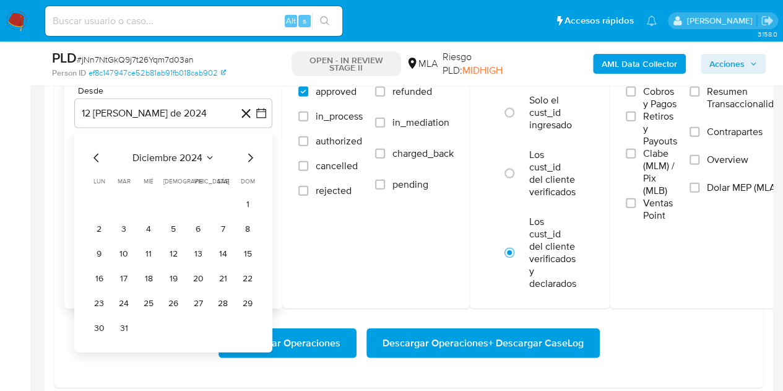
click at [247, 156] on icon "Mes siguiente" at bounding box center [250, 157] width 15 height 15
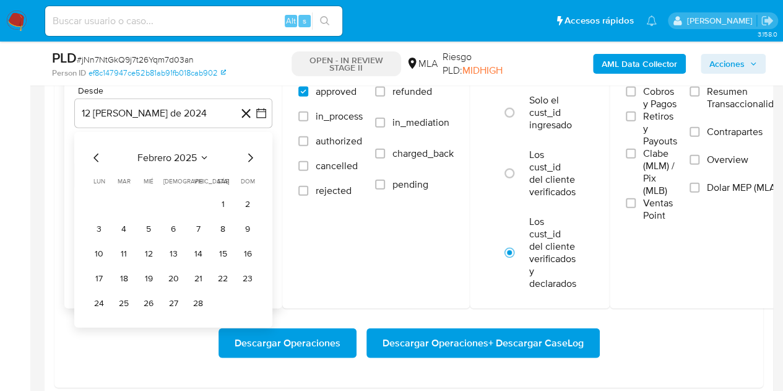
click at [247, 156] on icon "Mes siguiente" at bounding box center [250, 157] width 15 height 15
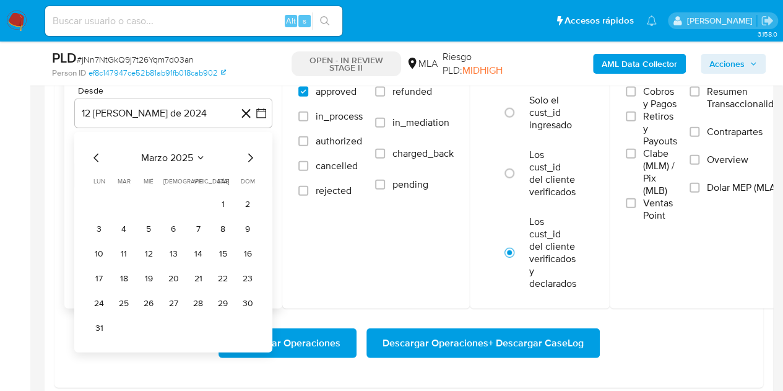
click at [247, 156] on icon "Mes siguiente" at bounding box center [250, 157] width 15 height 15
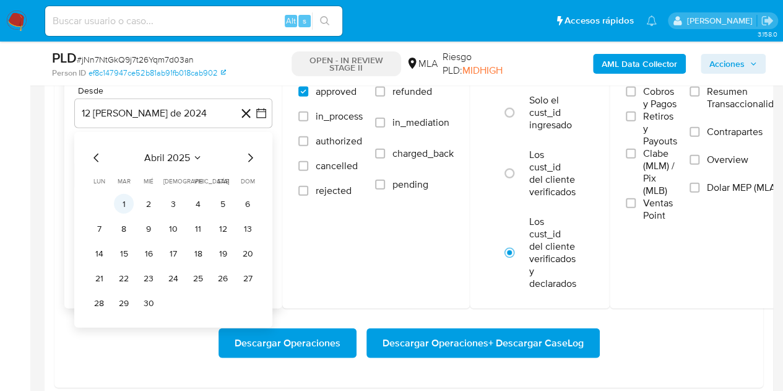
click at [129, 201] on button "1" at bounding box center [124, 204] width 20 height 20
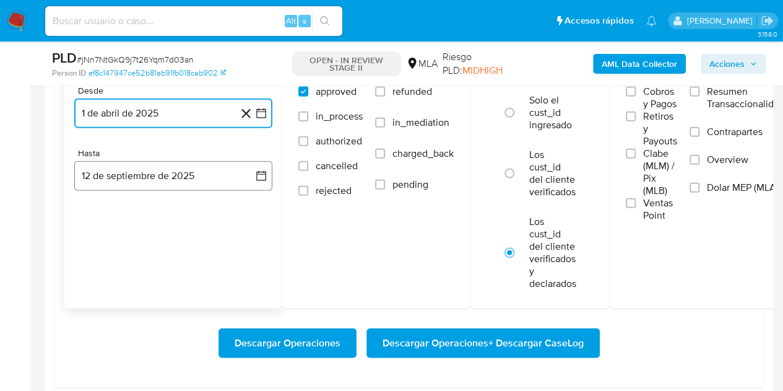
click at [130, 167] on button "12 de septiembre de 2025" at bounding box center [173, 176] width 198 height 30
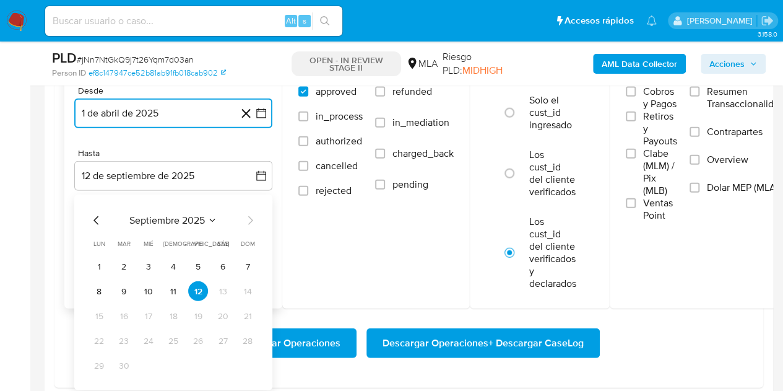
click at [96, 216] on icon "Mes anterior" at bounding box center [95, 220] width 5 height 9
click at [244, 364] on button "31" at bounding box center [248, 365] width 20 height 20
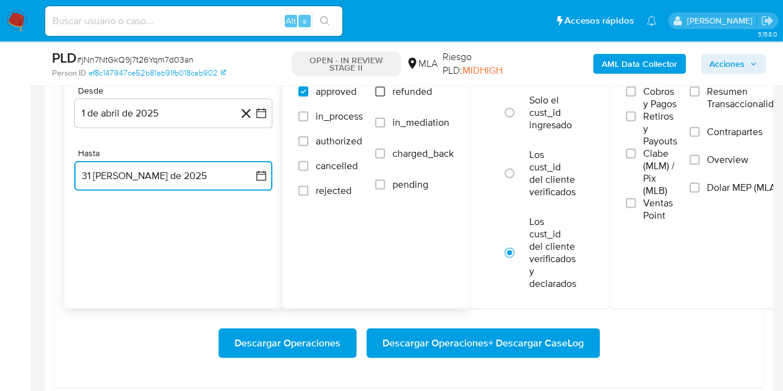
click at [383, 87] on input "refunded" at bounding box center [380, 92] width 10 height 10
checkbox input "true"
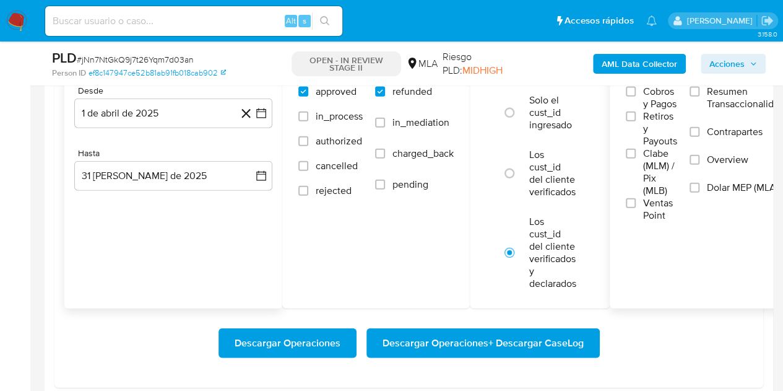
click at [711, 185] on span "Dolar MEP (MLA)" at bounding box center [743, 187] width 72 height 12
click at [700, 185] on input "Dolar MEP (MLA)" at bounding box center [695, 188] width 10 height 10
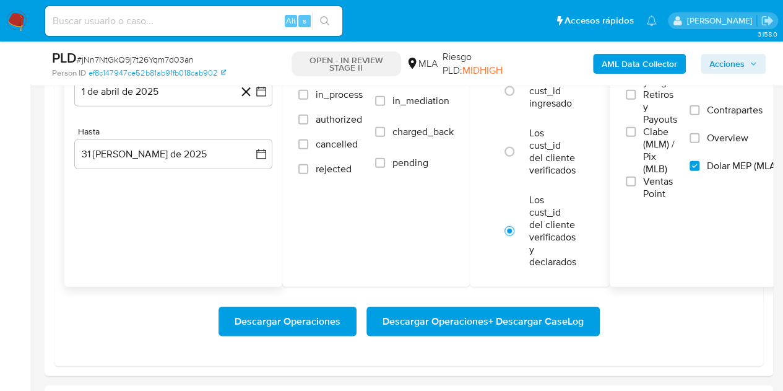
scroll to position [1400, 0]
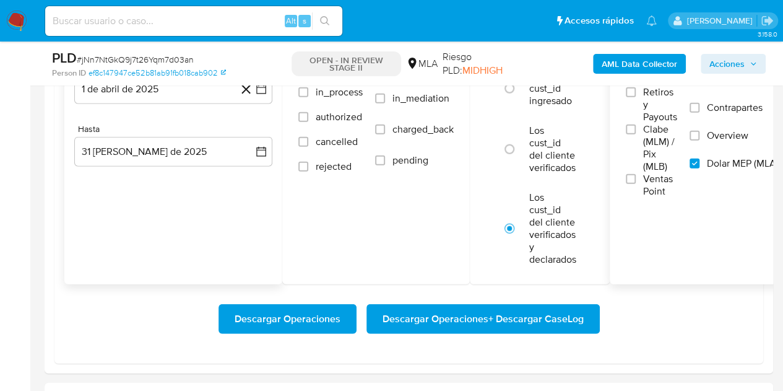
click at [487, 318] on span "Descargar Operaciones + Descargar CaseLog" at bounding box center [483, 318] width 201 height 27
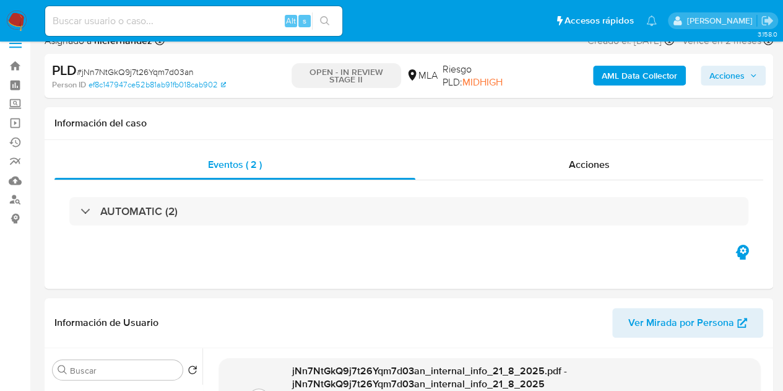
scroll to position [0, 0]
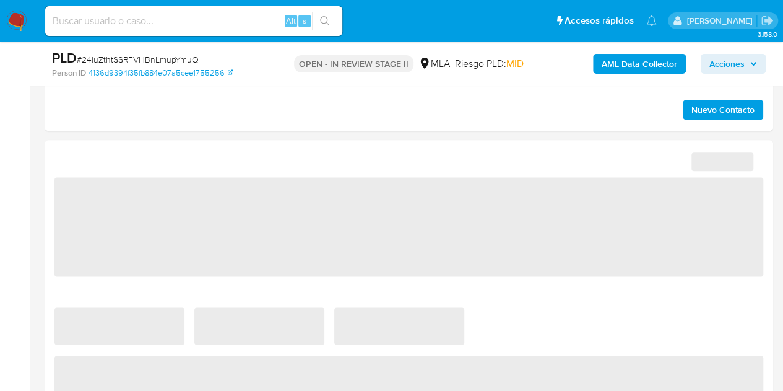
select select "10"
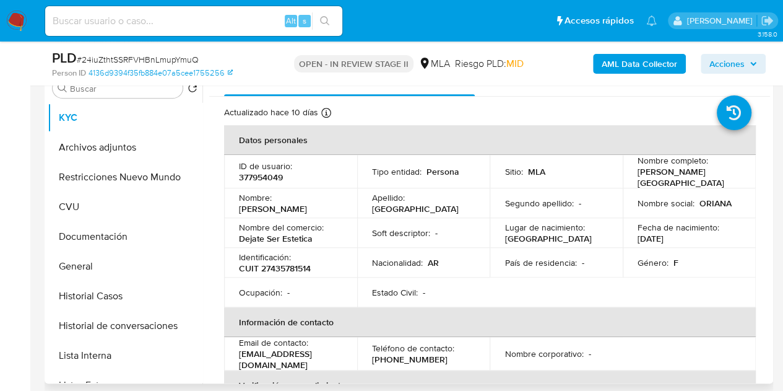
scroll to position [260, 0]
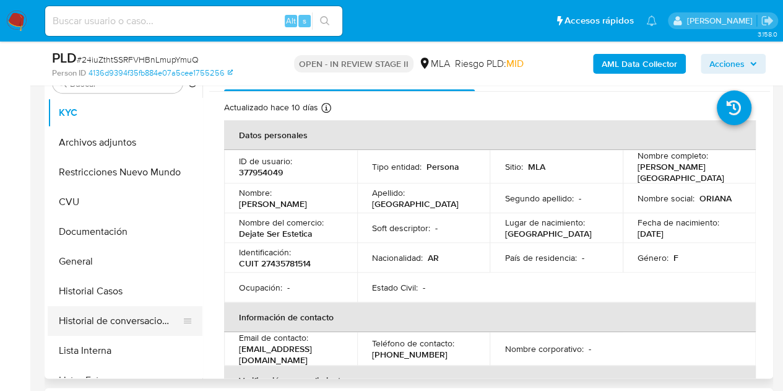
click at [86, 324] on button "Historial de conversaciones" at bounding box center [120, 321] width 145 height 30
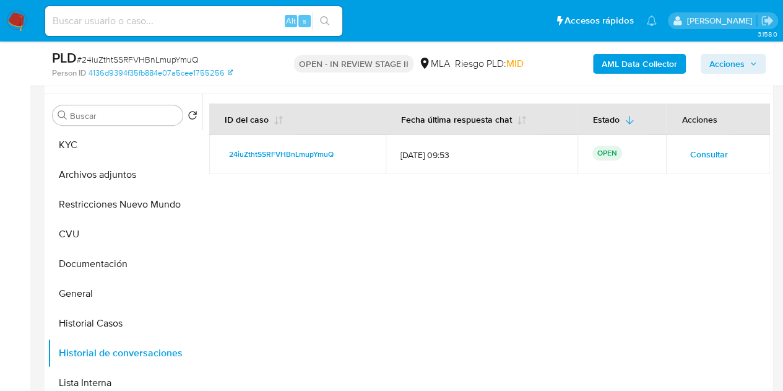
scroll to position [225, 0]
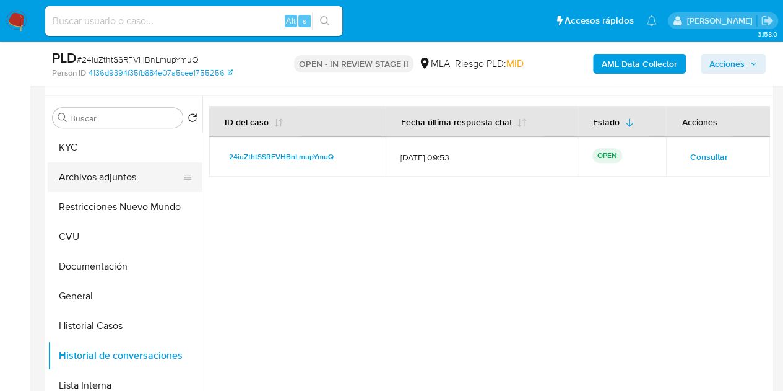
click at [100, 171] on button "Archivos adjuntos" at bounding box center [120, 177] width 145 height 30
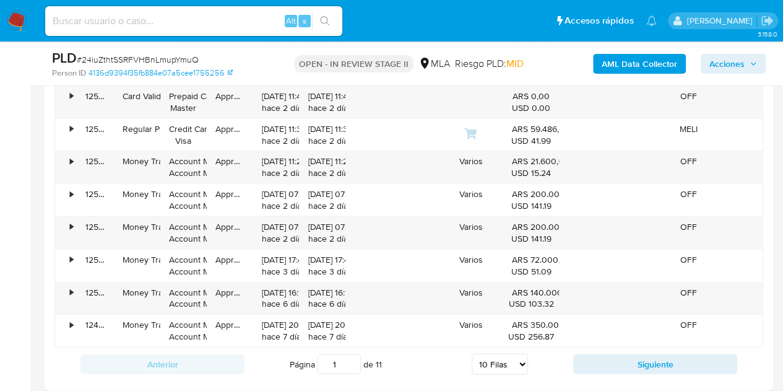
scroll to position [1492, 0]
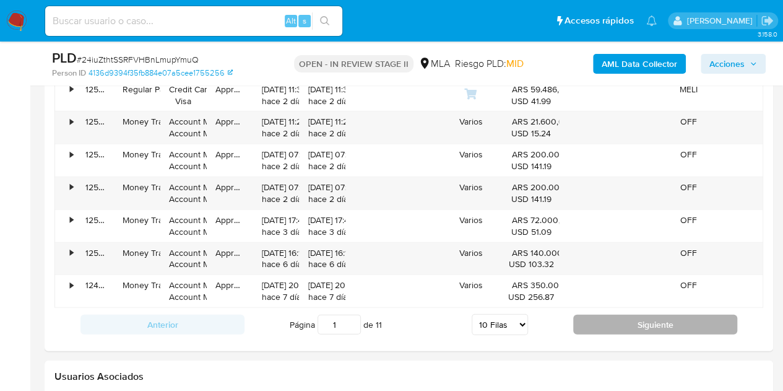
click at [630, 327] on button "Siguiente" at bounding box center [655, 324] width 164 height 20
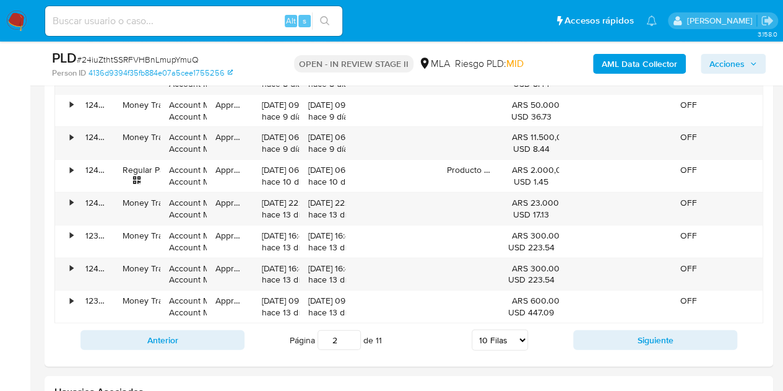
scroll to position [1510, 0]
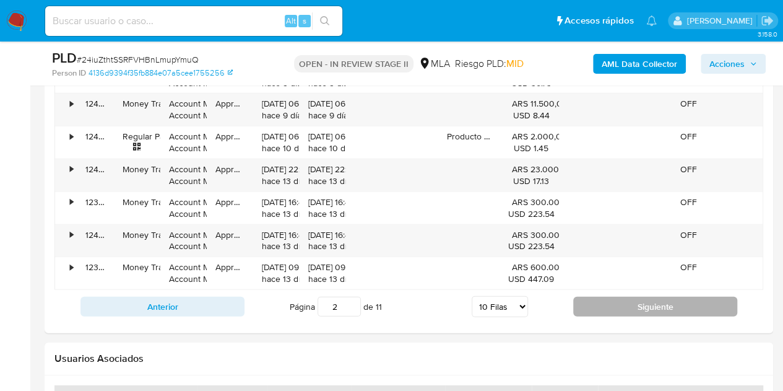
click at [604, 303] on button "Siguiente" at bounding box center [655, 307] width 164 height 20
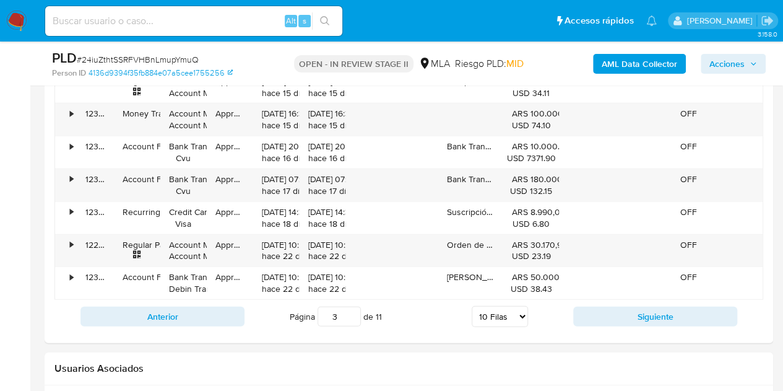
scroll to position [1503, 0]
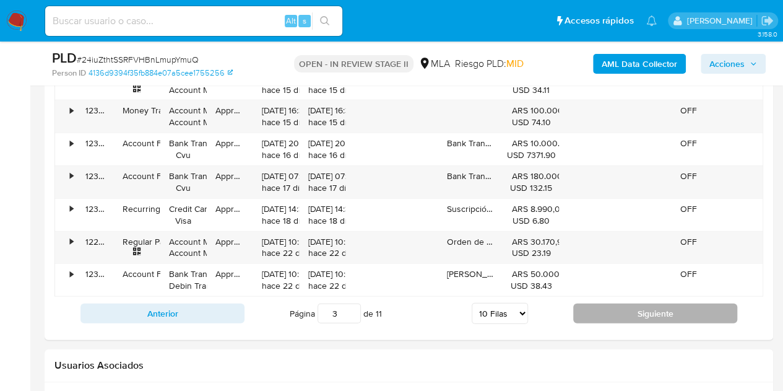
click at [636, 315] on button "Siguiente" at bounding box center [655, 313] width 164 height 20
type input "4"
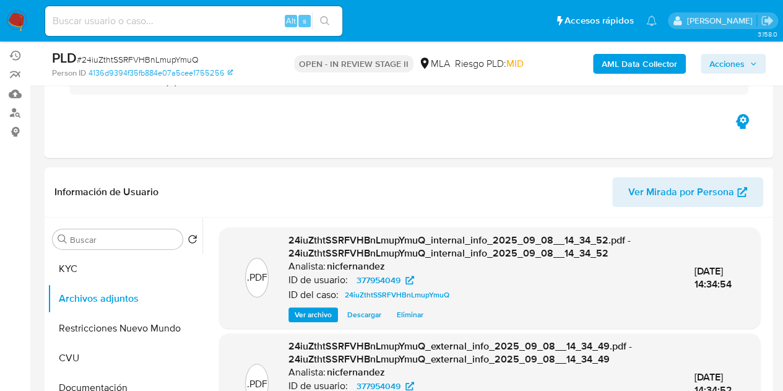
scroll to position [0, 0]
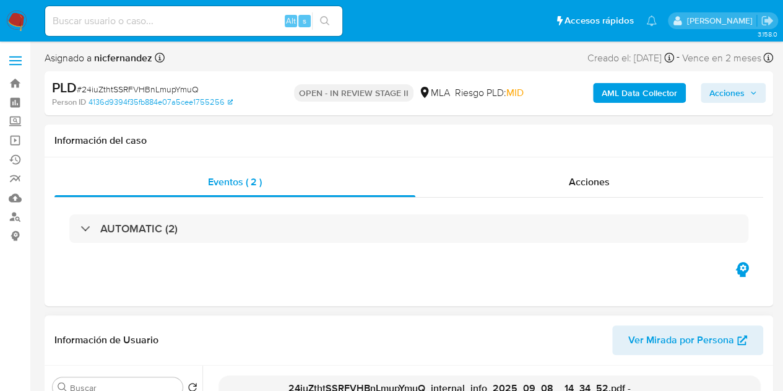
click at [669, 335] on span "Ver Mirada por Persona" at bounding box center [681, 340] width 106 height 30
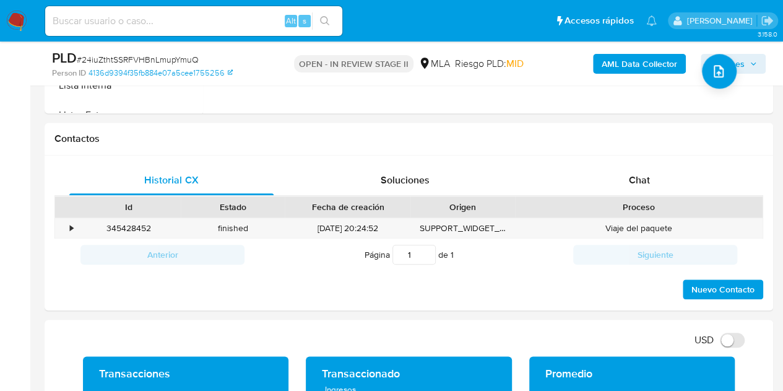
scroll to position [542, 0]
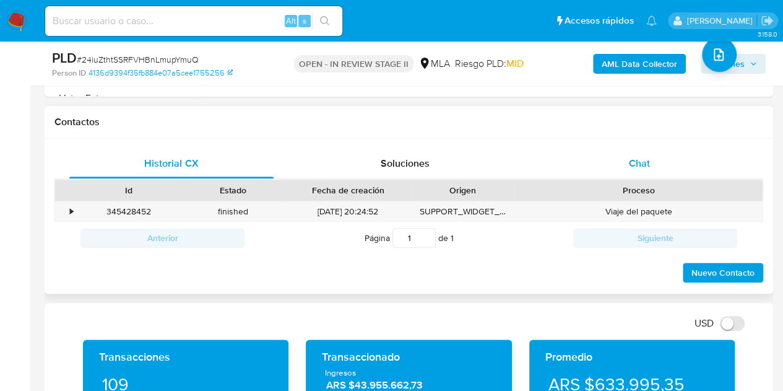
click at [640, 164] on span "Chat" at bounding box center [639, 163] width 21 height 14
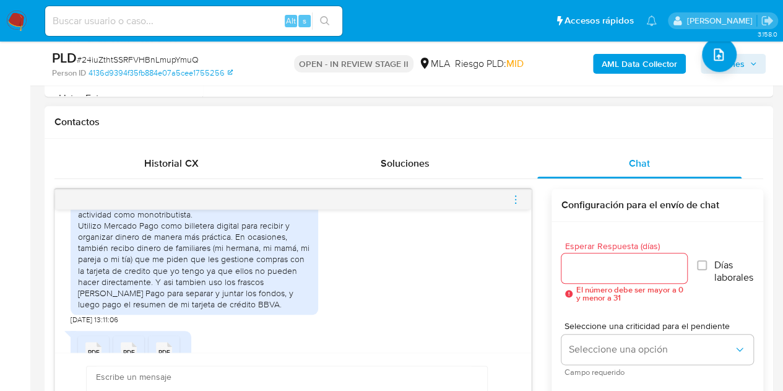
scroll to position [976, 0]
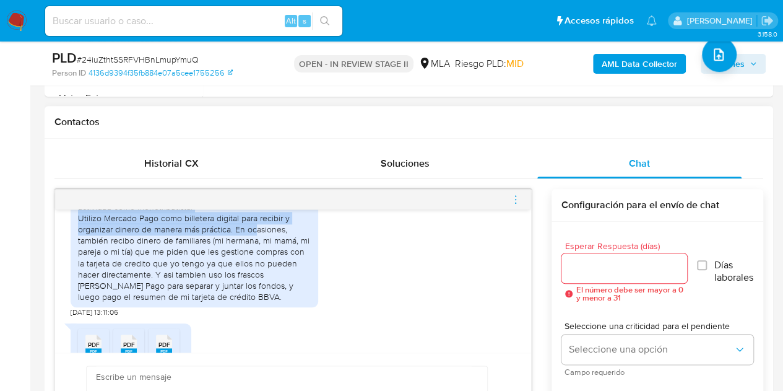
drag, startPoint x: 78, startPoint y: 219, endPoint x: 232, endPoint y: 258, distance: 158.6
click at [232, 258] on div "Hola, mis ingresos provienen principalmente de mi empleo en relación de depende…" at bounding box center [194, 240] width 233 height 124
click at [118, 238] on div "Hola, mis ingresos provienen principalmente de mi empleo en relación de depende…" at bounding box center [194, 240] width 233 height 124
drag, startPoint x: 78, startPoint y: 216, endPoint x: 230, endPoint y: 262, distance: 159.2
click at [230, 262] on div "Hola, mis ingresos provienen principalmente de mi empleo en relación de depende…" at bounding box center [194, 240] width 233 height 124
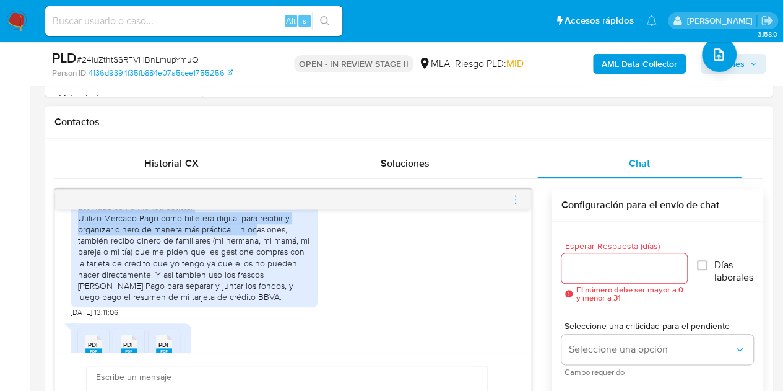
copy div "Hola, mis ingresos provienen principalmente de mi empleo en relación de depende…"
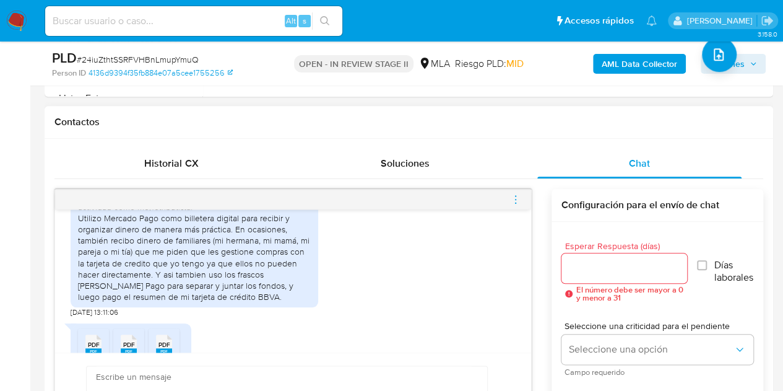
click at [367, 267] on div "Hola, mis ingresos provienen principalmente de mi empleo en relación de depende…" at bounding box center [293, 242] width 445 height 150
click at [521, 280] on div "18/08/2025 17:21:05 Hola, Esperamos que te encuentres muy bien. Te consultamos …" at bounding box center [293, 280] width 476 height 143
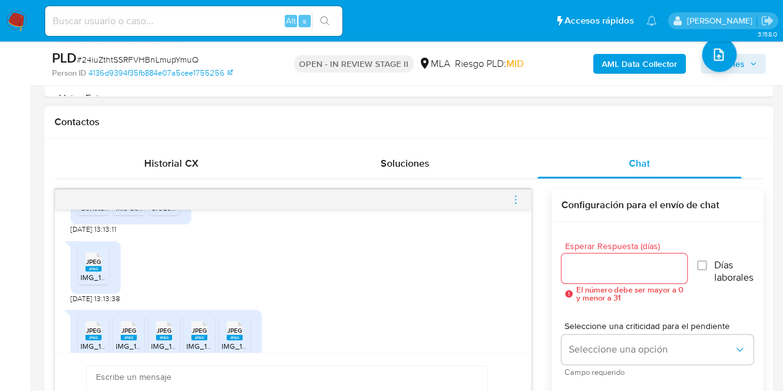
scroll to position [1113, 0]
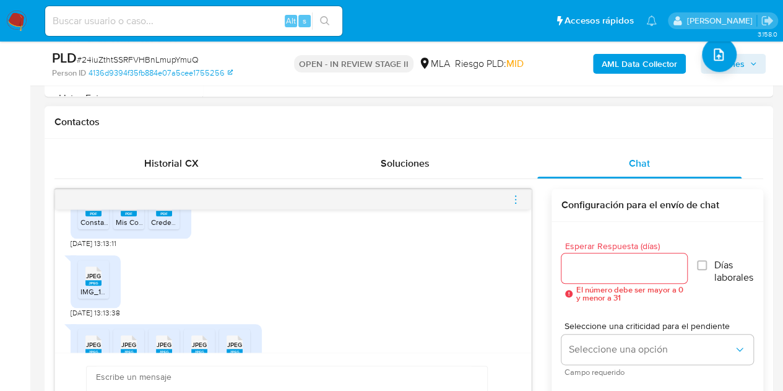
drag, startPoint x: 296, startPoint y: 365, endPoint x: 464, endPoint y: 286, distance: 185.8
drag, startPoint x: 239, startPoint y: 251, endPoint x: 214, endPoint y: 258, distance: 25.7
click at [239, 248] on div "PDF PDF Constancia de Incripcion.pdf PDF PDF Mis Comprobantes Emitidos - CUIT 2…" at bounding box center [293, 214] width 445 height 69
click at [99, 227] on span "Constancia de Incripcion.pdf" at bounding box center [127, 222] width 95 height 11
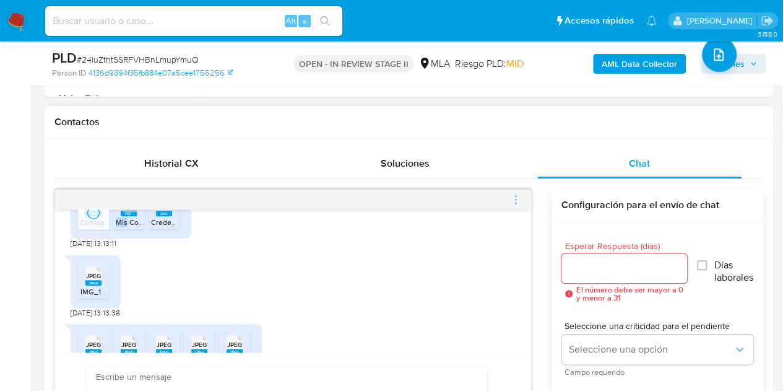
click at [128, 229] on li "PDF PDF Mis Comprobantes Emitidos - CUIT 27435781514.pdf" at bounding box center [128, 210] width 31 height 38
click at [236, 248] on div "PDF PDF Constancia de Incripcion.pdf PDF PDF Mis Comprobantes Emitidos - CUIT 2…" at bounding box center [293, 214] width 445 height 69
click at [173, 217] on div "PDF PDF" at bounding box center [164, 205] width 26 height 24
drag, startPoint x: 97, startPoint y: 313, endPoint x: 115, endPoint y: 314, distance: 18.0
click at [97, 285] on rect at bounding box center [93, 283] width 16 height 6
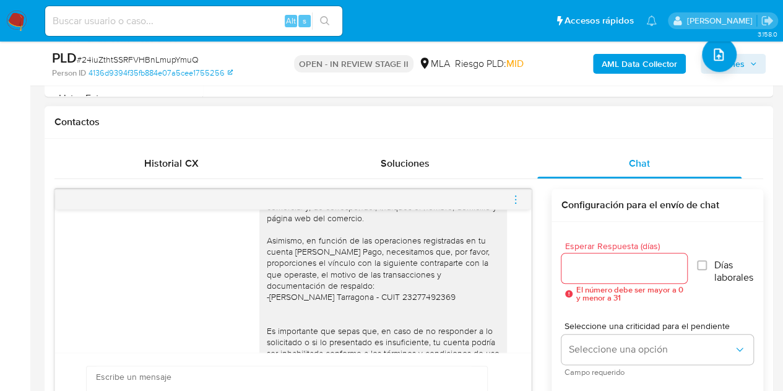
scroll to position [1424, 0]
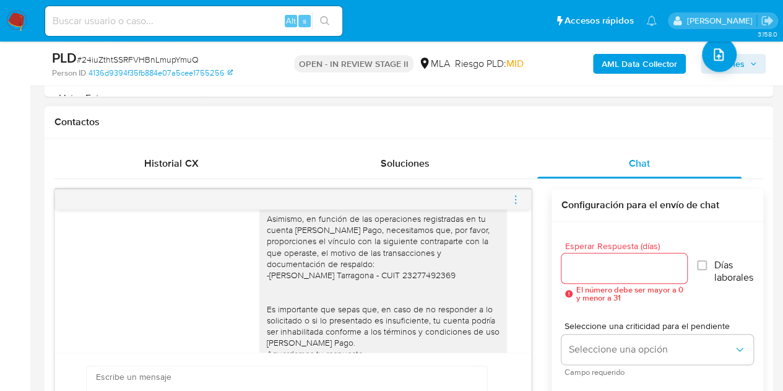
click at [398, 324] on div "Hola [PERSON_NAME], Muchas gracias por la respuesta y por la documentación envi…" at bounding box center [383, 241] width 233 height 304
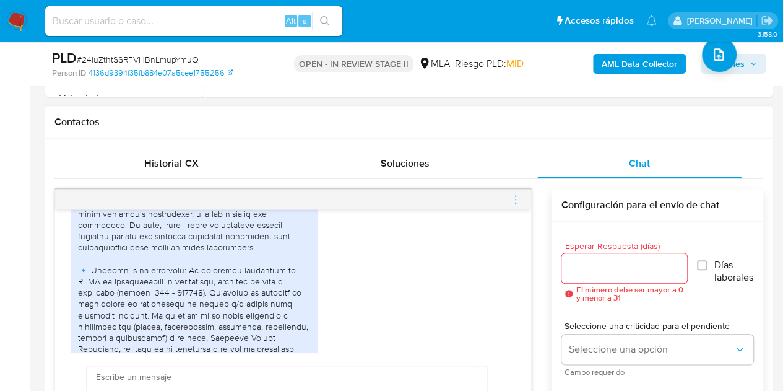
scroll to position [1663, 0]
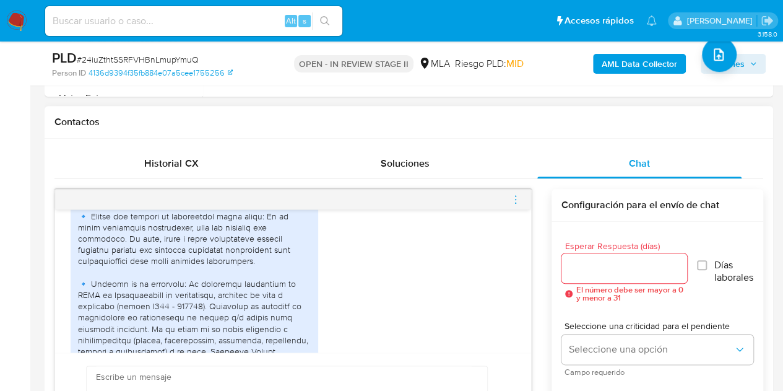
click at [174, 262] on div at bounding box center [194, 385] width 233 height 394
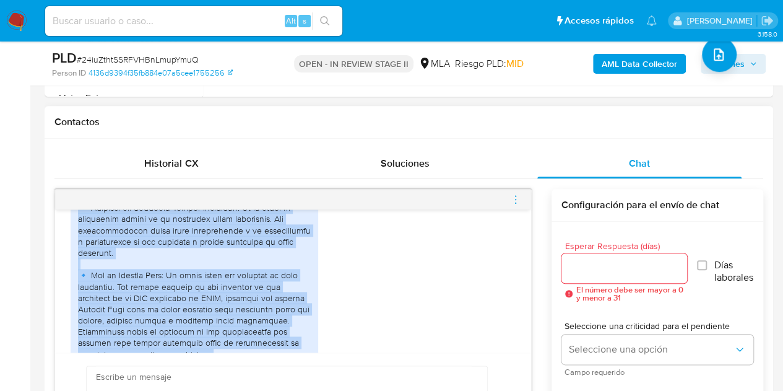
scroll to position [1937, 0]
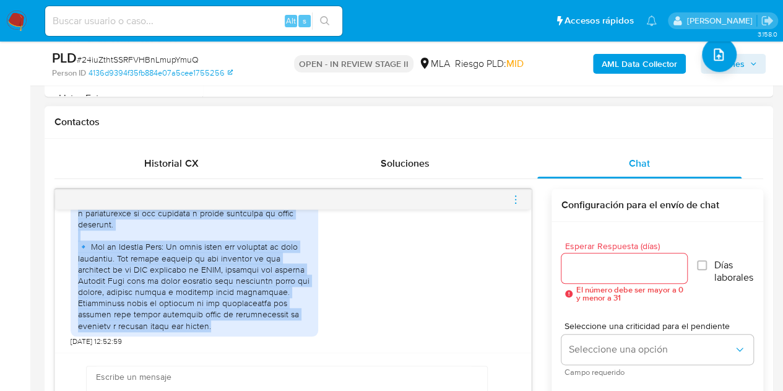
drag, startPoint x: 79, startPoint y: 223, endPoint x: 199, endPoint y: 321, distance: 155.4
click at [199, 321] on div at bounding box center [194, 134] width 233 height 394
copy div "Hola, en relación a lo solicitado: 🔹 Motivo del aumento de movimientos desde ju…"
click at [312, 269] on div at bounding box center [195, 134] width 248 height 404
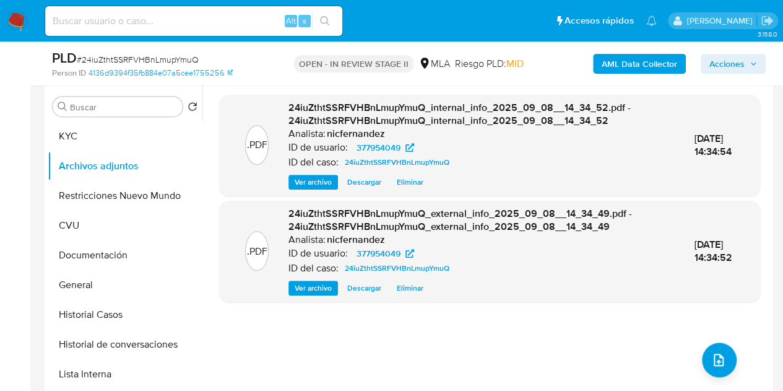
scroll to position [231, 0]
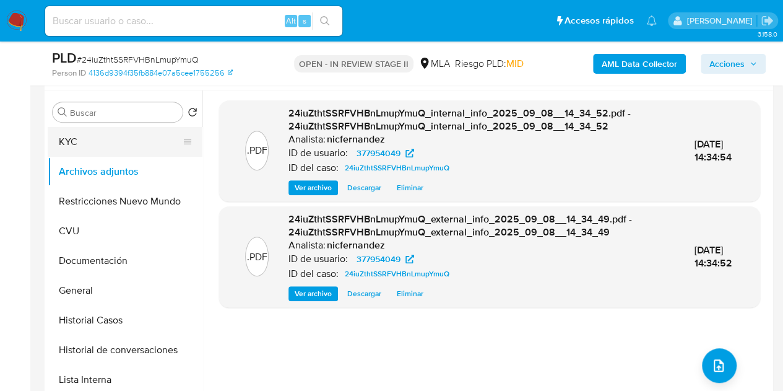
click at [98, 132] on button "KYC" at bounding box center [120, 142] width 145 height 30
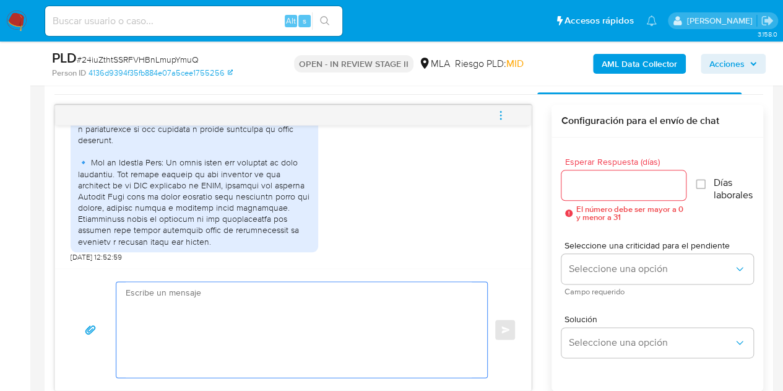
click at [347, 310] on textarea at bounding box center [299, 329] width 346 height 95
paste textarea "Hola, Muchas gracias por la respuesta. Analizamos tu caso y notamos que la info…"
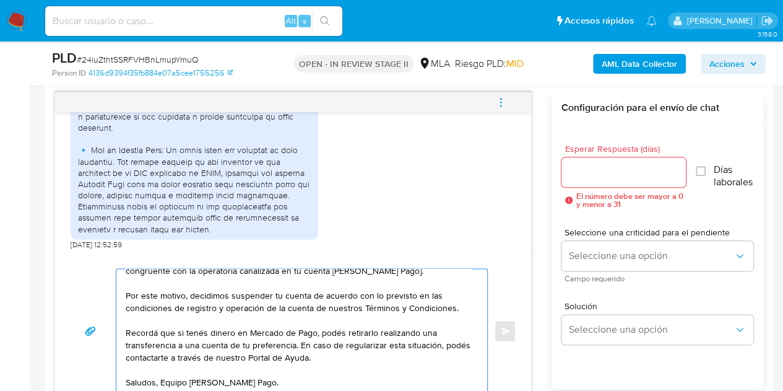
scroll to position [0, 0]
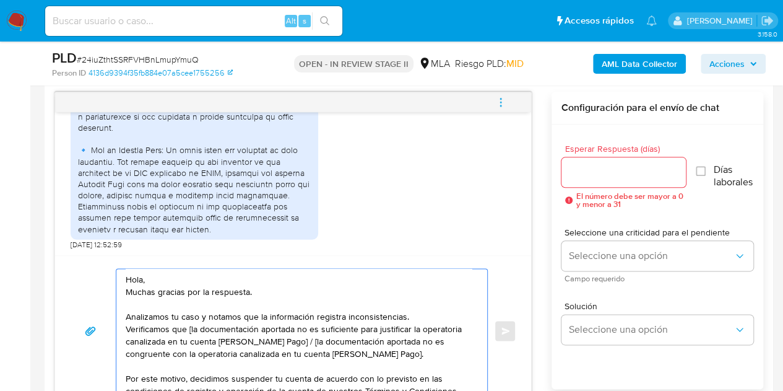
drag, startPoint x: 401, startPoint y: 350, endPoint x: 290, endPoint y: 337, distance: 112.2
click at [290, 337] on textarea "Hola, Muchas gracias por la respuesta. Analizamos tu caso y notamos que la info…" at bounding box center [299, 331] width 346 height 124
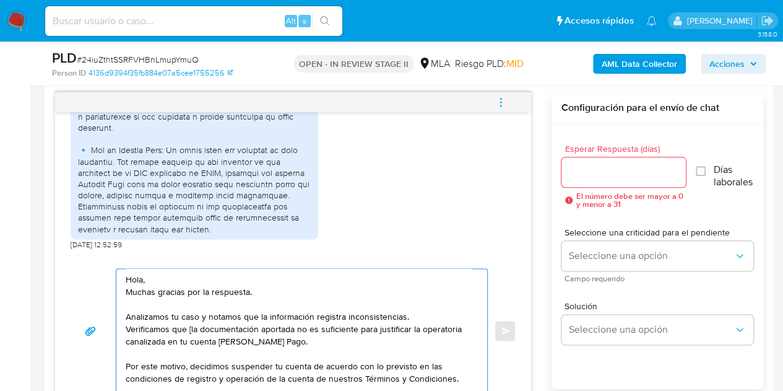
click at [191, 329] on textarea "Hola, Muchas gracias por la respuesta. Analizamos tu caso y notamos que la info…" at bounding box center [299, 331] width 346 height 124
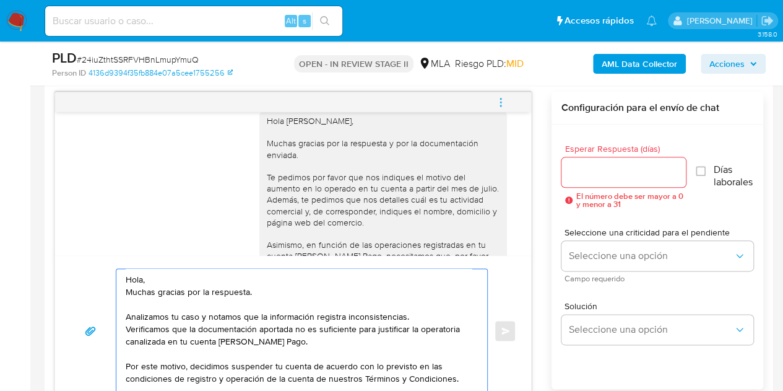
scroll to position [1937, 0]
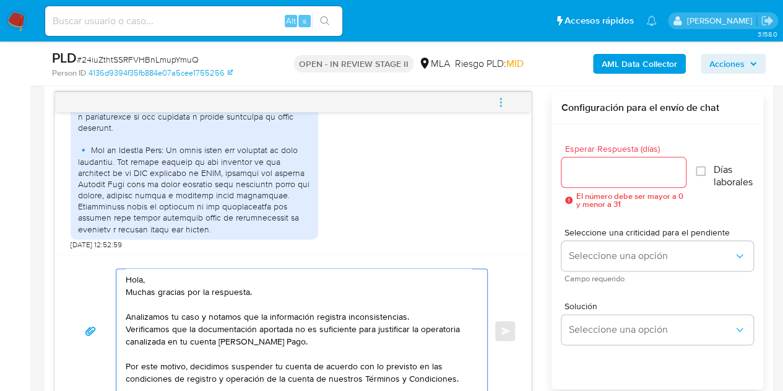
click at [142, 279] on textarea "Hola, Muchas gracias por la respuesta. Analizamos tu caso y notamos que la info…" at bounding box center [299, 331] width 346 height 124
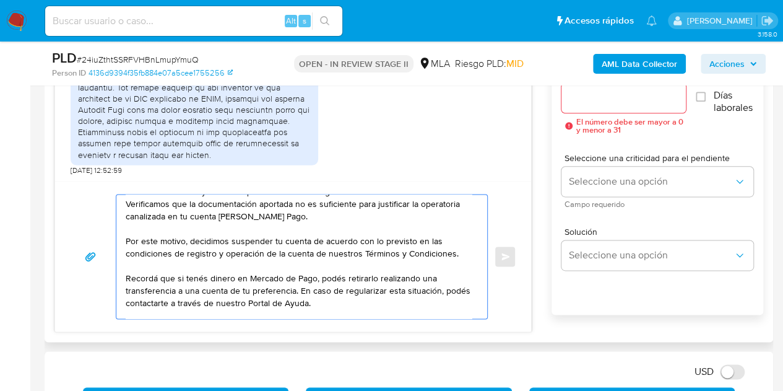
scroll to position [71, 0]
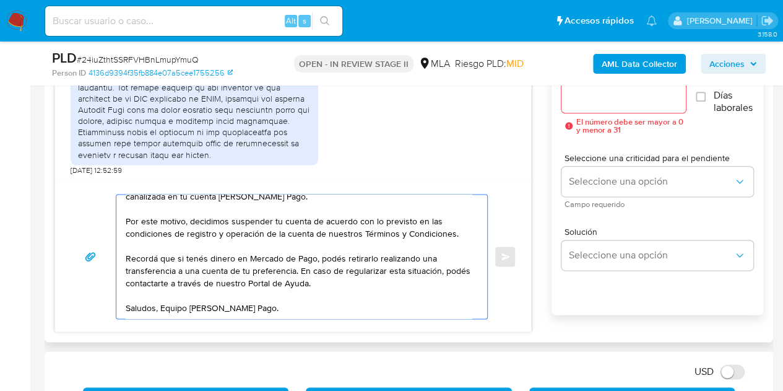
drag, startPoint x: 336, startPoint y: 283, endPoint x: 297, endPoint y: 273, distance: 39.6
click at [297, 273] on textarea "Hola Oriana, Muchas gracias por la respuesta. Analizamos tu caso y notamos que …" at bounding box center [299, 256] width 346 height 124
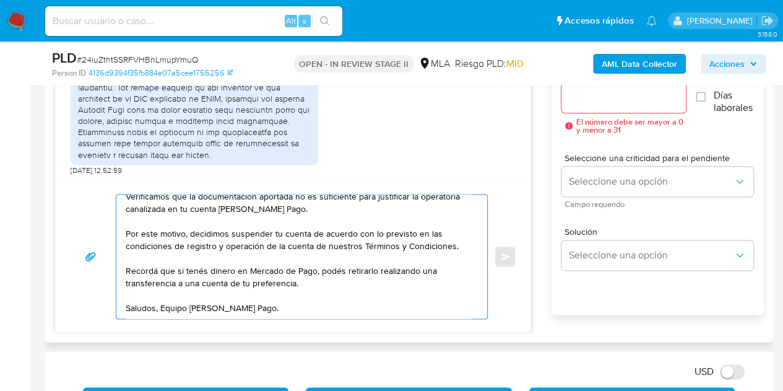
scroll to position [58, 0]
click at [308, 308] on textarea "Hola [PERSON_NAME], Muchas gracias por la respuesta. Analizamos tu caso y notam…" at bounding box center [299, 256] width 346 height 124
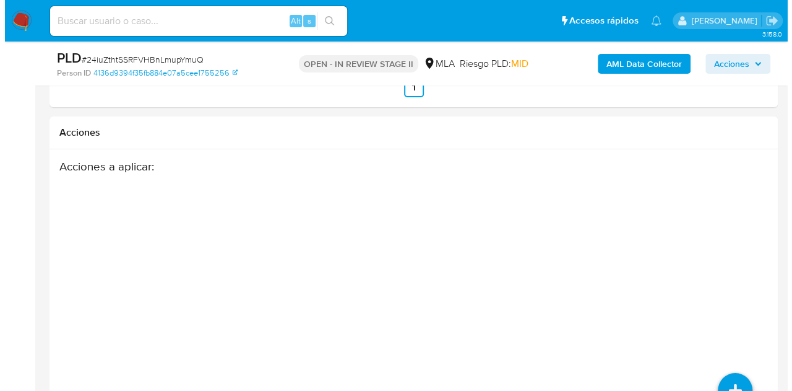
scroll to position [2321, 0]
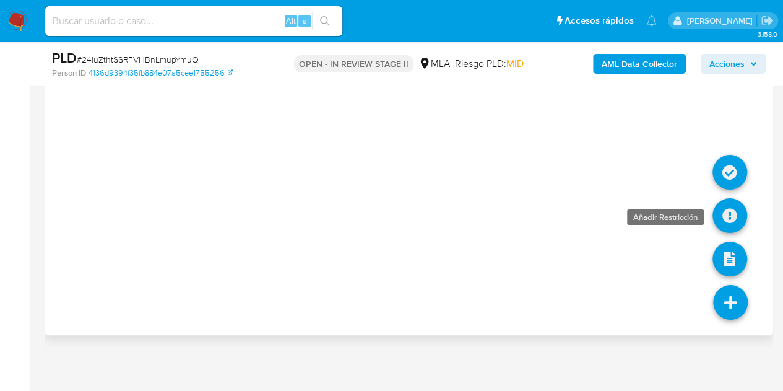
type textarea "Hola [PERSON_NAME], Muchas gracias por la respuesta. Analizamos tu caso y notam…"
click at [726, 207] on icon at bounding box center [730, 215] width 35 height 35
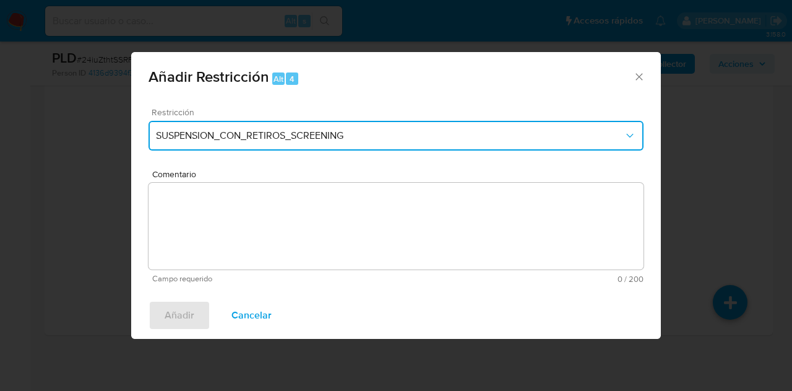
click at [450, 135] on span "SUSPENSION_CON_RETIROS_SCREENING" at bounding box center [390, 135] width 468 height 12
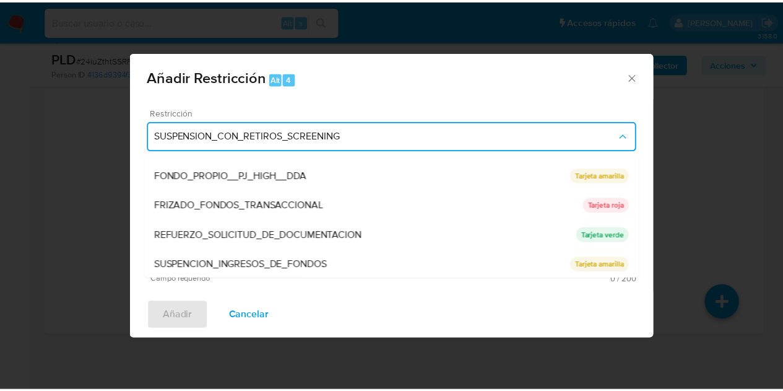
scroll to position [262, 0]
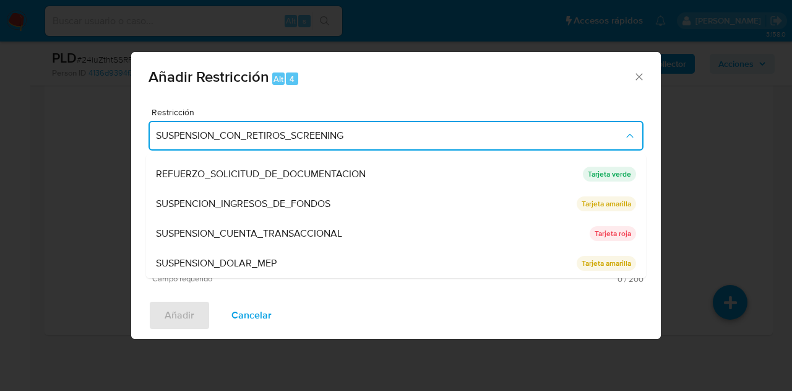
click at [338, 227] on span "SUSPENSION_CUENTA_TRANSACCIONAL" at bounding box center [249, 233] width 186 height 12
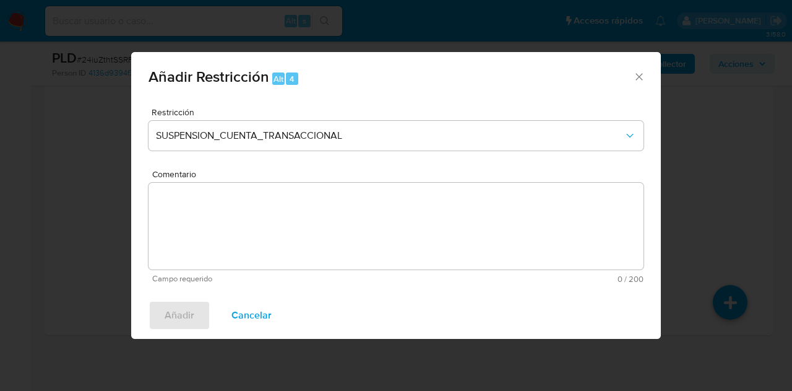
click at [336, 227] on textarea "Comentario" at bounding box center [396, 226] width 495 height 87
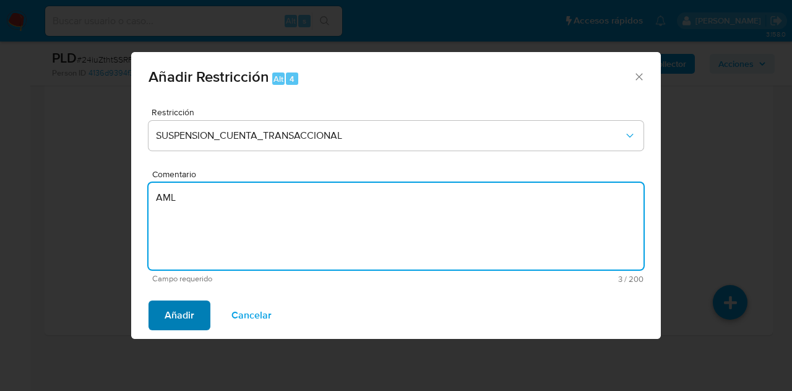
type textarea "AML"
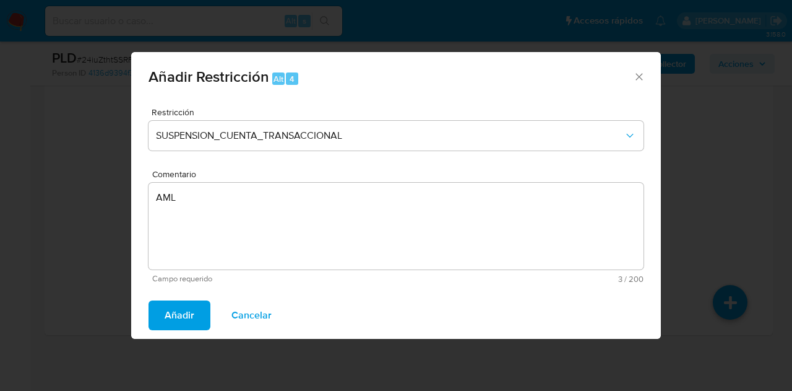
click at [181, 315] on span "Añadir" at bounding box center [180, 314] width 30 height 27
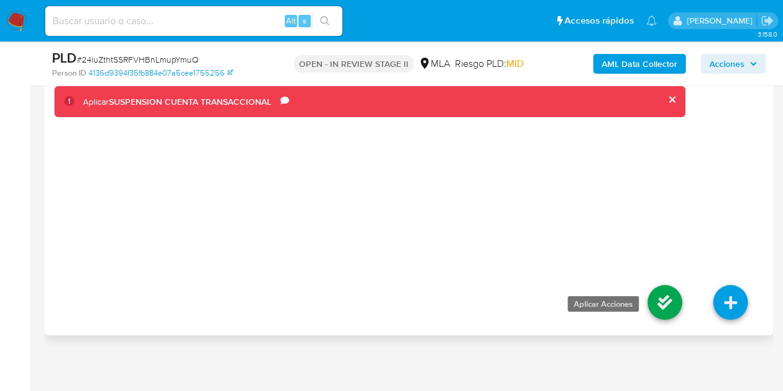
drag, startPoint x: 675, startPoint y: 289, endPoint x: 664, endPoint y: 290, distance: 11.2
click at [675, 289] on icon at bounding box center [665, 302] width 35 height 35
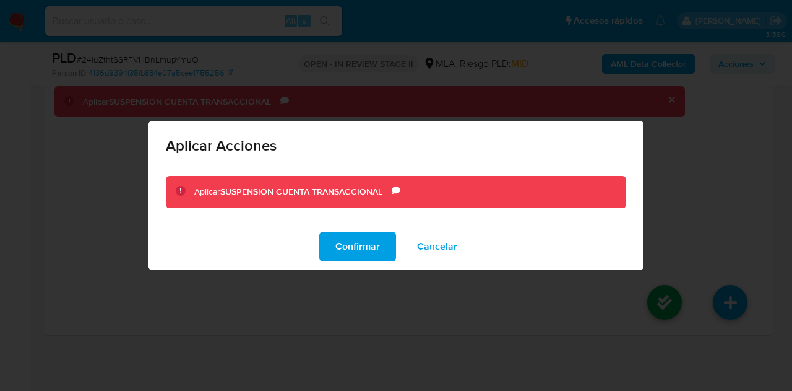
click at [349, 240] on span "Confirmar" at bounding box center [358, 246] width 45 height 27
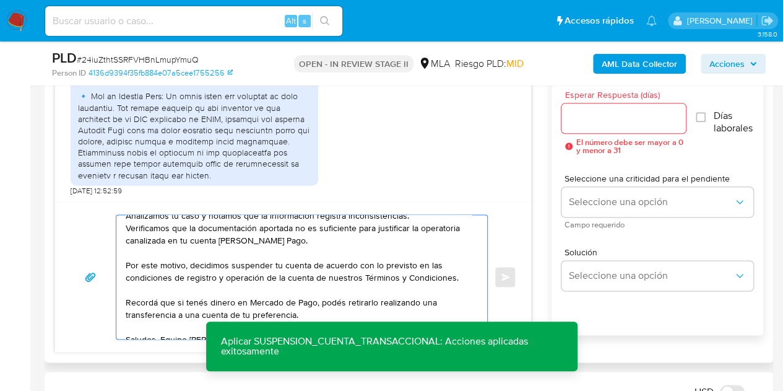
scroll to position [58, 0]
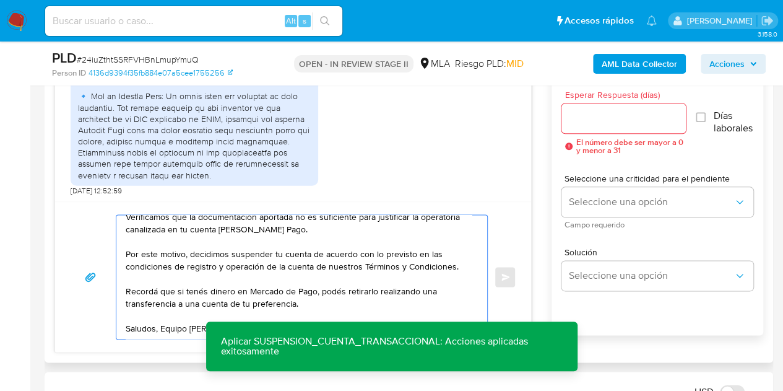
click at [599, 125] on div at bounding box center [623, 118] width 125 height 30
click at [594, 118] on input "Esperar Respuesta (días)" at bounding box center [623, 118] width 125 height 16
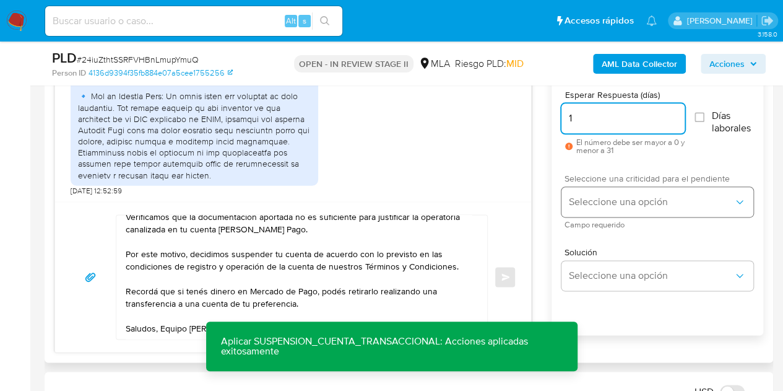
type input "1"
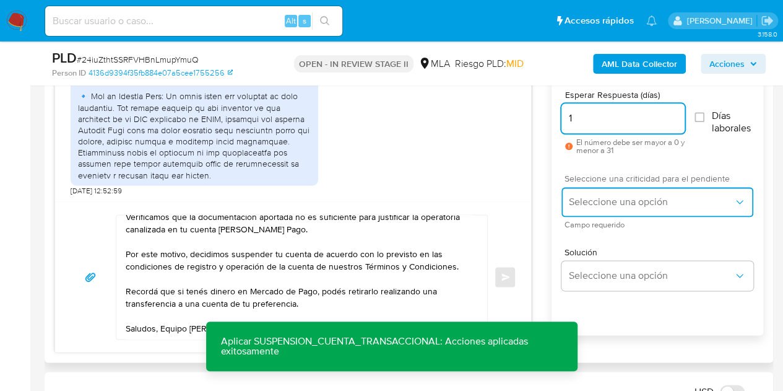
click at [582, 199] on span "Seleccione una opción" at bounding box center [651, 202] width 165 height 12
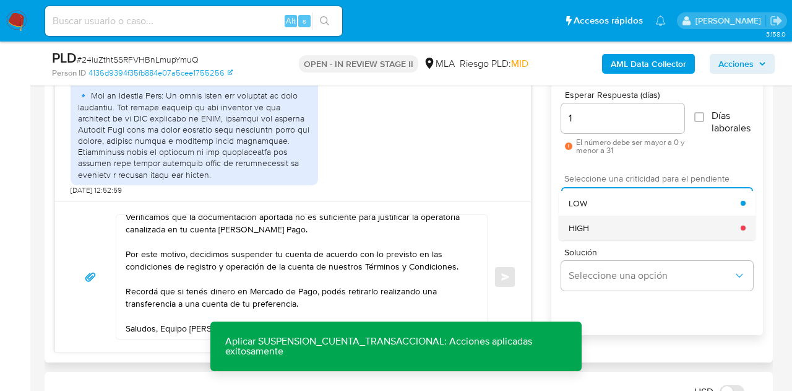
click at [594, 220] on div "HIGH" at bounding box center [655, 227] width 172 height 25
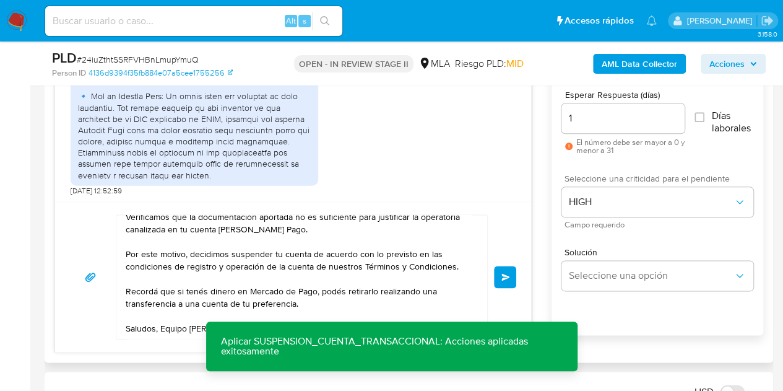
click at [495, 245] on div "Hola Oriana, Muchas gracias por la respuesta. Analizamos tu caso y notamos que …" at bounding box center [293, 276] width 446 height 125
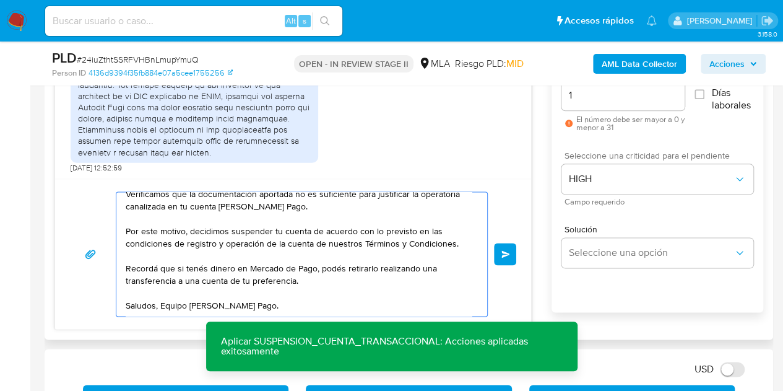
click at [510, 248] on button "Enviar" at bounding box center [505, 254] width 22 height 22
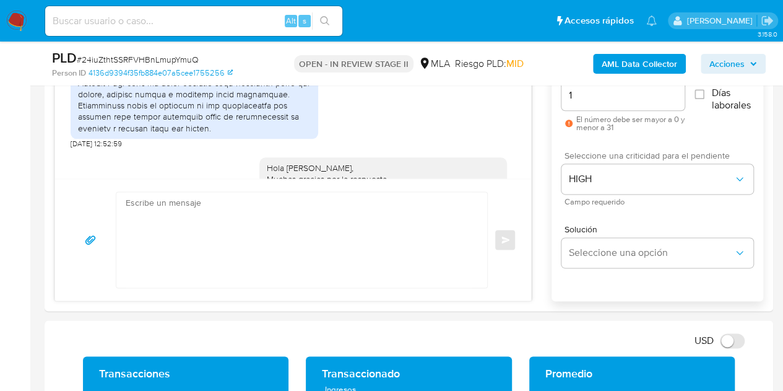
scroll to position [2175, 0]
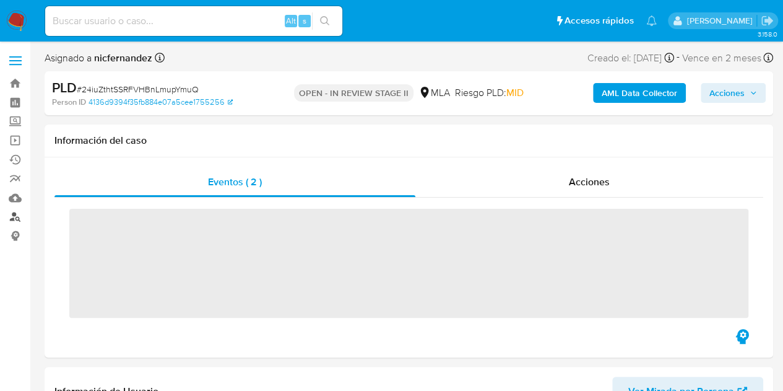
click at [13, 216] on link "Buscador de personas" at bounding box center [73, 216] width 147 height 19
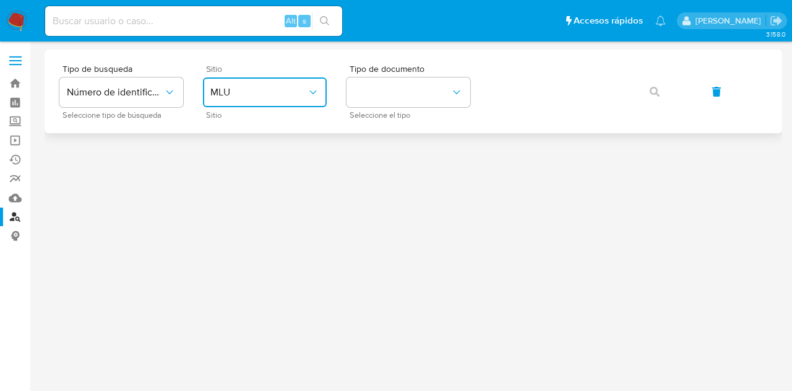
click at [249, 96] on span "MLU" at bounding box center [258, 92] width 97 height 12
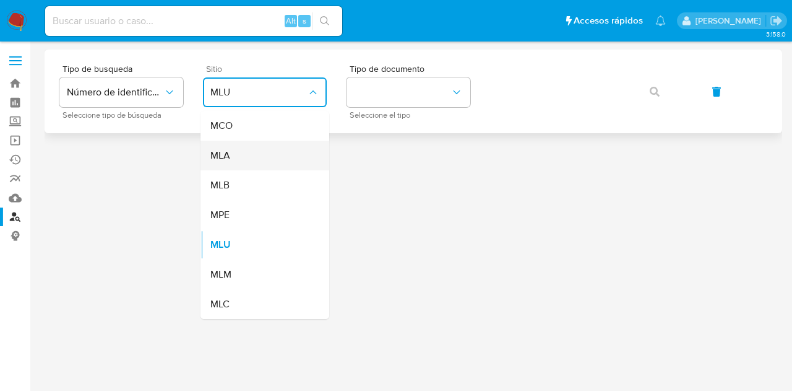
click at [264, 154] on div "MLA" at bounding box center [261, 156] width 102 height 30
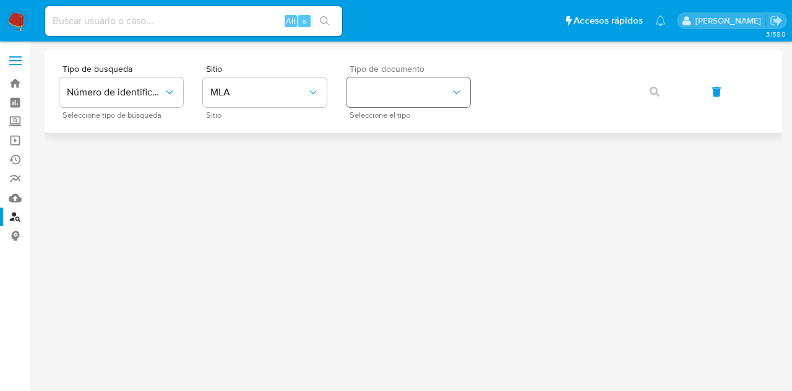
drag, startPoint x: 394, startPoint y: 113, endPoint x: 391, endPoint y: 102, distance: 11.4
click at [394, 108] on div "Tipo de documento Seleccione el tipo" at bounding box center [409, 91] width 124 height 54
click at [391, 102] on button "identificationType" at bounding box center [409, 92] width 124 height 30
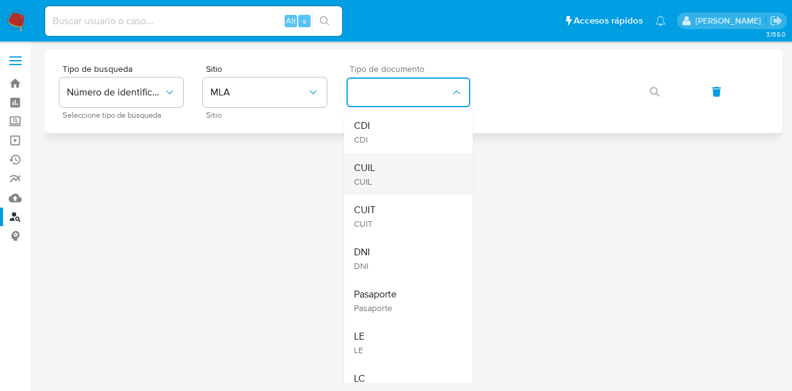
click at [404, 168] on div "CUIL CUIL" at bounding box center [405, 174] width 102 height 42
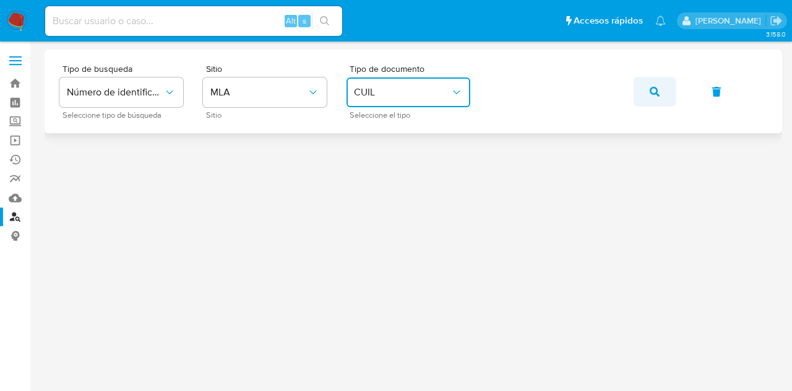
click at [665, 89] on button "button" at bounding box center [655, 92] width 42 height 30
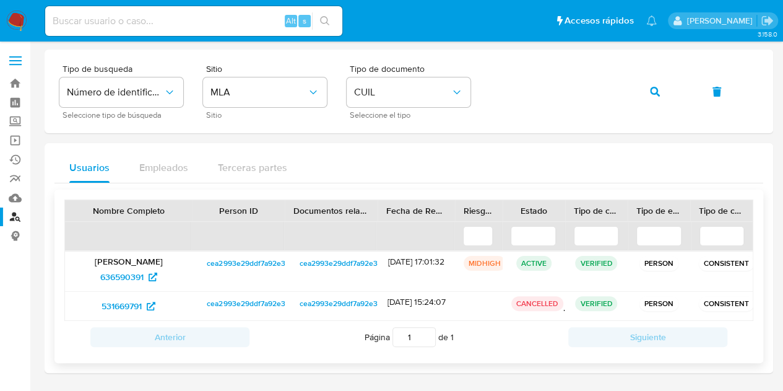
click at [229, 262] on span "cea2993e29ddf7a92e35ae0a5f672ff1" at bounding box center [270, 263] width 126 height 15
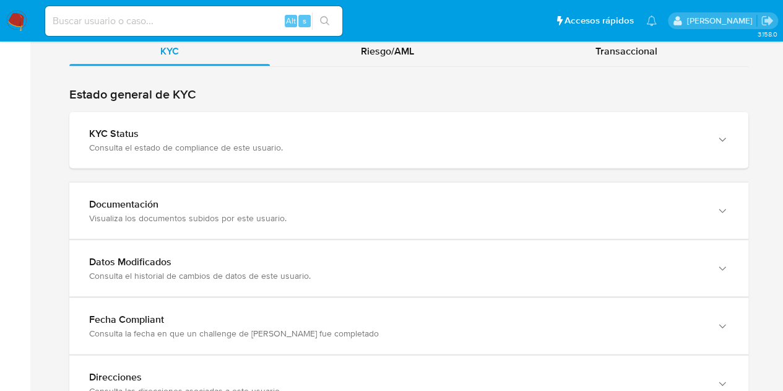
scroll to position [1127, 0]
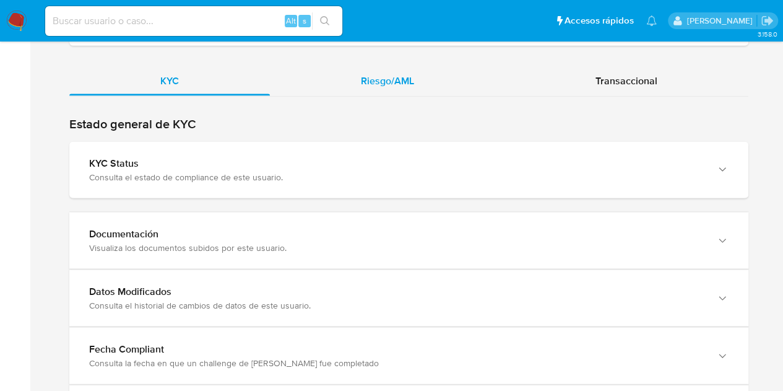
click at [375, 85] on div "Riesgo/AML" at bounding box center [387, 81] width 235 height 30
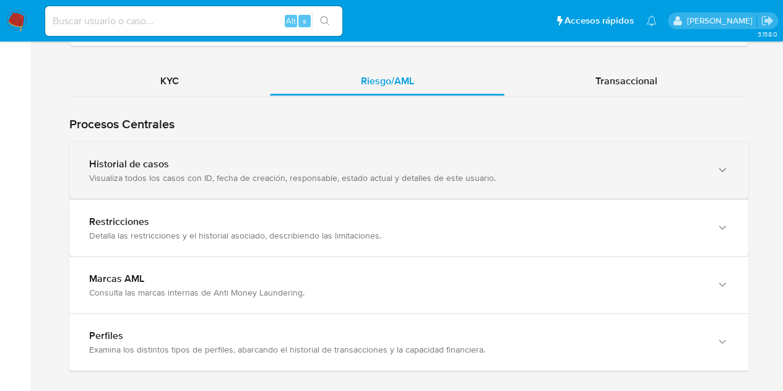
click at [288, 171] on div "Visualiza todos los casos con ID, fecha de creación, responsable, estado actual…" at bounding box center [396, 176] width 615 height 11
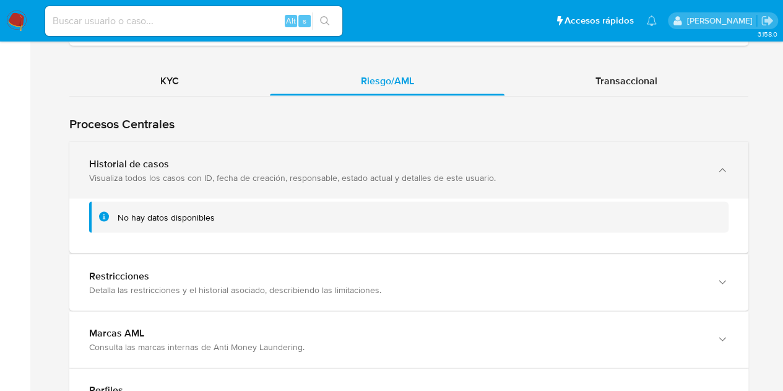
click at [288, 171] on div "Visualiza todos los casos con ID, fecha de creación, responsable, estado actual…" at bounding box center [396, 176] width 615 height 11
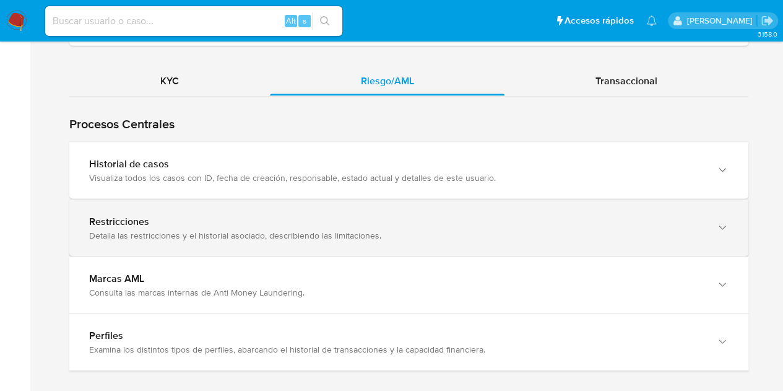
click at [271, 241] on div "Restricciones Detalla las restricciones y el historial asociado, describiendo l…" at bounding box center [408, 227] width 679 height 56
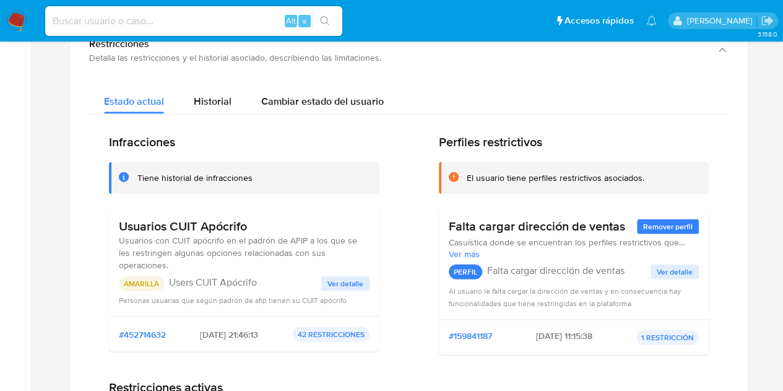
scroll to position [1272, 0]
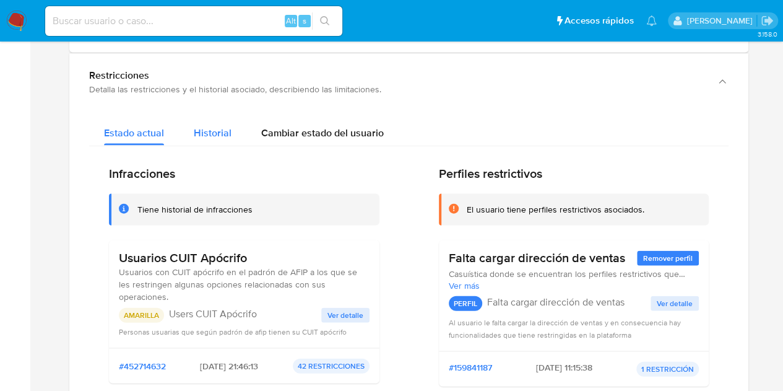
click at [201, 126] on span "Historial" at bounding box center [213, 133] width 38 height 14
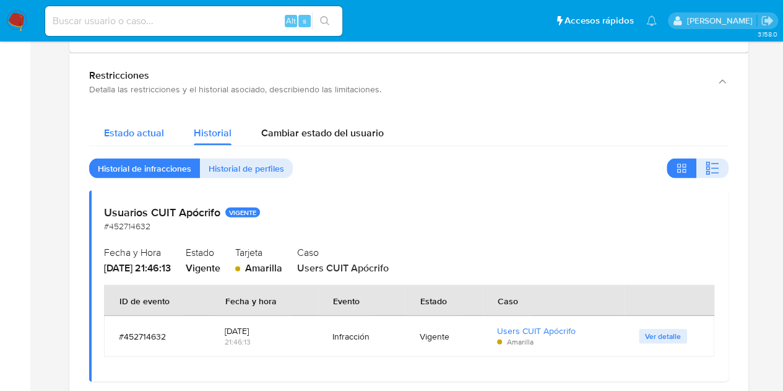
click at [147, 126] on span "Estado actual" at bounding box center [134, 133] width 60 height 14
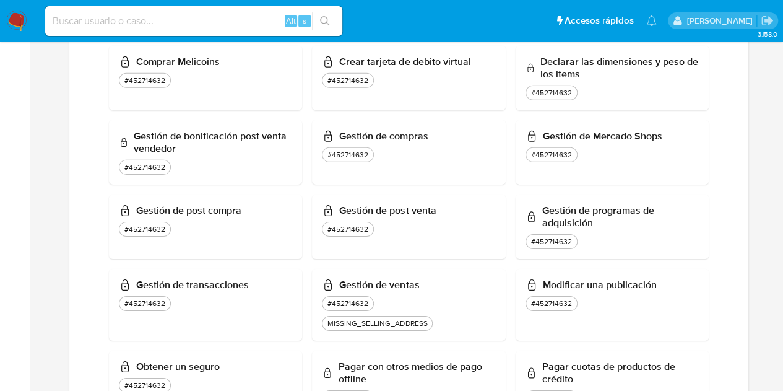
scroll to position [1824, 0]
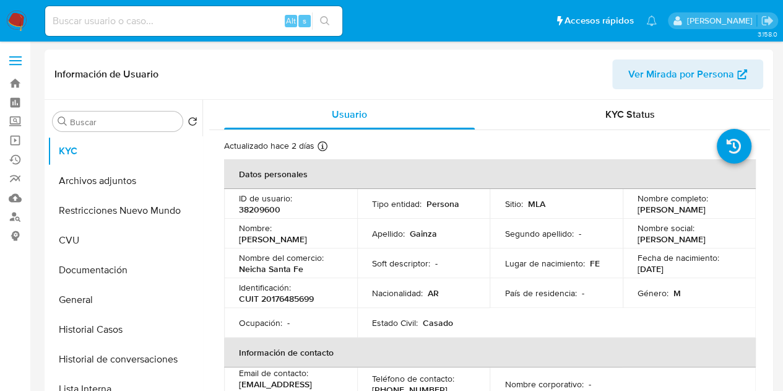
select select "10"
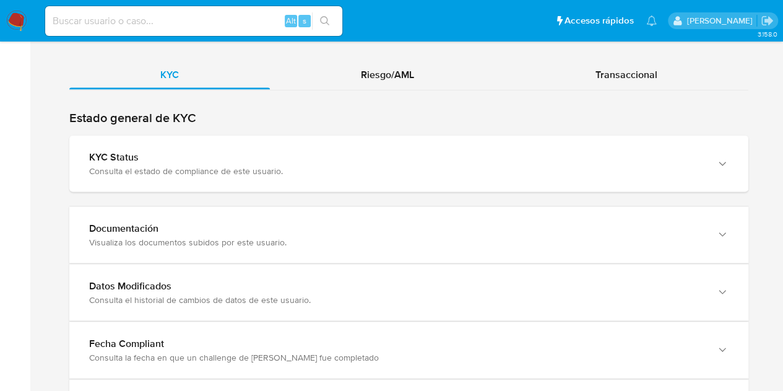
scroll to position [1255, 0]
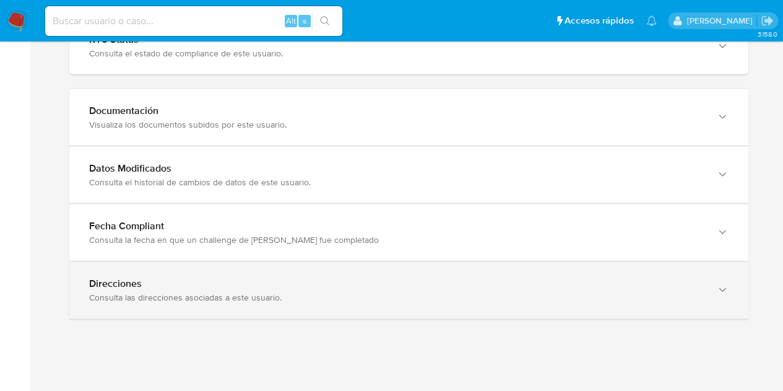
click at [636, 292] on div "Consulta las direcciones asociadas a este usuario." at bounding box center [396, 297] width 615 height 11
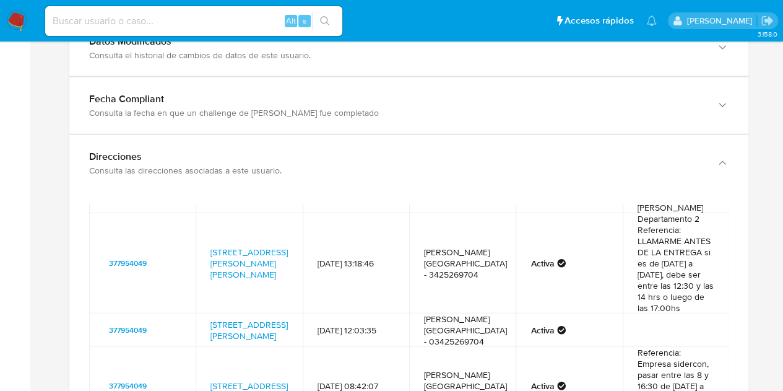
scroll to position [1424, 0]
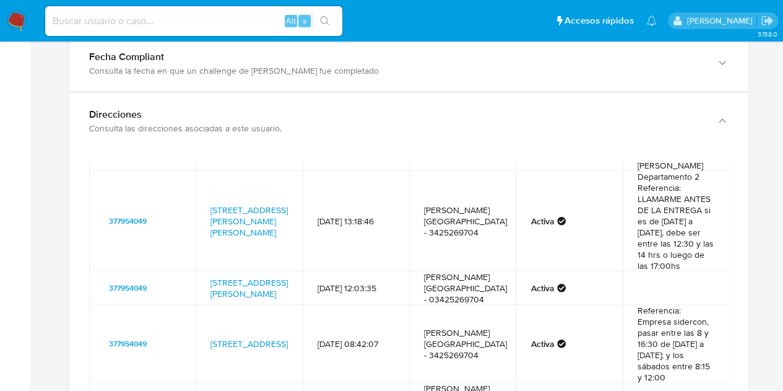
drag, startPoint x: 718, startPoint y: 331, endPoint x: 719, endPoint y: 320, distance: 10.5
click at [719, 320] on div "ID de usuario Dirección Fecha de creación Contacto Estado Comentario 653269302 …" at bounding box center [408, 347] width 639 height 371
click at [711, 318] on td "Referencia: Empresa sidercon, pasar entre las 8 y 16:30 de lunes a viernes; y l…" at bounding box center [676, 344] width 106 height 78
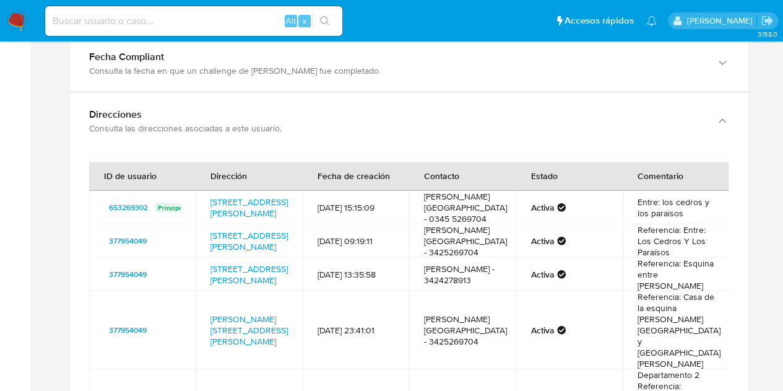
scroll to position [0, 0]
click at [243, 197] on link "Los Olmos 10525, Santa Fe, Santa Fe, 3000, Argentina 10525" at bounding box center [248, 209] width 77 height 24
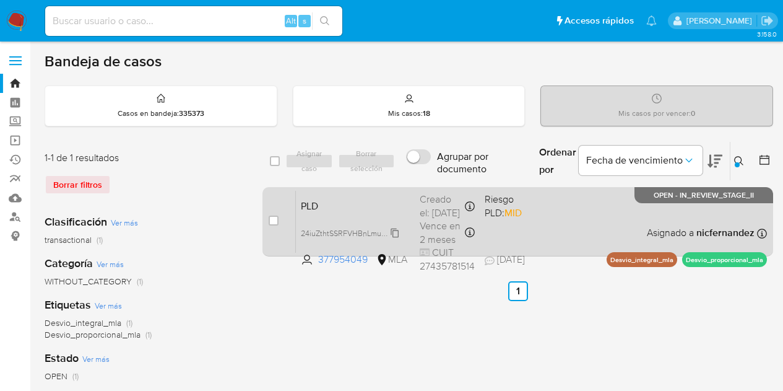
scroll to position [42, 0]
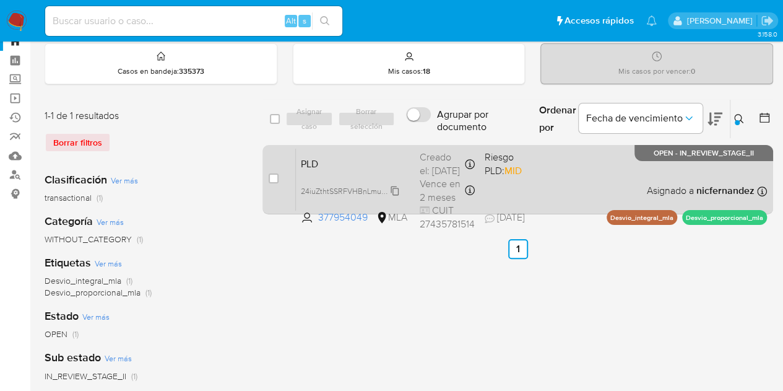
click at [394, 191] on span "24iuZthtSSRFVHBnLmupYmuQ" at bounding box center [353, 190] width 105 height 14
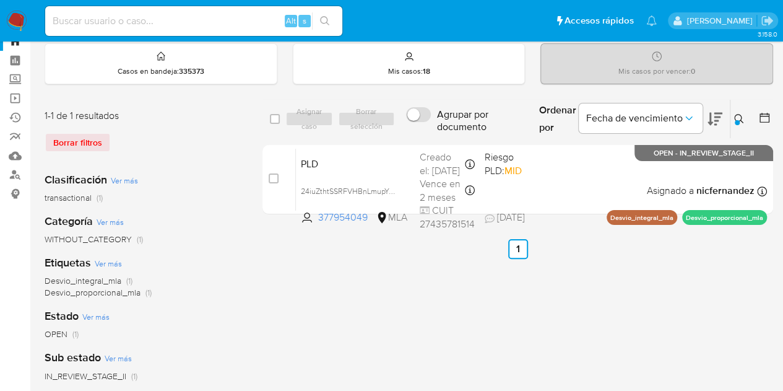
click at [732, 116] on button at bounding box center [740, 118] width 20 height 15
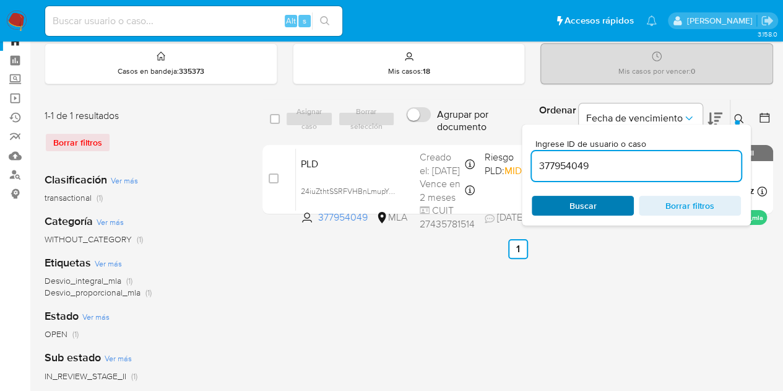
click at [609, 196] on button "Buscar" at bounding box center [583, 206] width 102 height 20
drag, startPoint x: 736, startPoint y: 114, endPoint x: 695, endPoint y: 131, distance: 44.7
click at [736, 114] on icon at bounding box center [739, 119] width 10 height 10
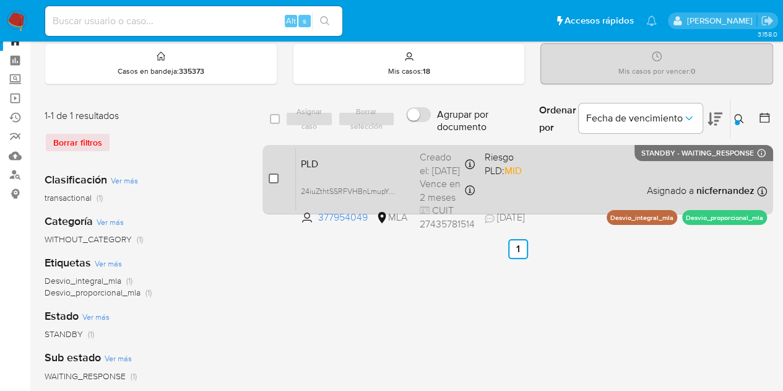
click at [275, 178] on input "checkbox" at bounding box center [274, 178] width 10 height 10
checkbox input "true"
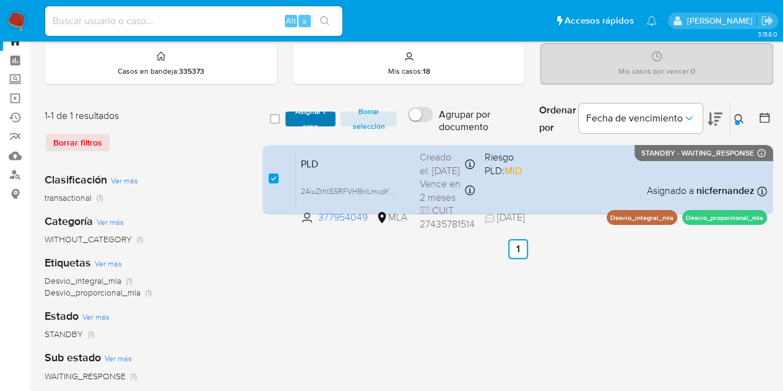
click at [302, 114] on span "Asignar 1 caso" at bounding box center [311, 119] width 38 height 12
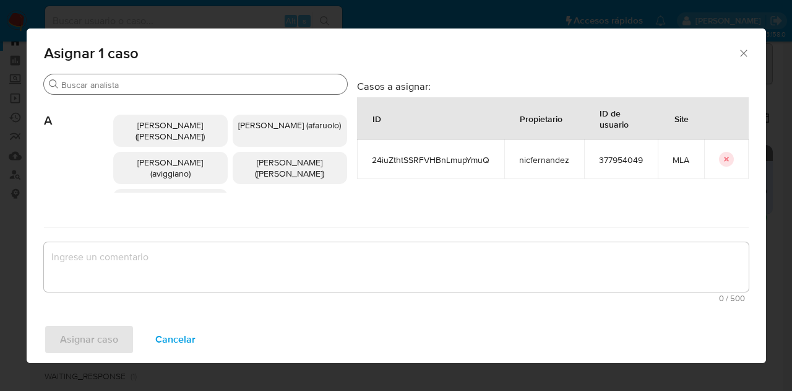
click at [158, 85] on input "Buscar" at bounding box center [201, 84] width 281 height 11
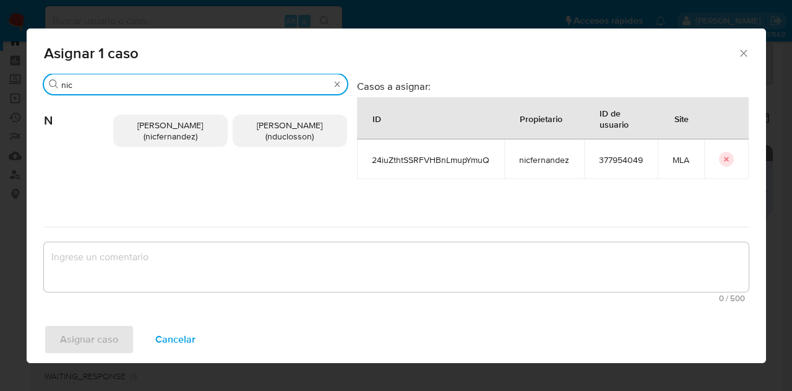
type input "nic"
click at [178, 149] on div "[PERSON_NAME] (nicfernandez) [PERSON_NAME] (nduclosson)" at bounding box center [230, 131] width 234 height 72
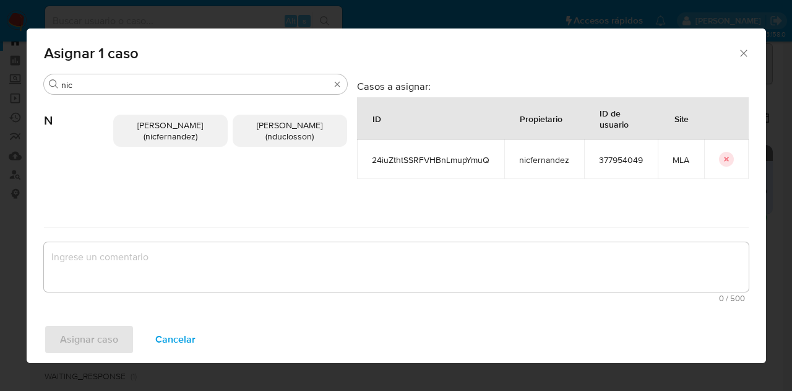
click at [171, 133] on span "[PERSON_NAME] (nicfernandez)" at bounding box center [170, 131] width 66 height 24
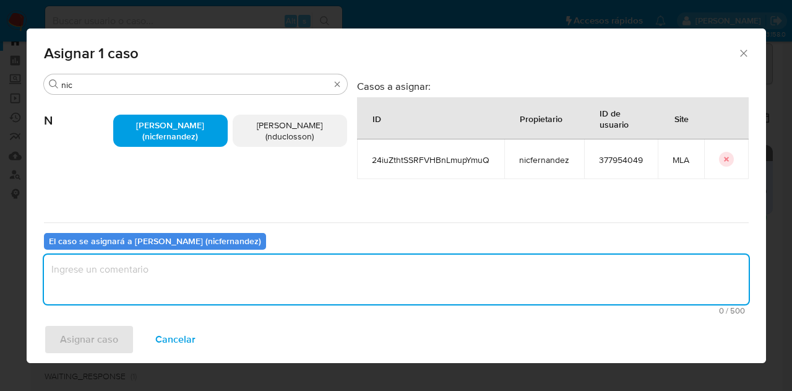
click at [185, 275] on textarea "assign-modal" at bounding box center [396, 279] width 705 height 50
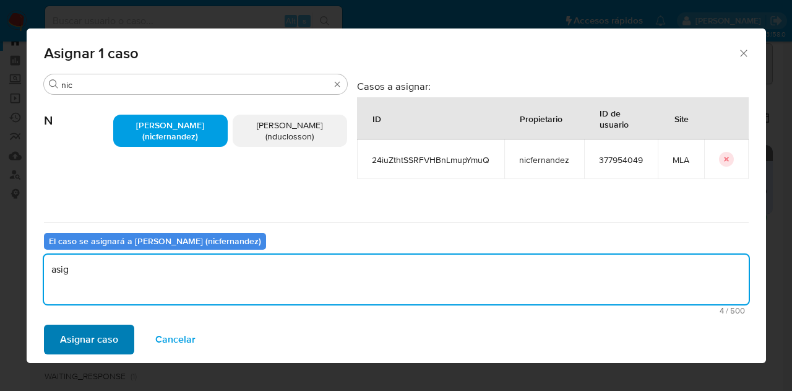
type textarea "asig"
click at [84, 341] on span "Asignar caso" at bounding box center [89, 339] width 58 height 27
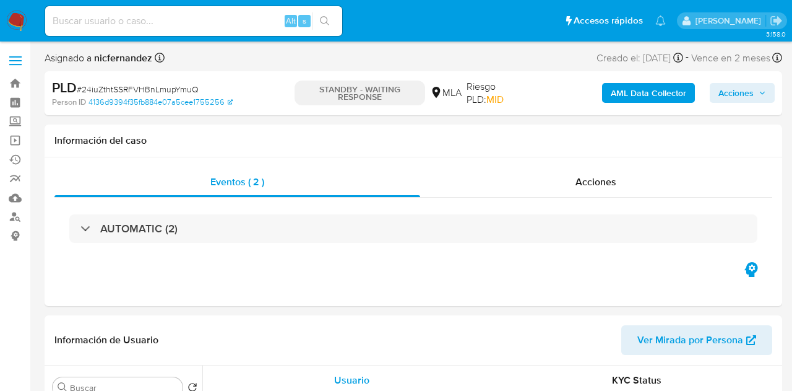
select select "10"
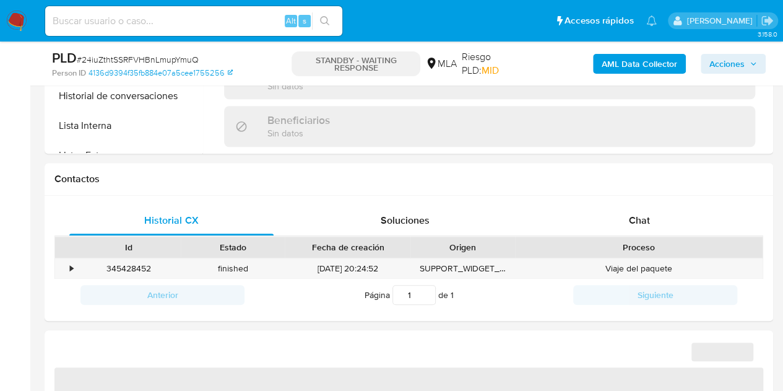
scroll to position [536, 0]
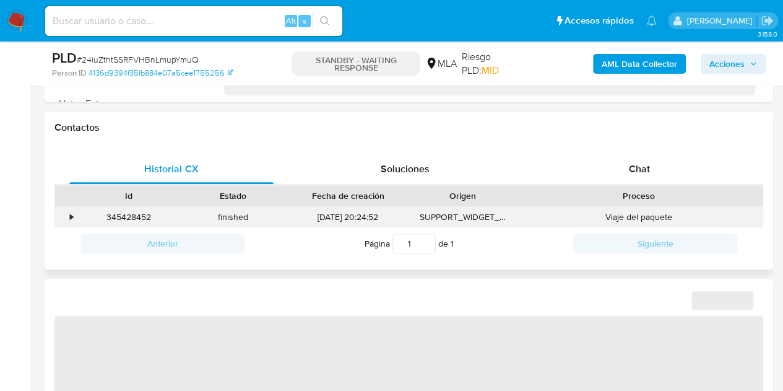
select select "10"
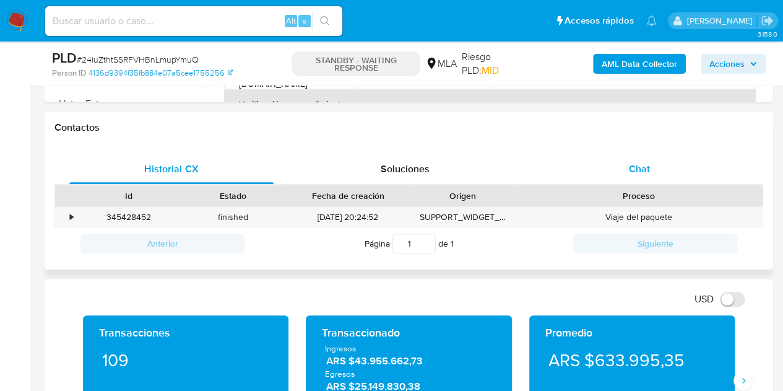
click at [655, 173] on div "Chat" at bounding box center [639, 169] width 204 height 30
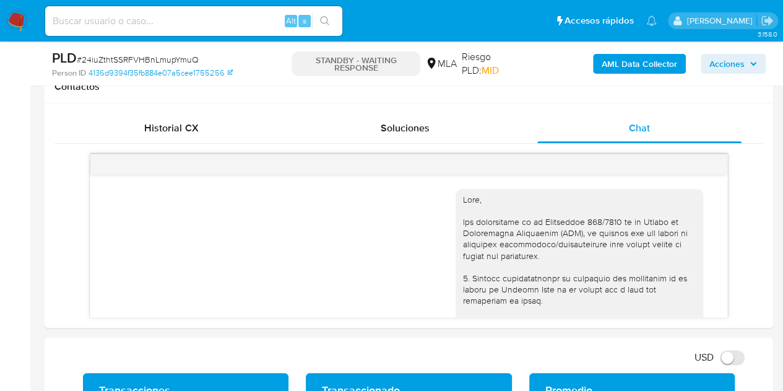
scroll to position [2175, 0]
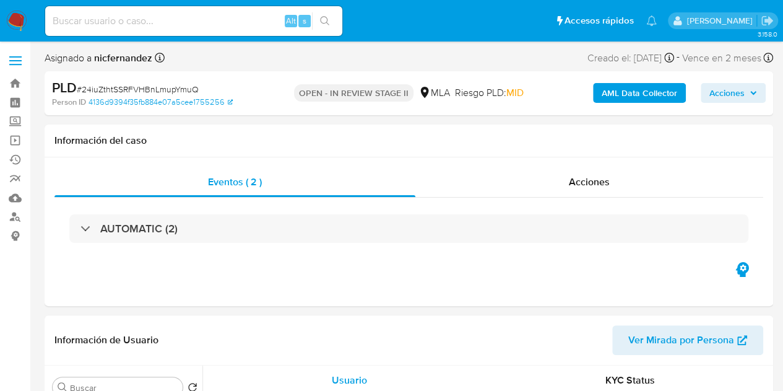
select select "10"
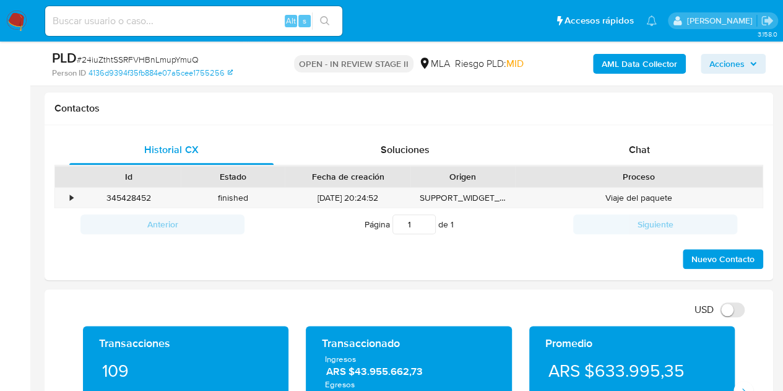
scroll to position [574, 0]
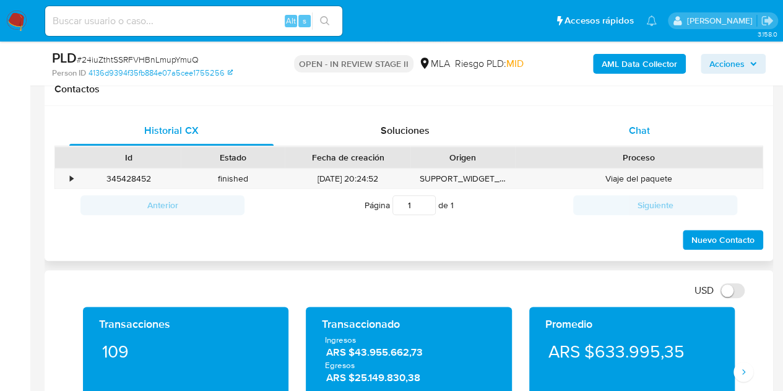
click at [664, 133] on div "Chat" at bounding box center [639, 131] width 204 height 30
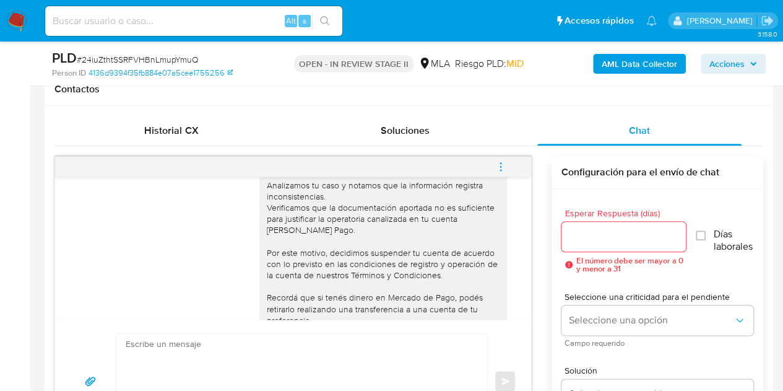
scroll to position [2175, 0]
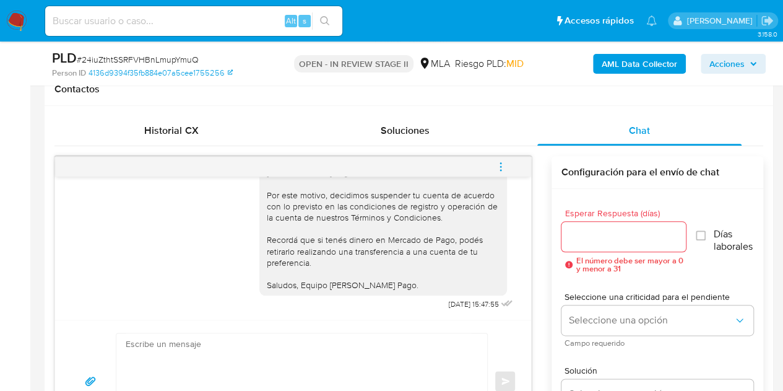
click at [502, 164] on icon "menu-action" at bounding box center [500, 166] width 11 height 11
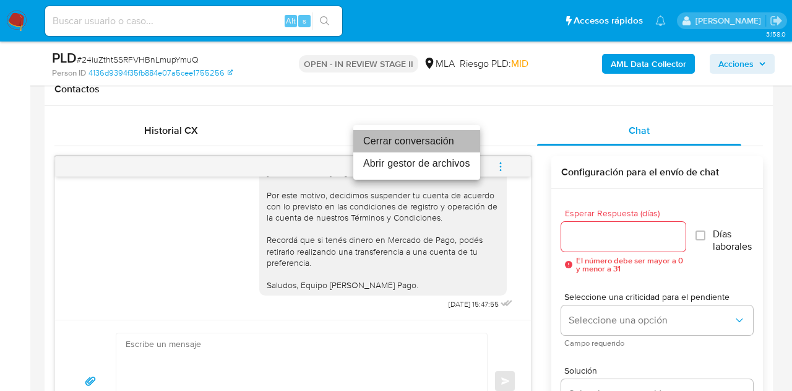
click at [453, 136] on li "Cerrar conversación" at bounding box center [416, 141] width 127 height 22
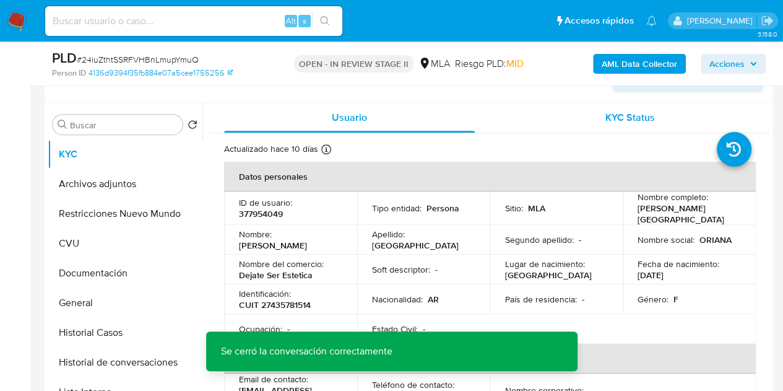
scroll to position [207, 0]
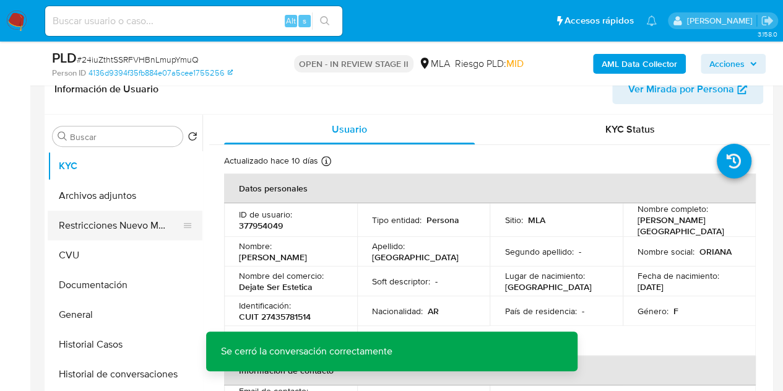
click at [99, 218] on button "Restricciones Nuevo Mundo" at bounding box center [120, 225] width 145 height 30
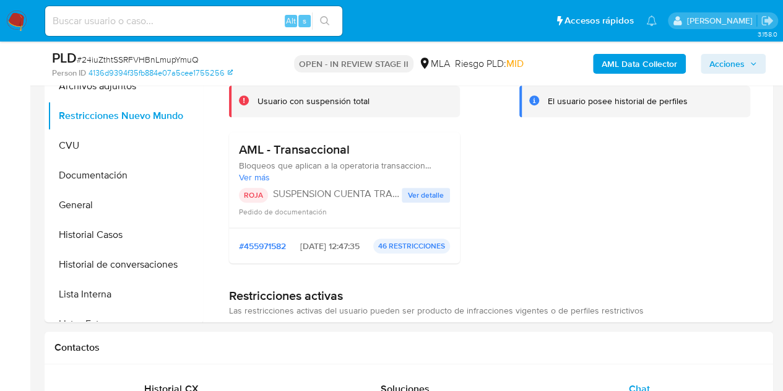
scroll to position [262, 0]
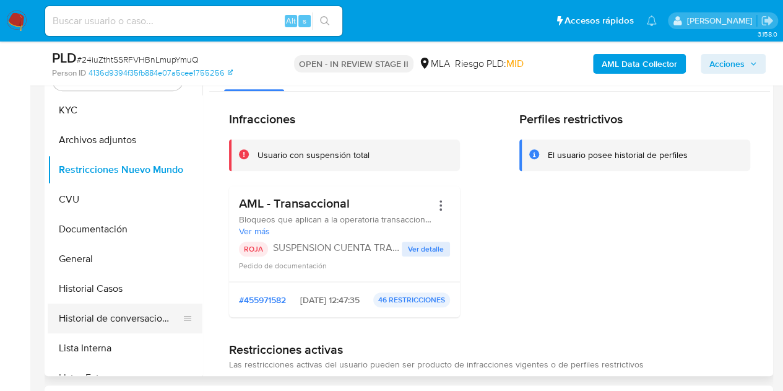
click at [97, 313] on button "Historial de conversaciones" at bounding box center [120, 318] width 145 height 30
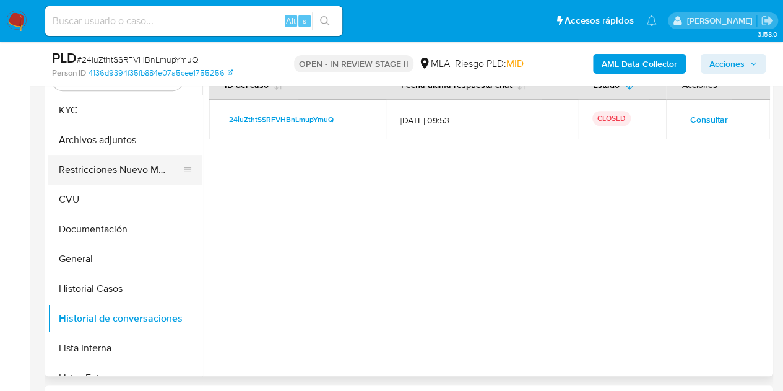
click at [84, 163] on button "Restricciones Nuevo Mundo" at bounding box center [120, 170] width 145 height 30
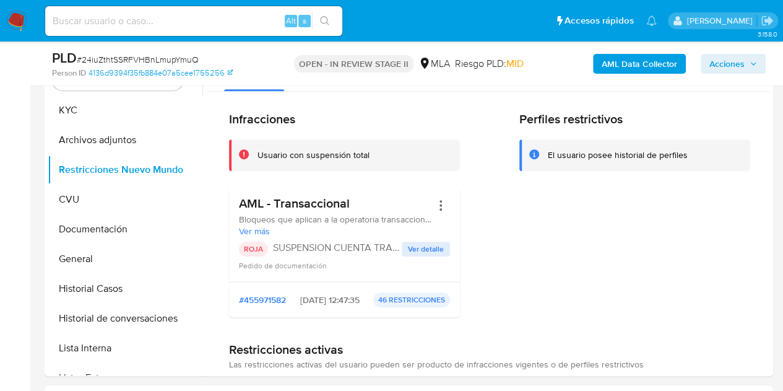
click at [89, 117] on button "KYC" at bounding box center [120, 110] width 145 height 30
